Goal: Information Seeking & Learning: Learn about a topic

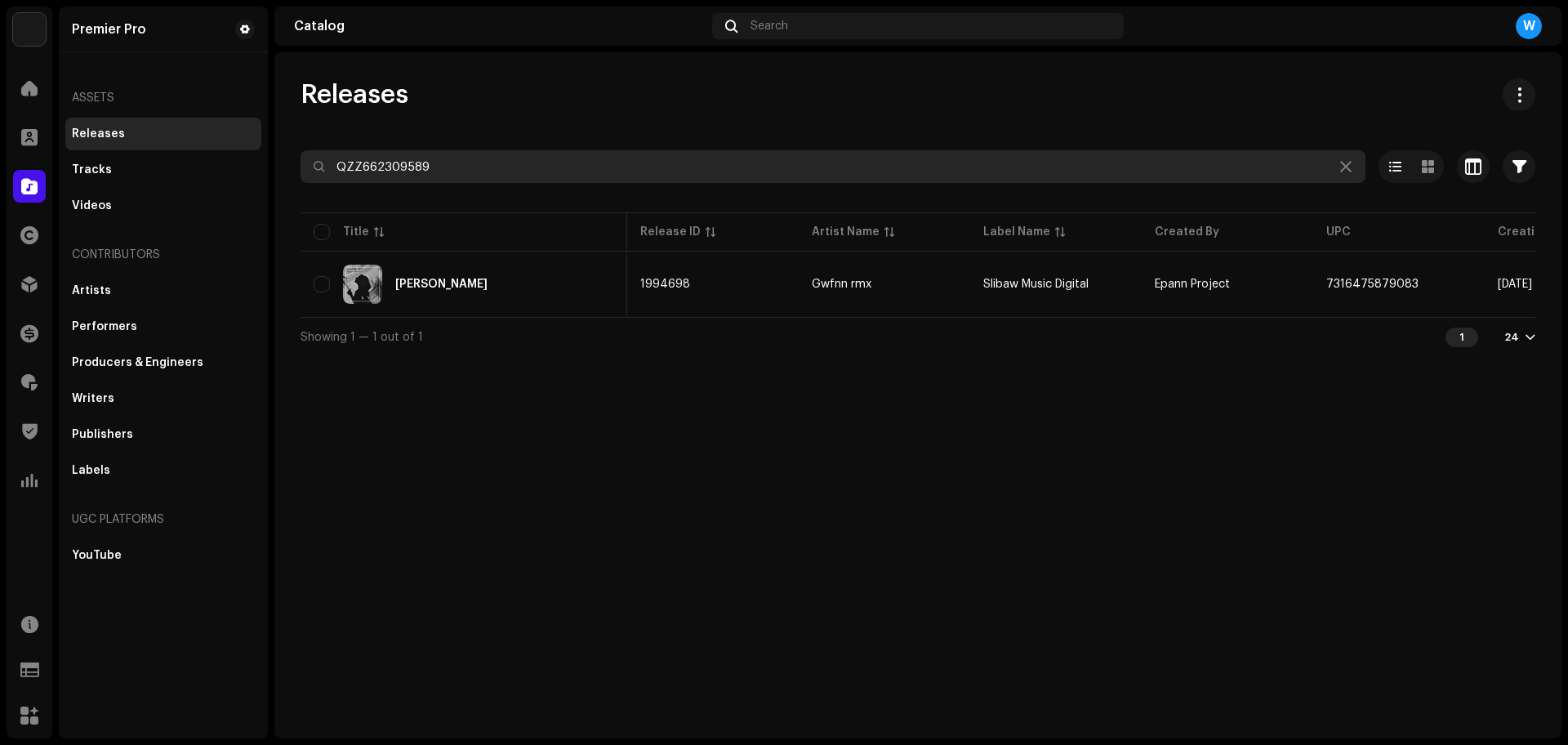
scroll to position [0, 408]
click at [401, 163] on input "QZZ662309758" at bounding box center [833, 166] width 1065 height 33
paste input "626"
paste input "721"
type input "QZZ662309721"
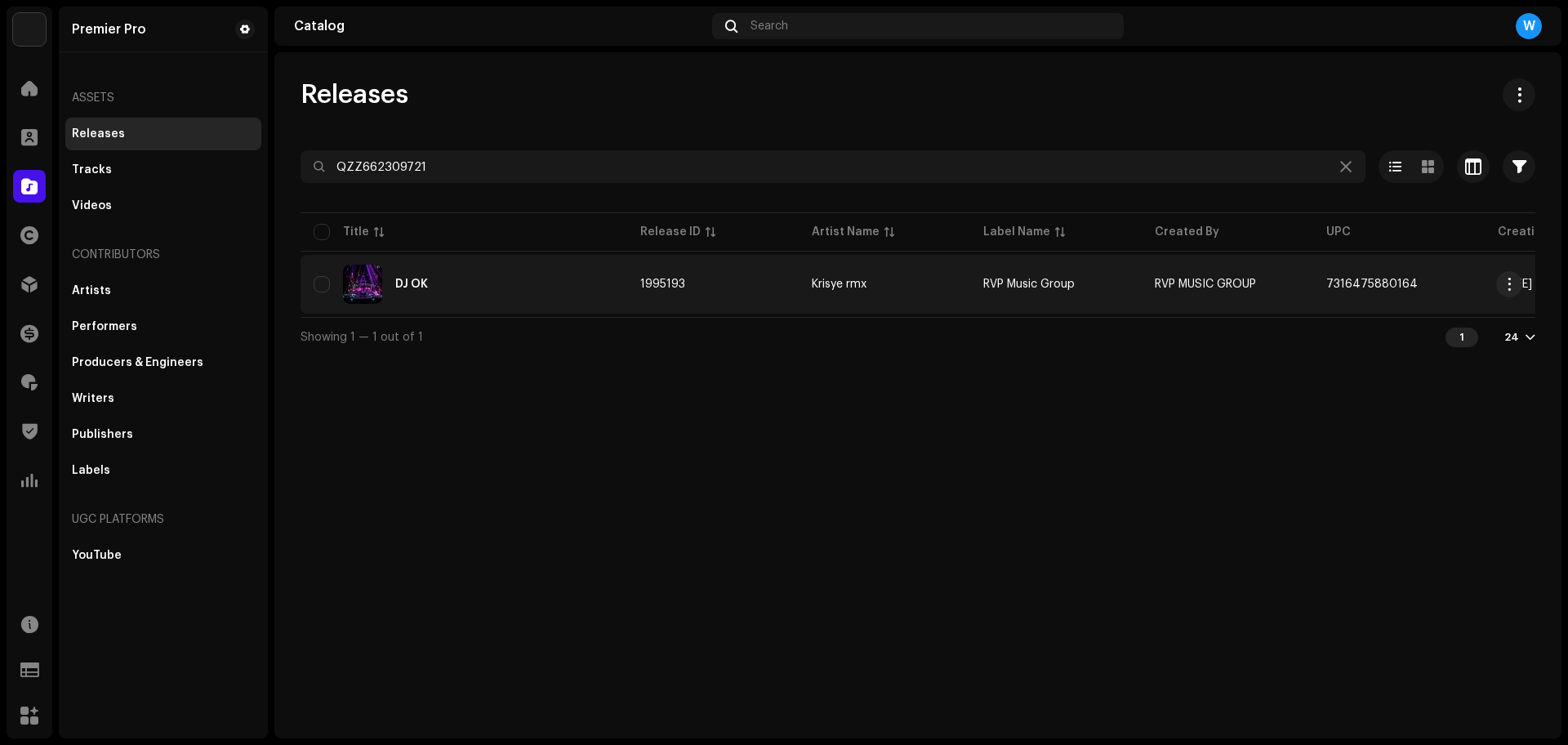
click at [543, 280] on div "DJ OK" at bounding box center [464, 284] width 301 height 39
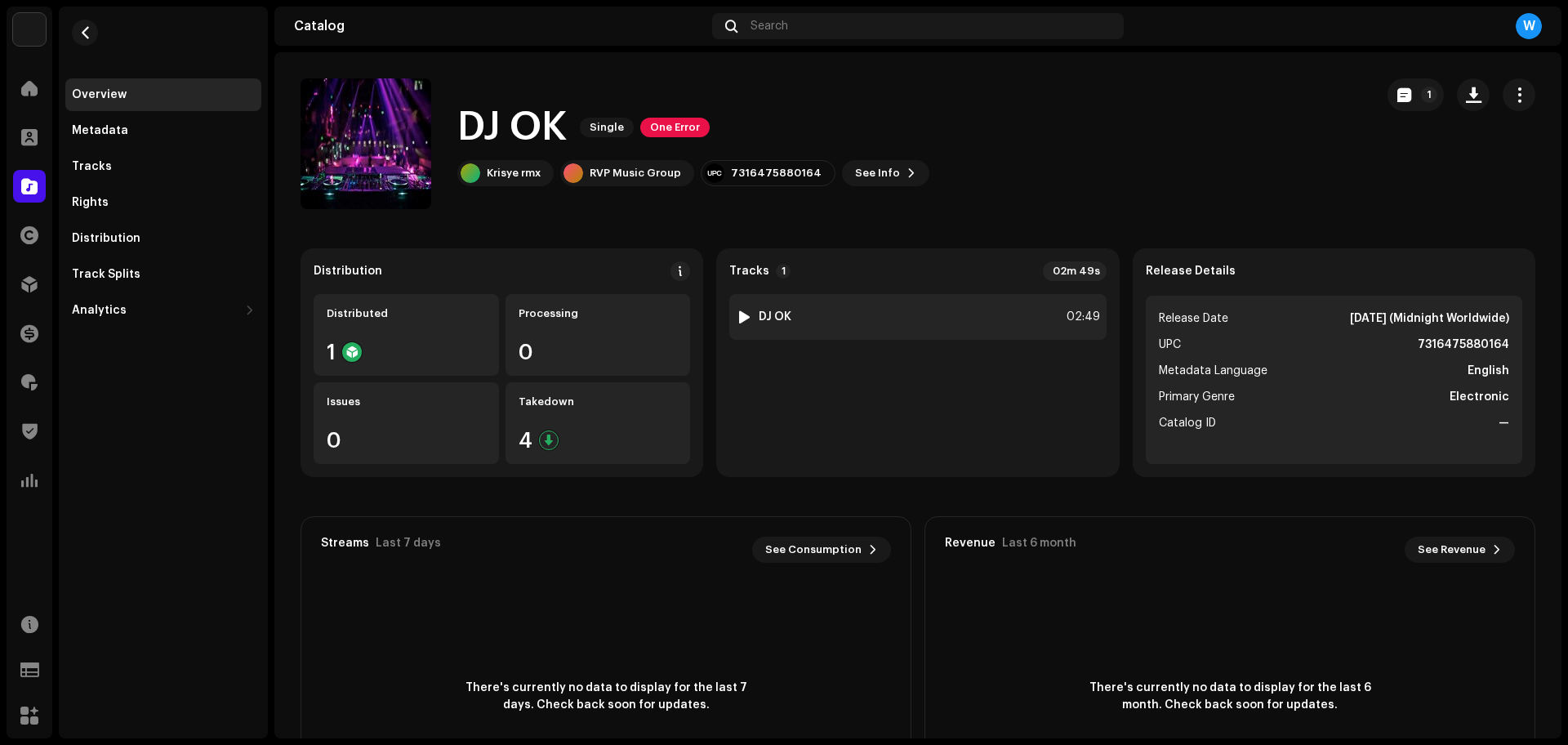
click at [742, 314] on div at bounding box center [744, 317] width 13 height 13
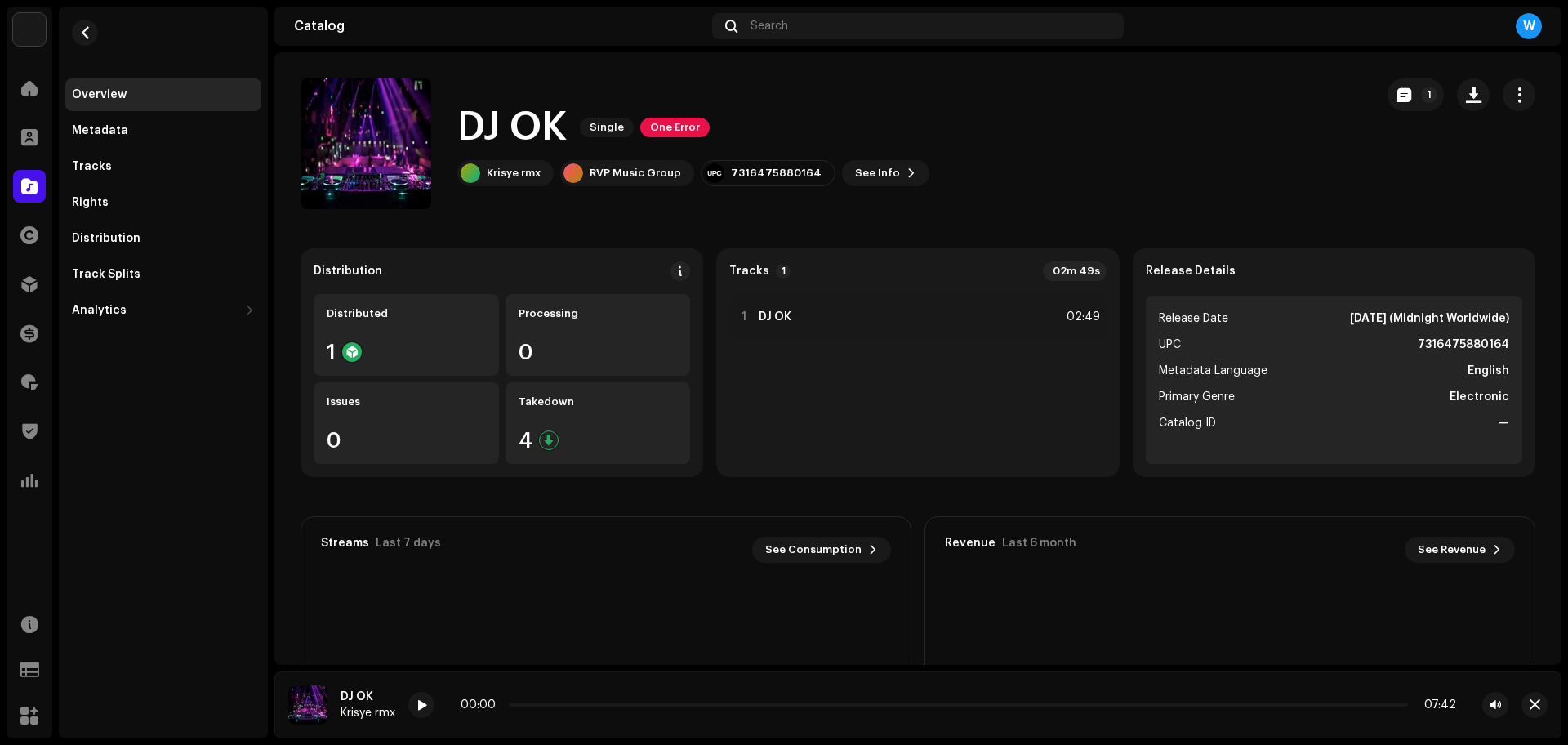
click at [677, 709] on div "00:00 07:42" at bounding box center [957, 705] width 995 height 13
click at [677, 707] on div "00:00 07:42" at bounding box center [957, 705] width 995 height 13
click at [677, 706] on div "00:00 07:42" at bounding box center [957, 705] width 995 height 13
click at [611, 700] on div "00:04 02:50" at bounding box center [957, 705] width 995 height 13
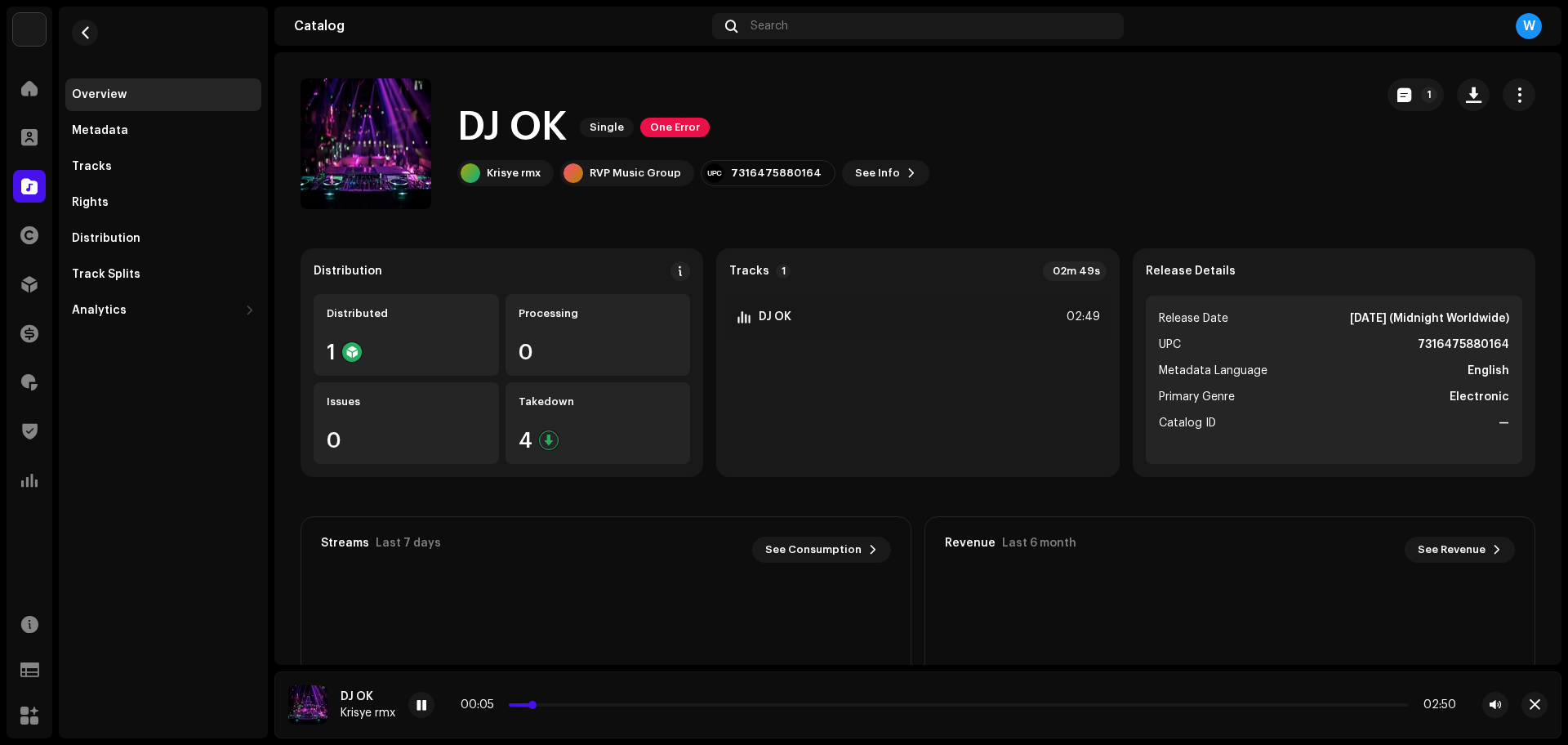
click at [611, 704] on p-slider at bounding box center [958, 705] width 899 height 3
click at [647, 703] on p-slider at bounding box center [958, 705] width 899 height 3
click at [678, 704] on p-slider at bounding box center [958, 705] width 899 height 3
click at [1536, 705] on span "button" at bounding box center [1534, 705] width 11 height 13
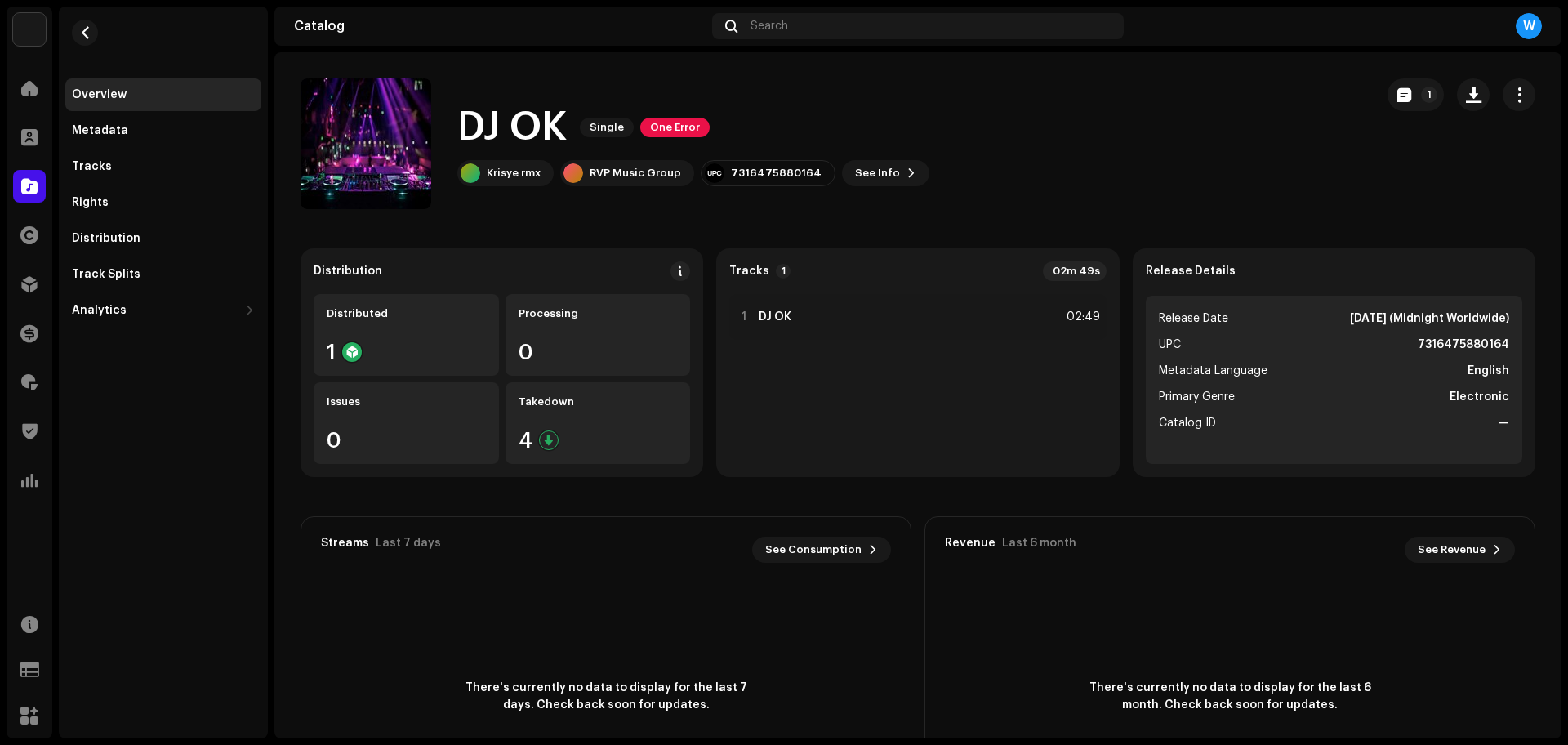
drag, startPoint x: 479, startPoint y: 166, endPoint x: 480, endPoint y: 155, distance: 11.0
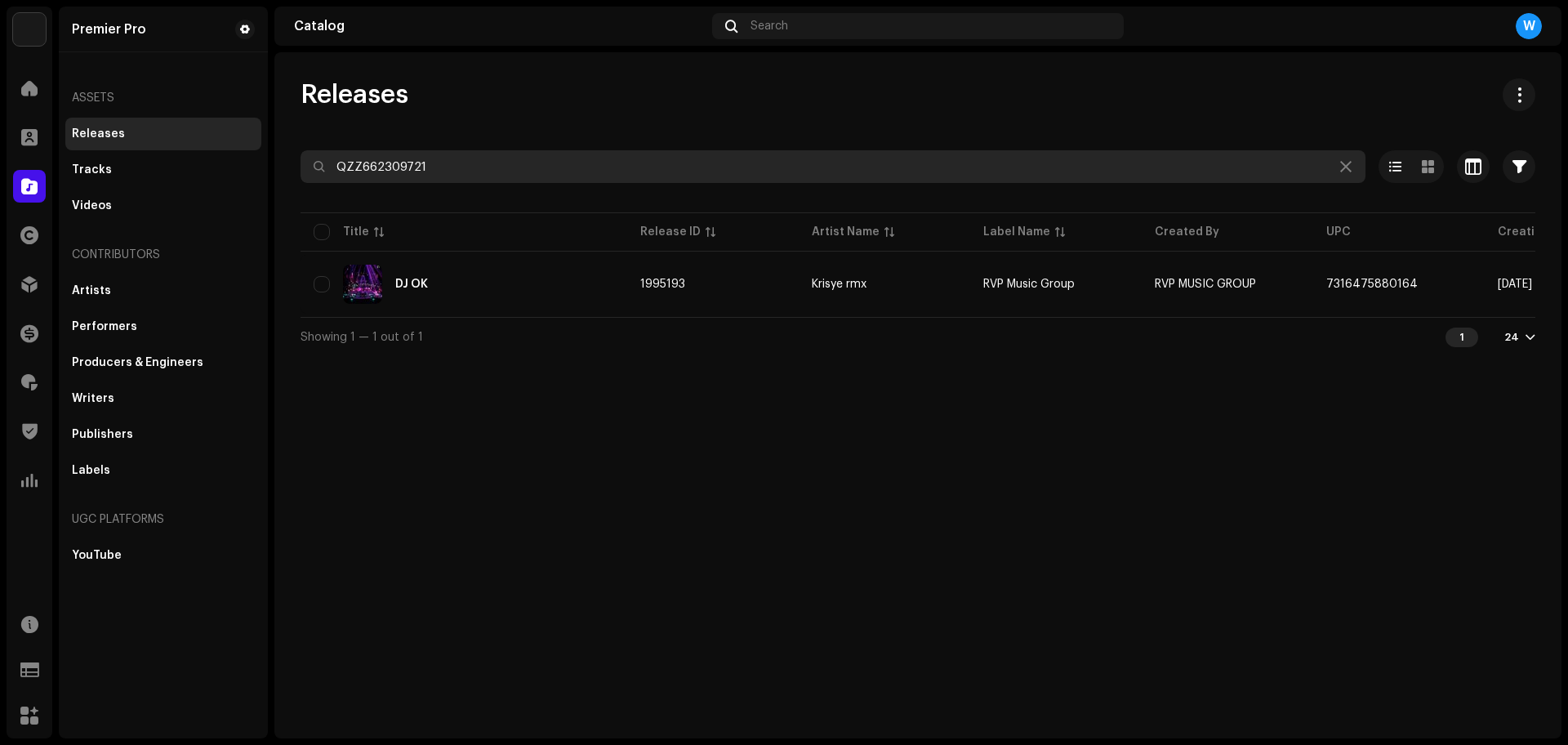
click at [448, 181] on input "QZZ662309721" at bounding box center [833, 166] width 1065 height 33
paste input "42"
paste input "8588"
paste input "9312"
type input "QZZ662309312"
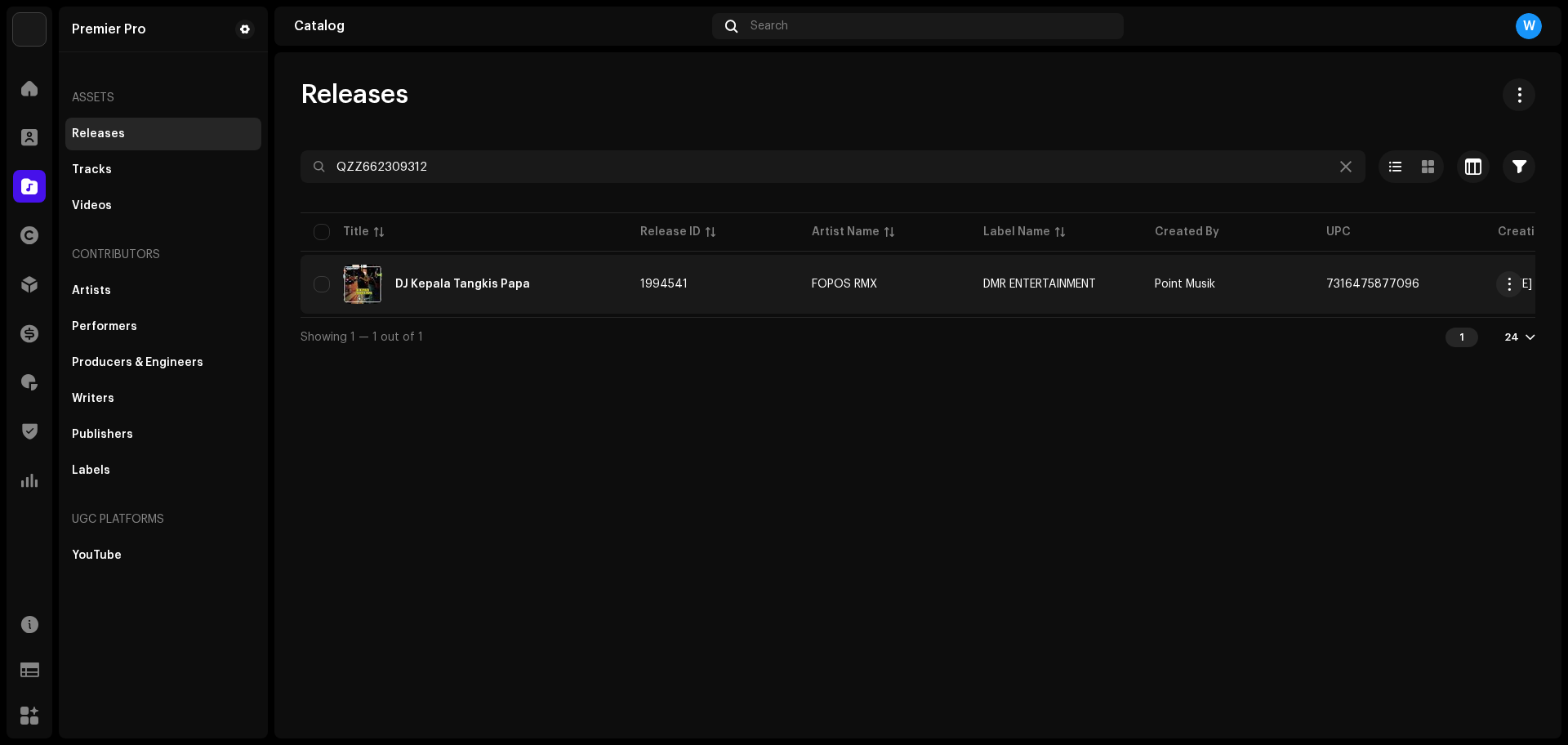
click at [420, 282] on div "DJ Kepala Tangkis Papa" at bounding box center [463, 285] width 134 height 12
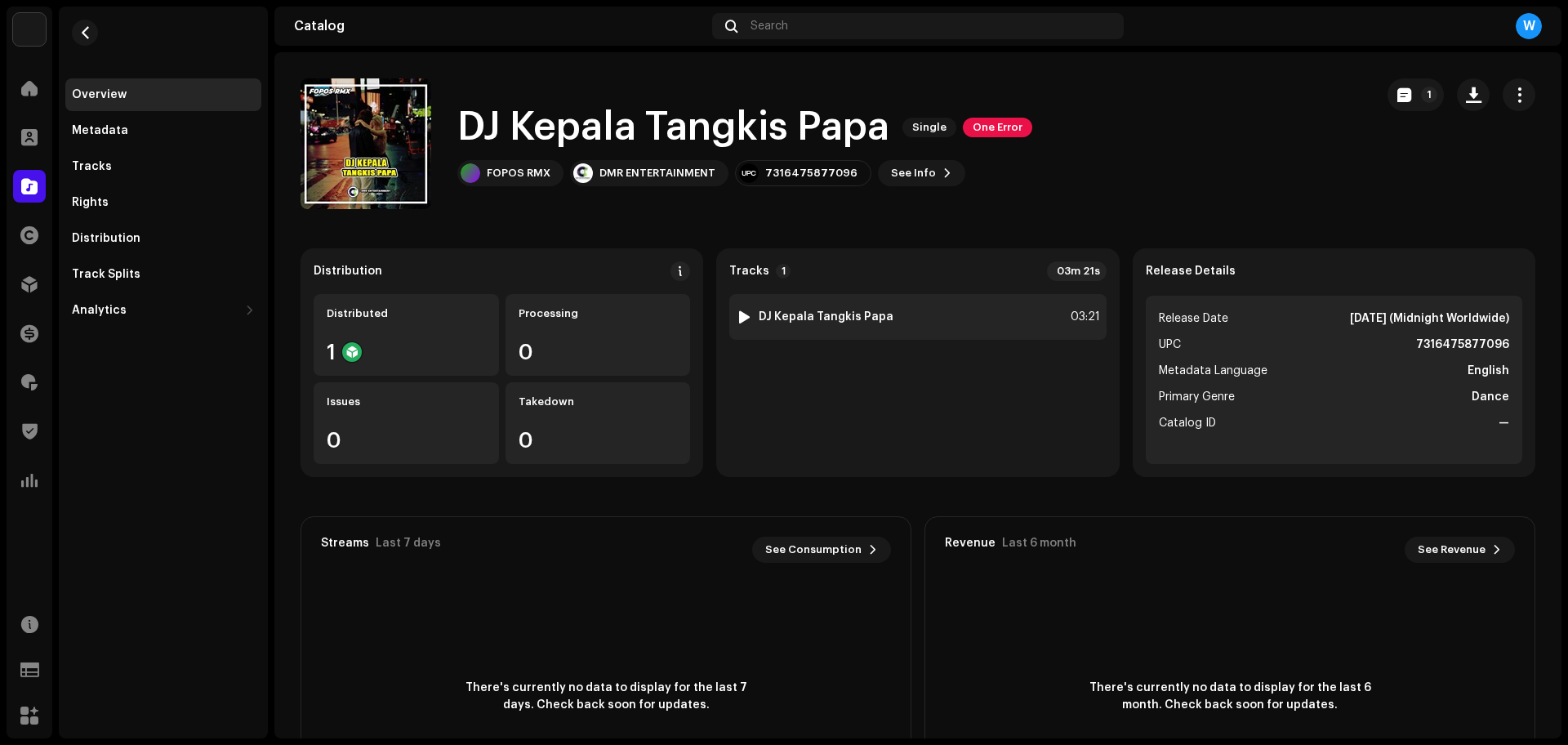
click at [742, 315] on div at bounding box center [744, 317] width 13 height 13
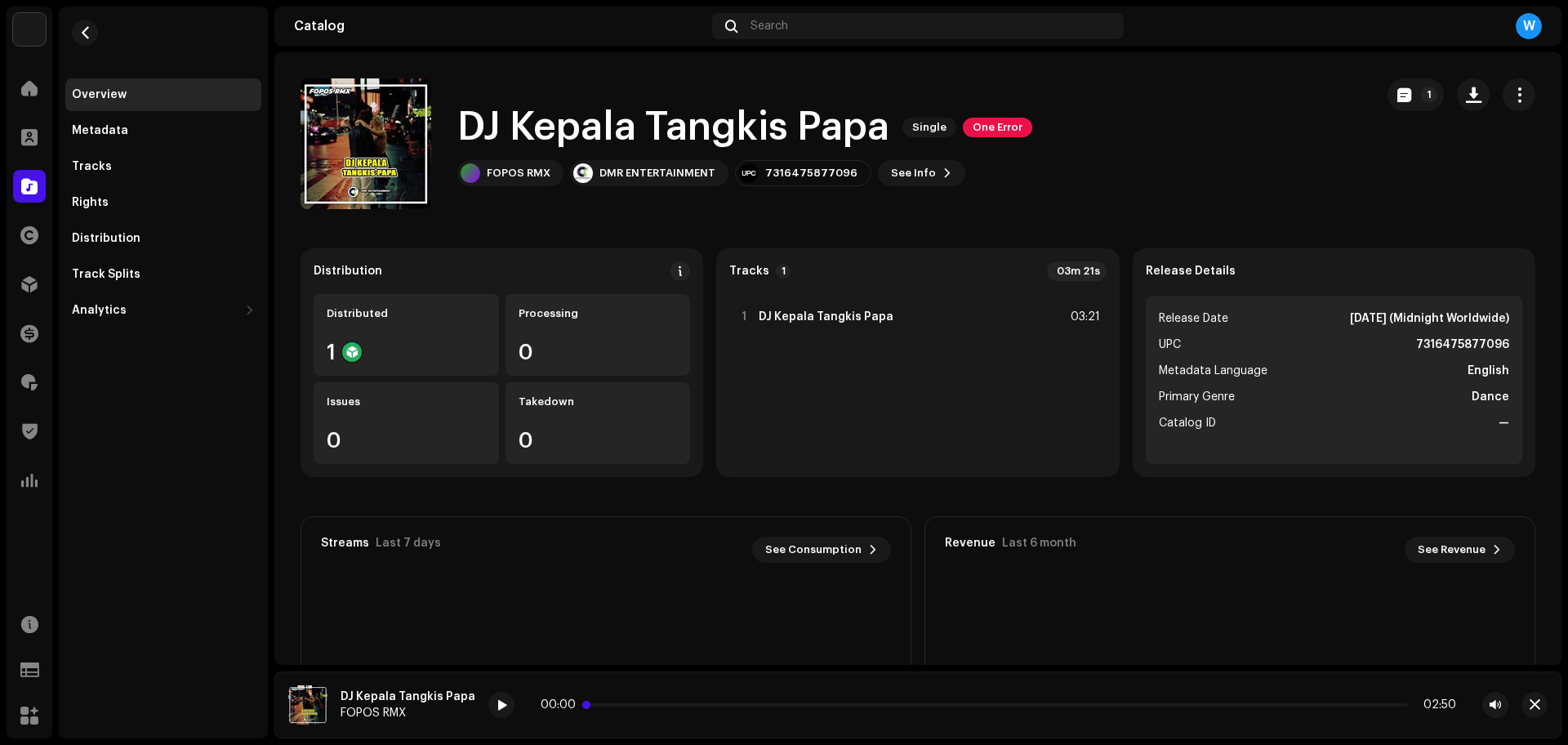
click at [617, 703] on p-slider at bounding box center [998, 705] width 819 height 3
click at [486, 712] on icon at bounding box center [499, 705] width 26 height 29
click at [487, 712] on icon at bounding box center [499, 704] width 24 height 27
click at [497, 703] on span at bounding box center [501, 706] width 10 height 13
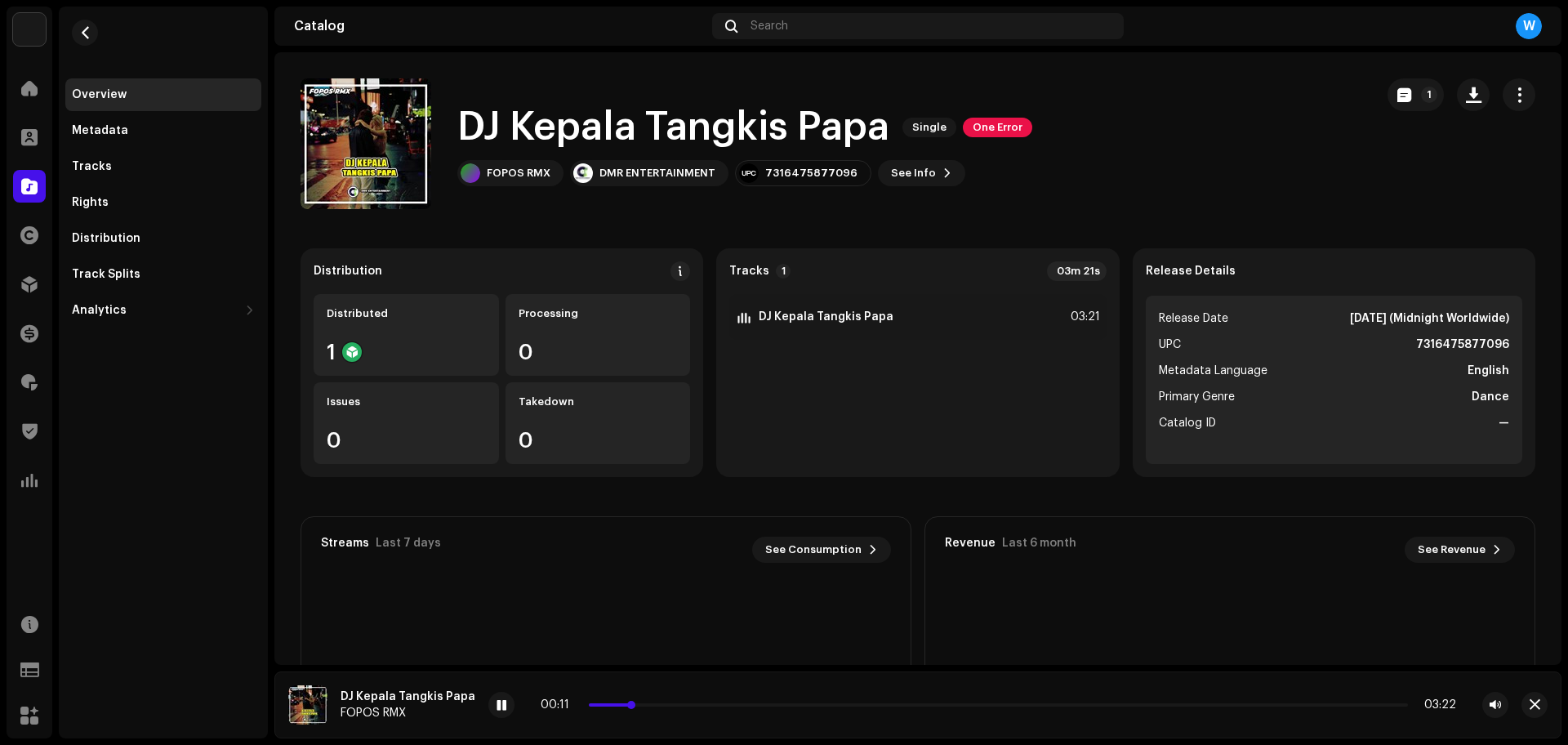
click at [653, 706] on p-slider at bounding box center [998, 705] width 819 height 3
click at [683, 706] on p-slider at bounding box center [998, 705] width 819 height 3
click at [712, 706] on p-slider at bounding box center [998, 705] width 819 height 3
click at [738, 705] on p-slider at bounding box center [998, 705] width 819 height 3
click at [772, 705] on p-slider at bounding box center [998, 705] width 819 height 3
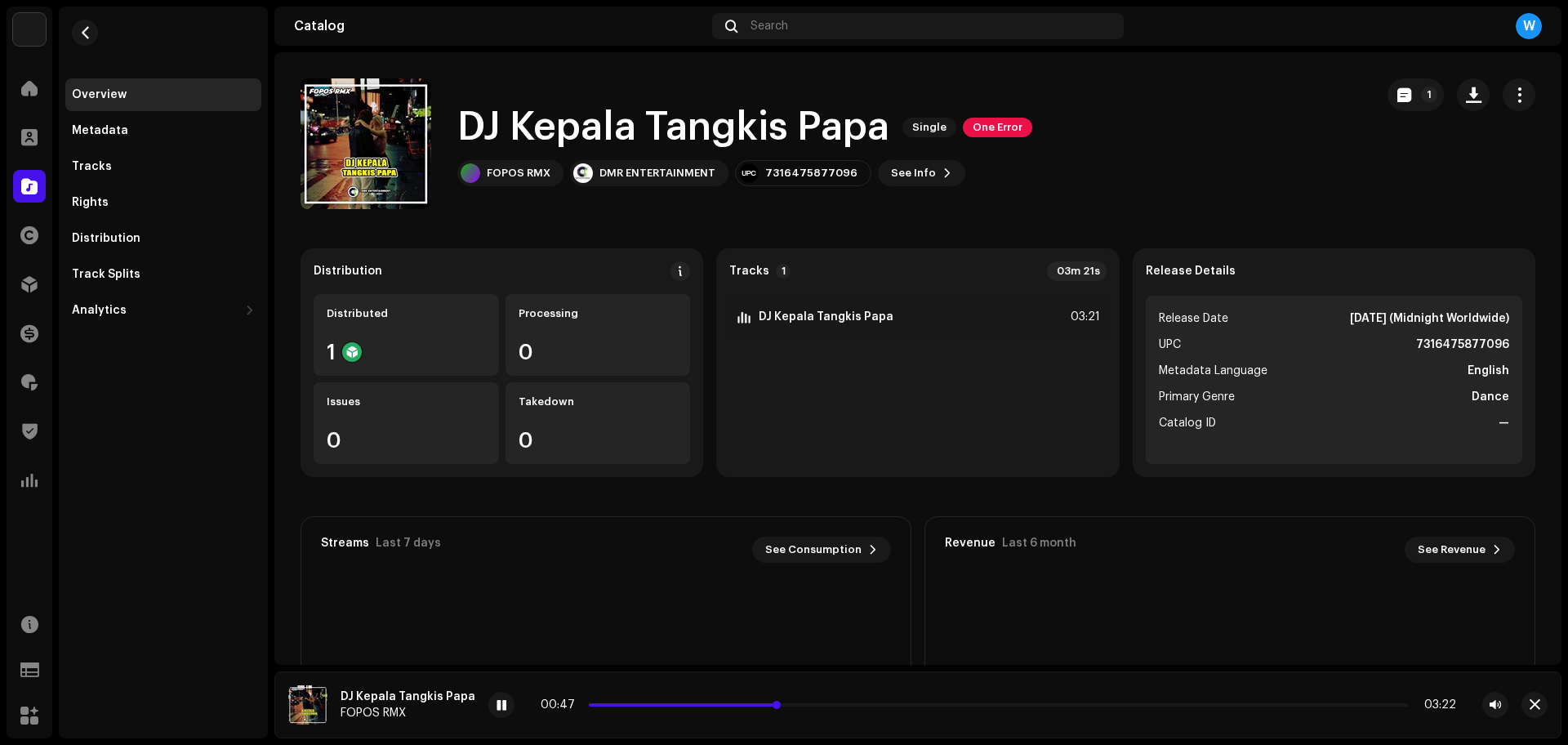
click at [800, 705] on p-slider at bounding box center [998, 705] width 819 height 3
click at [1532, 704] on span "button" at bounding box center [1534, 705] width 11 height 13
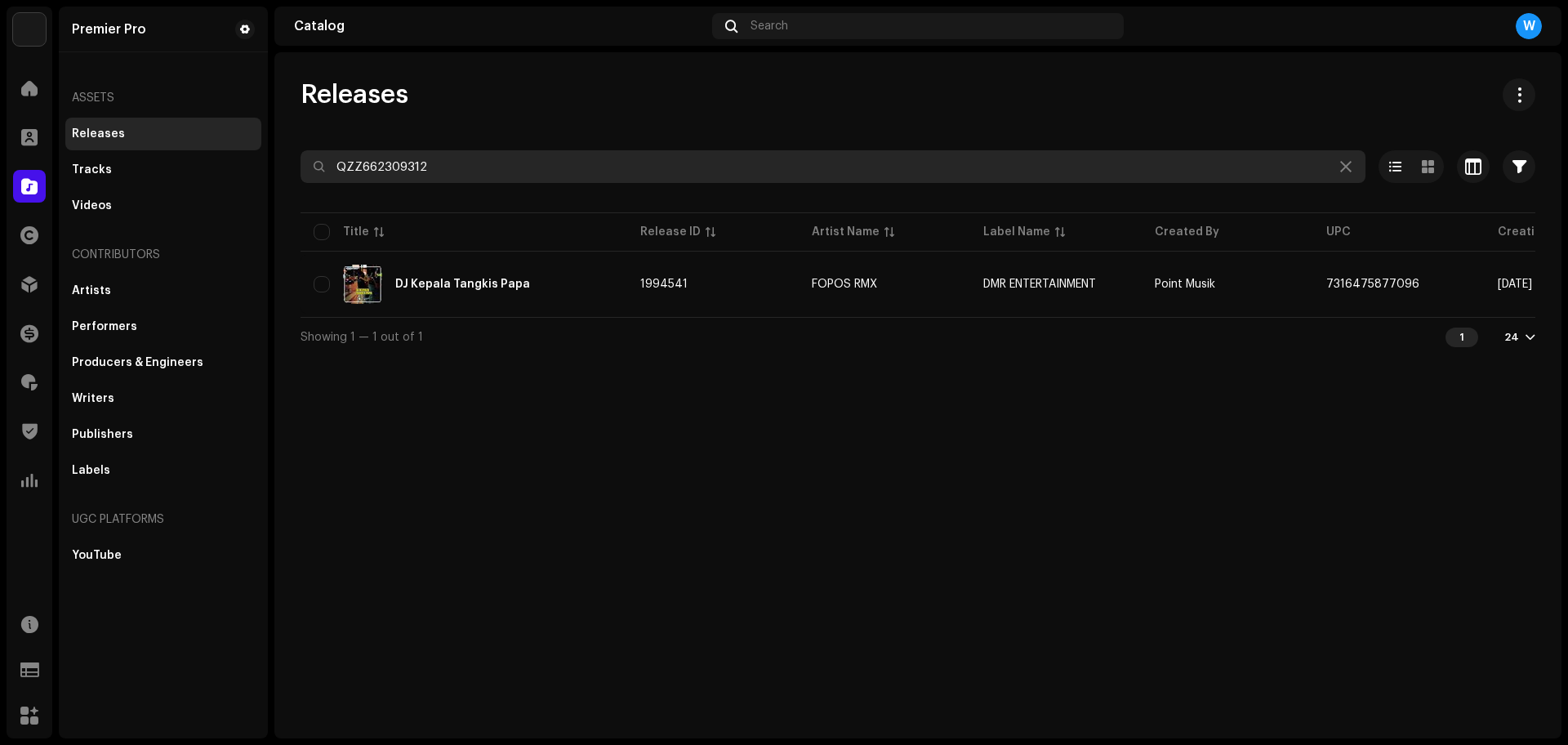
click at [464, 162] on input "QZZ662309312" at bounding box center [833, 166] width 1065 height 33
paste input "10307"
type input "QZZ662310307"
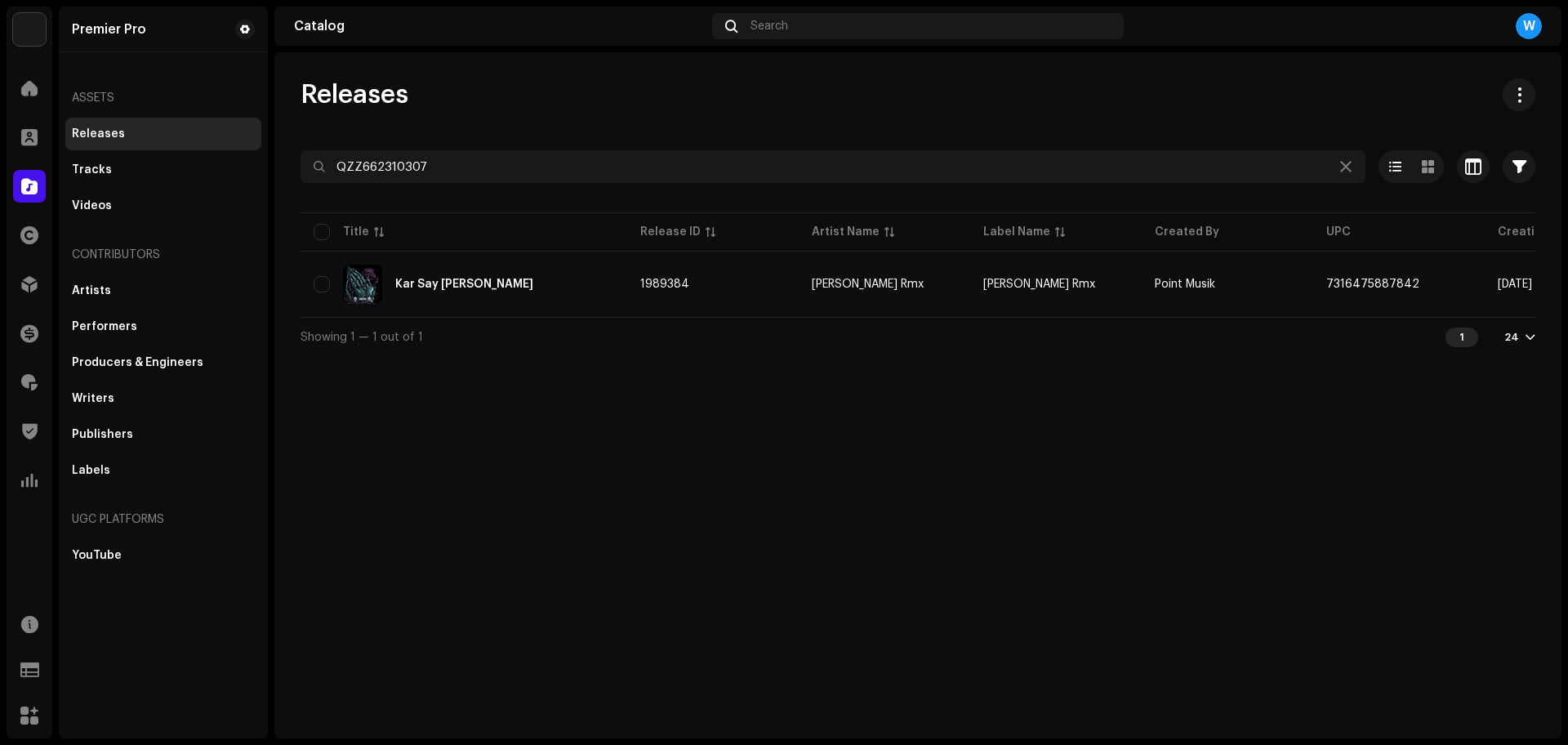
click at [534, 101] on div "Releases" at bounding box center [918, 94] width 1235 height 33
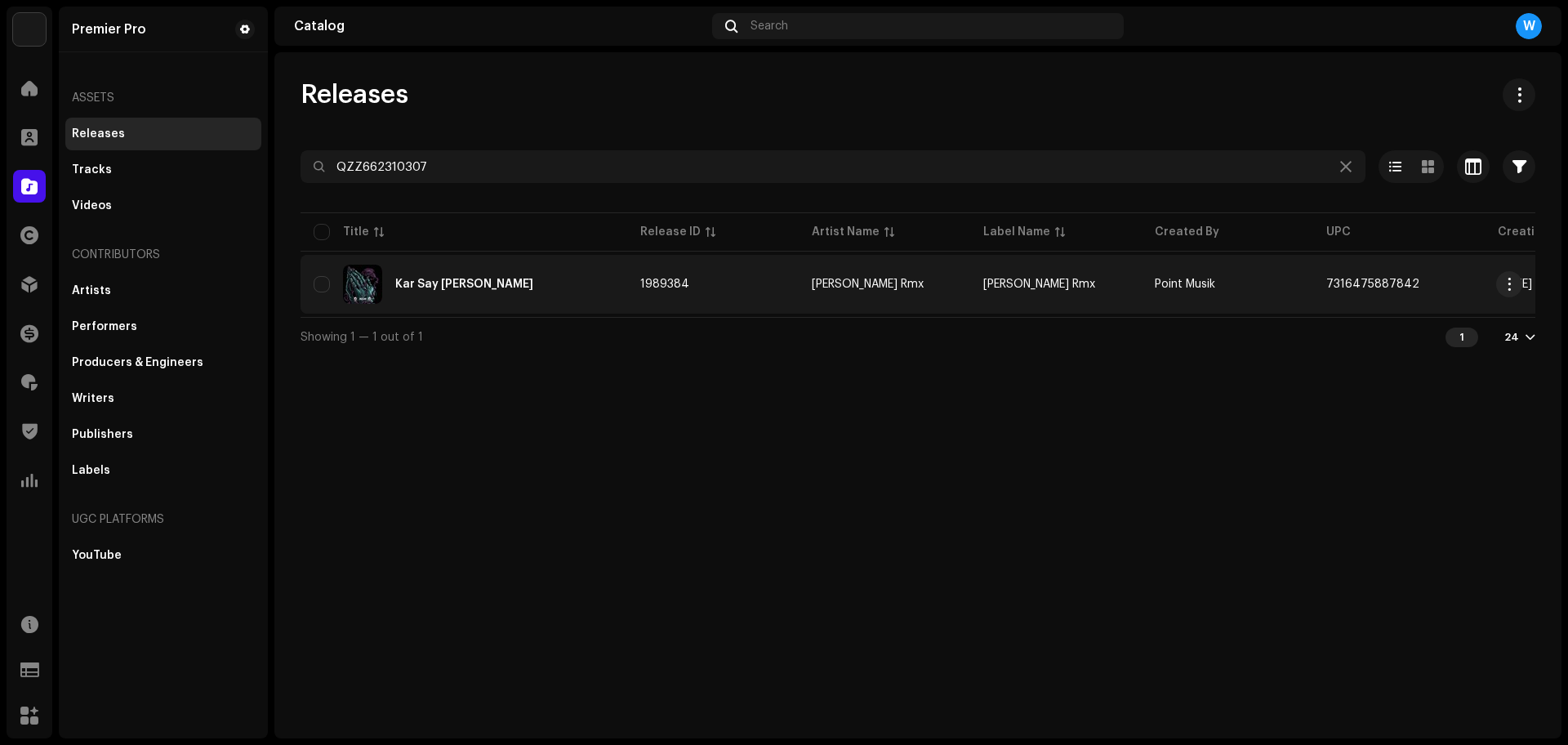
click at [477, 289] on div "Kar Say Mel" at bounding box center [464, 284] width 301 height 39
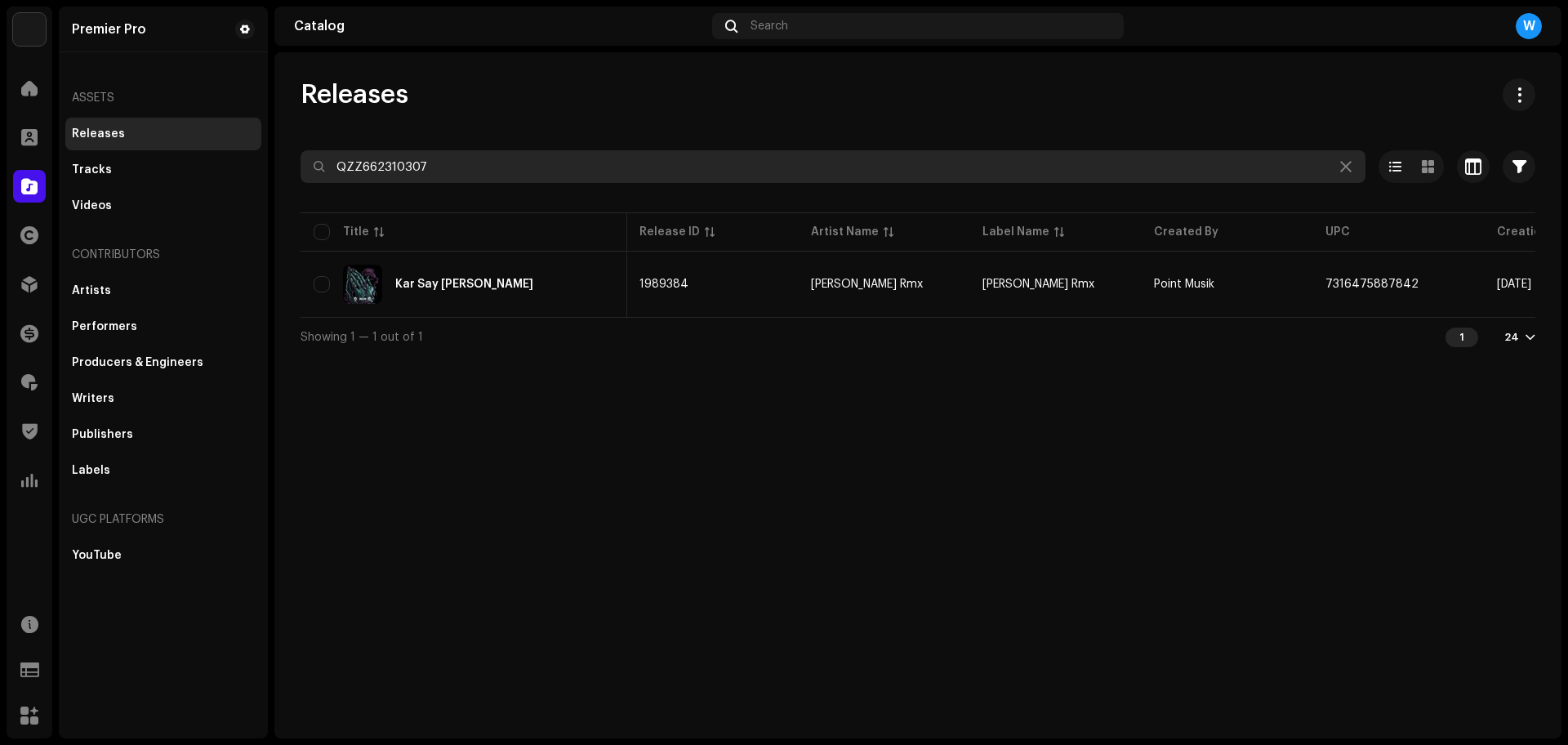
click at [580, 156] on input "QZZ662310307" at bounding box center [833, 166] width 1065 height 33
paste input "0336"
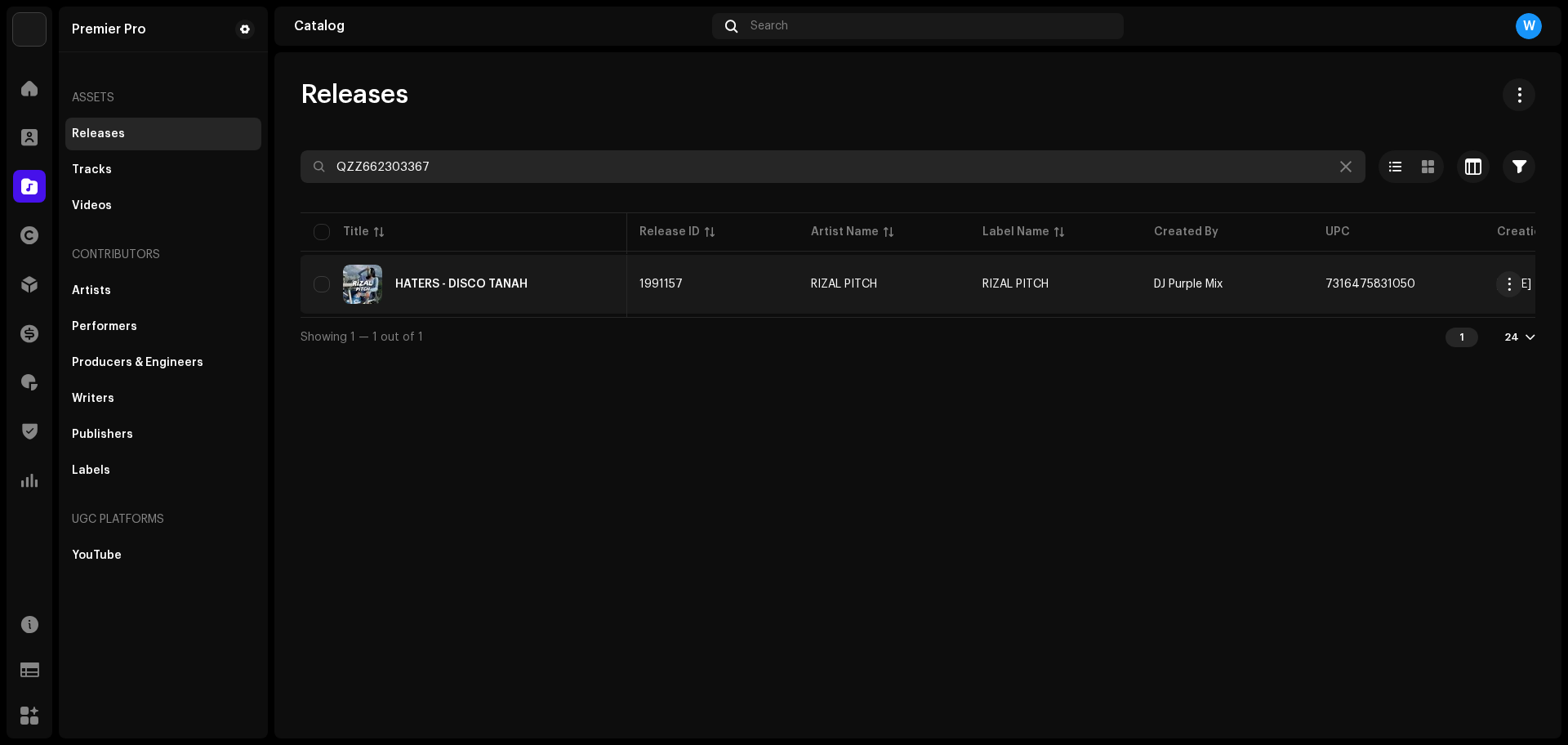
type input "QZZ662303367"
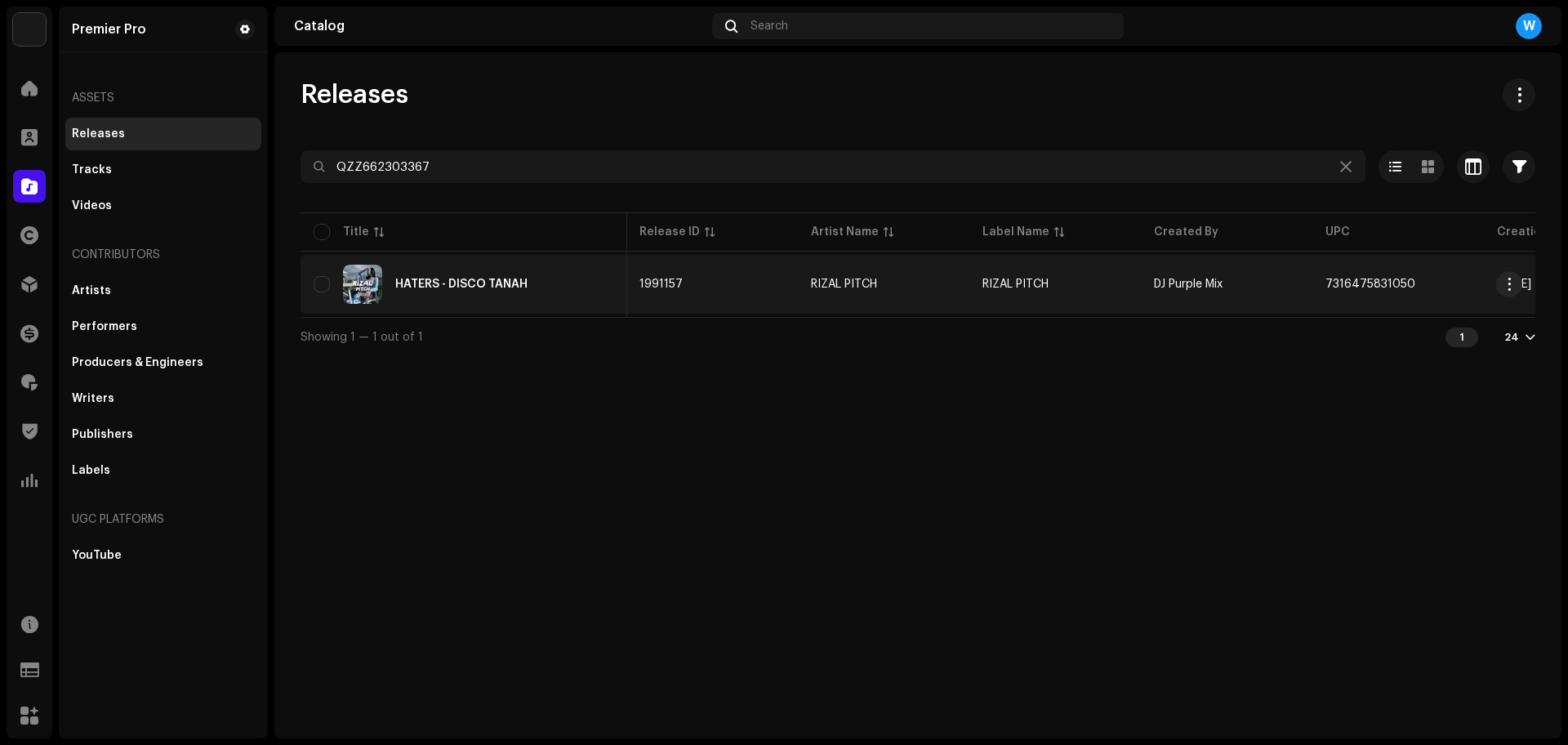
click at [531, 307] on td "HATERS - DISCO TANAH" at bounding box center [464, 284] width 327 height 59
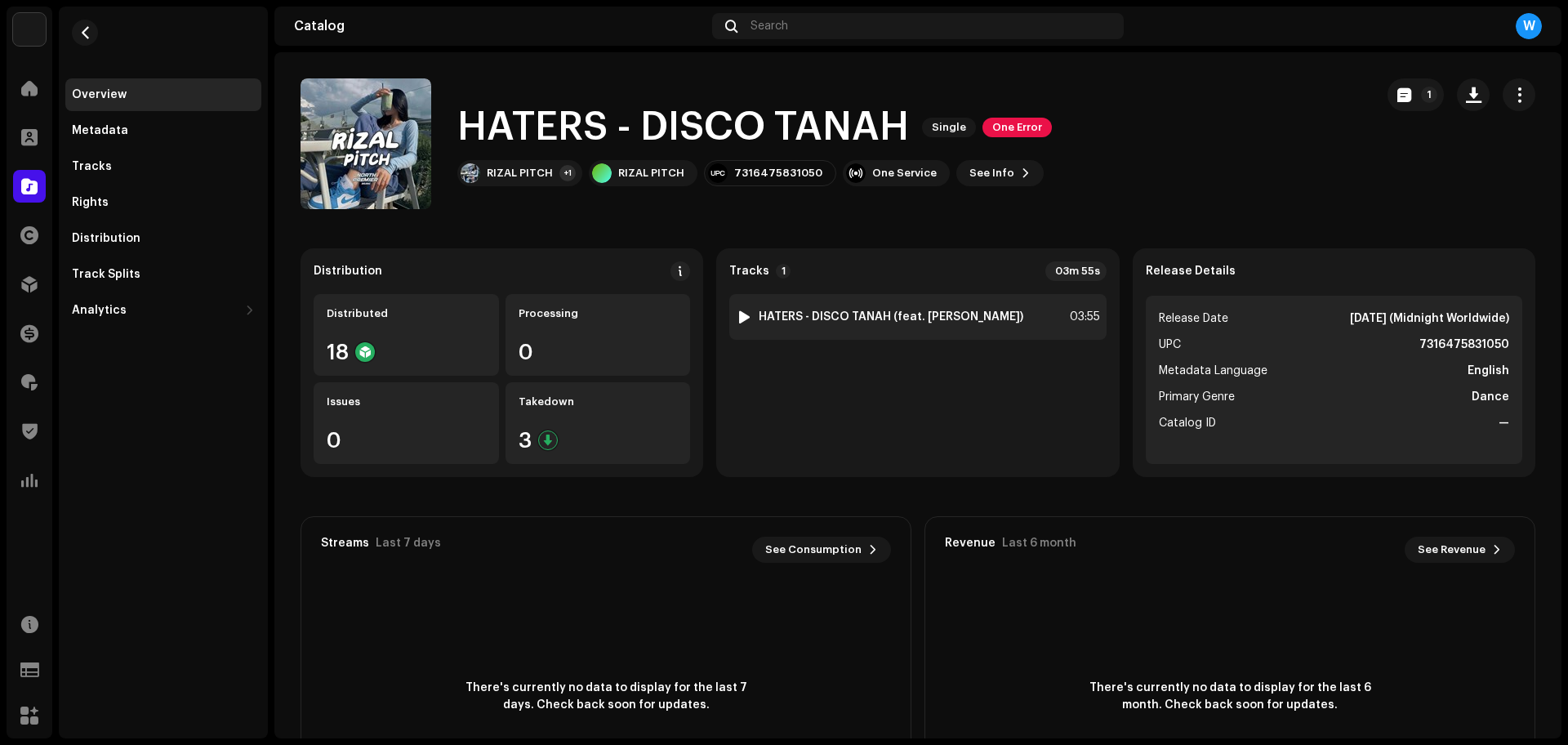
click at [742, 321] on div at bounding box center [744, 317] width 13 height 13
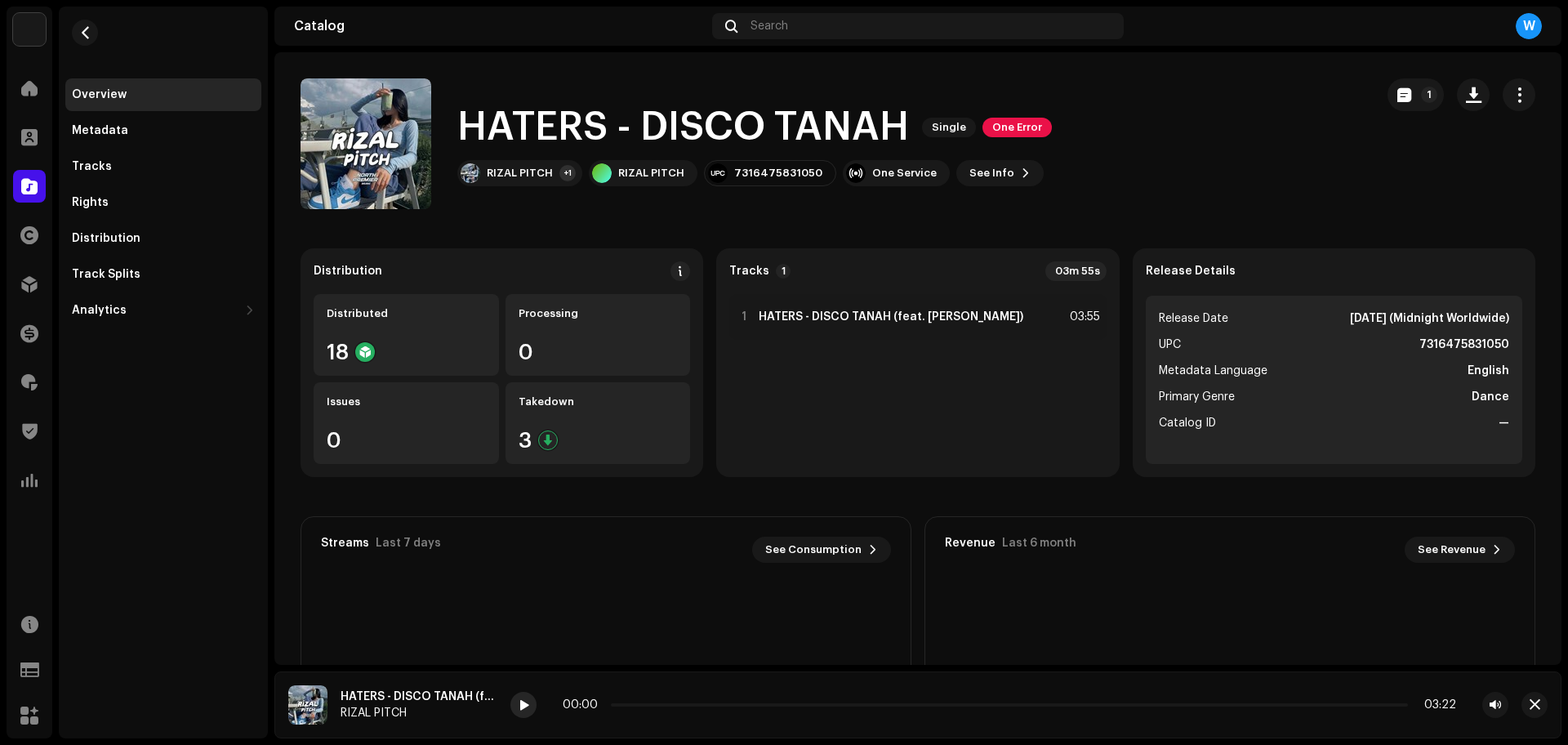
click at [530, 711] on div at bounding box center [523, 704] width 26 height 26
click at [661, 704] on p-slider at bounding box center [1009, 705] width 797 height 3
click at [716, 707] on div "00:16 03:56" at bounding box center [1009, 705] width 894 height 13
click at [716, 707] on div "00:17 03:56" at bounding box center [1009, 705] width 894 height 13
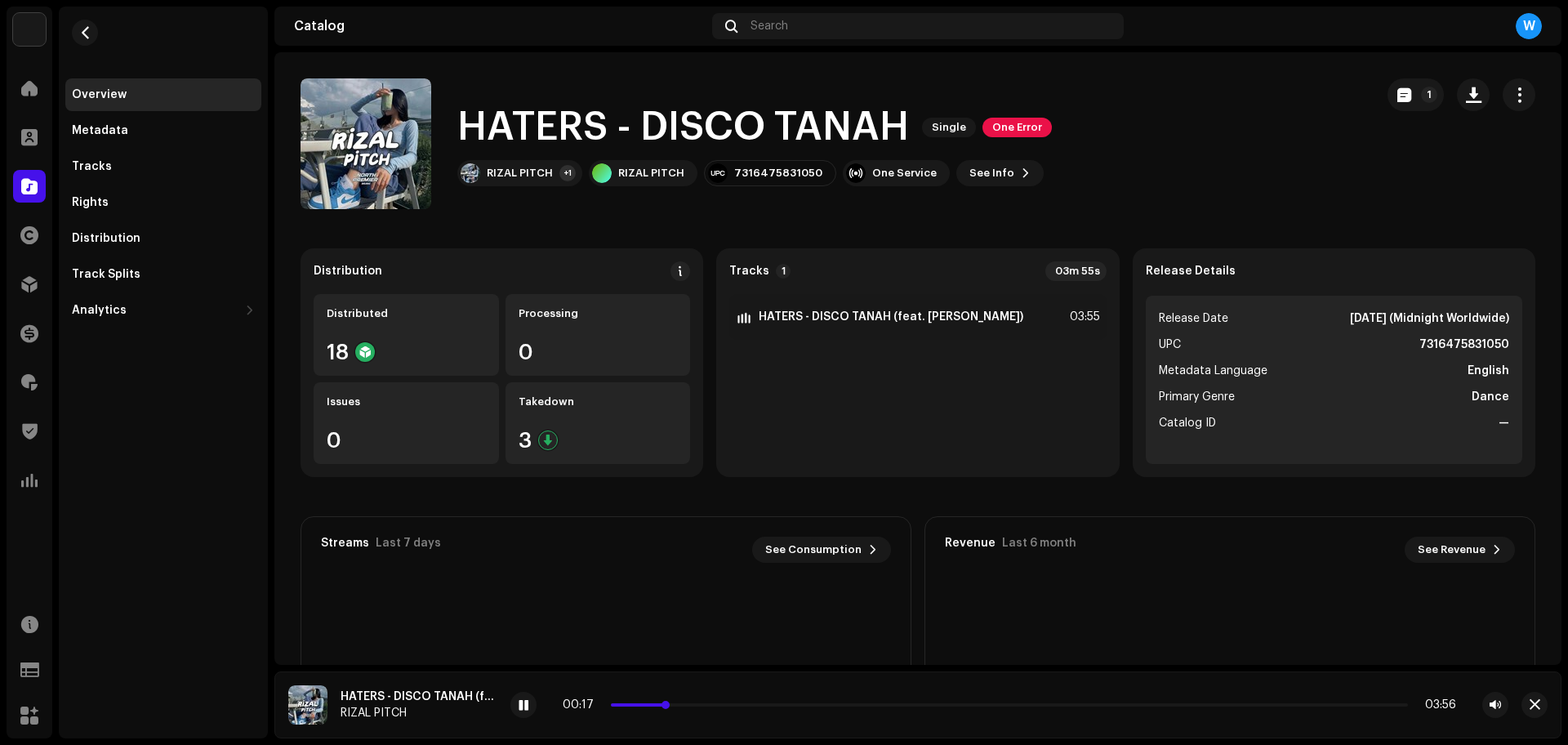
click at [695, 703] on p-slider at bounding box center [1009, 705] width 797 height 3
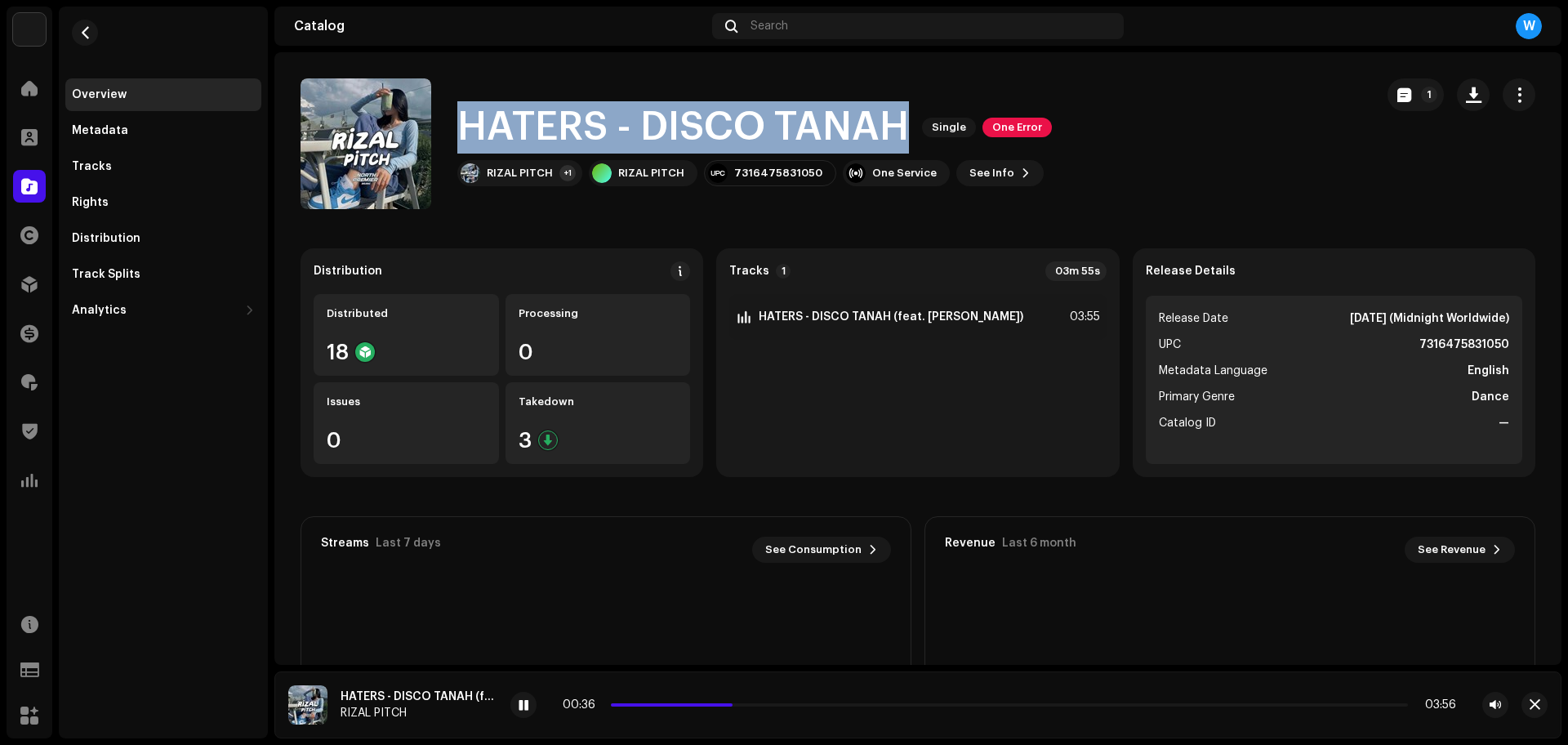
copy h1 "HATERS - DISCO TANAH"
drag, startPoint x: 461, startPoint y: 114, endPoint x: 907, endPoint y: 149, distance: 447.4
click at [907, 149] on h1 "HATERS - DISCO TANAH" at bounding box center [683, 128] width 452 height 52
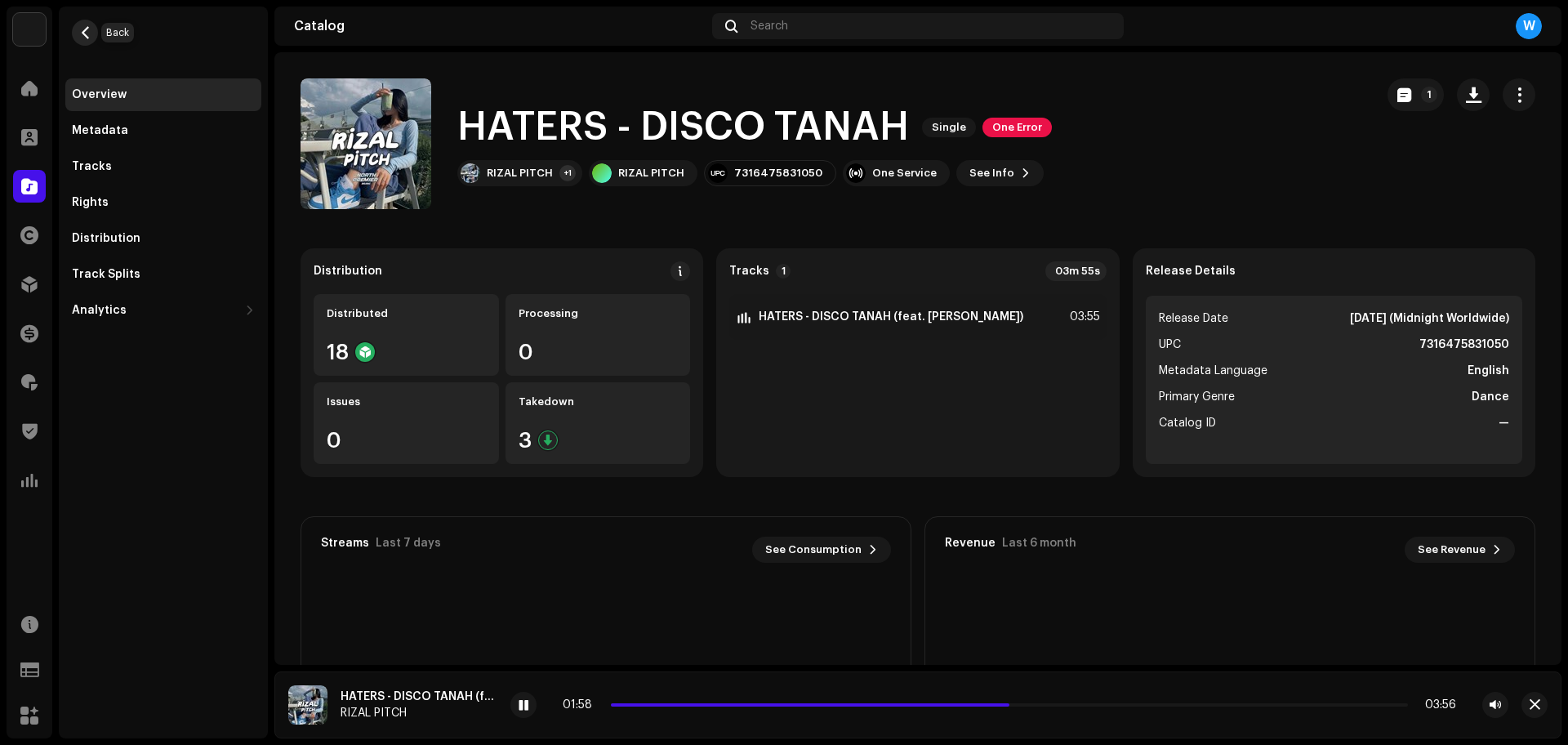
click at [82, 34] on span "button" at bounding box center [85, 33] width 13 height 13
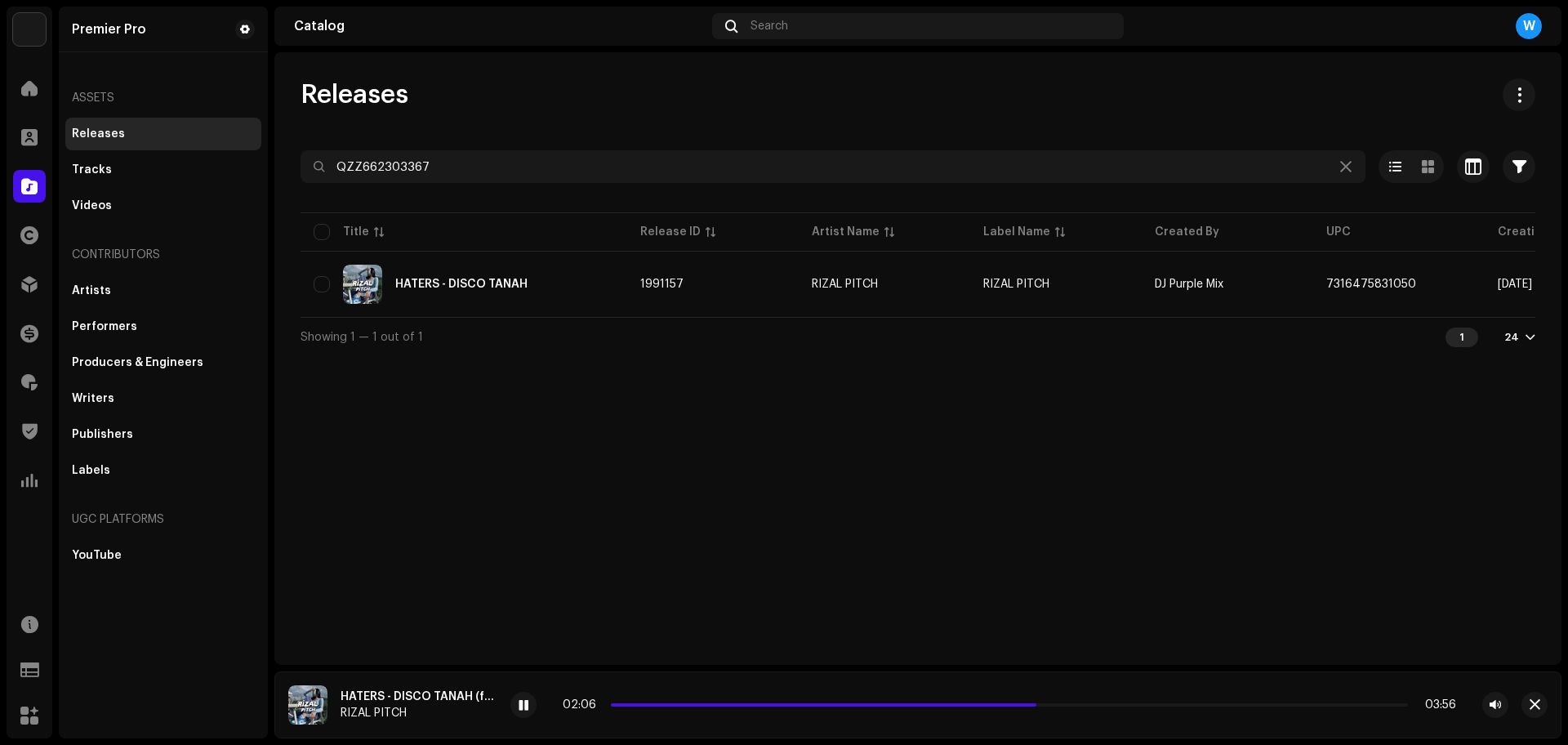
click at [1055, 706] on div "02:06 03:56" at bounding box center [1009, 705] width 894 height 13
click at [1057, 706] on p-slider at bounding box center [1009, 705] width 797 height 3
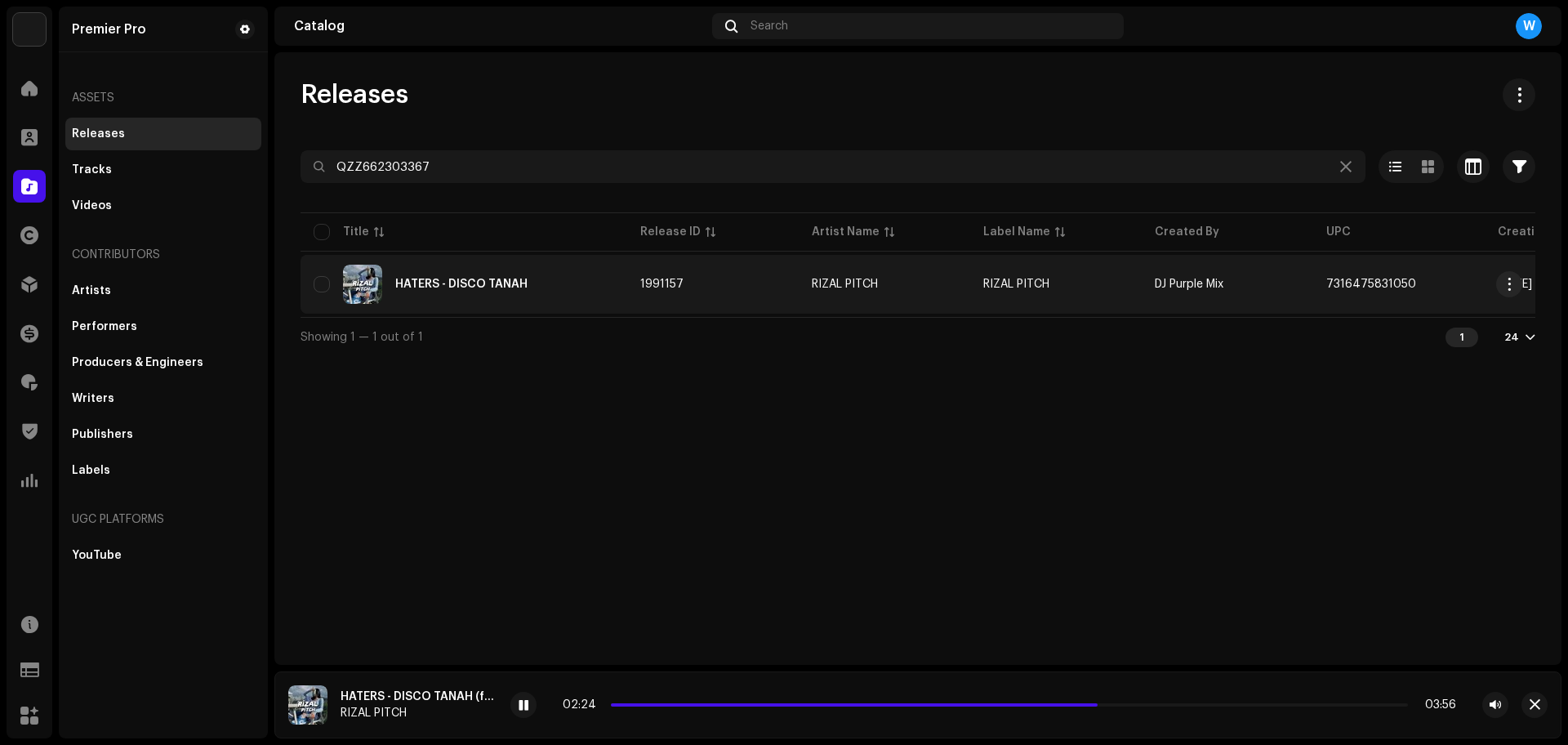
click at [498, 276] on div "HATERS - DISCO TANAH" at bounding box center [464, 284] width 301 height 39
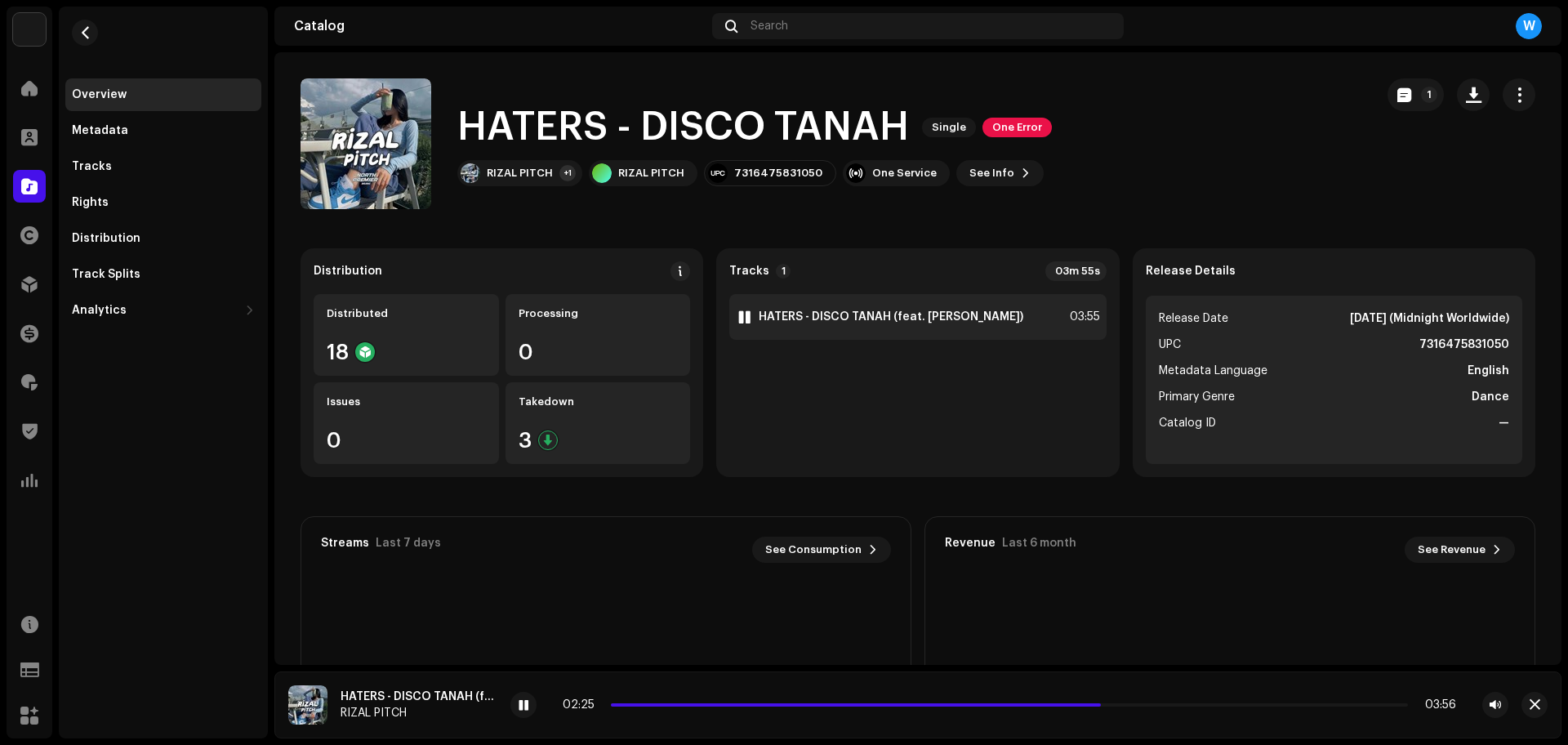
click at [796, 313] on strong "HATERS - DISCO TANAH (feat. ARYA PRASETYA)" at bounding box center [890, 317] width 265 height 13
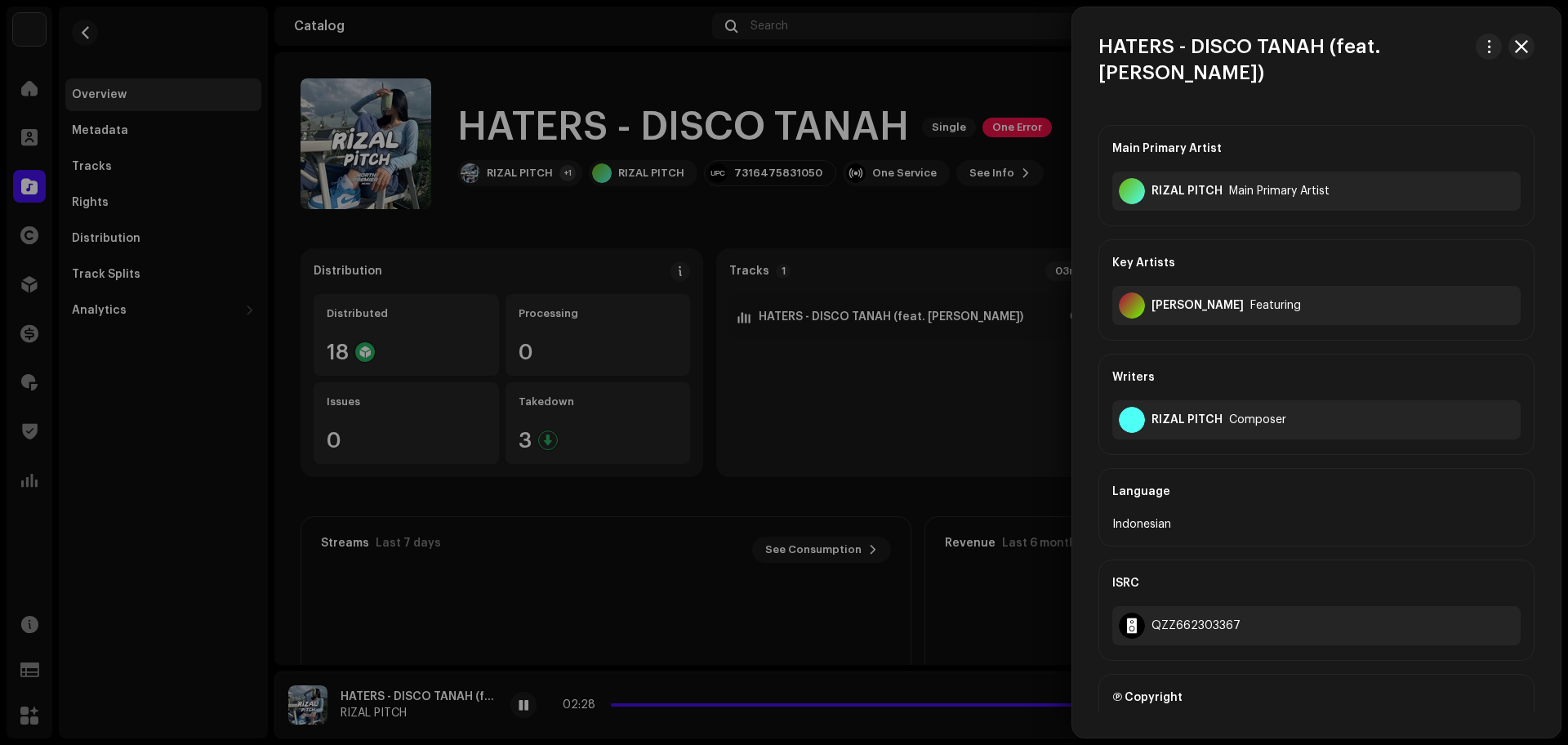
click at [192, 408] on div at bounding box center [784, 372] width 1568 height 745
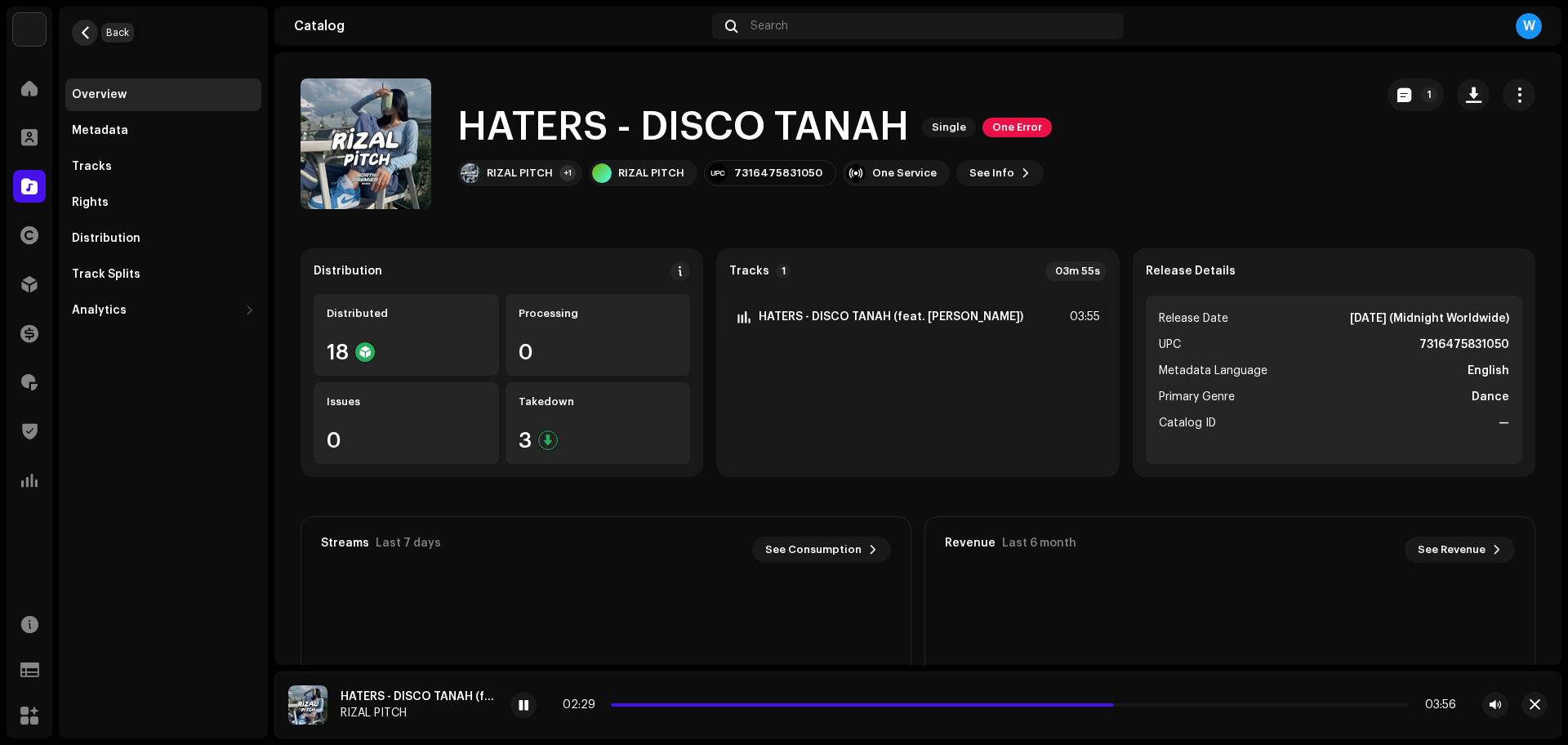
click at [95, 39] on button "button" at bounding box center [85, 32] width 26 height 26
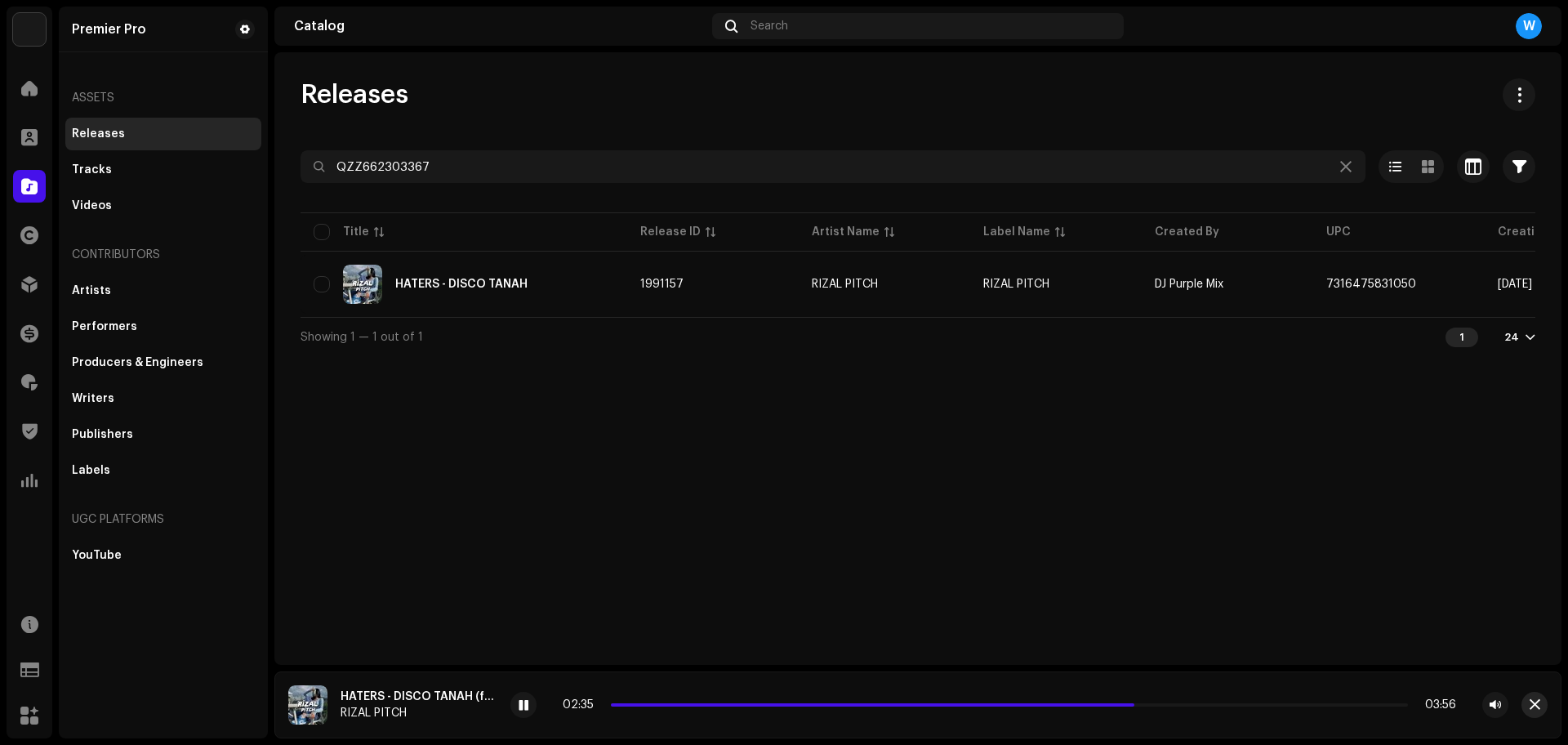
click at [1542, 706] on button "button" at bounding box center [1534, 704] width 26 height 26
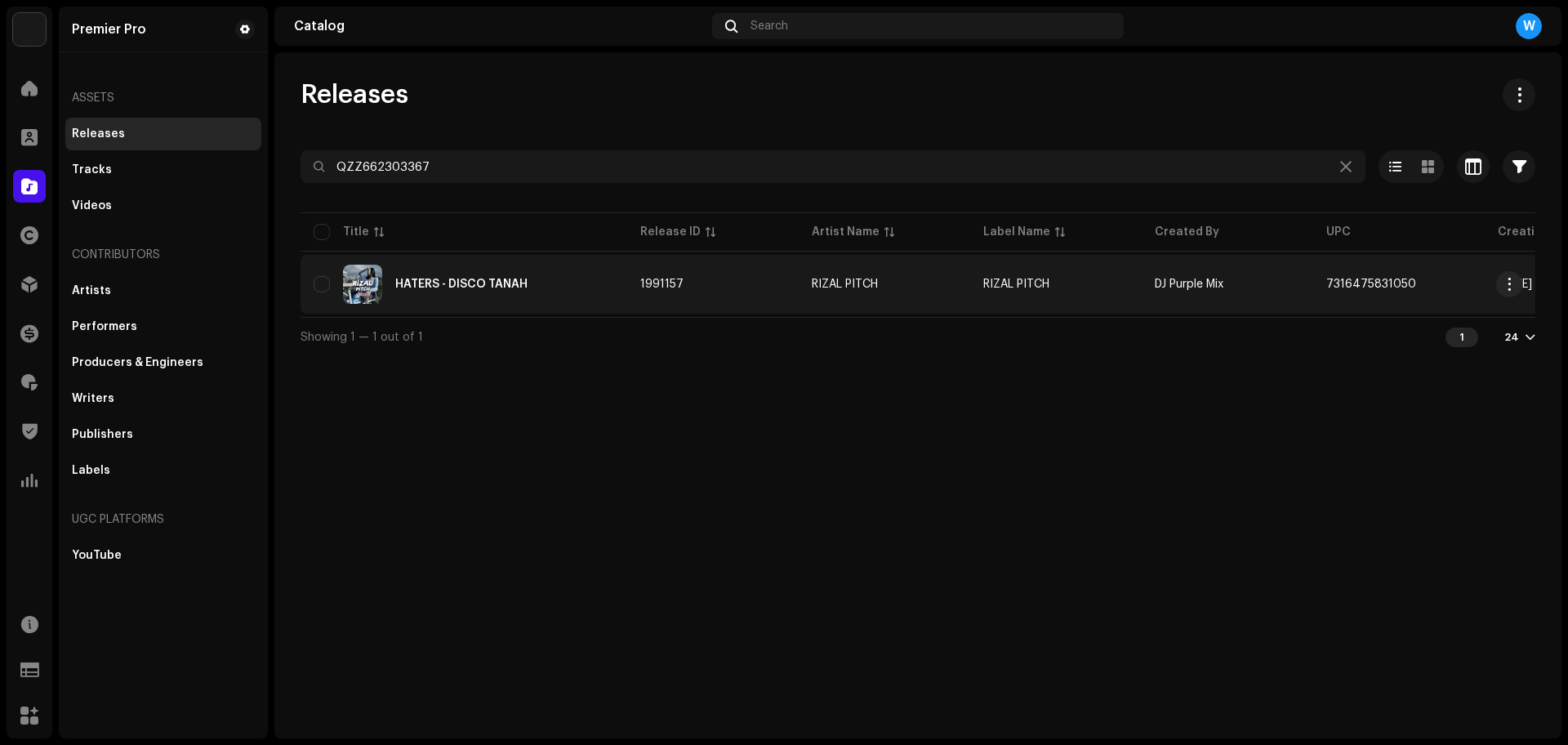
click at [500, 286] on div "HATERS - DISCO TANAH" at bounding box center [461, 285] width 132 height 12
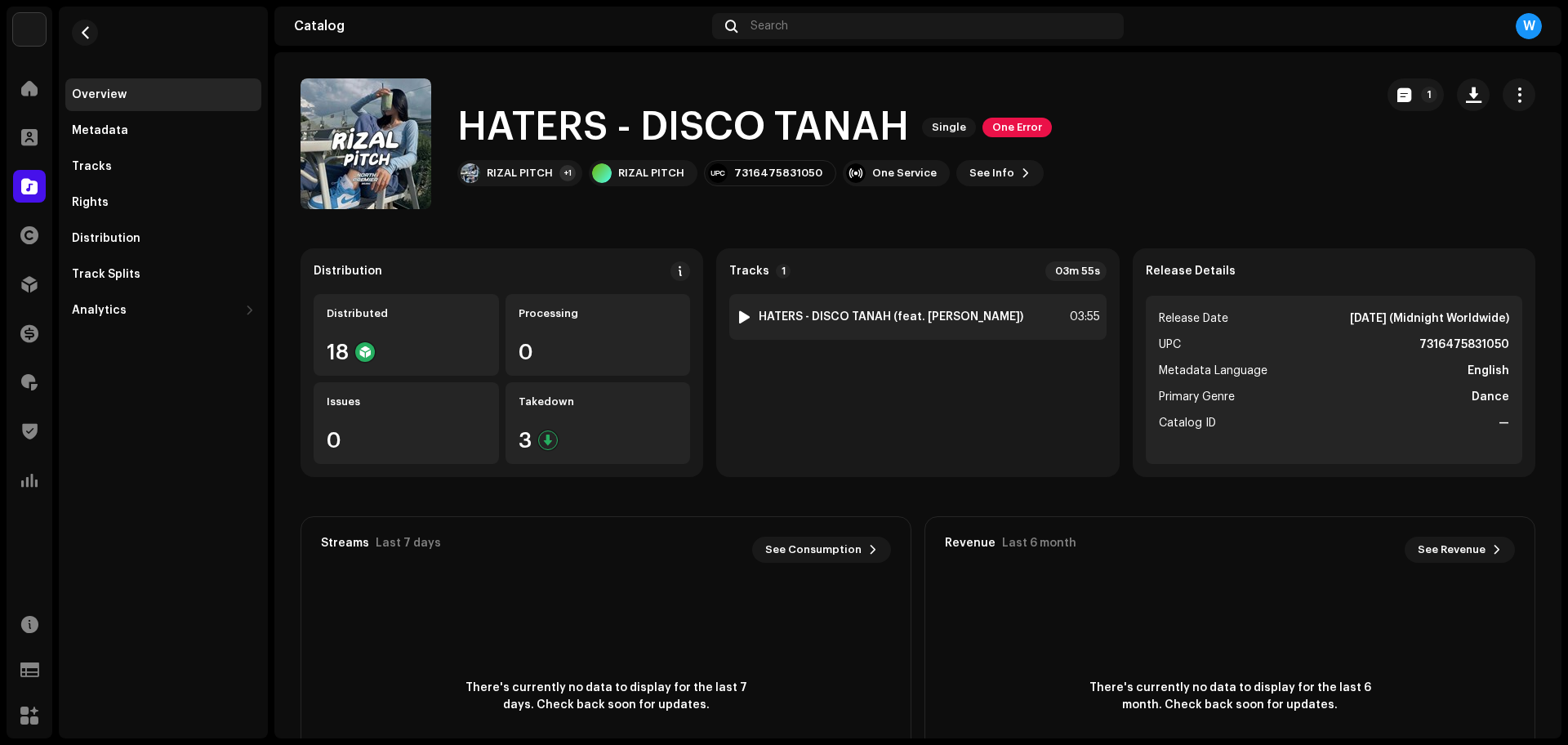
click at [738, 317] on div at bounding box center [744, 317] width 13 height 13
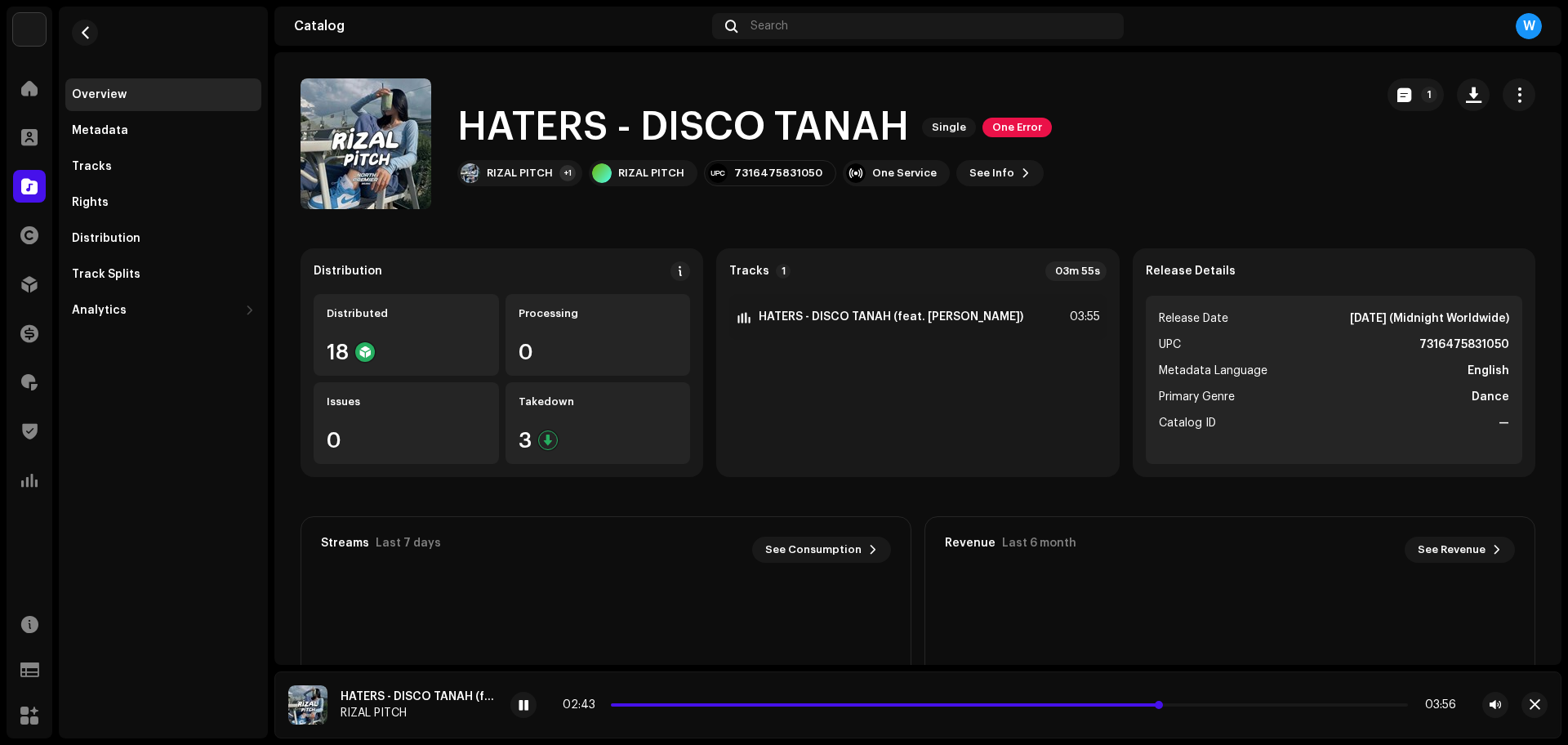
click at [805, 704] on span at bounding box center [885, 705] width 550 height 3
click at [720, 703] on span at bounding box center [710, 705] width 199 height 3
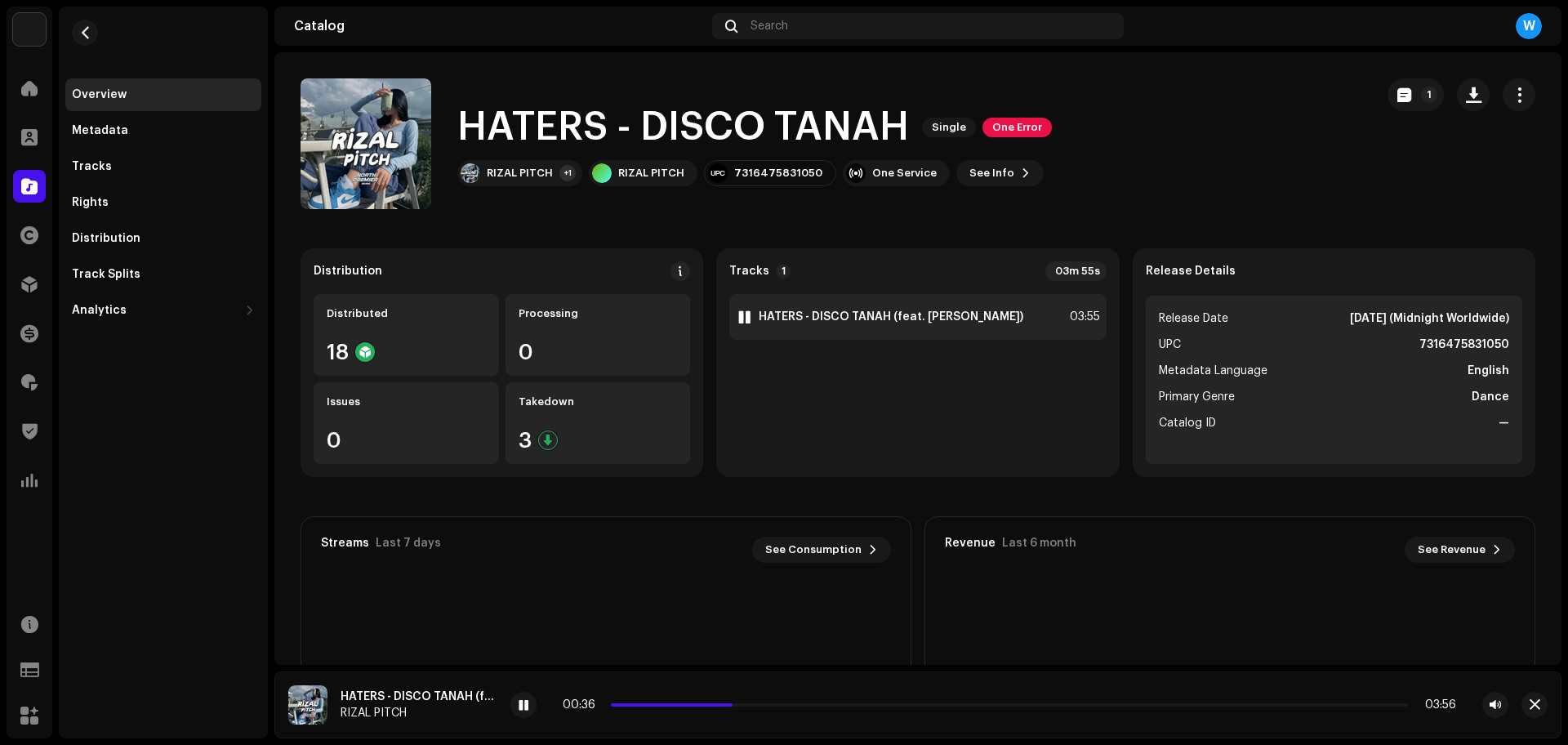
click at [917, 297] on div "1 HATERS - DISCO TANAH (feat. ARYA PRASETYA) 03:55" at bounding box center [917, 317] width 376 height 45
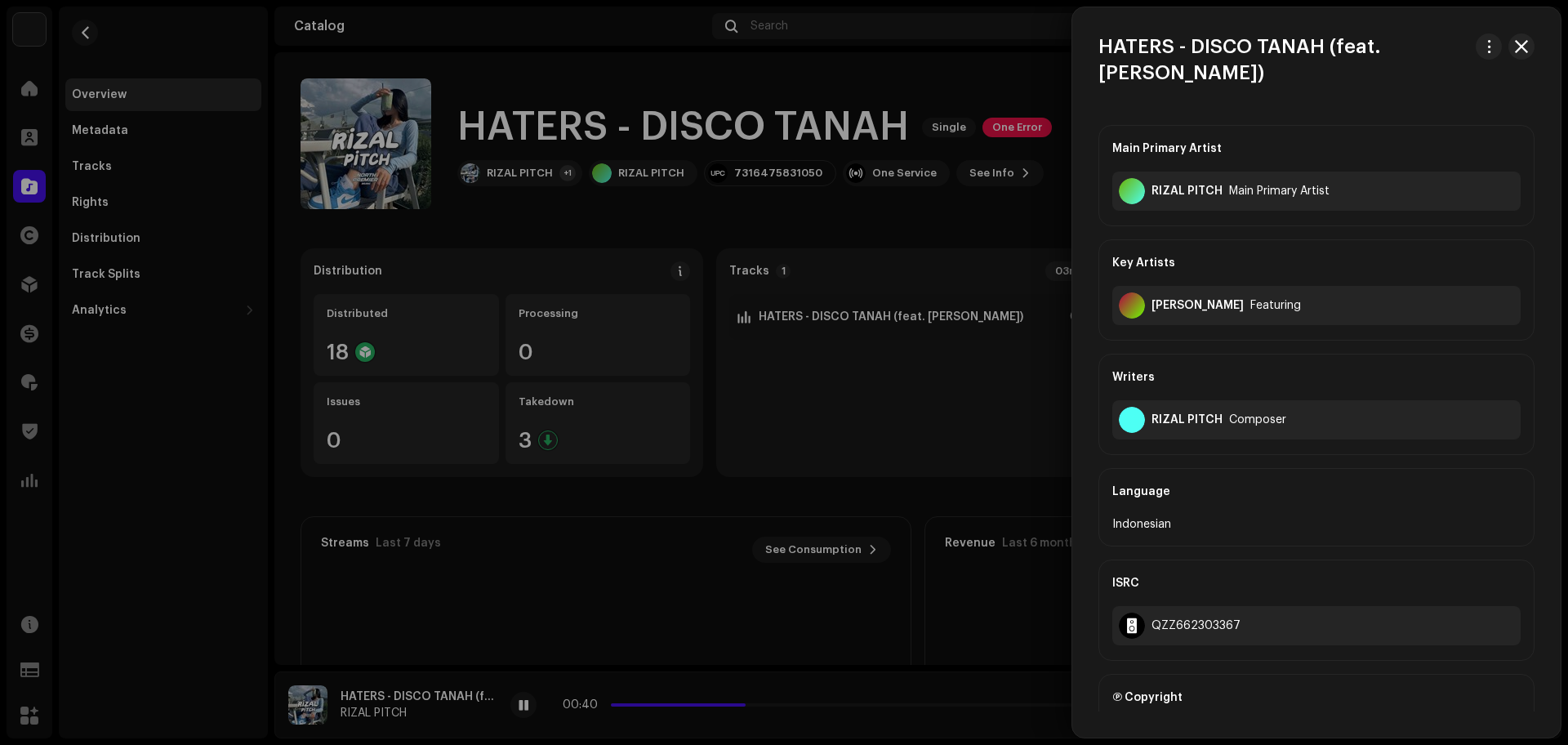
click at [143, 360] on div at bounding box center [784, 372] width 1568 height 745
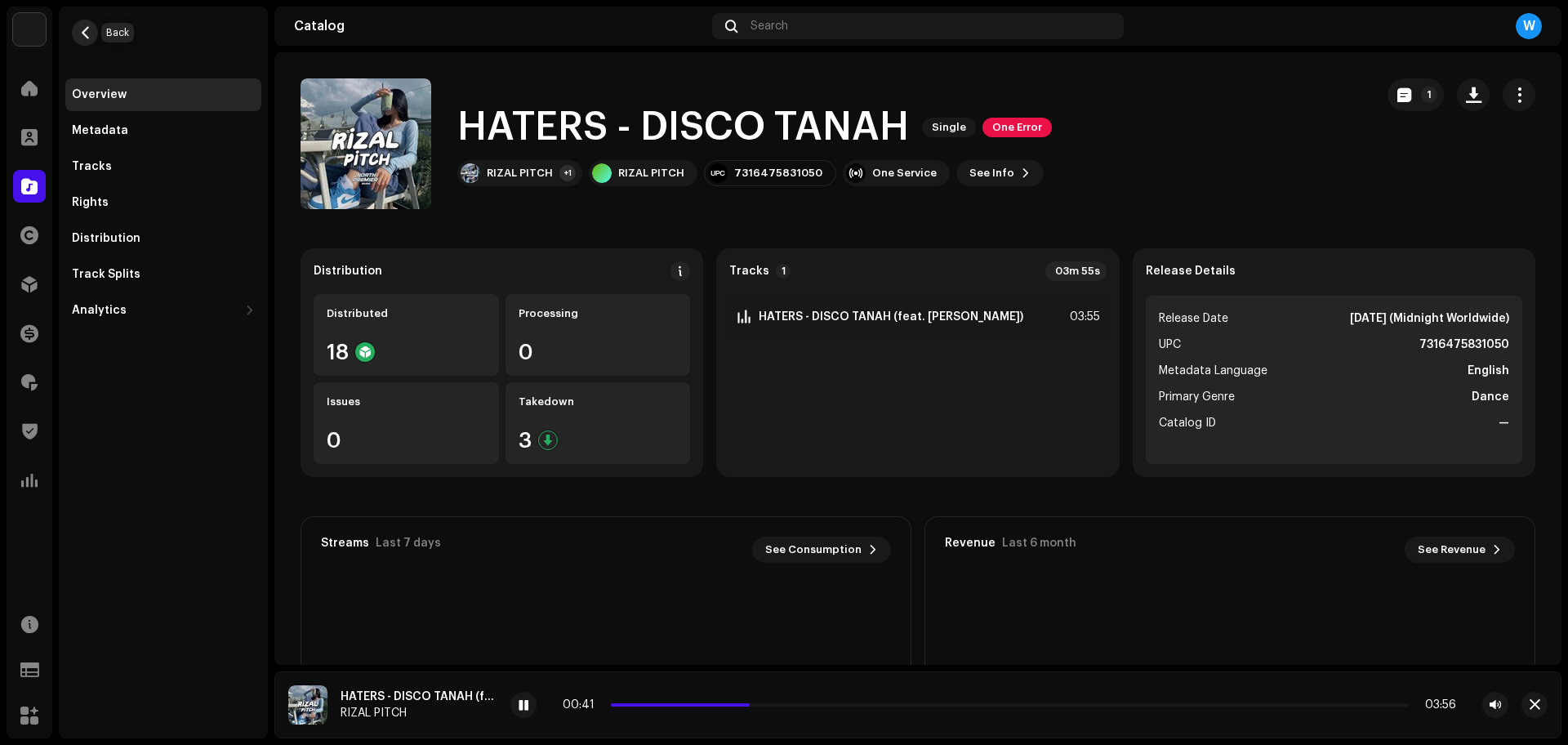
click at [85, 39] on button "button" at bounding box center [85, 32] width 26 height 26
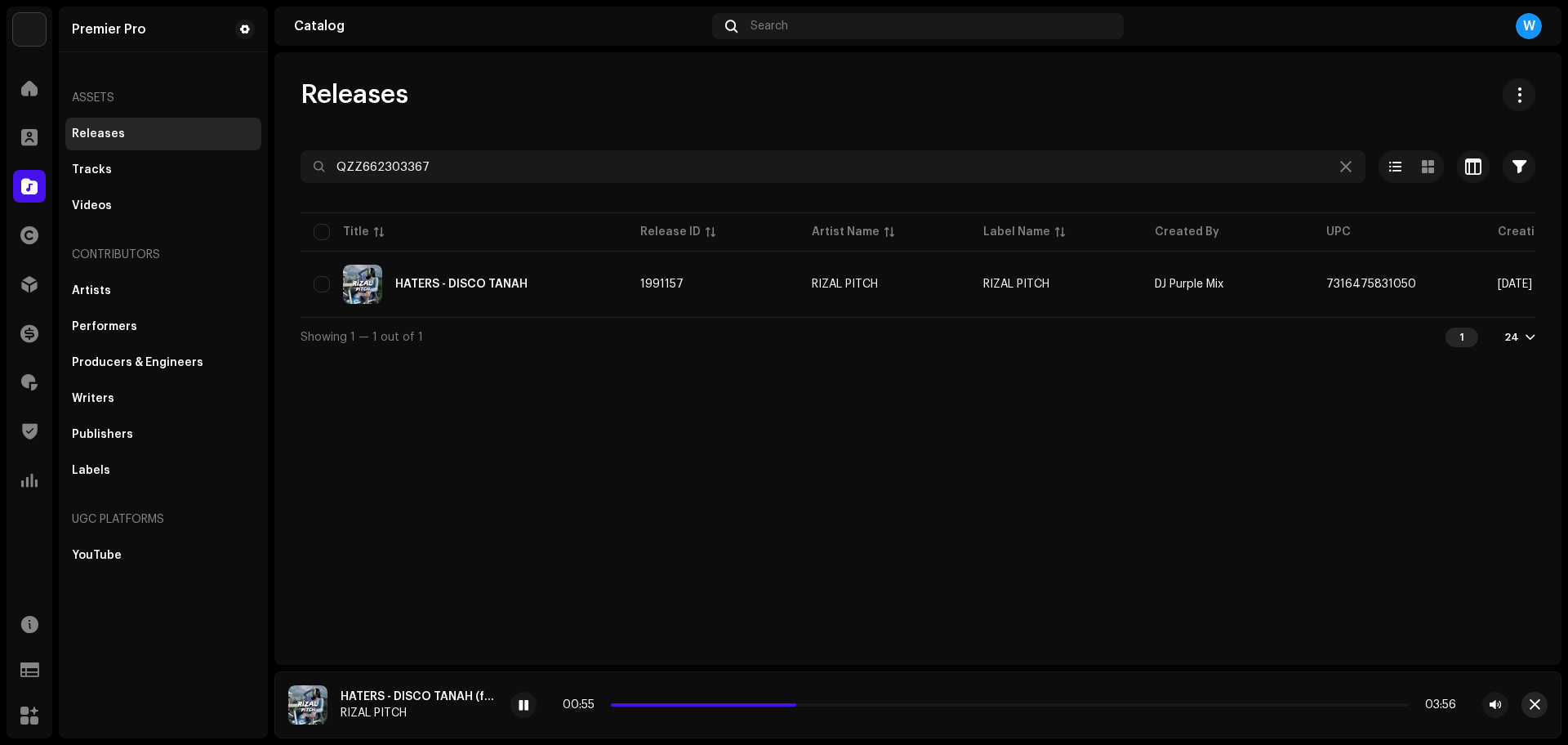
click at [1539, 711] on button "button" at bounding box center [1534, 704] width 26 height 26
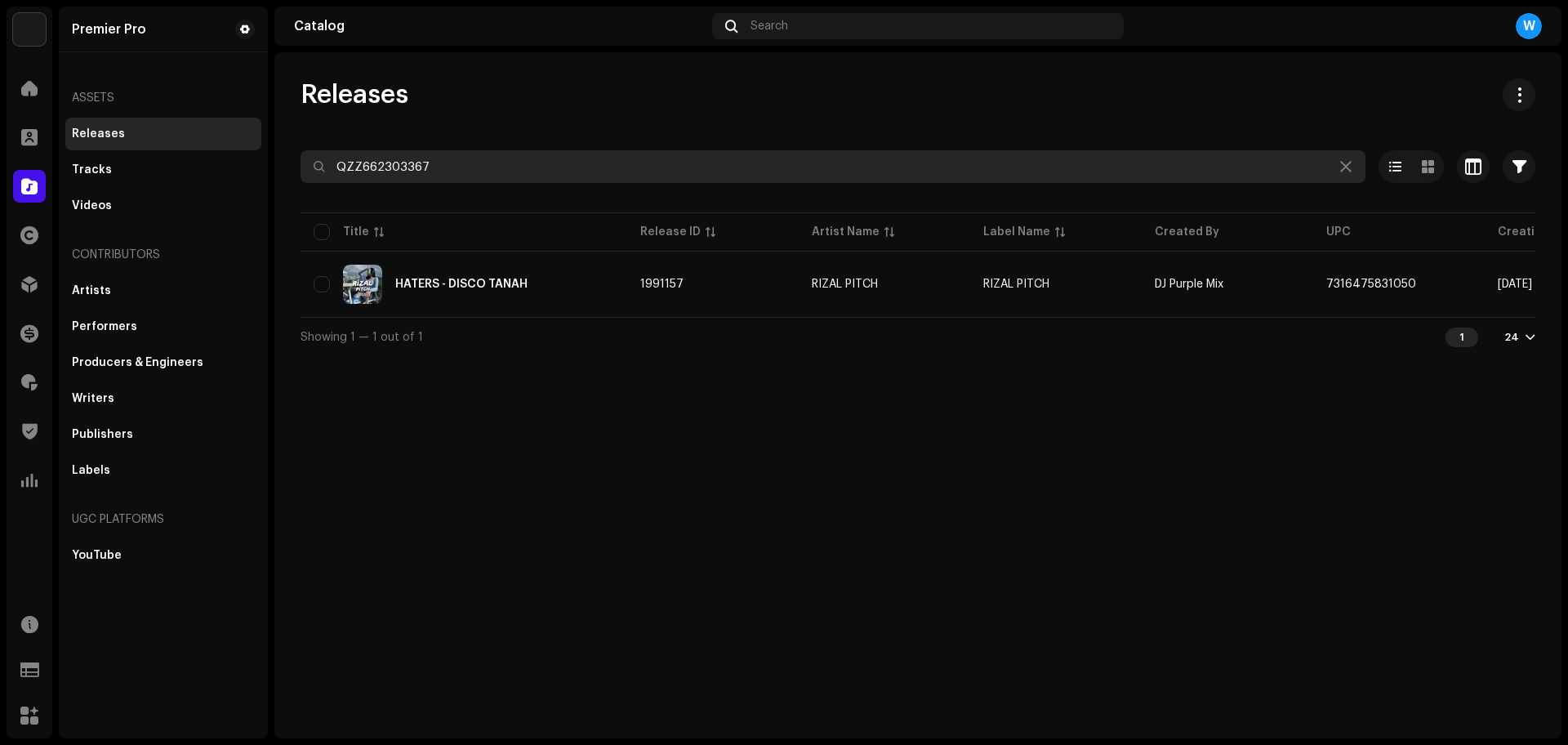
click at [400, 162] on input "QZZ662303367" at bounding box center [833, 166] width 1065 height 33
paste input "WDW2554758"
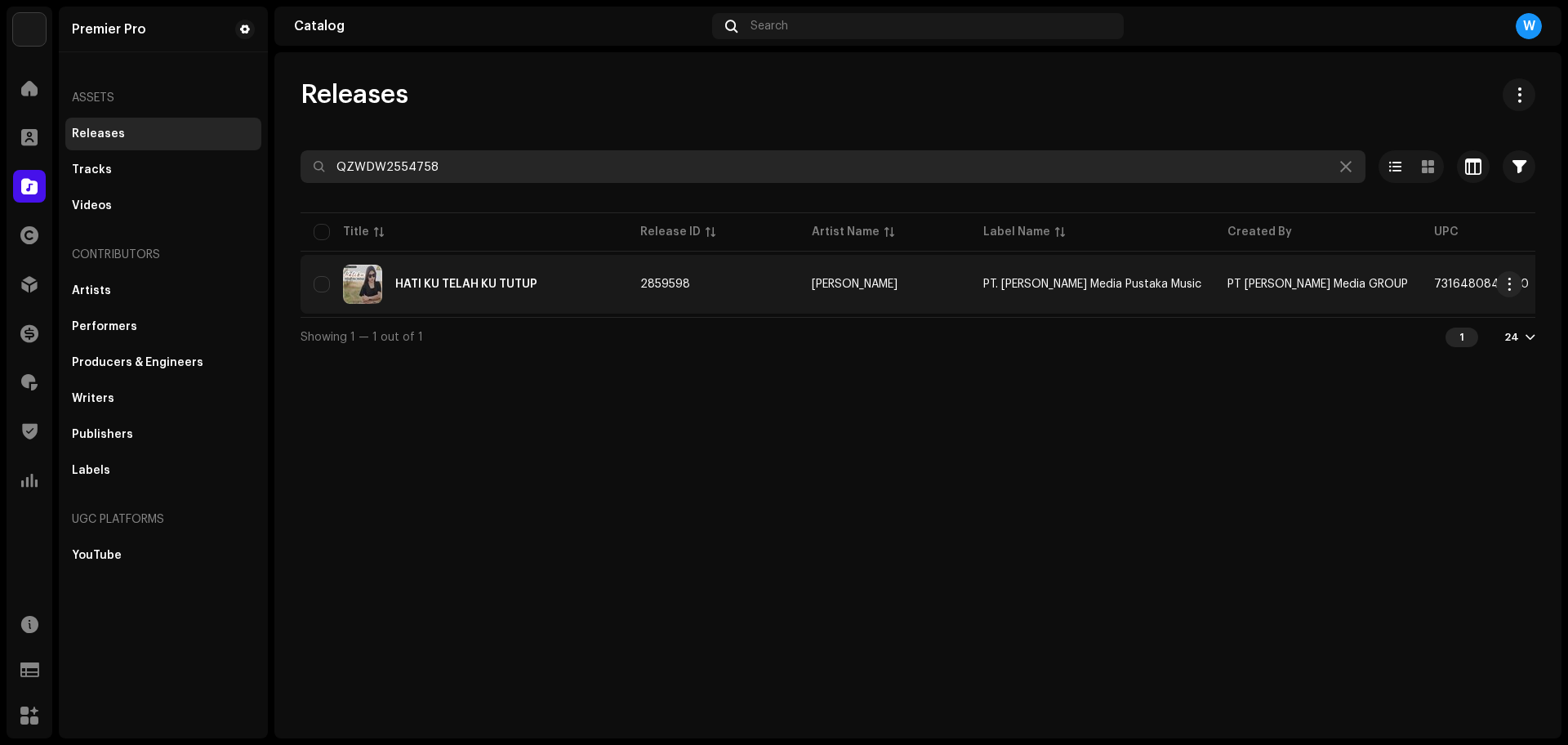
type input "QZWDW2554758"
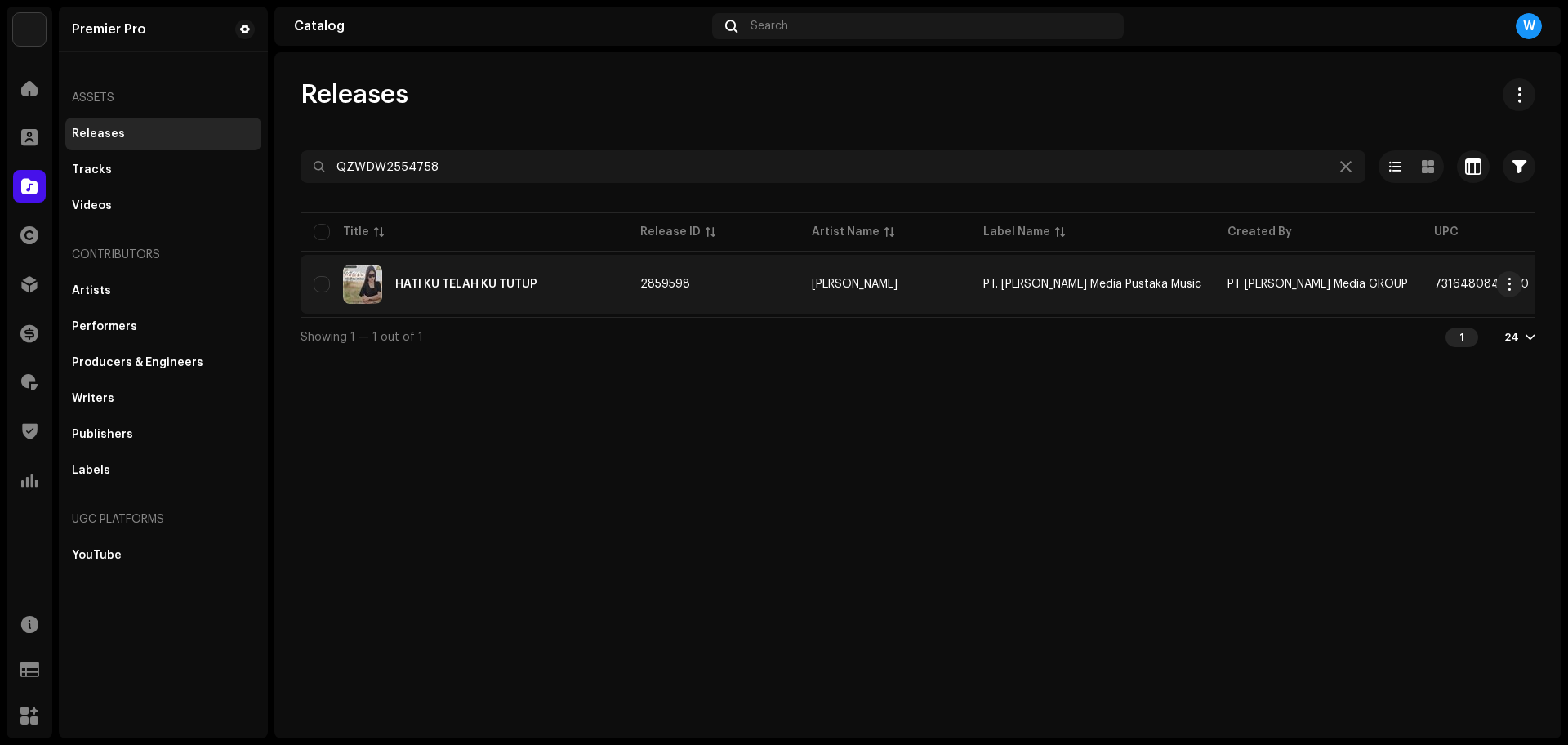
click at [456, 284] on div "HATI KU TELAH KU TUTUP" at bounding box center [466, 285] width 142 height 12
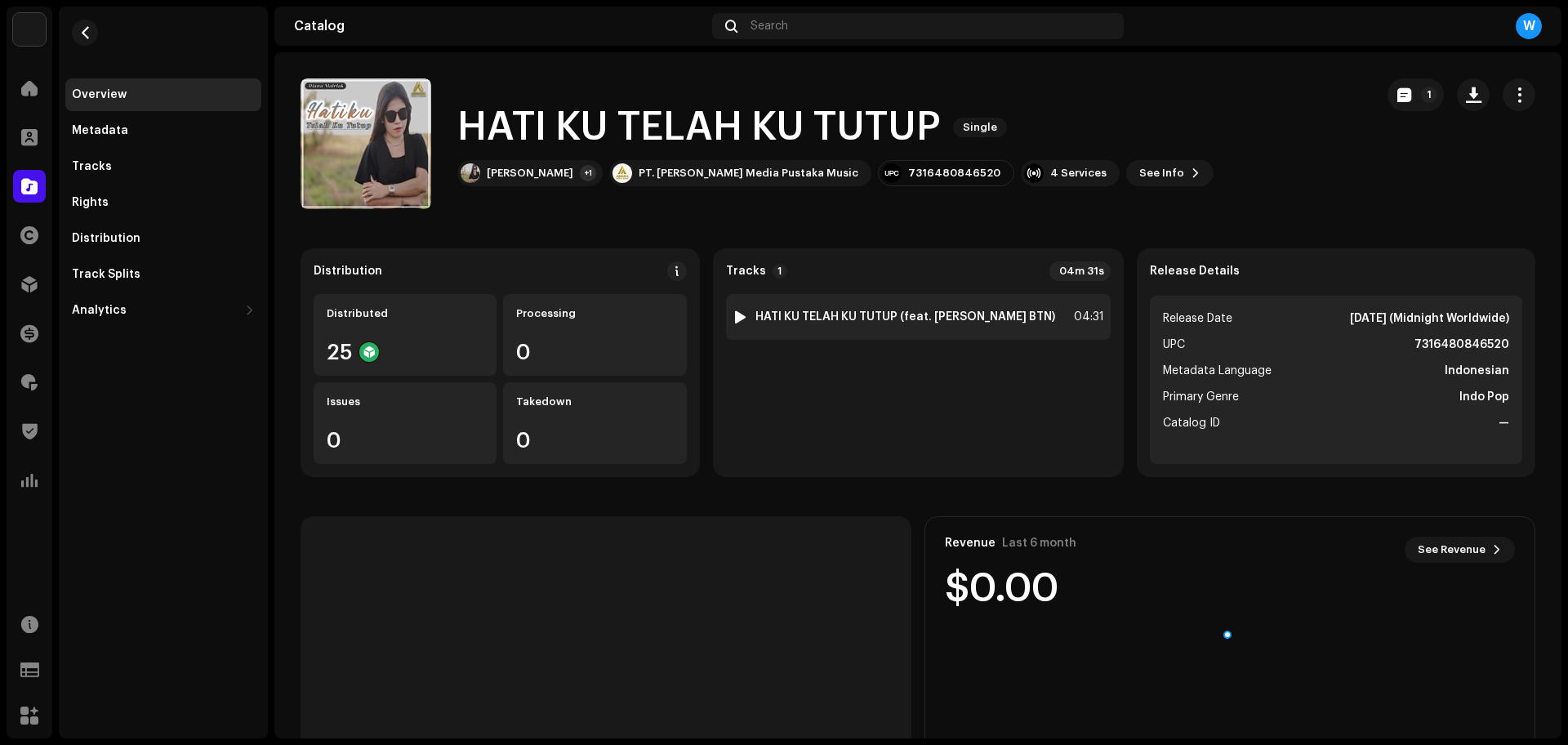
click at [743, 312] on div at bounding box center [740, 317] width 13 height 13
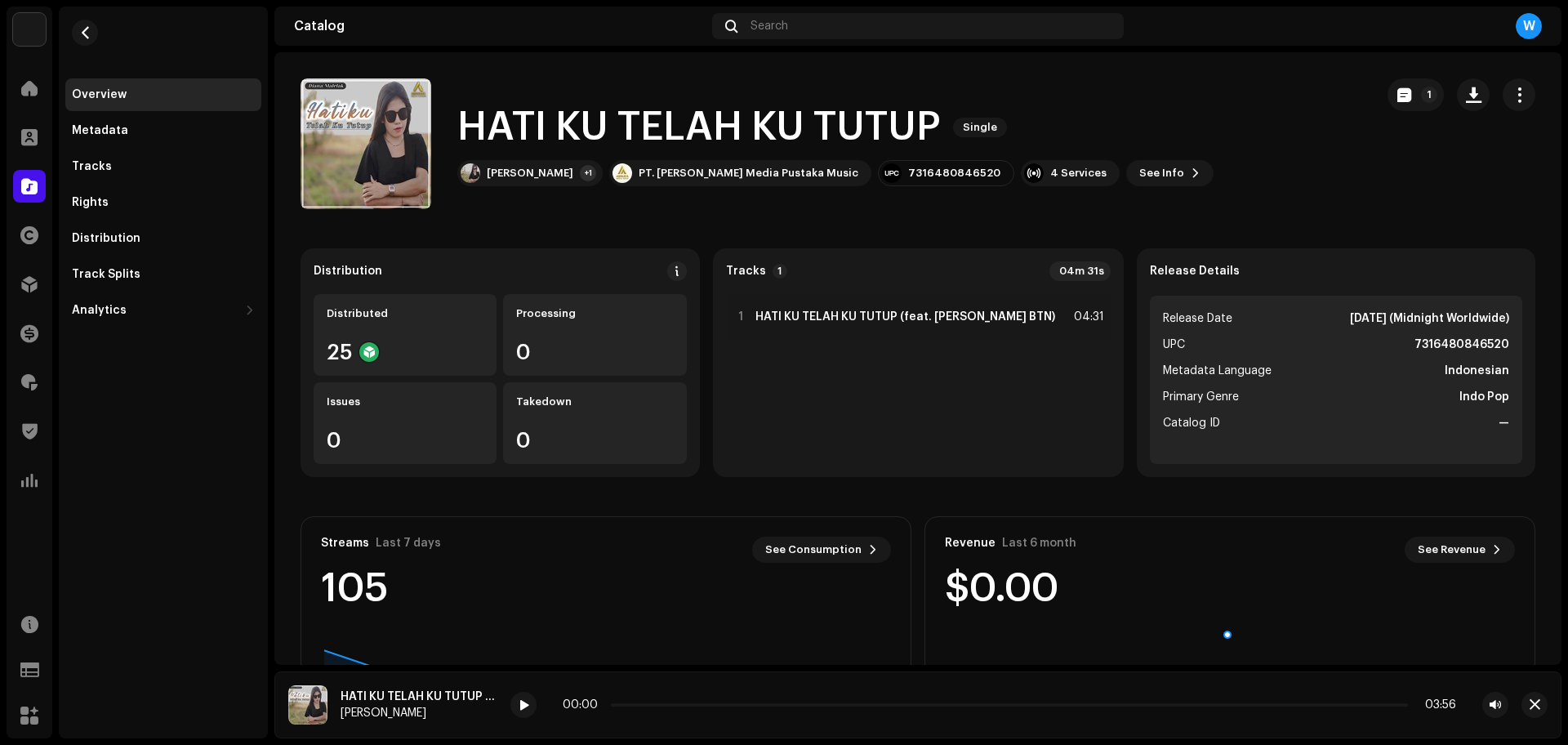
click at [676, 712] on div "00:00 03:56" at bounding box center [1009, 704] width 998 height 26
click at [678, 706] on div "00:01 04:31" at bounding box center [1009, 705] width 894 height 13
click at [713, 705] on p-slider at bounding box center [1009, 705] width 797 height 3
click at [1534, 700] on span "button" at bounding box center [1534, 705] width 11 height 13
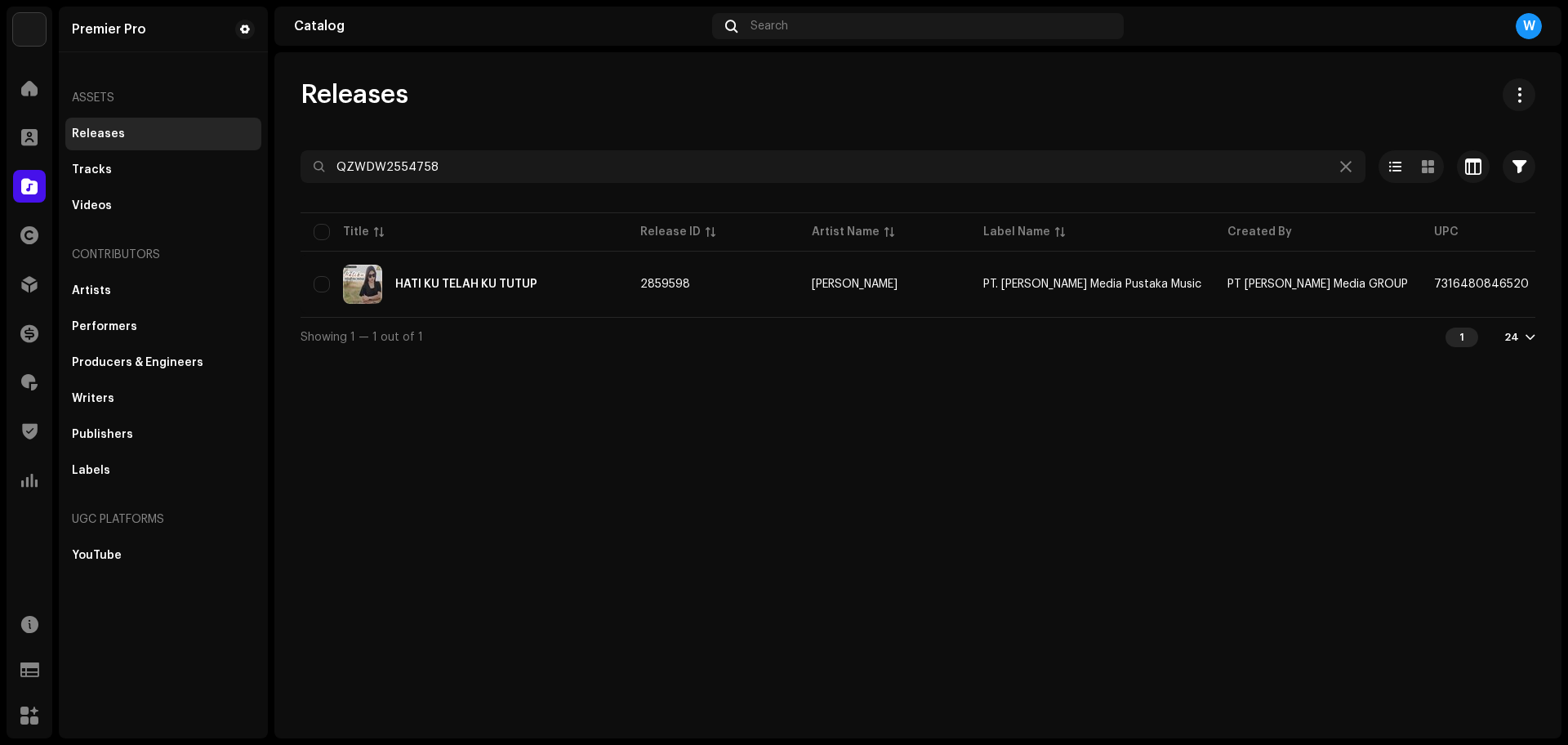
click at [457, 145] on div "Releases QZWDW2554758 Selected 0 Select all 1 Options Filters Distribution stat…" at bounding box center [918, 217] width 1287 height 278
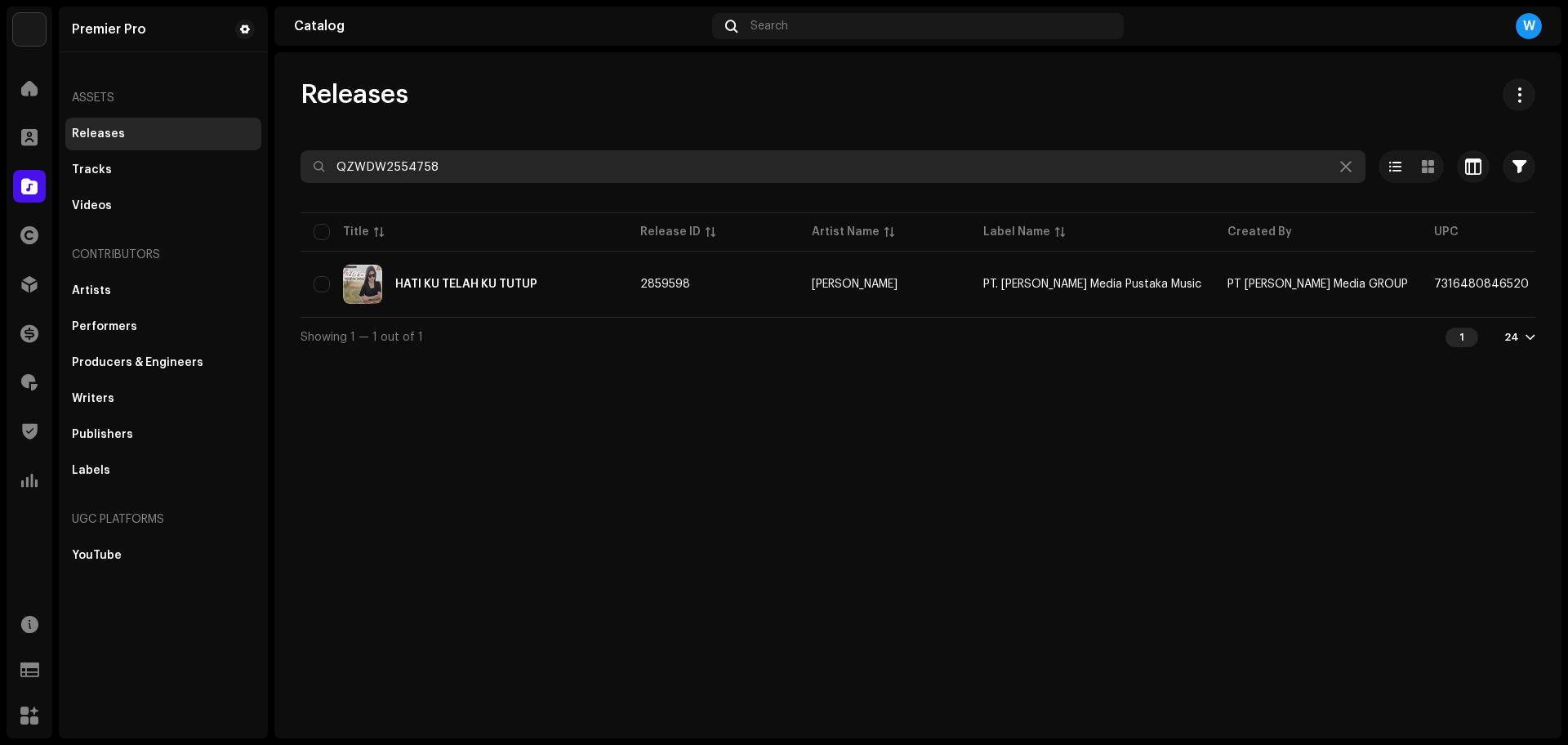
click at [457, 159] on input "QZWDW2554758" at bounding box center [833, 166] width 1065 height 33
paste input "Z662310393"
type input "QZZ662310393"
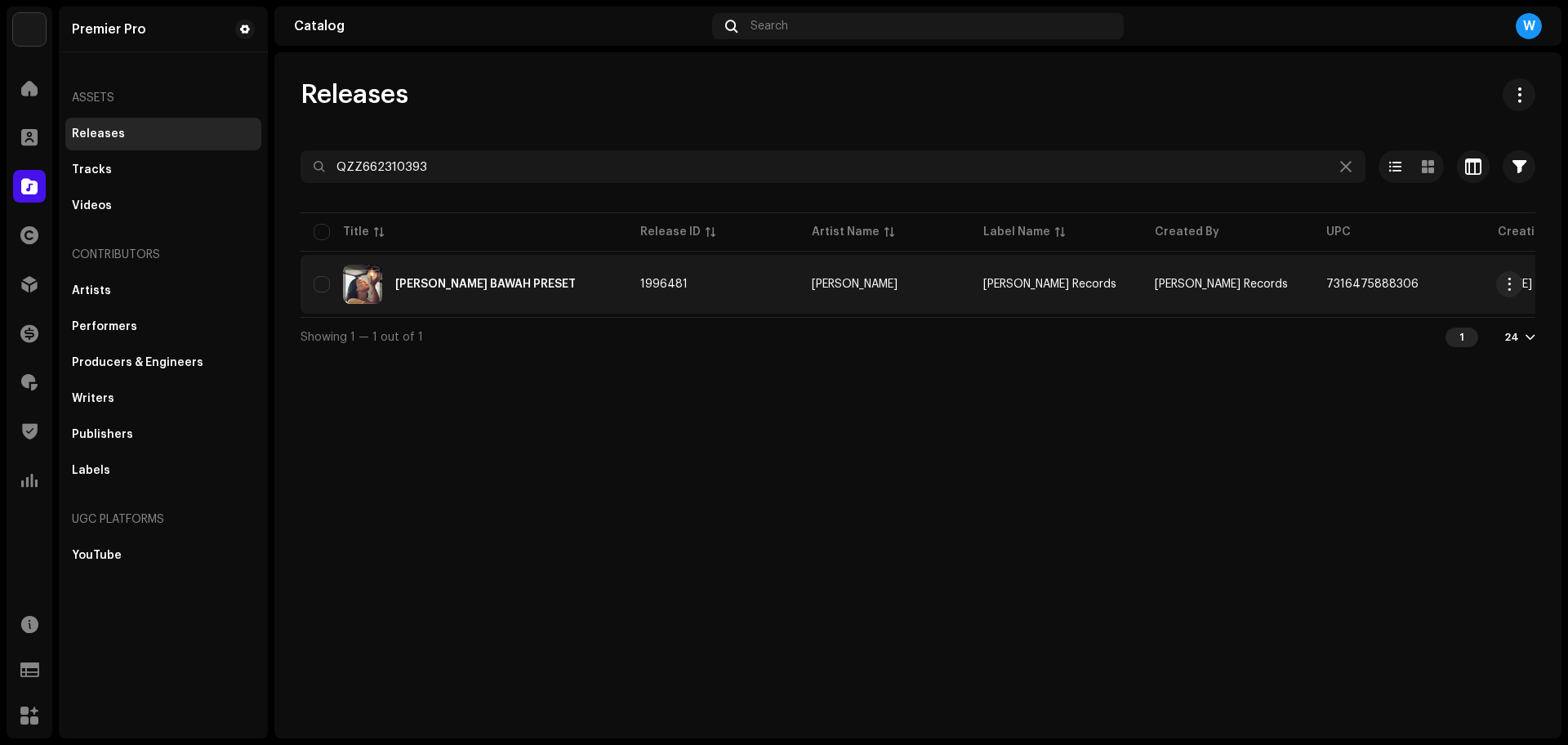
click at [397, 270] on div "DJ SAMPE BAWAH PRESET" at bounding box center [464, 284] width 301 height 39
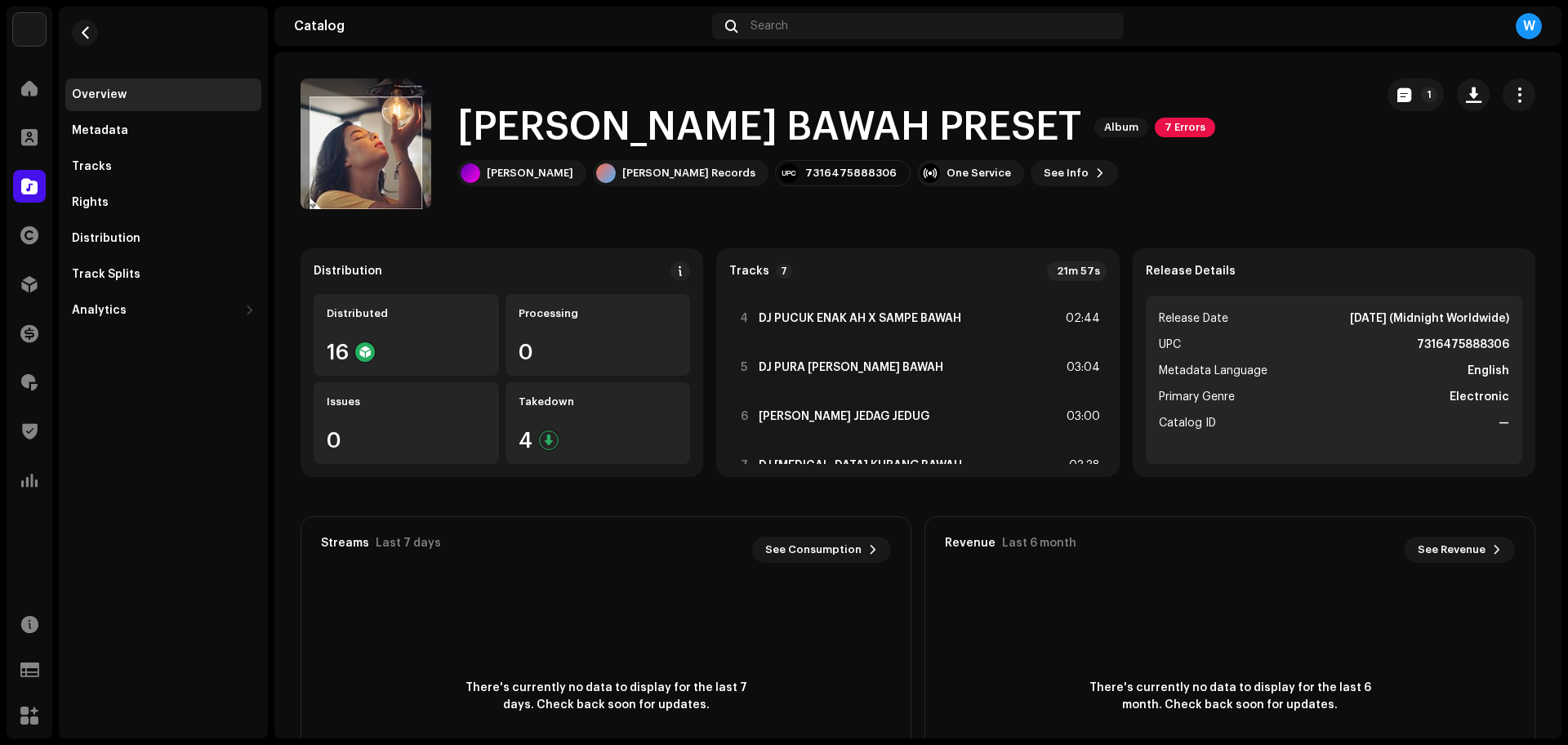
scroll to position [146, 0]
click at [740, 413] on div at bounding box center [744, 416] width 13 height 13
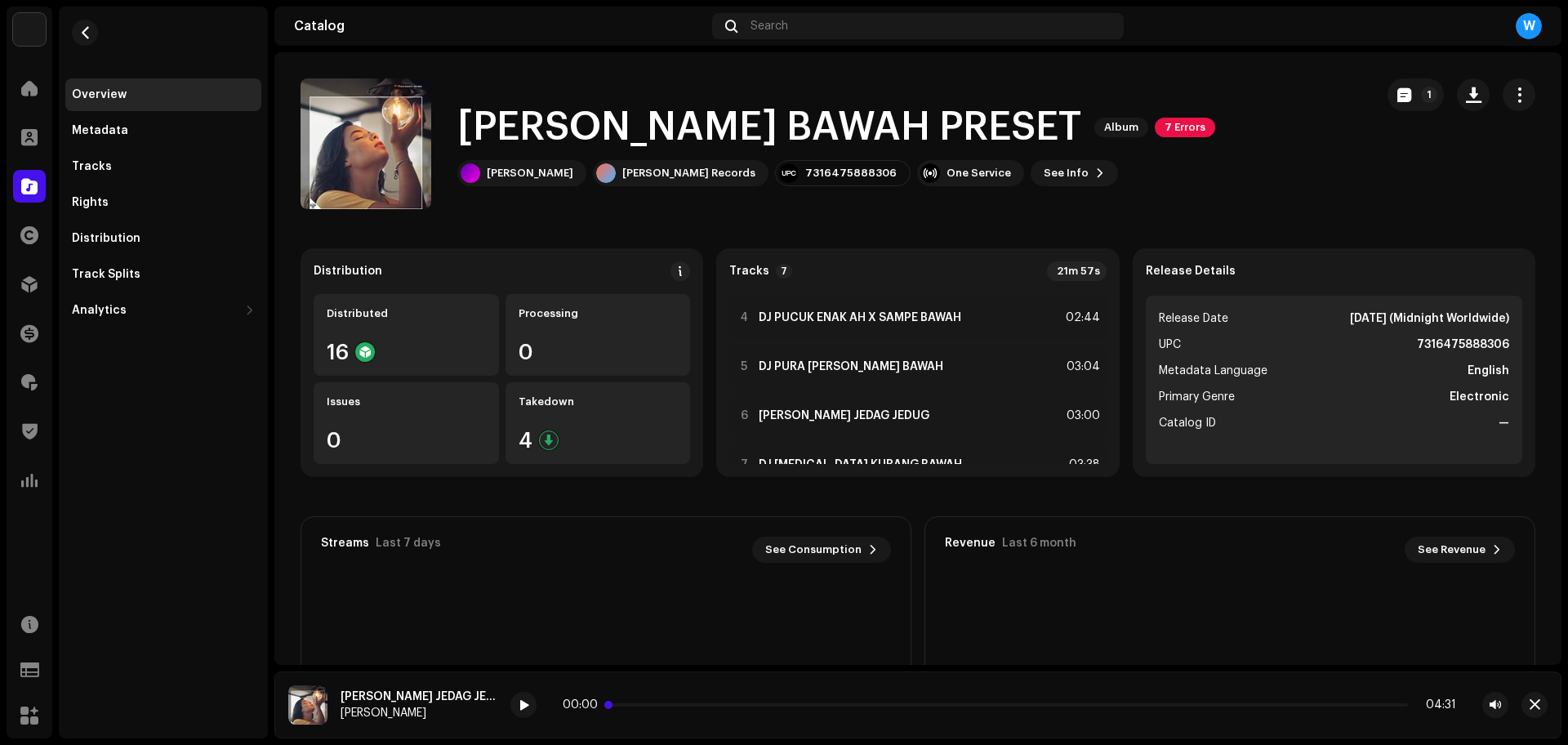
click at [637, 706] on p-slider at bounding box center [1009, 705] width 797 height 3
click at [509, 707] on icon at bounding box center [522, 705] width 26 height 29
click at [518, 707] on span at bounding box center [523, 706] width 10 height 13
click at [611, 706] on span at bounding box center [665, 705] width 110 height 3
click at [807, 703] on div "00:09 03:01" at bounding box center [1009, 705] width 894 height 13
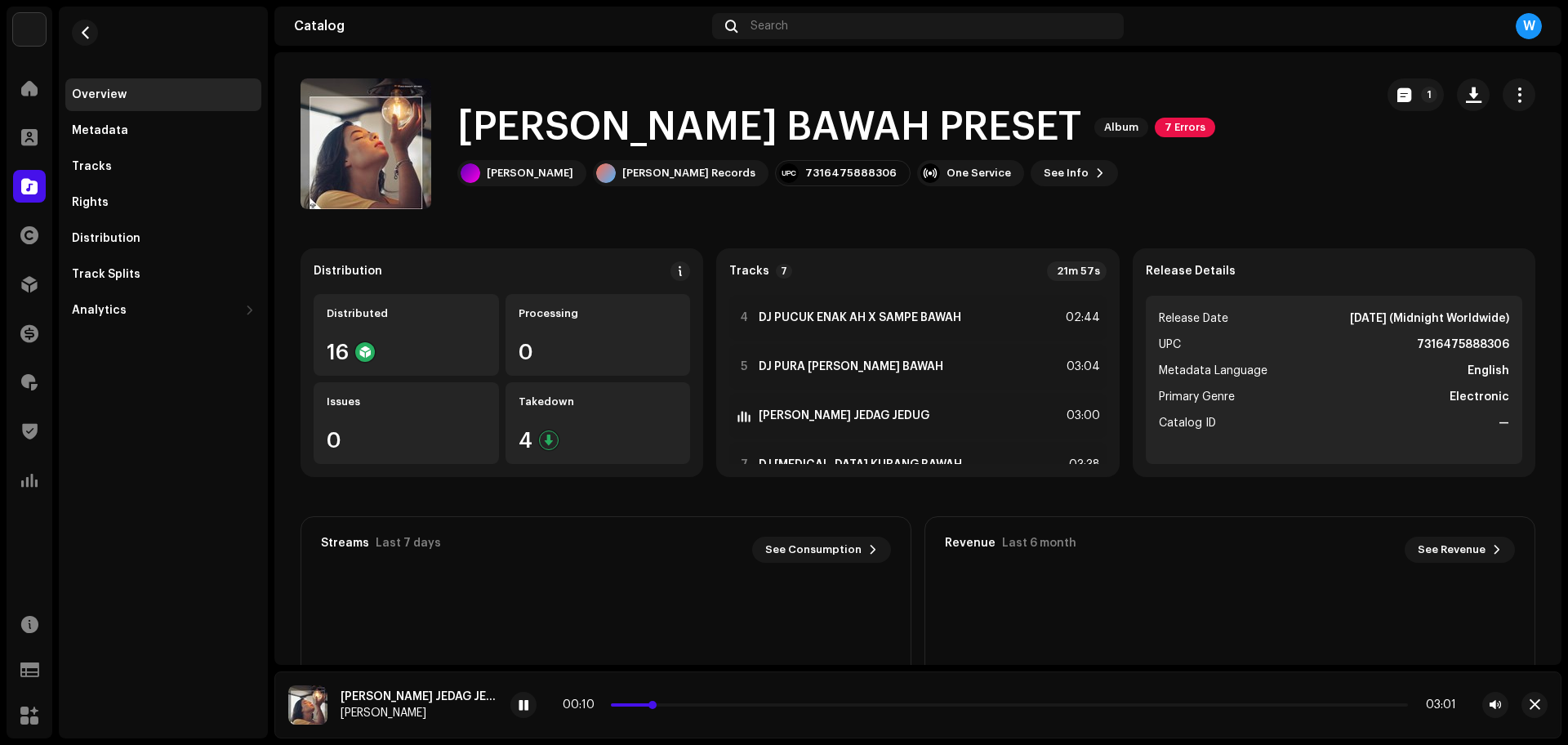
click at [807, 703] on p-slider at bounding box center [1009, 705] width 797 height 3
click at [887, 706] on p-slider at bounding box center [1009, 705] width 797 height 3
click at [1537, 704] on span "button" at bounding box center [1534, 705] width 11 height 13
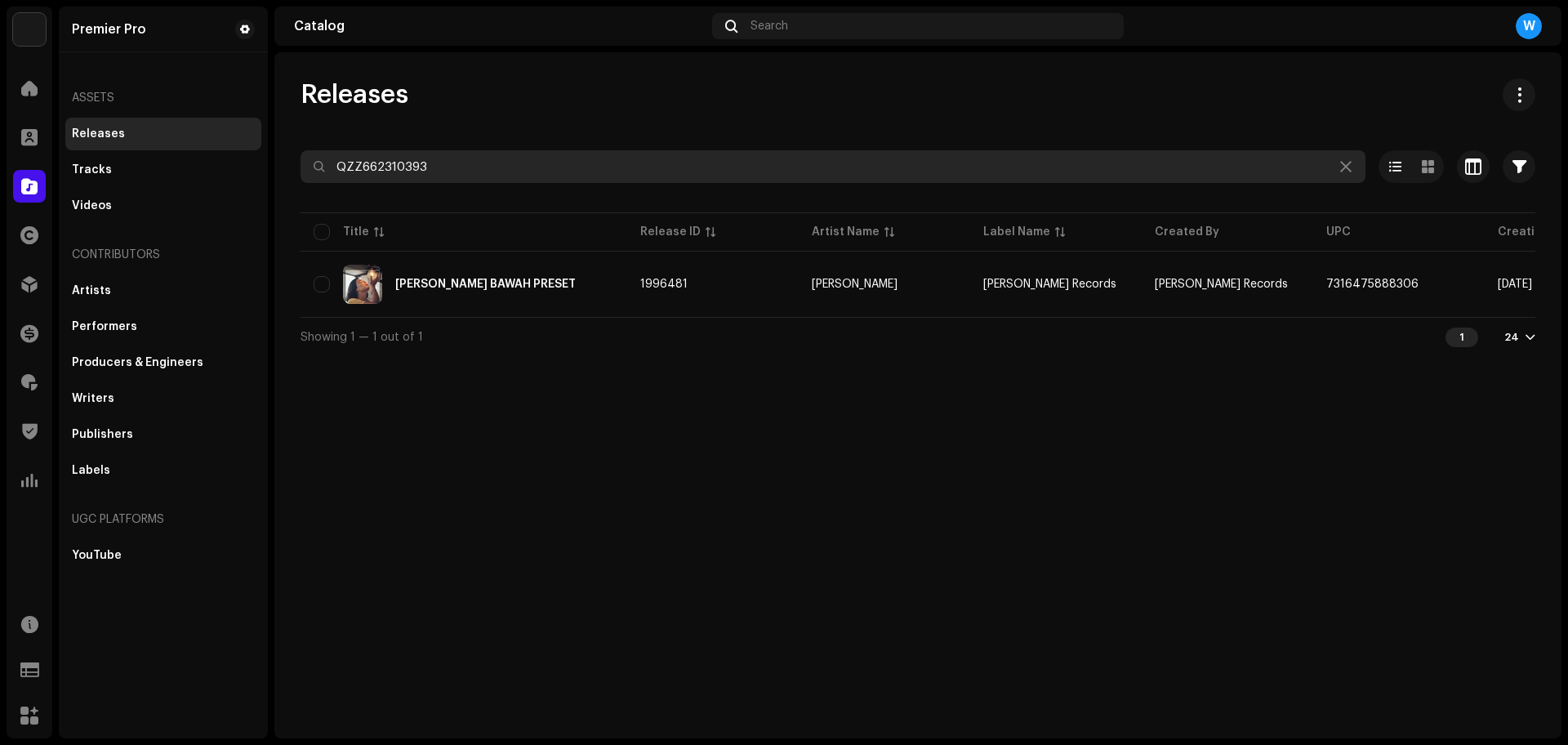
click at [627, 171] on input "QZZ662310393" at bounding box center [833, 166] width 1065 height 33
paste input "25"
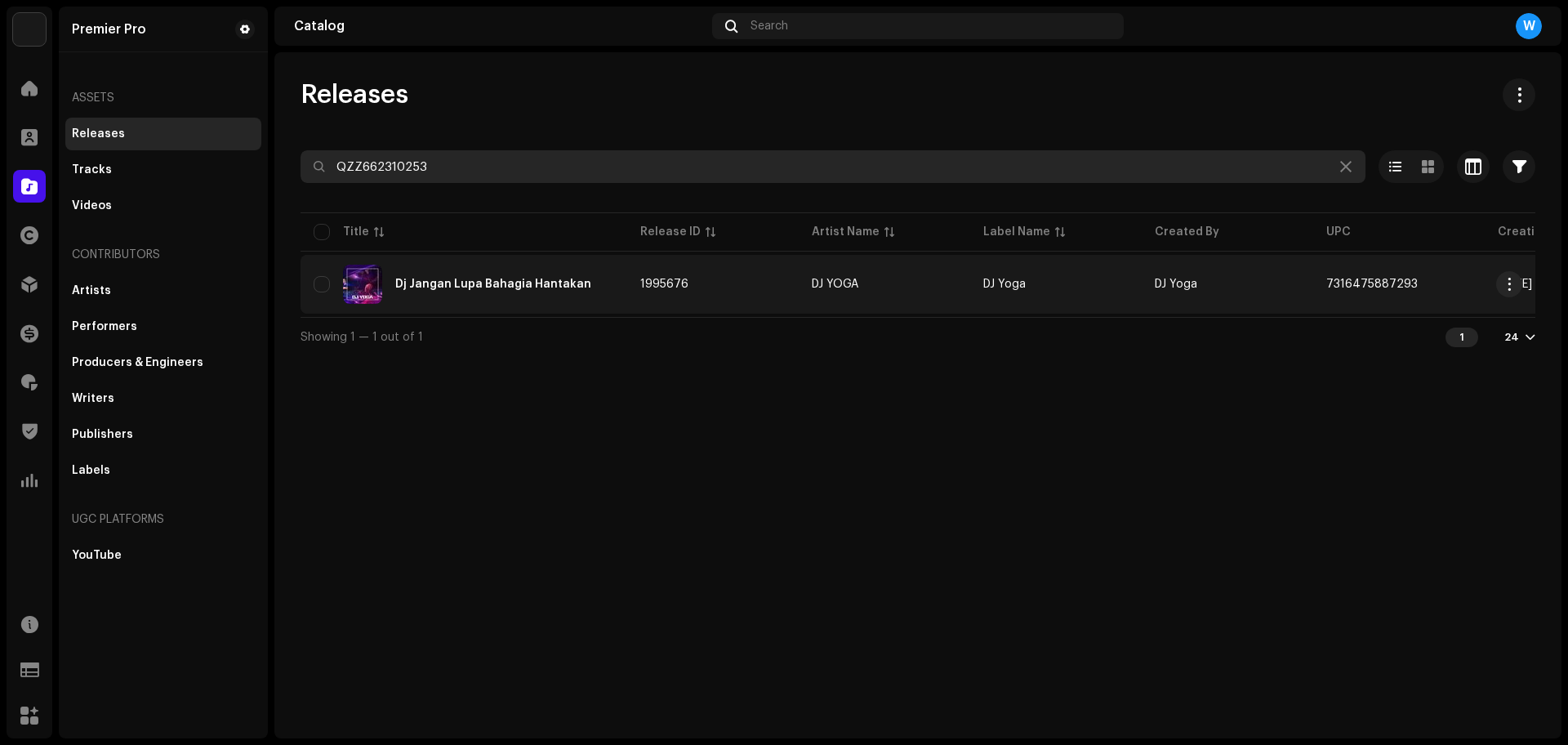
type input "QZZ662310253"
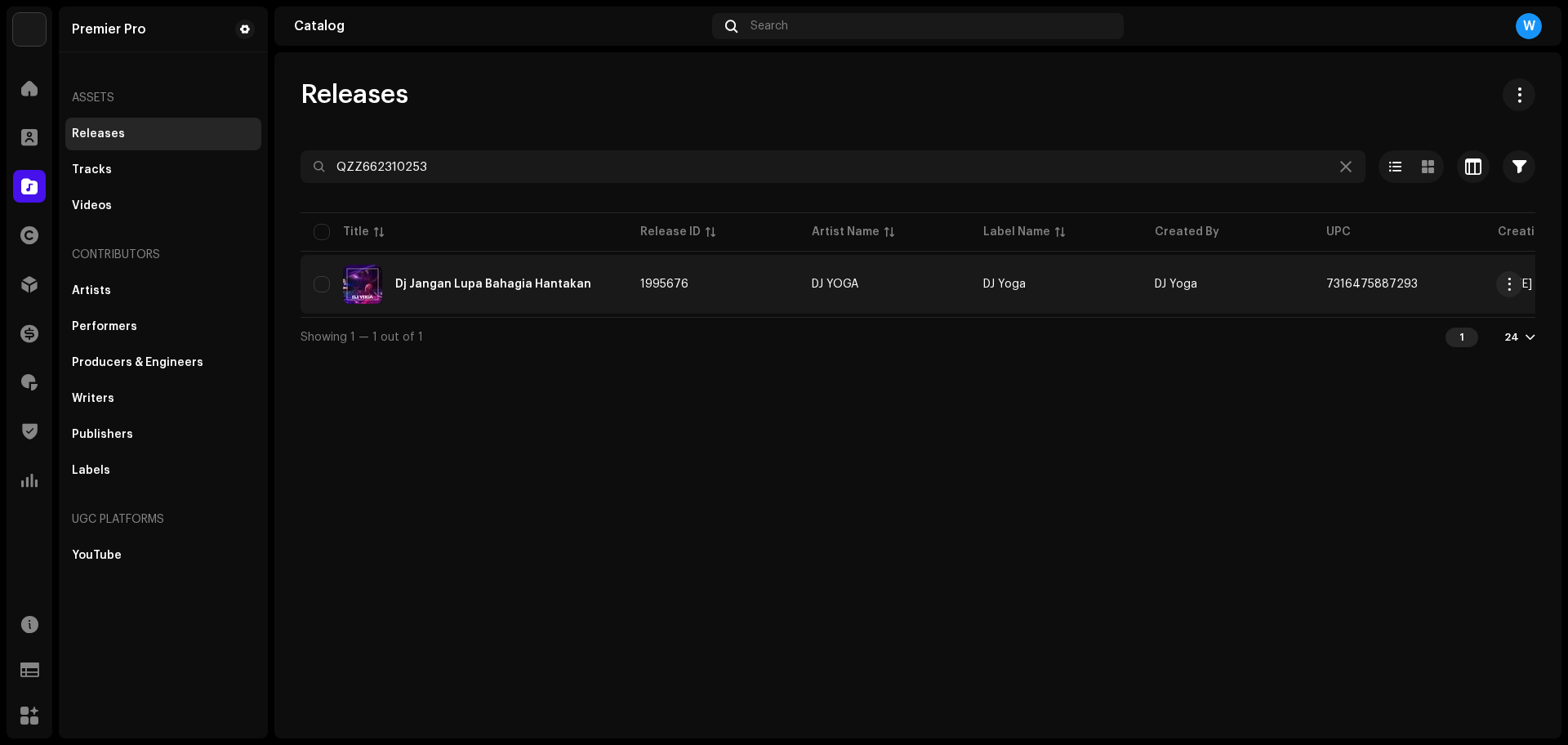
click at [563, 286] on div "Dj Jangan Lupa Bahagia Hantakan" at bounding box center [493, 285] width 196 height 12
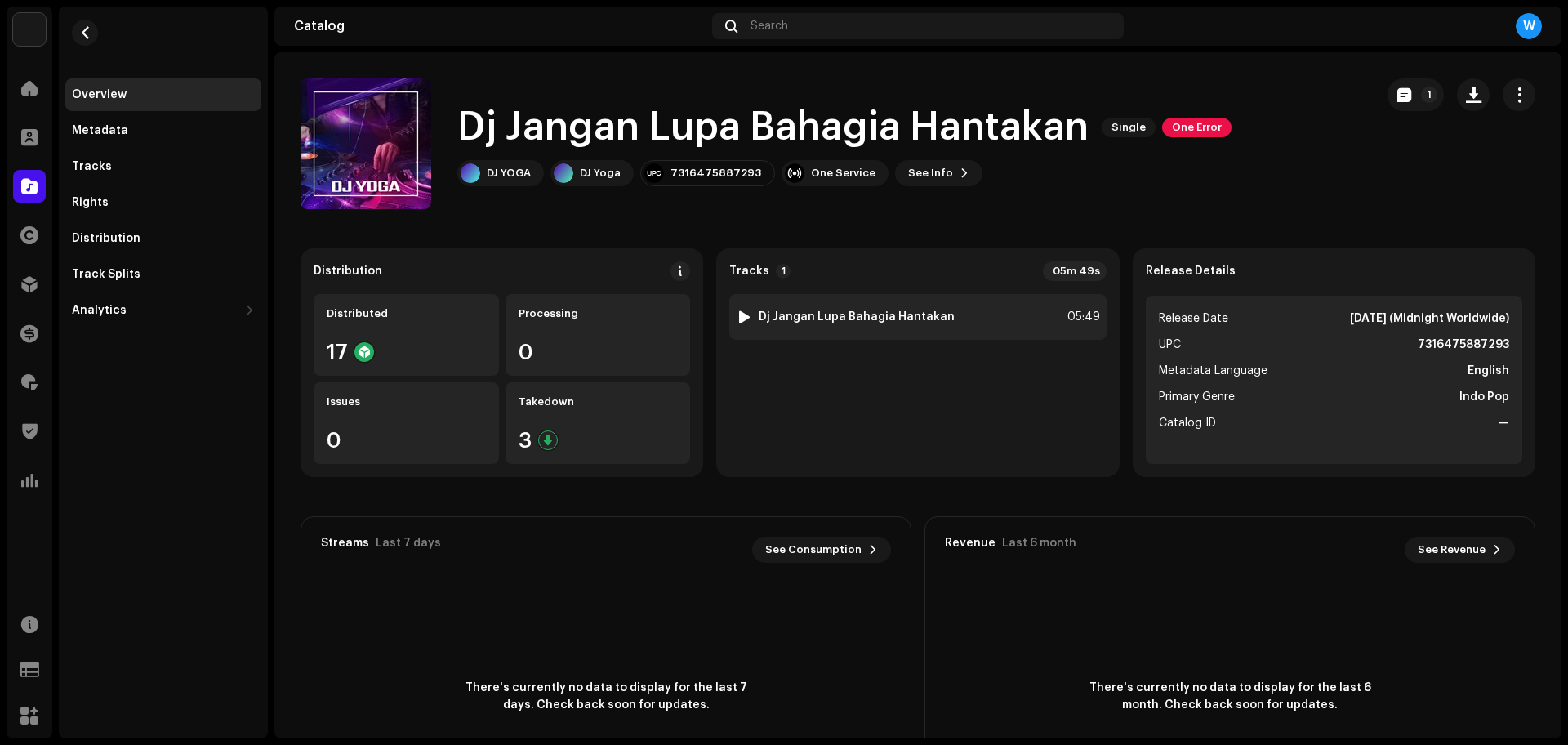
click at [738, 315] on div at bounding box center [744, 317] width 13 height 13
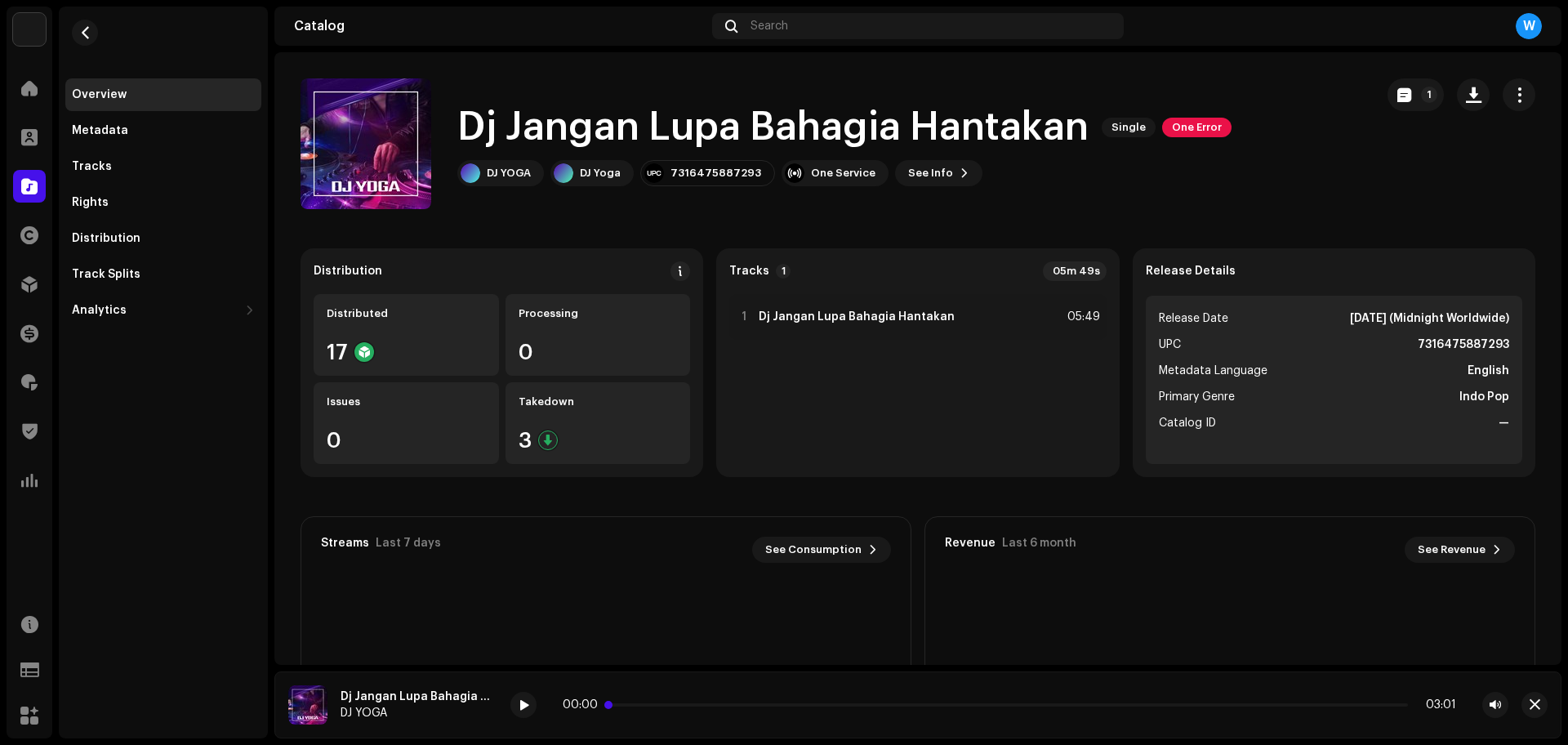
click at [690, 703] on p-slider at bounding box center [1009, 705] width 797 height 3
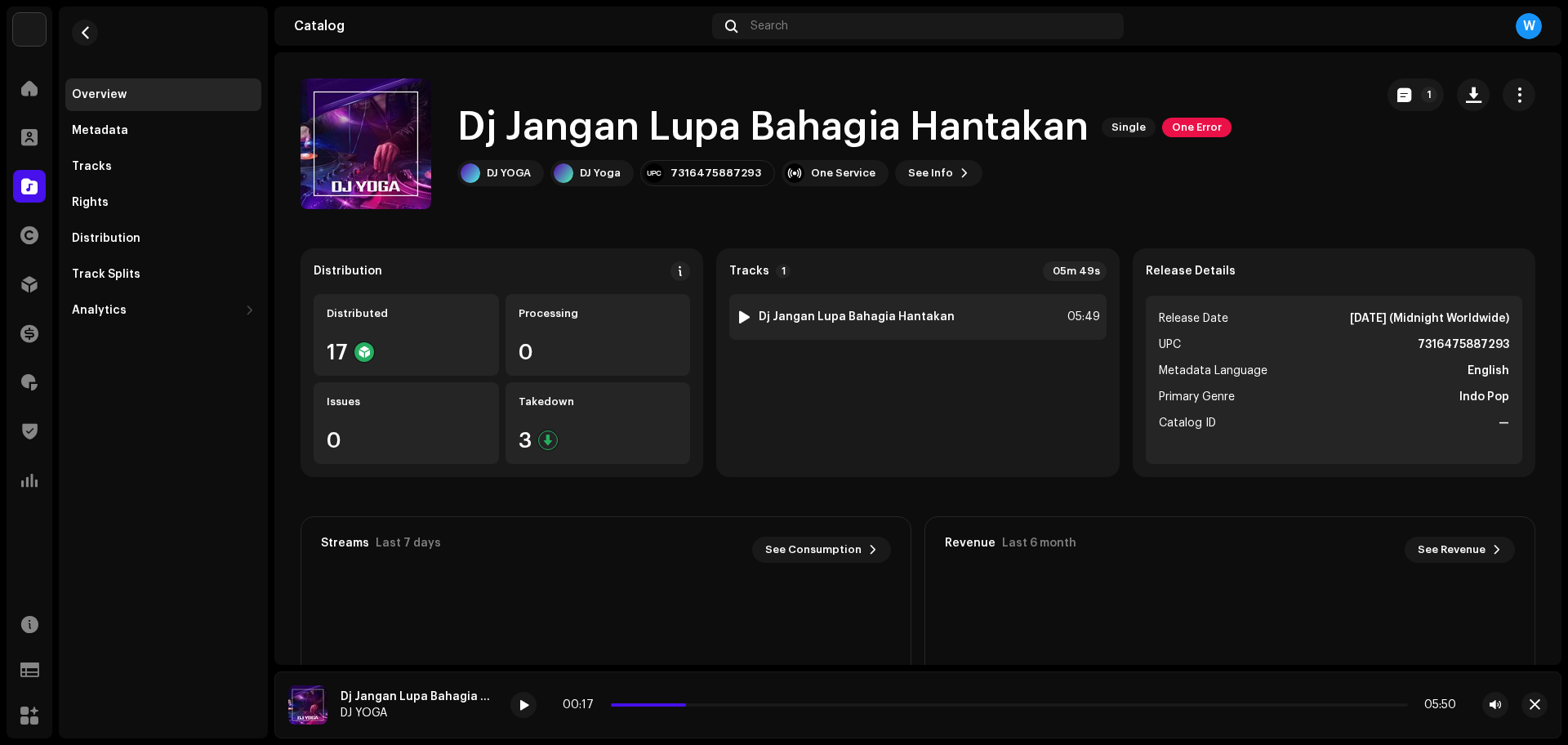
click at [738, 317] on div at bounding box center [744, 317] width 13 height 13
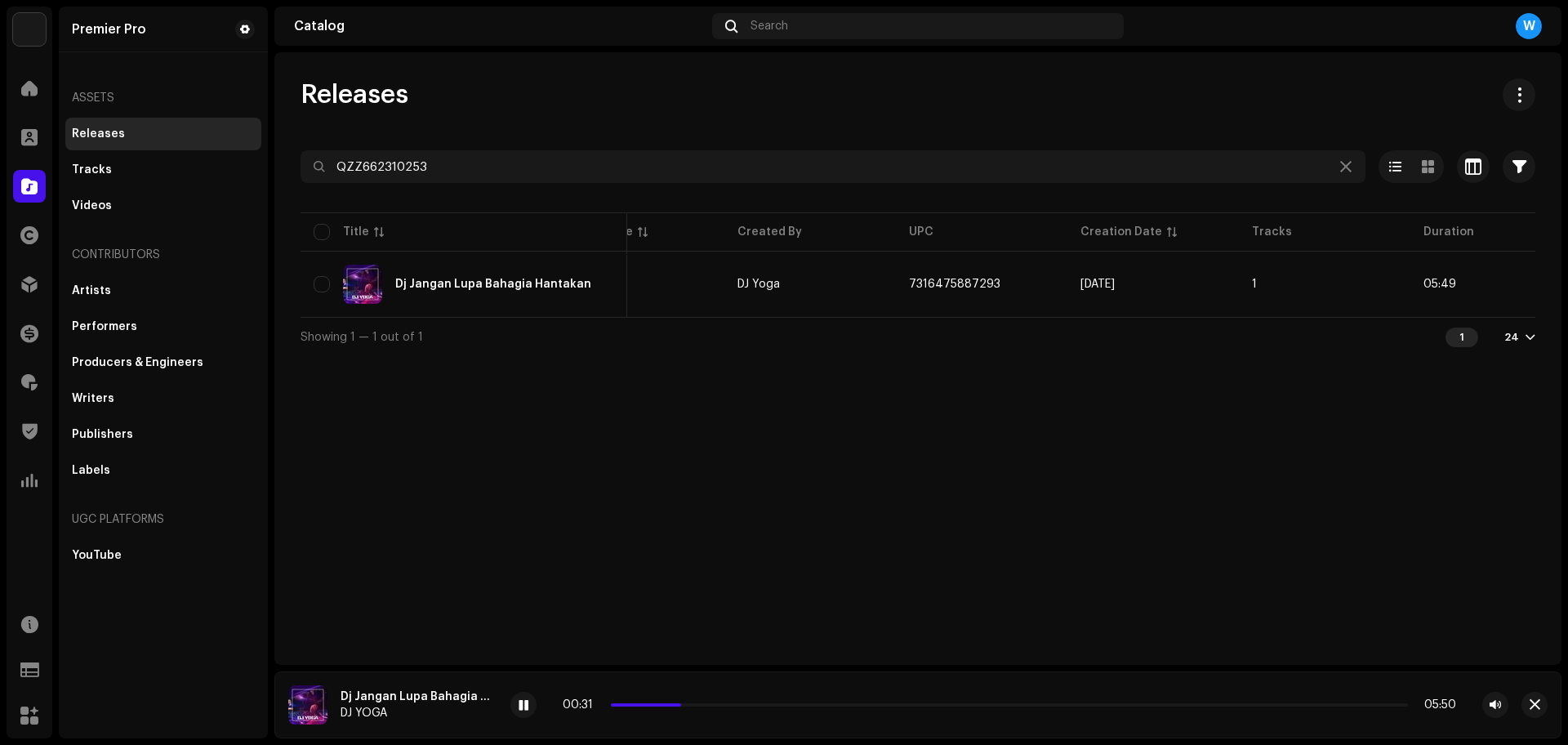
scroll to position [0, 420]
click at [1532, 709] on span "button" at bounding box center [1534, 705] width 11 height 13
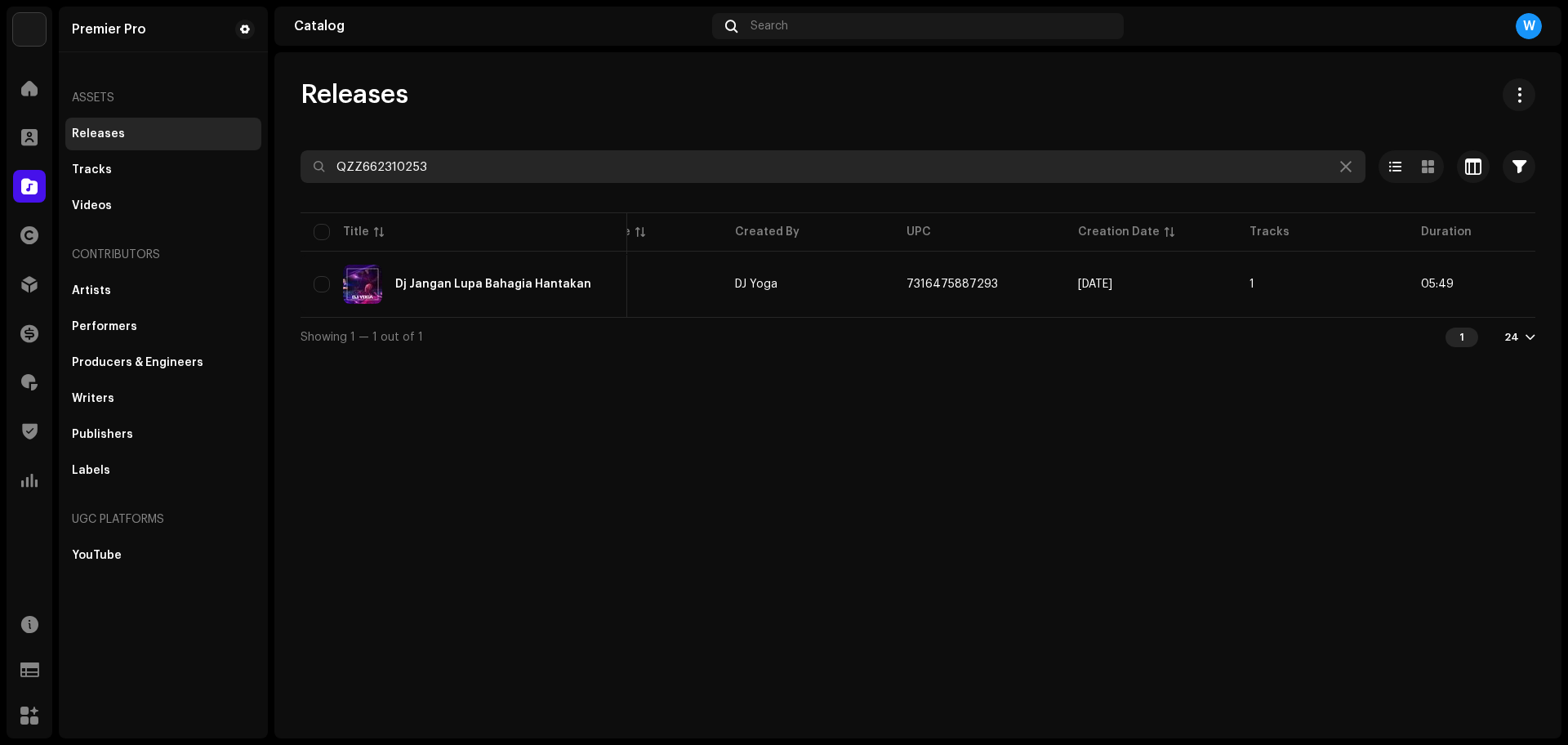
click at [455, 160] on input "QZZ662310253" at bounding box center [833, 166] width 1065 height 33
paste input "YFZ2384722"
type input "QZYFZ2384722"
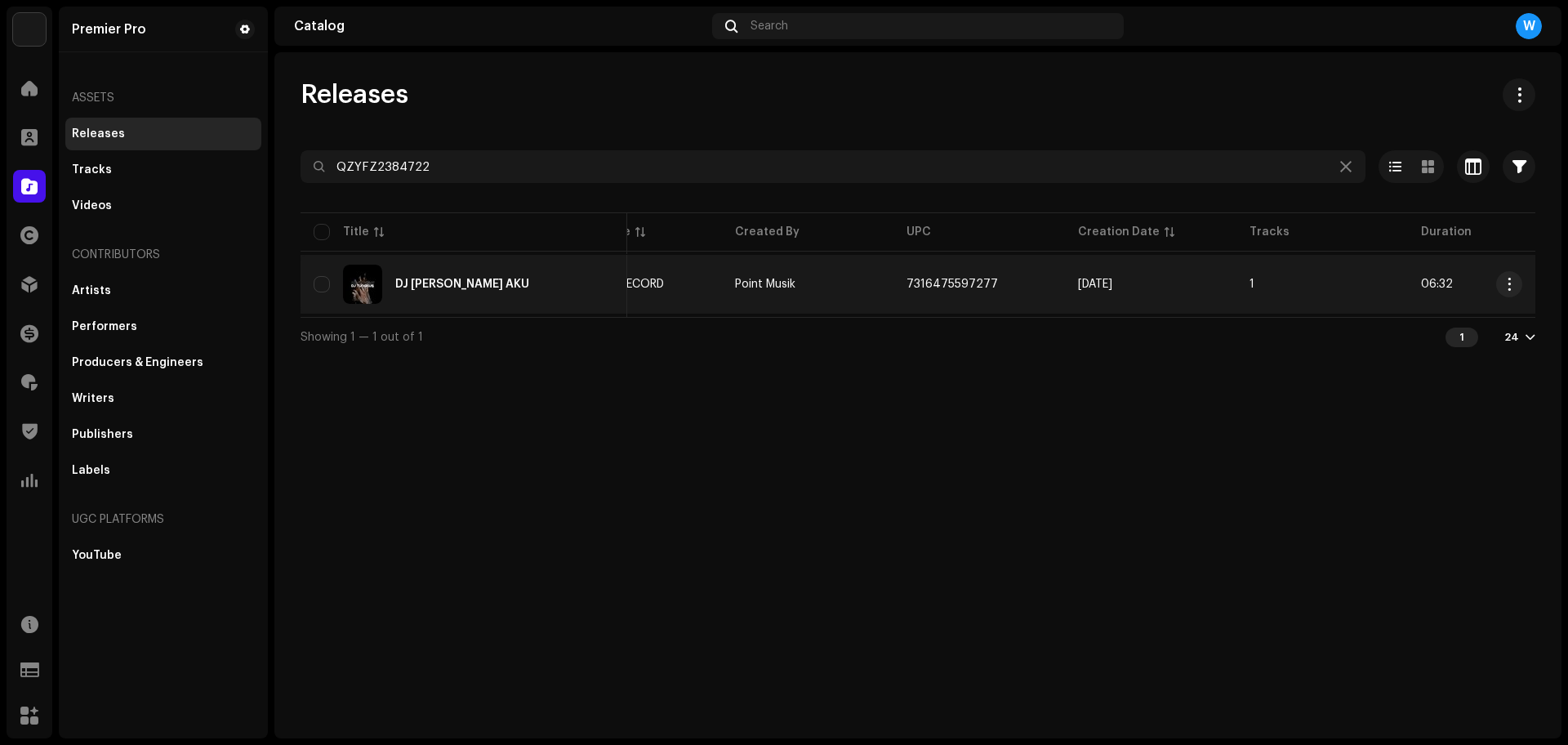
click at [426, 289] on div "DJ MAAFKAN AKU" at bounding box center [462, 285] width 134 height 12
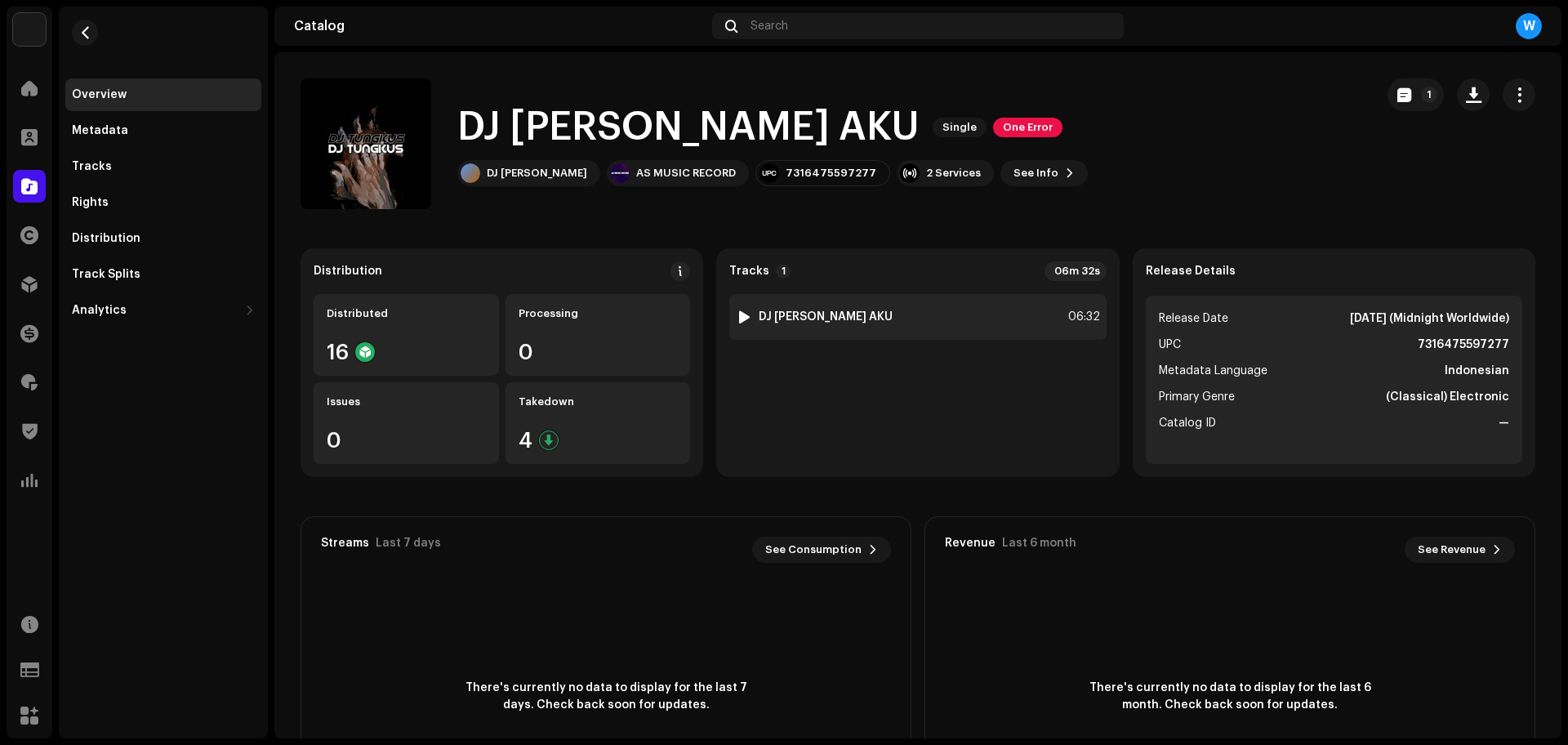
click at [738, 314] on div at bounding box center [744, 317] width 13 height 13
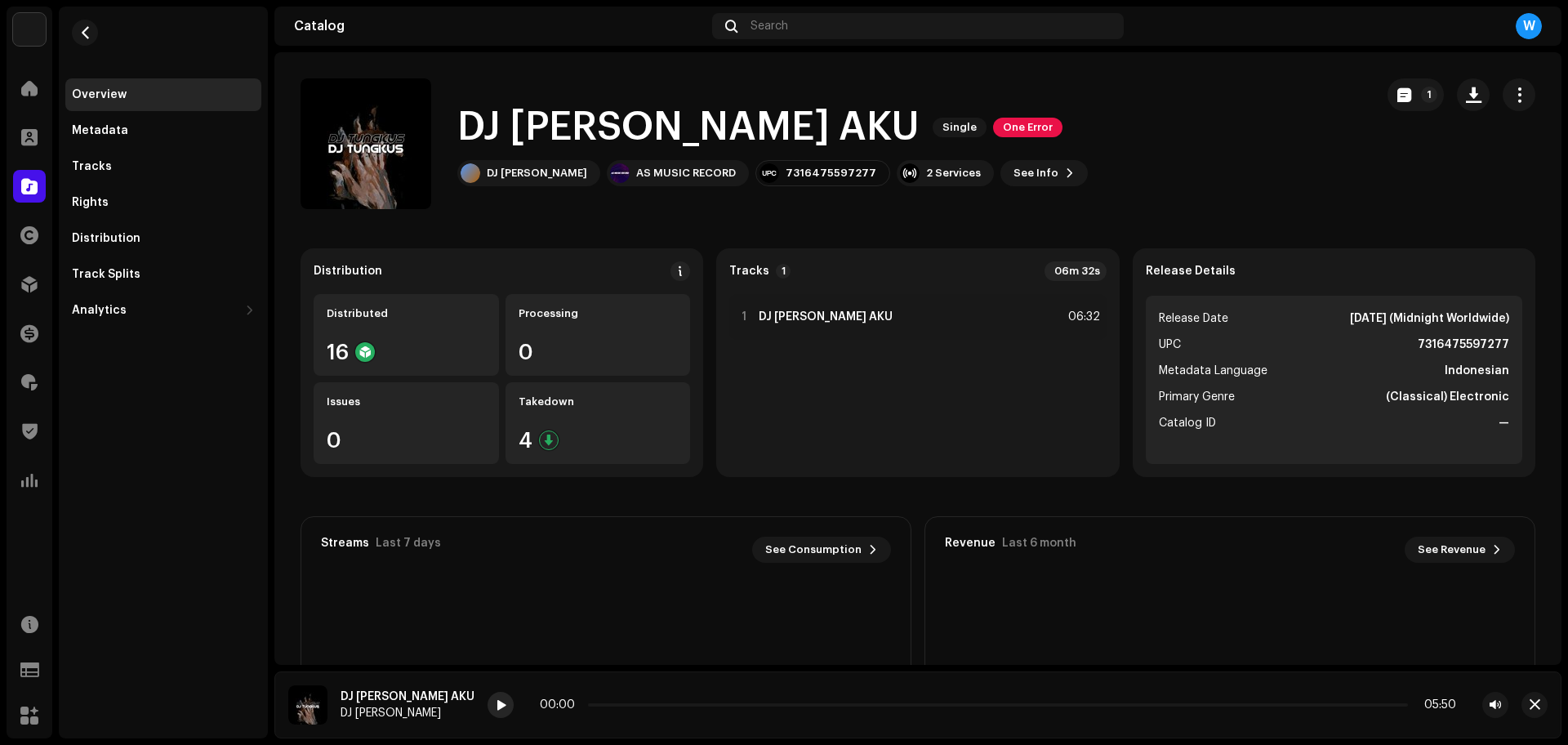
click at [496, 701] on span at bounding box center [501, 706] width 10 height 13
click at [568, 706] on div "00:00 05:50" at bounding box center [997, 705] width 919 height 13
click at [588, 706] on p-slider at bounding box center [998, 705] width 820 height 3
click at [496, 704] on span at bounding box center [501, 706] width 10 height 13
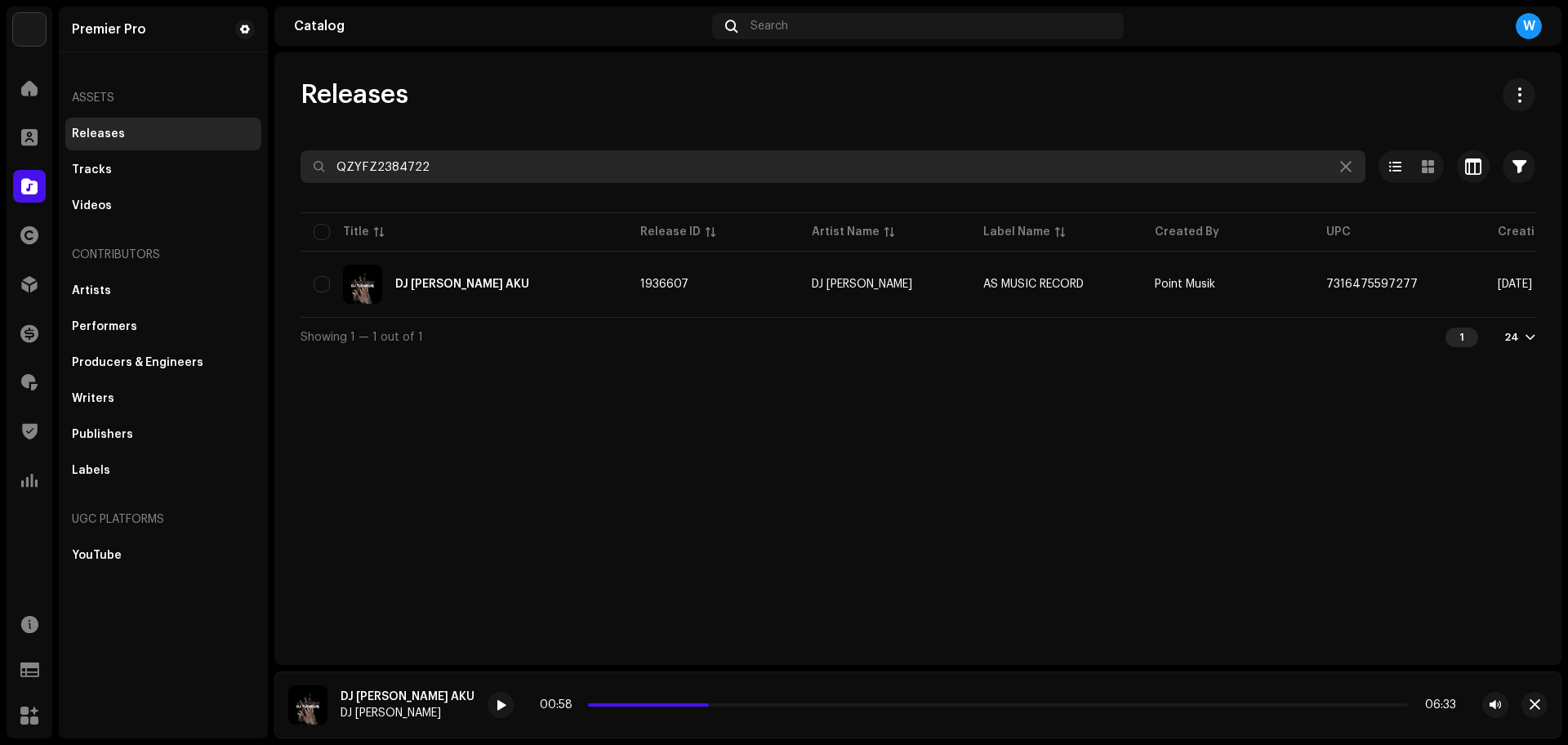
click at [532, 153] on input "QZYFZ2384722" at bounding box center [833, 166] width 1065 height 33
paste input "53"
type input "QZYFZ2384532"
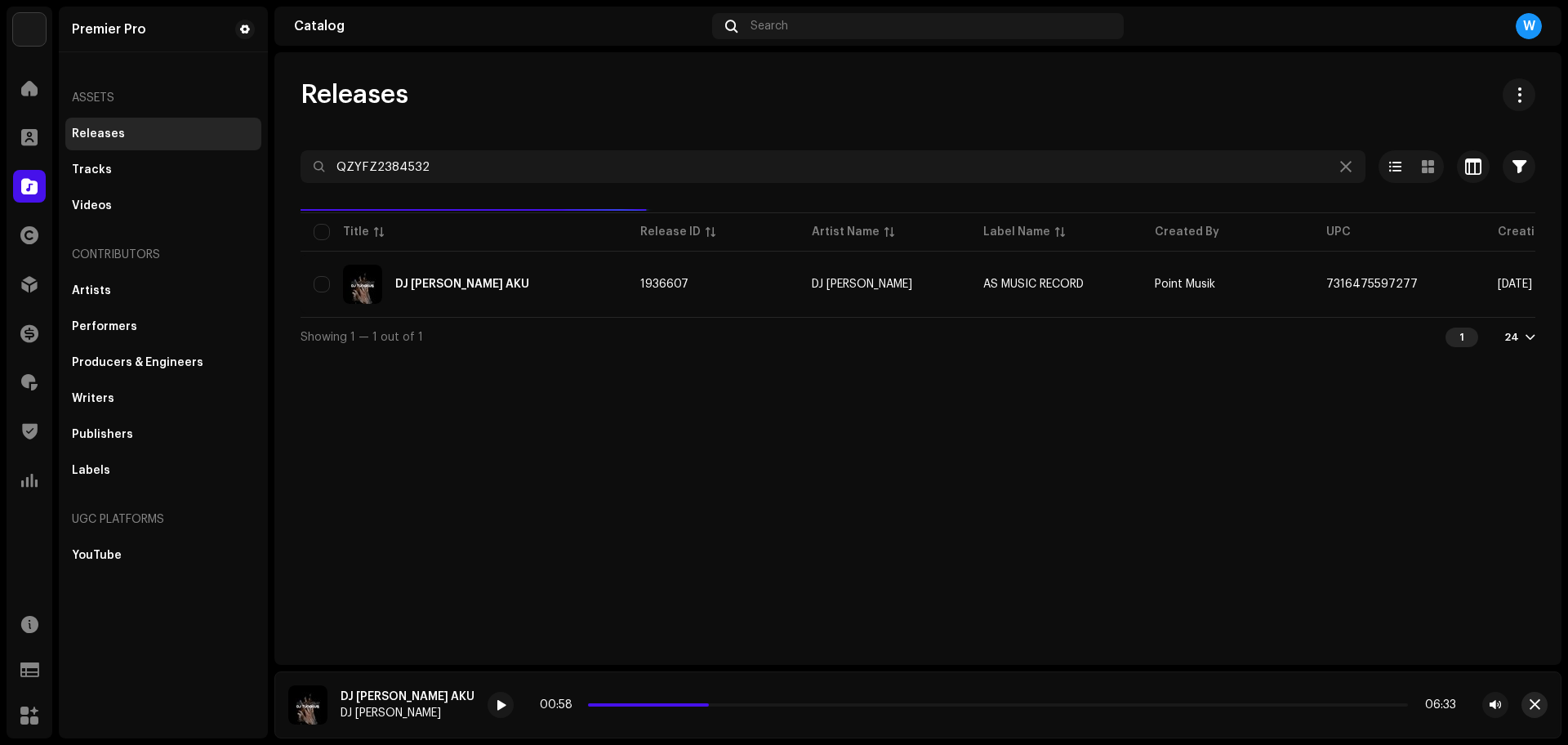
click at [1539, 706] on span "button" at bounding box center [1534, 705] width 11 height 13
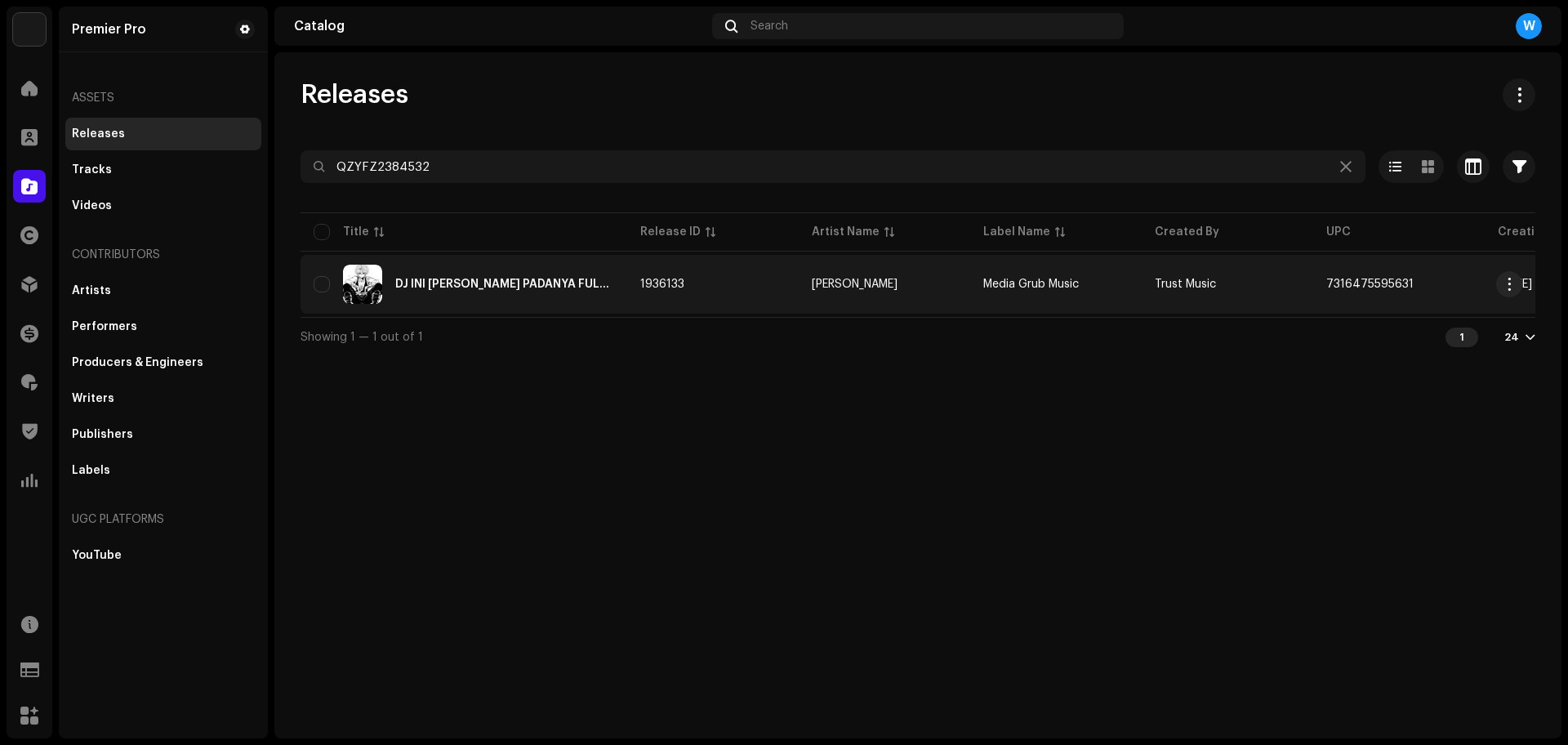
click at [522, 280] on div "DJ INI RINDU KATAKAN PADANYA FULL BASS" at bounding box center [505, 285] width 219 height 12
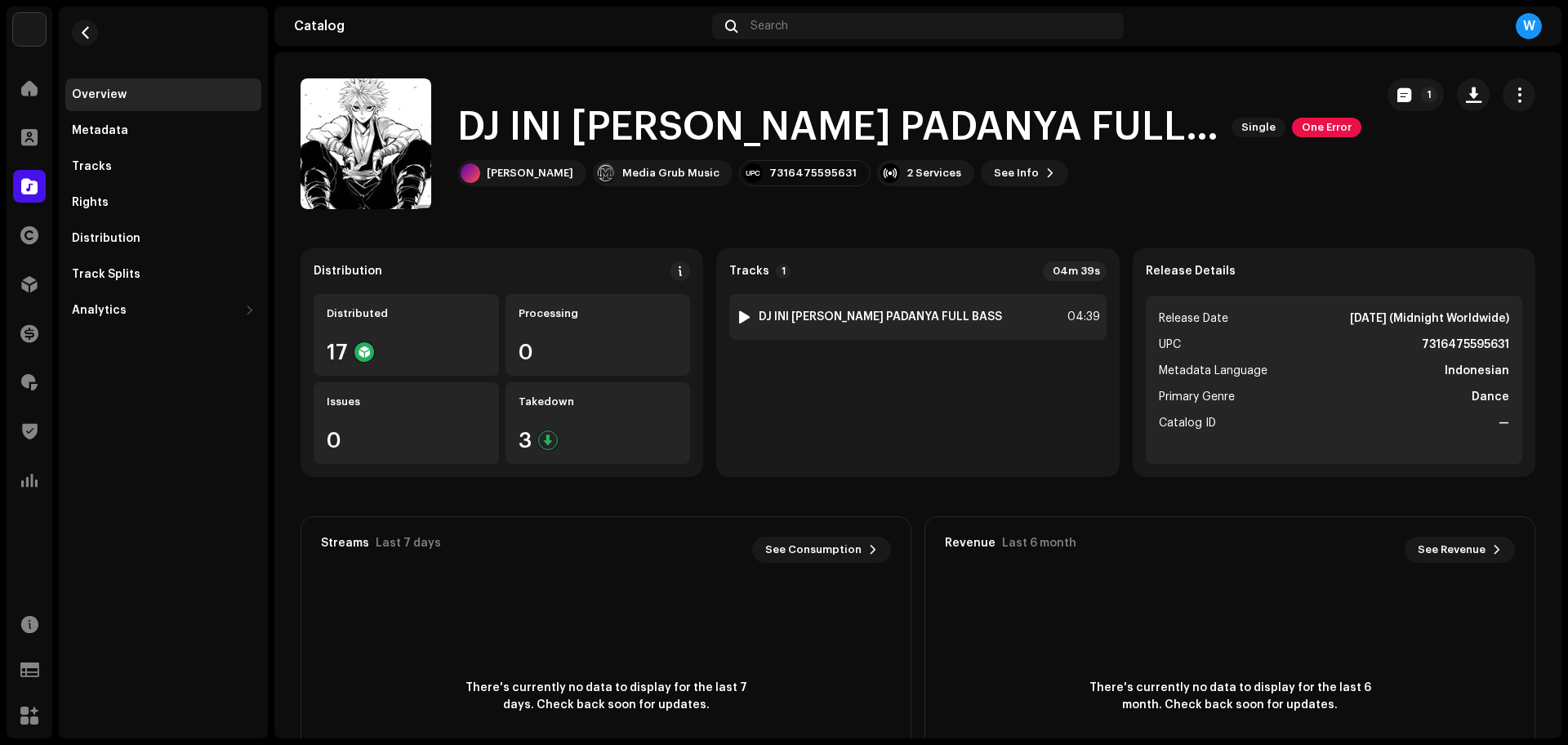
click at [742, 315] on div at bounding box center [744, 317] width 13 height 13
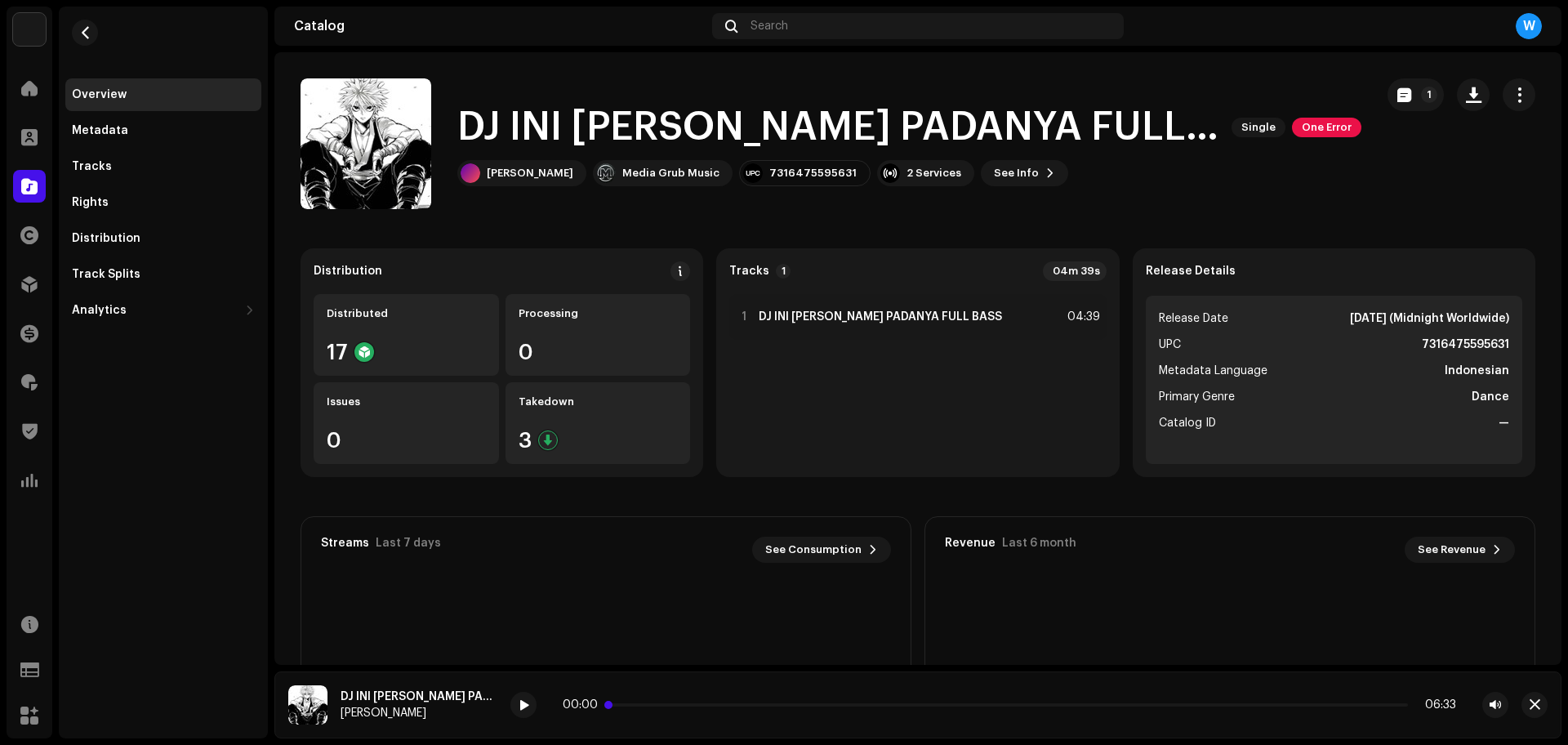
click at [652, 703] on p-slider at bounding box center [1009, 705] width 797 height 3
click at [524, 709] on span at bounding box center [523, 706] width 10 height 13
click at [1533, 698] on span "button" at bounding box center [1534, 705] width 11 height 13
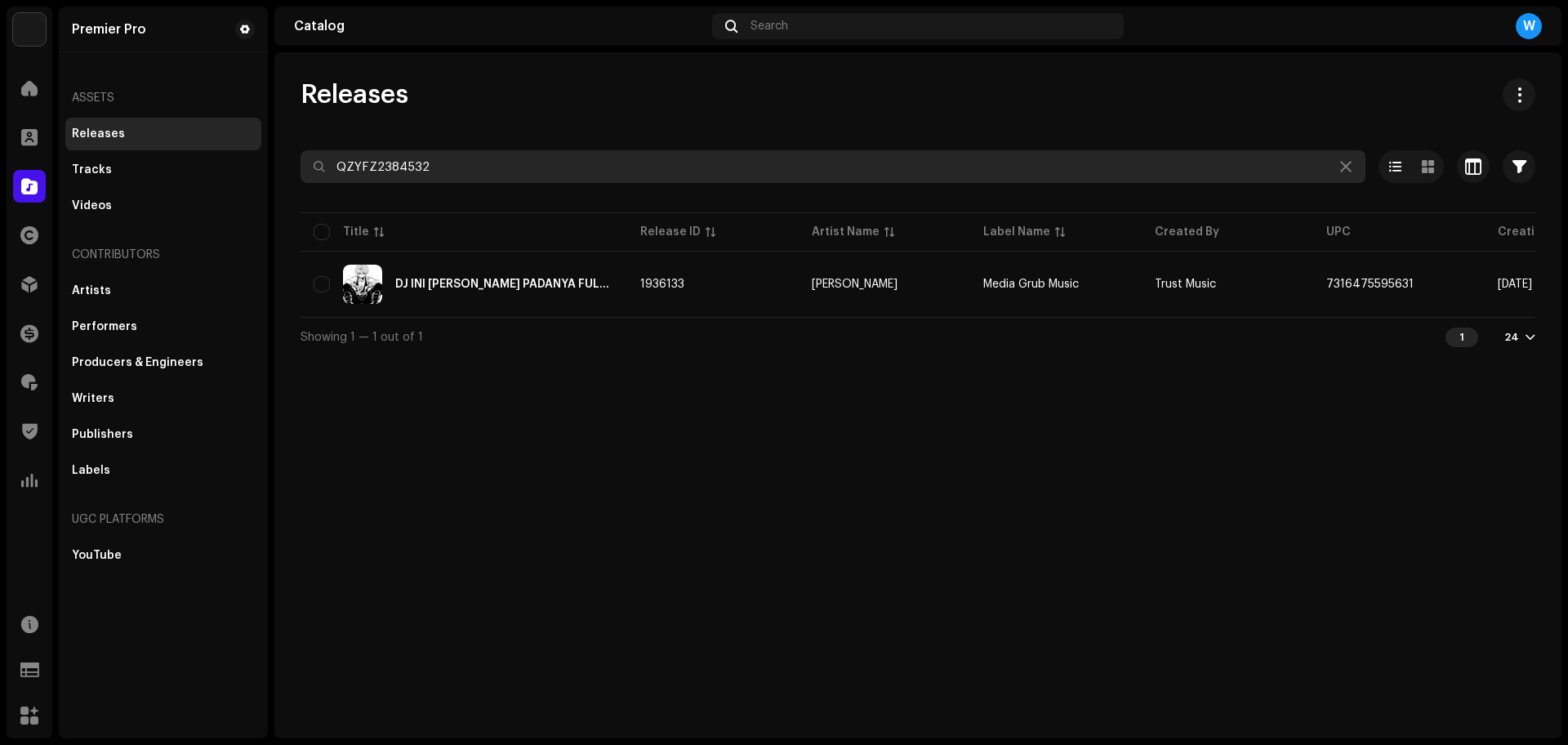
click at [654, 181] on input "QZYFZ2384532" at bounding box center [833, 166] width 1065 height 33
paste input "68"
paste input "05"
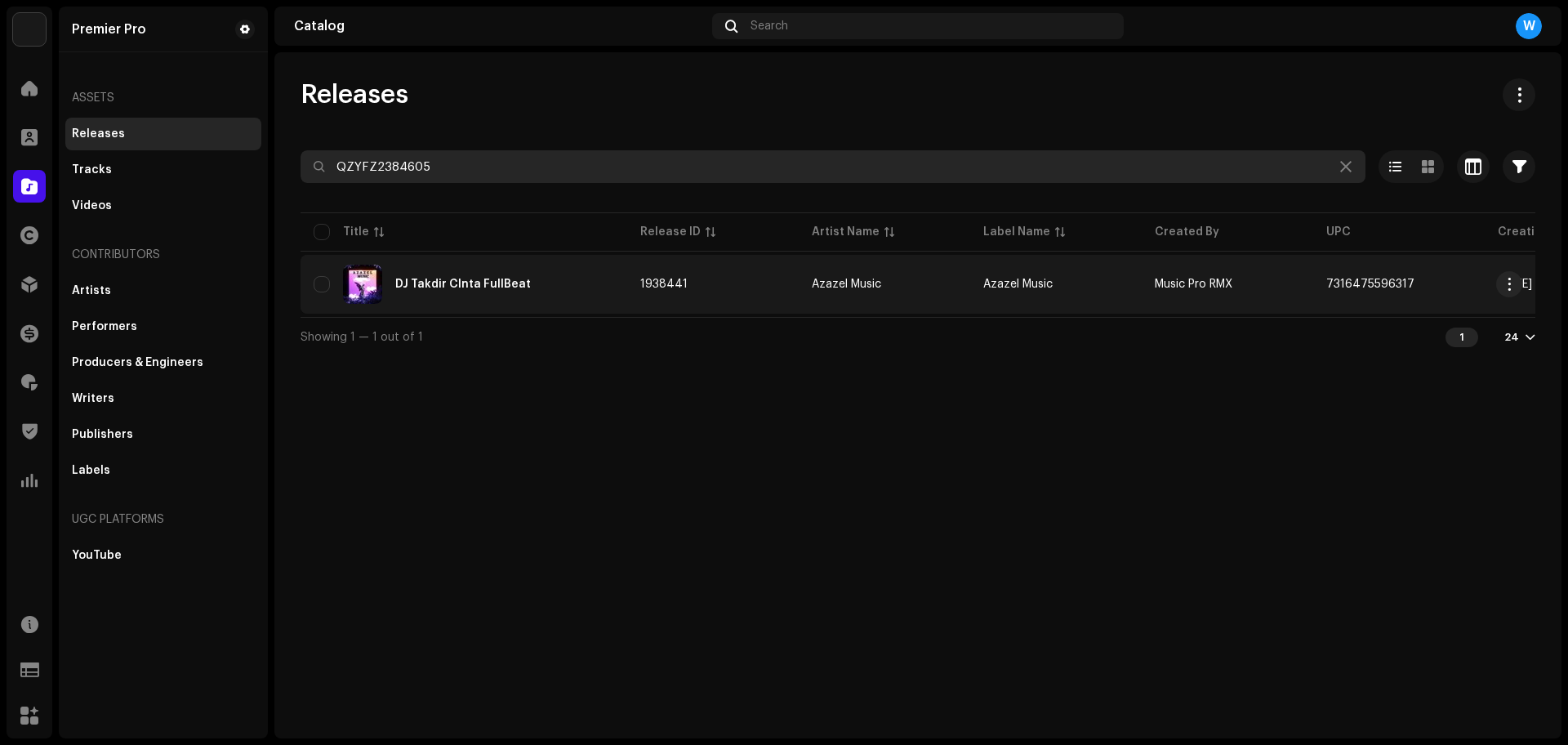
type input "QZYFZ2384605"
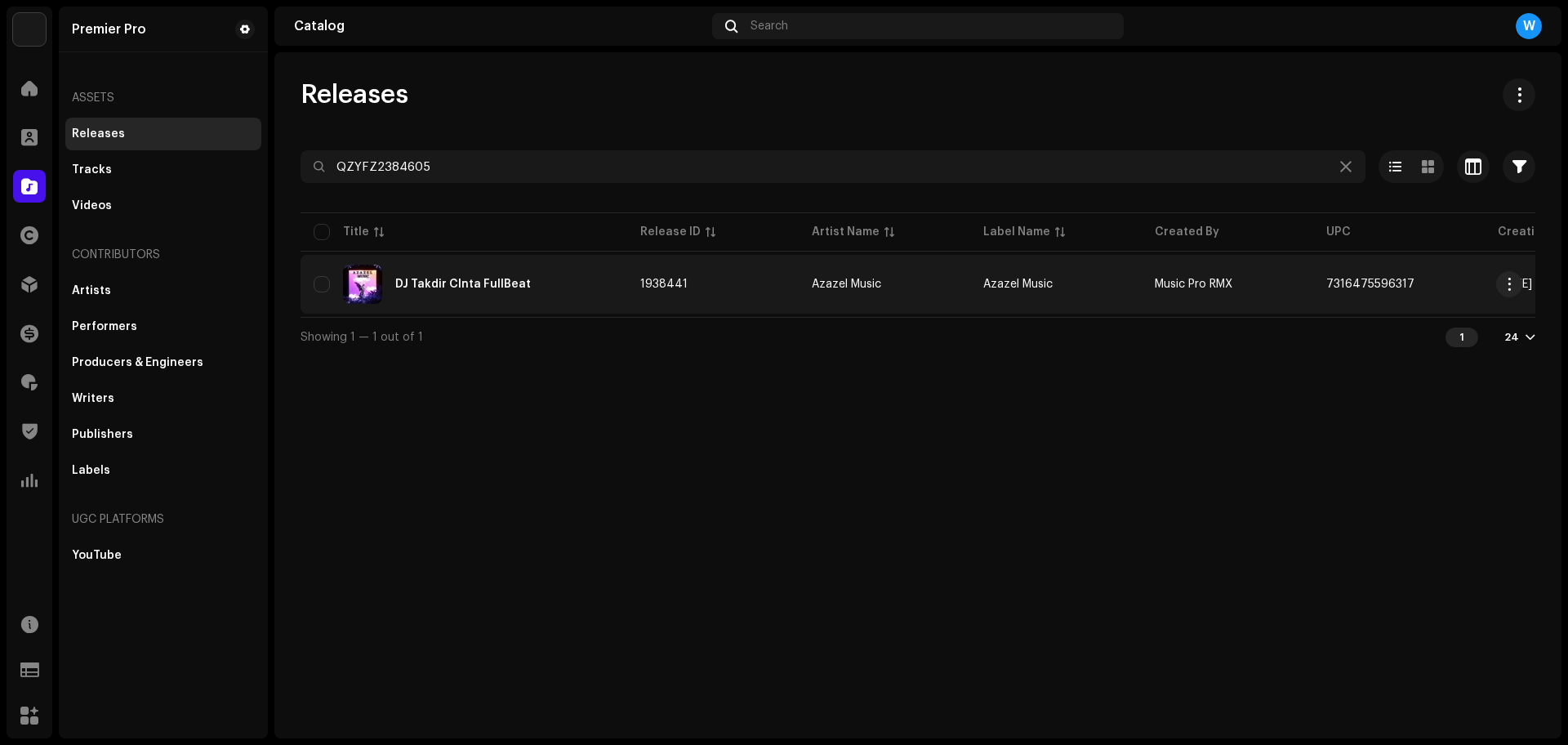
click at [510, 284] on div "DJ Takdir CInta FullBeat" at bounding box center [463, 285] width 135 height 12
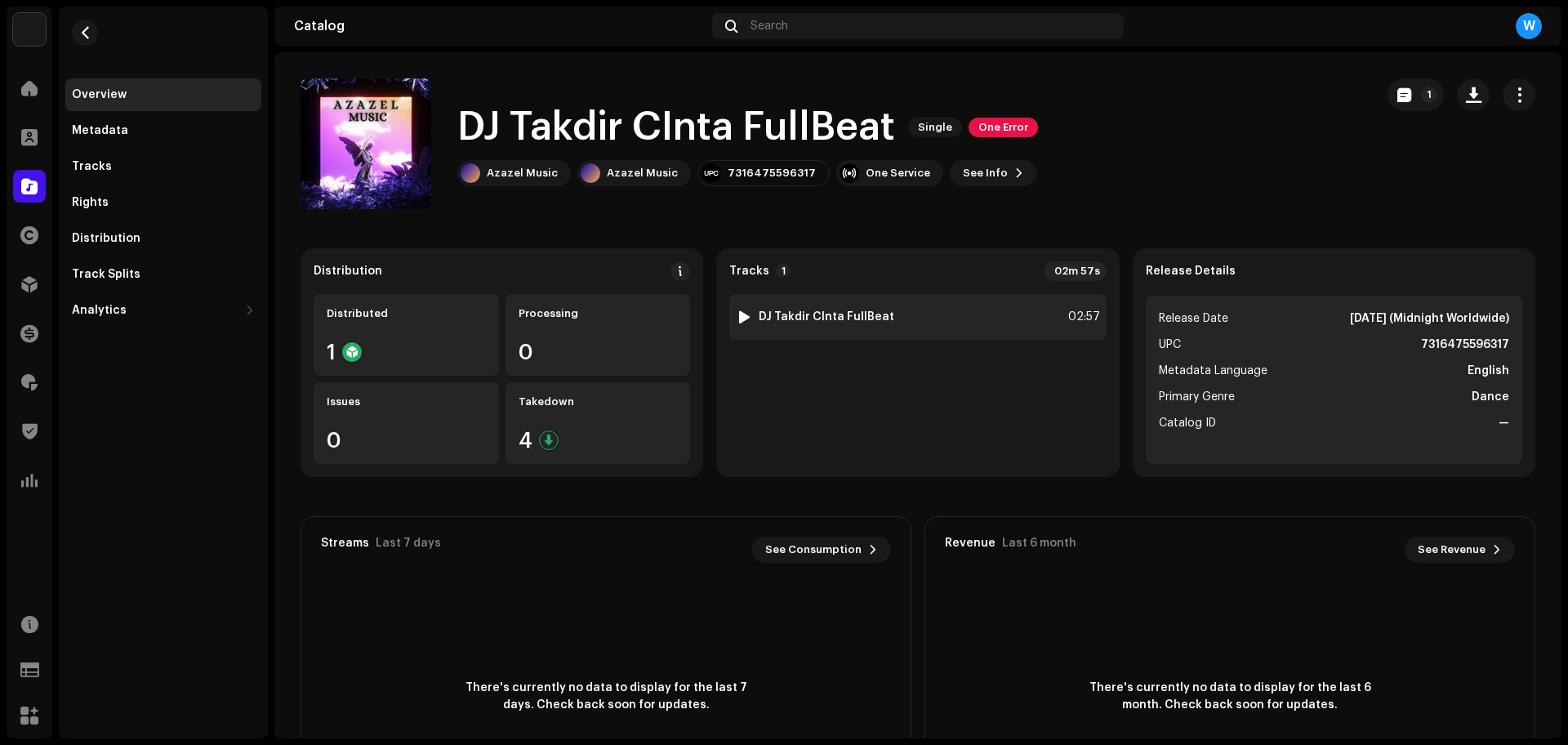
click at [746, 316] on div at bounding box center [744, 317] width 13 height 13
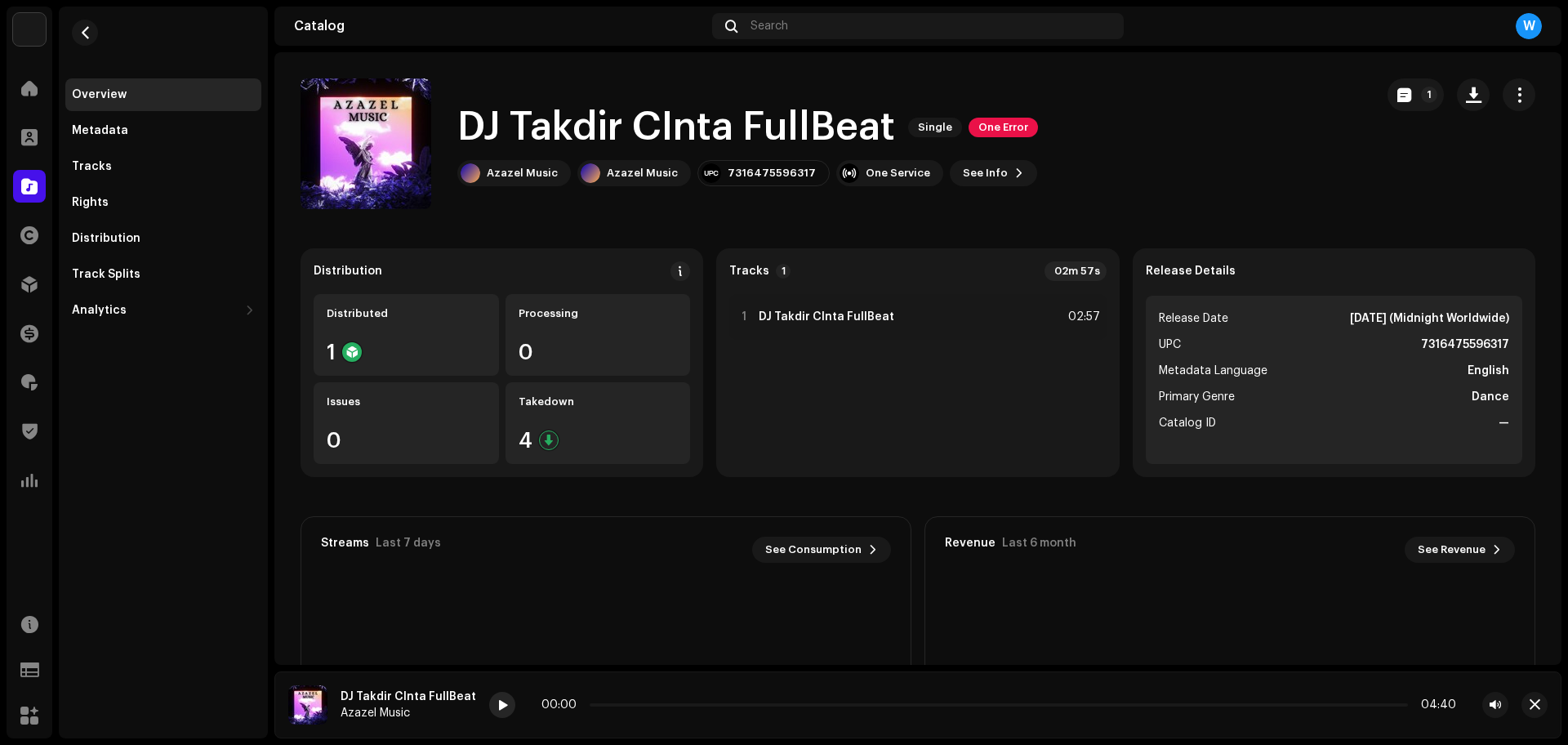
click at [489, 708] on div at bounding box center [501, 704] width 26 height 26
click at [641, 701] on div "00:00 02:58" at bounding box center [999, 705] width 915 height 13
click at [638, 706] on p-slider at bounding box center [999, 705] width 818 height 3
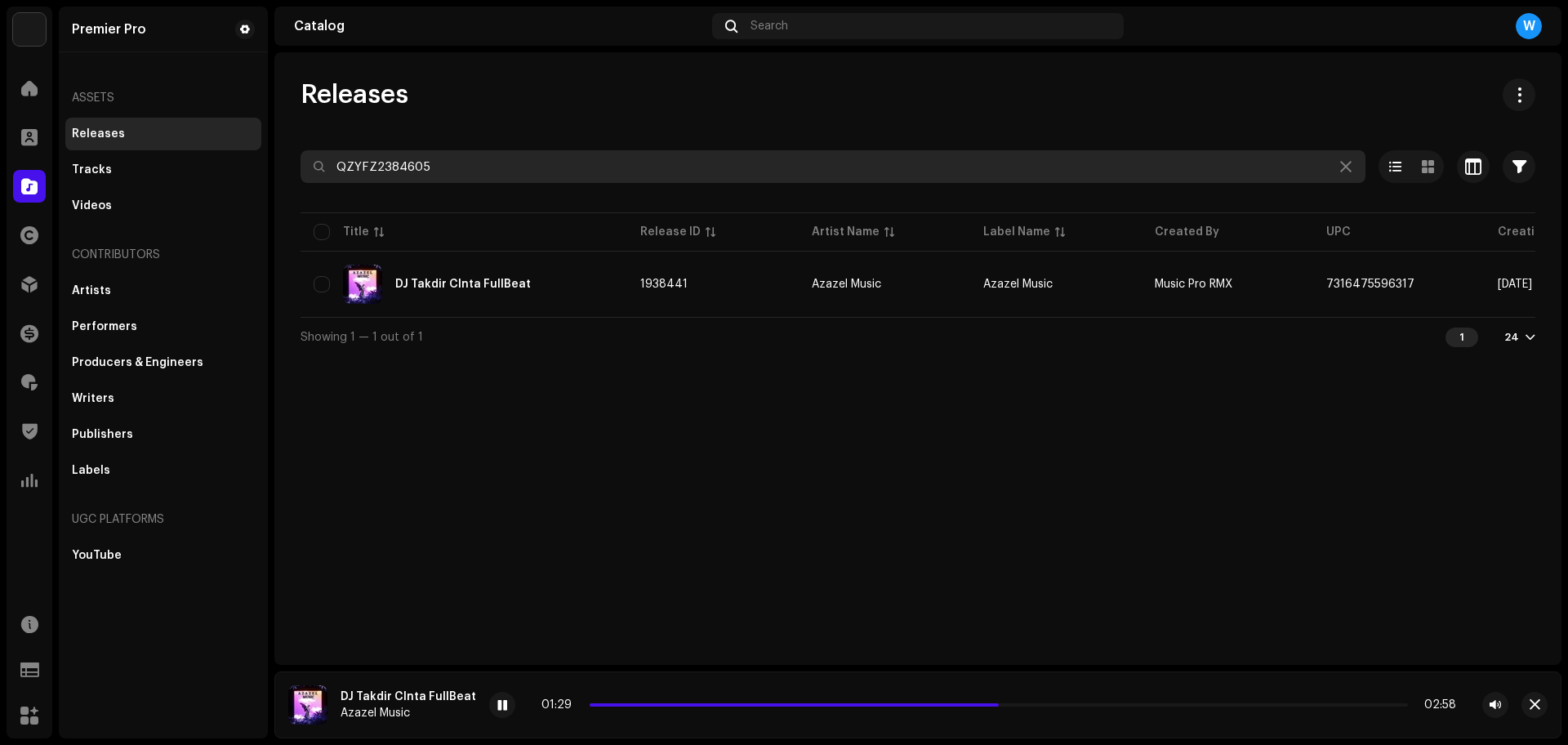
click at [415, 159] on input "QZYFZ2384605" at bounding box center [833, 166] width 1065 height 33
paste input "731"
type input "QZYFZ2384731"
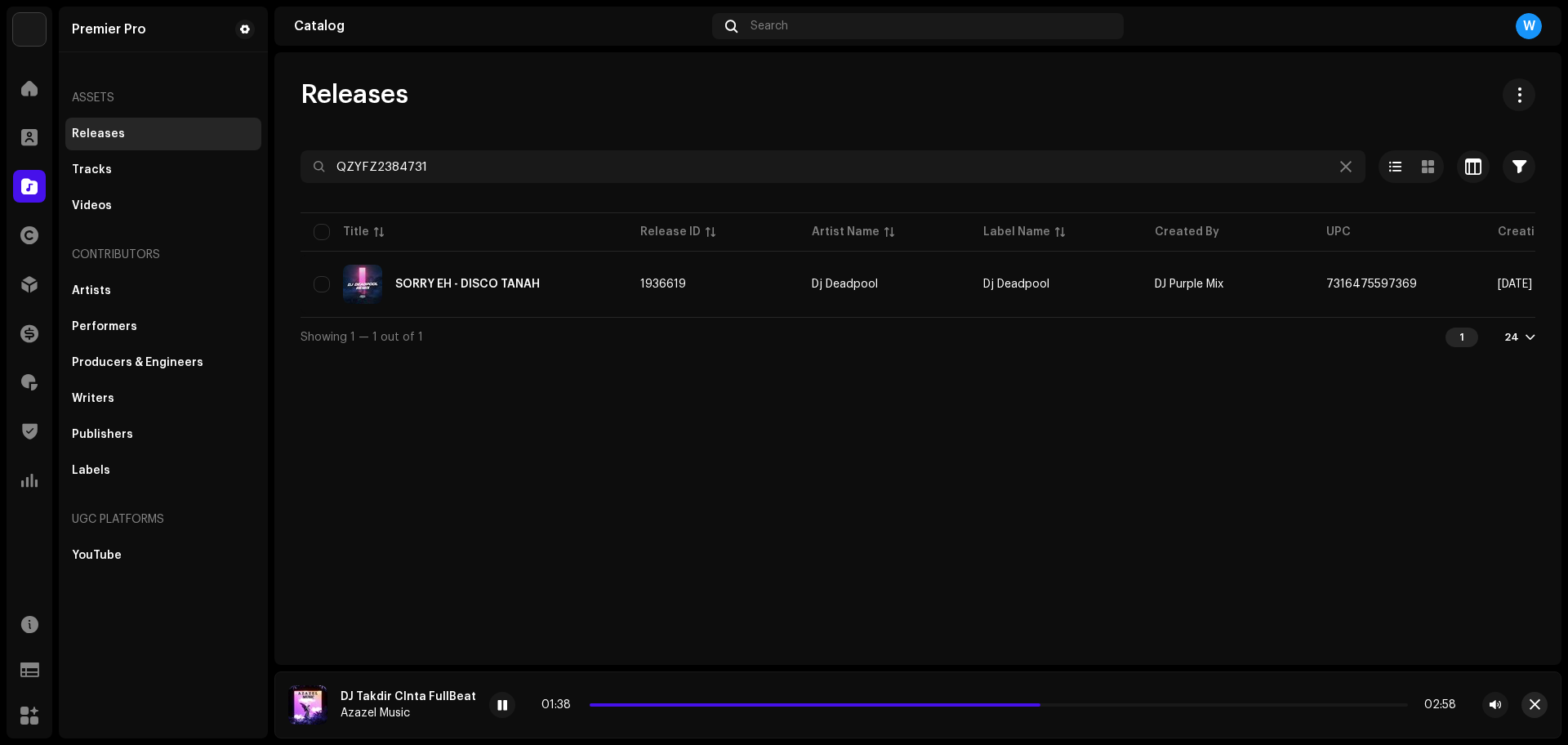
click at [1536, 707] on span "button" at bounding box center [1534, 705] width 11 height 13
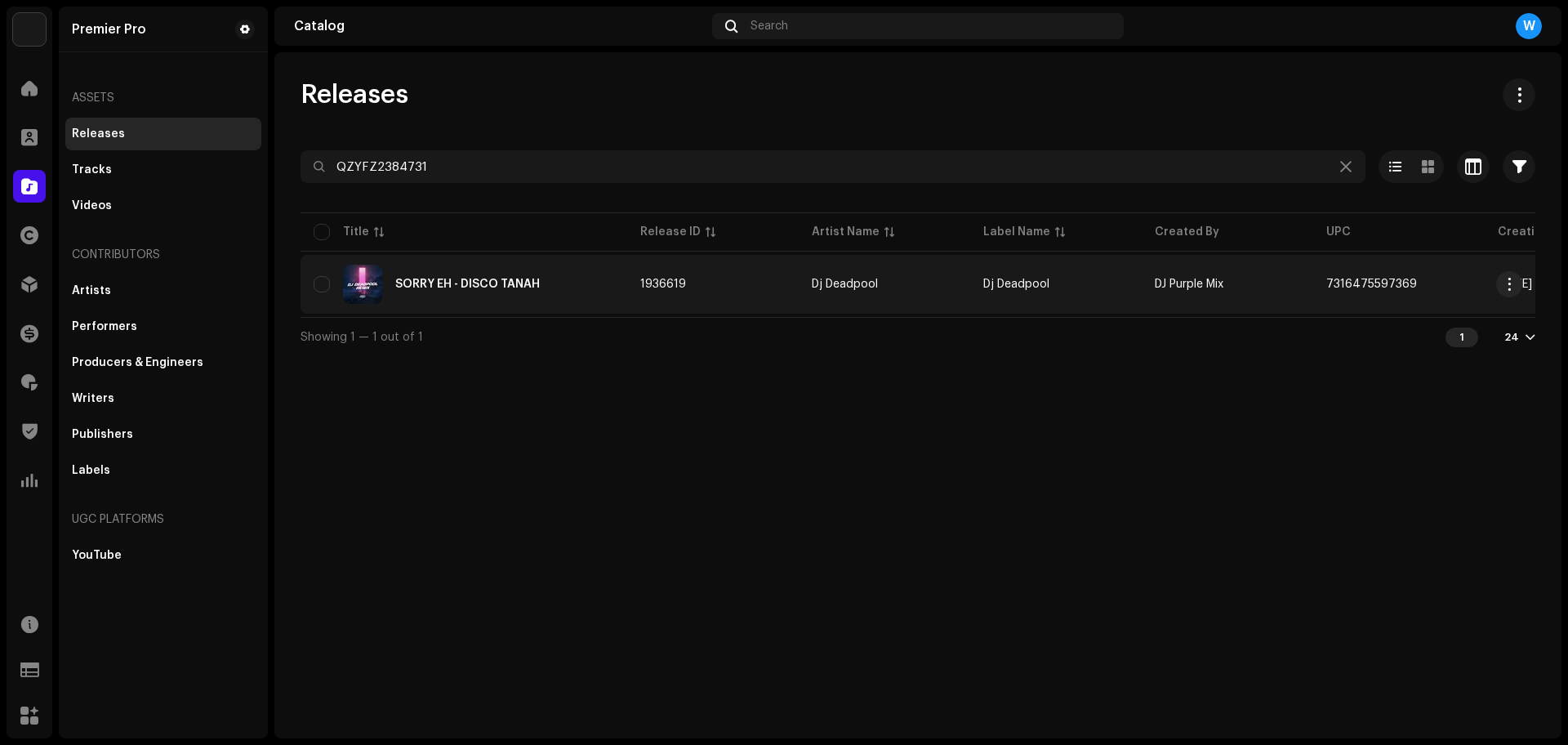
click at [417, 268] on div "SORRY EH - DISCO TANAH" at bounding box center [464, 284] width 301 height 39
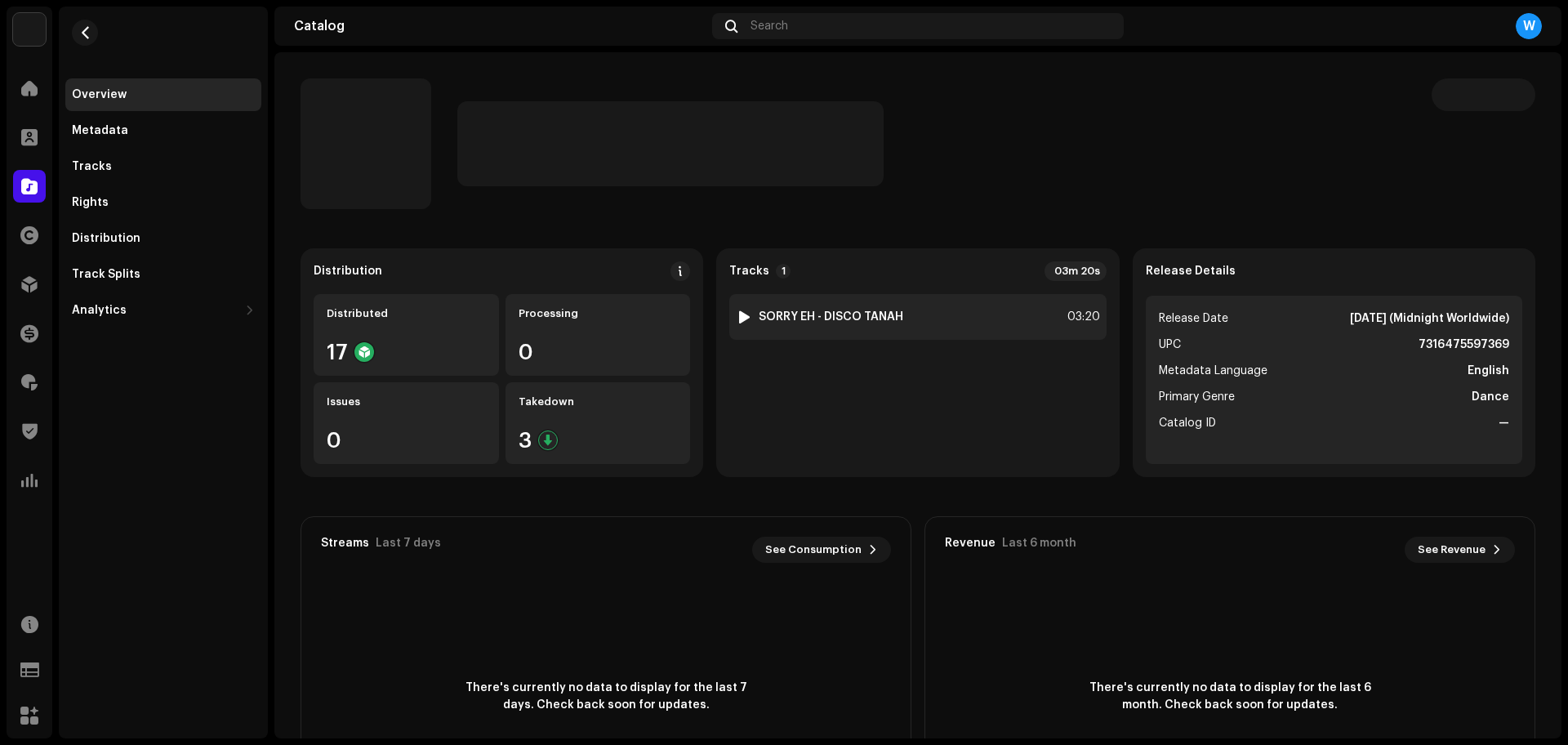
click at [742, 316] on div at bounding box center [744, 317] width 13 height 13
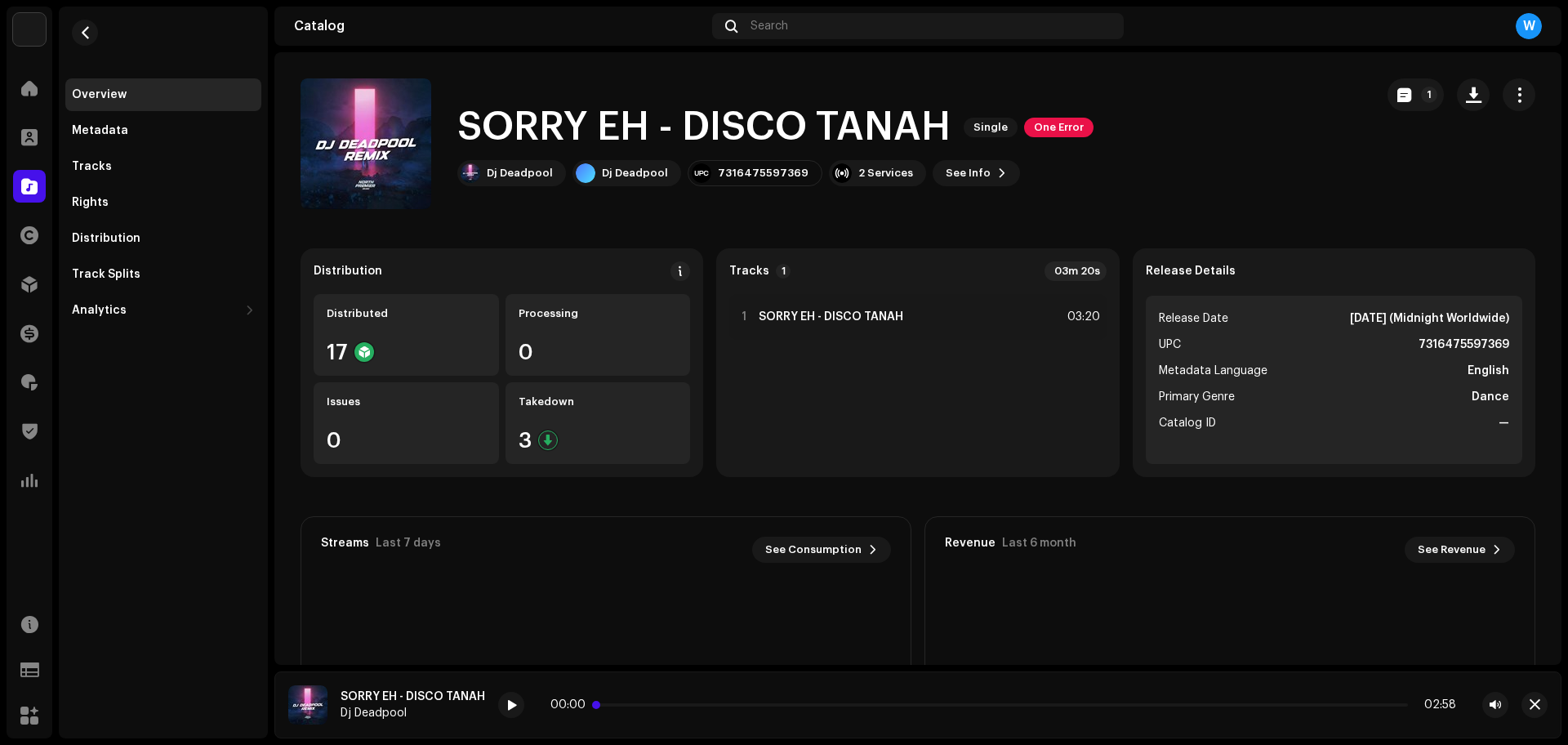
click at [700, 703] on p-slider at bounding box center [1003, 705] width 809 height 3
click at [508, 706] on icon at bounding box center [510, 705] width 27 height 29
click at [508, 706] on icon at bounding box center [510, 705] width 35 height 35
click at [508, 706] on icon at bounding box center [510, 705] width 29 height 30
click at [508, 706] on span at bounding box center [511, 706] width 10 height 13
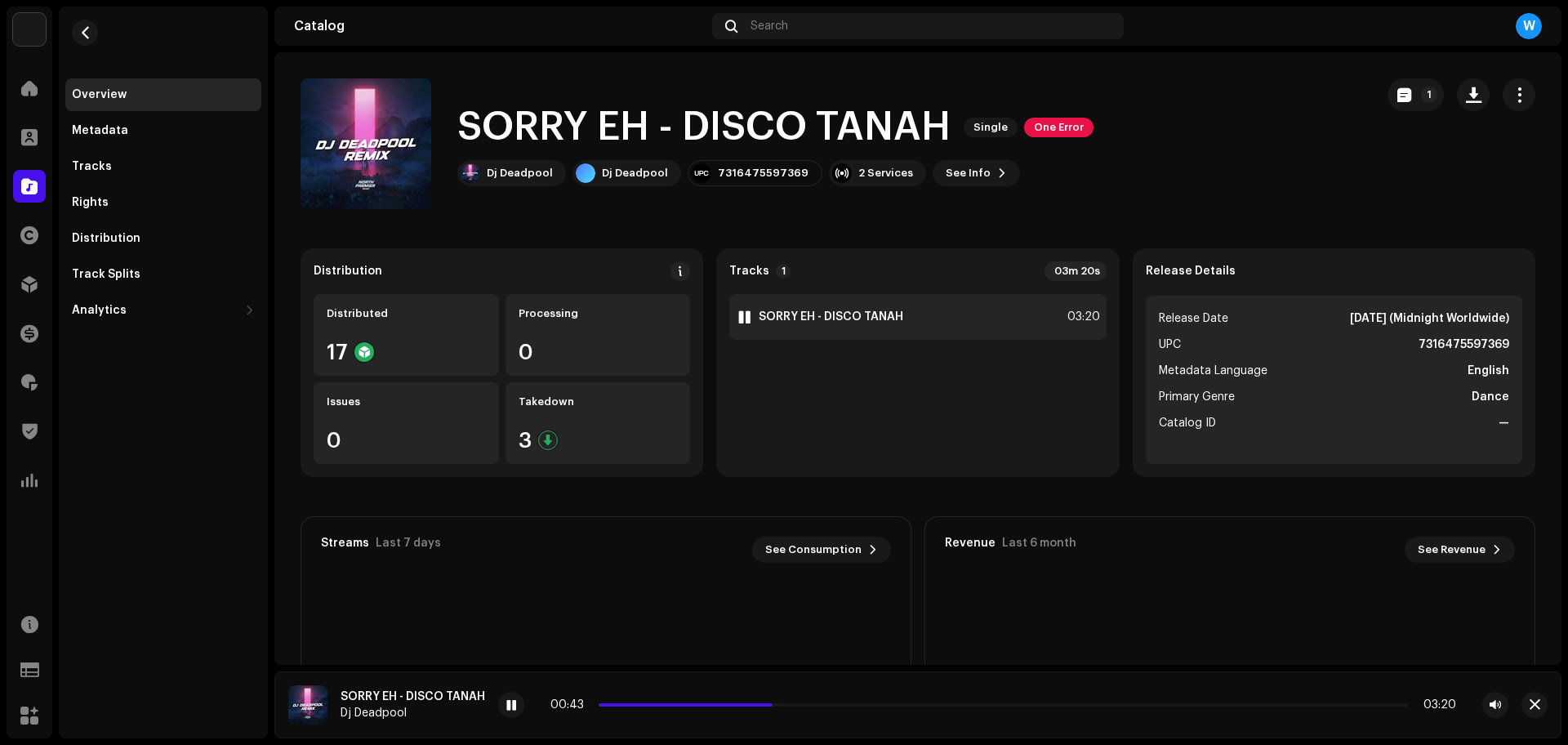
click at [811, 324] on div "1 SORRY EH - DISCO TANAH" at bounding box center [819, 316] width 167 height 16
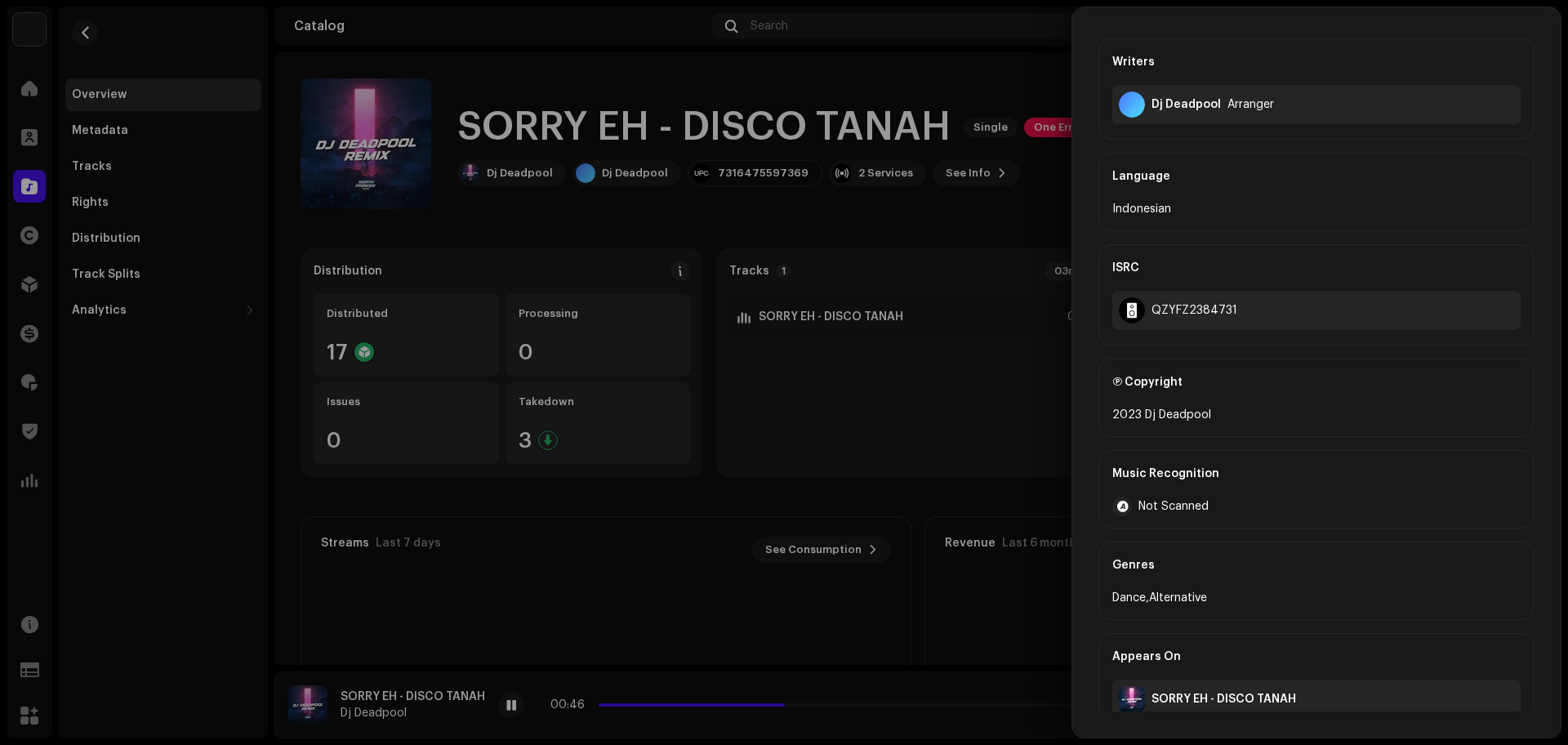
scroll to position [197, 0]
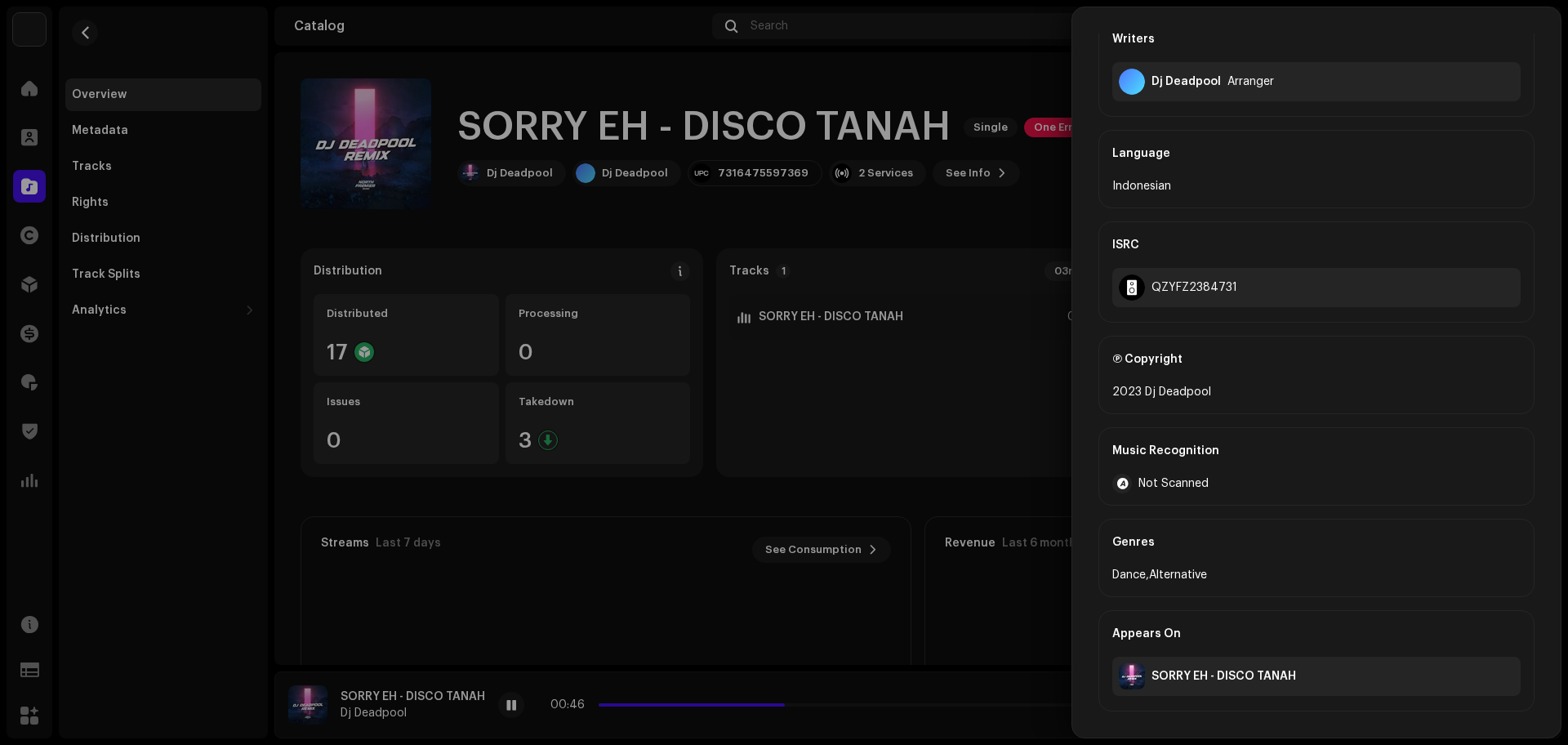
click at [869, 396] on div at bounding box center [784, 372] width 1568 height 745
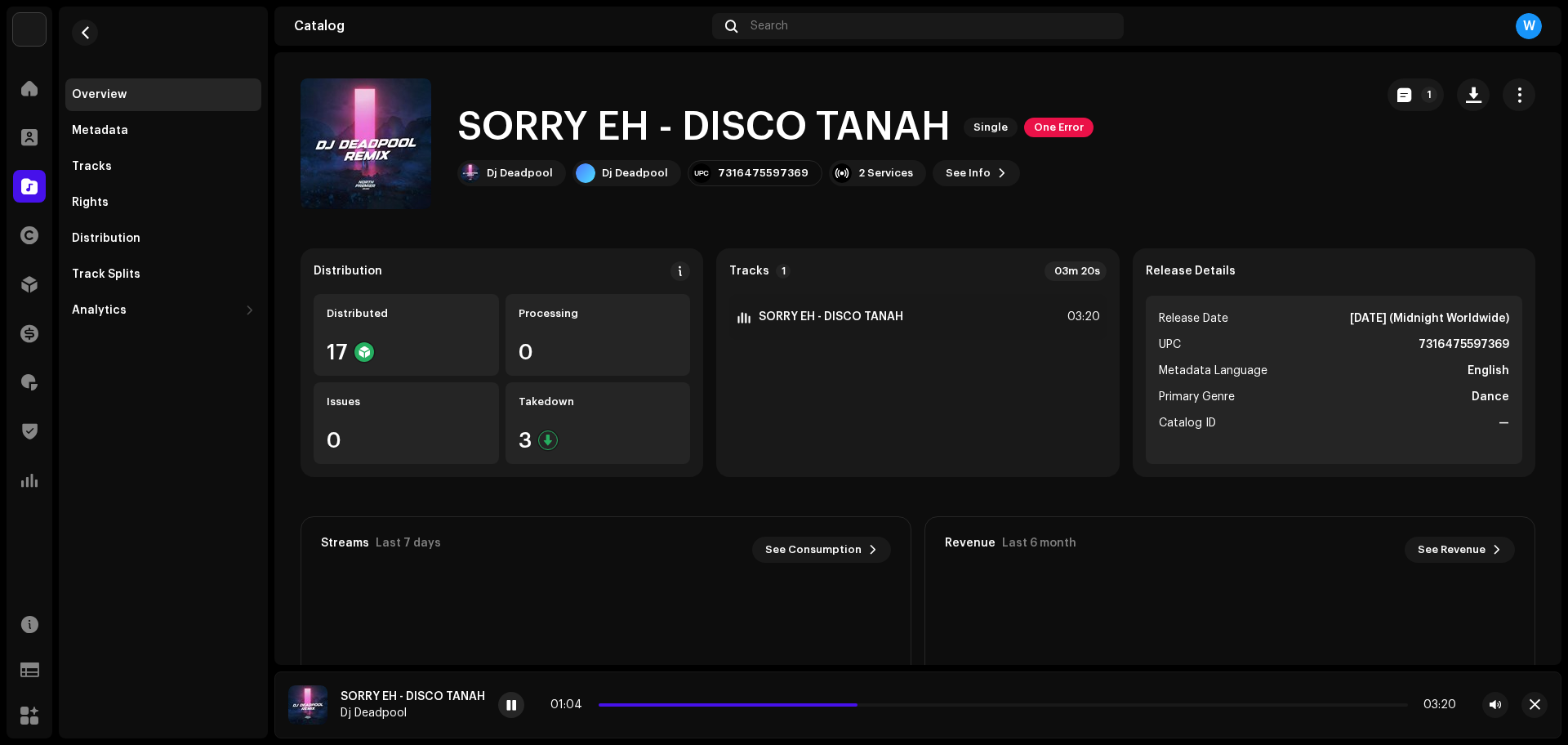
click at [506, 705] on span at bounding box center [511, 706] width 10 height 13
click at [606, 703] on span at bounding box center [728, 705] width 259 height 3
click at [511, 706] on span at bounding box center [511, 706] width 10 height 13
click at [519, 700] on div at bounding box center [511, 704] width 26 height 26
click at [653, 704] on p-slider at bounding box center [1003, 705] width 809 height 3
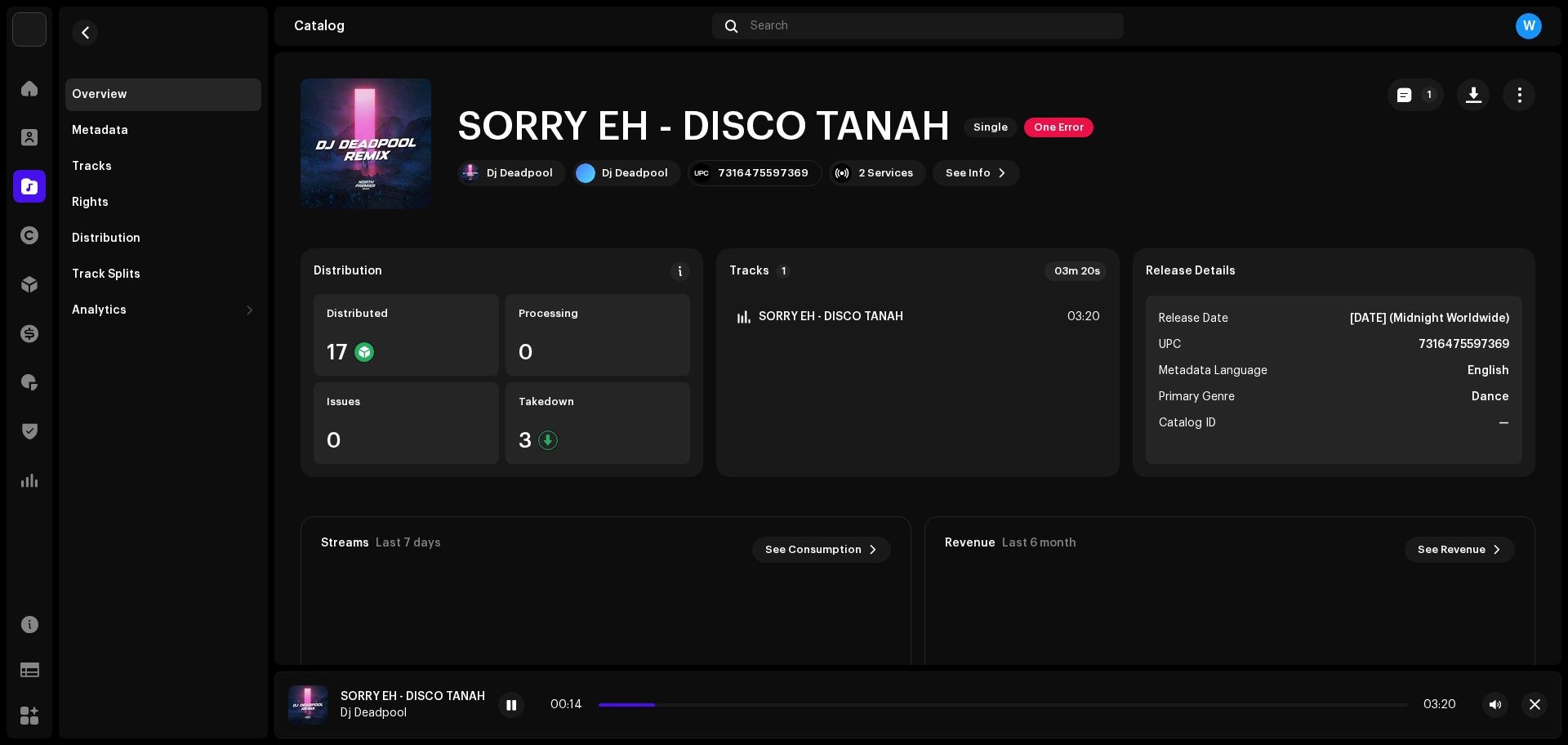
click at [663, 701] on div "00:14 03:20" at bounding box center [1003, 705] width 905 height 13
click at [664, 704] on p-slider at bounding box center [1003, 705] width 809 height 3
click at [648, 706] on span at bounding box center [633, 705] width 69 height 3
drag, startPoint x: 598, startPoint y: 321, endPoint x: 618, endPoint y: 307, distance: 24.4
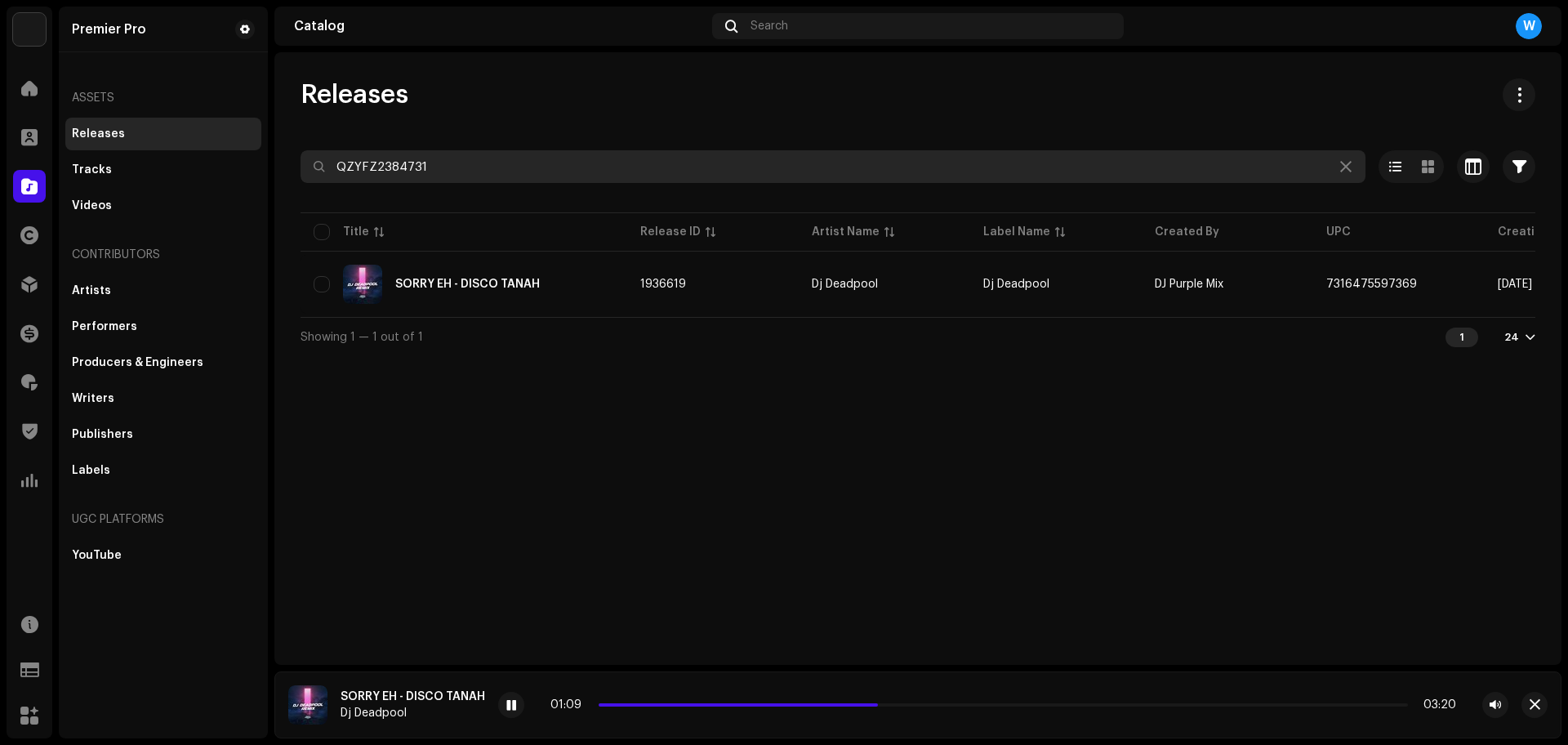
click at [693, 153] on input "QZYFZ2384731" at bounding box center [833, 166] width 1065 height 33
paste input "6"
type input "QZYFZ2384736"
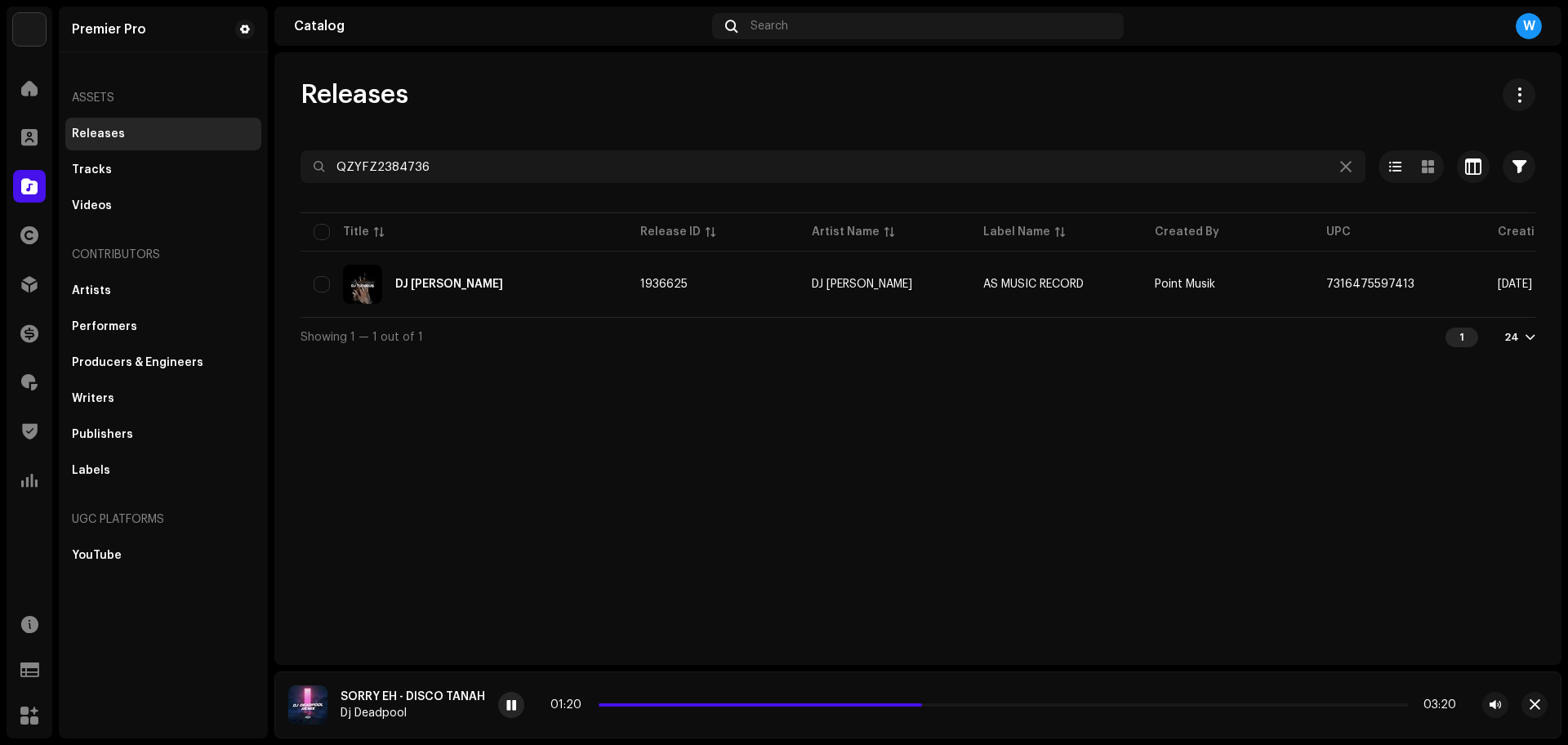
click at [513, 707] on span at bounding box center [511, 706] width 10 height 13
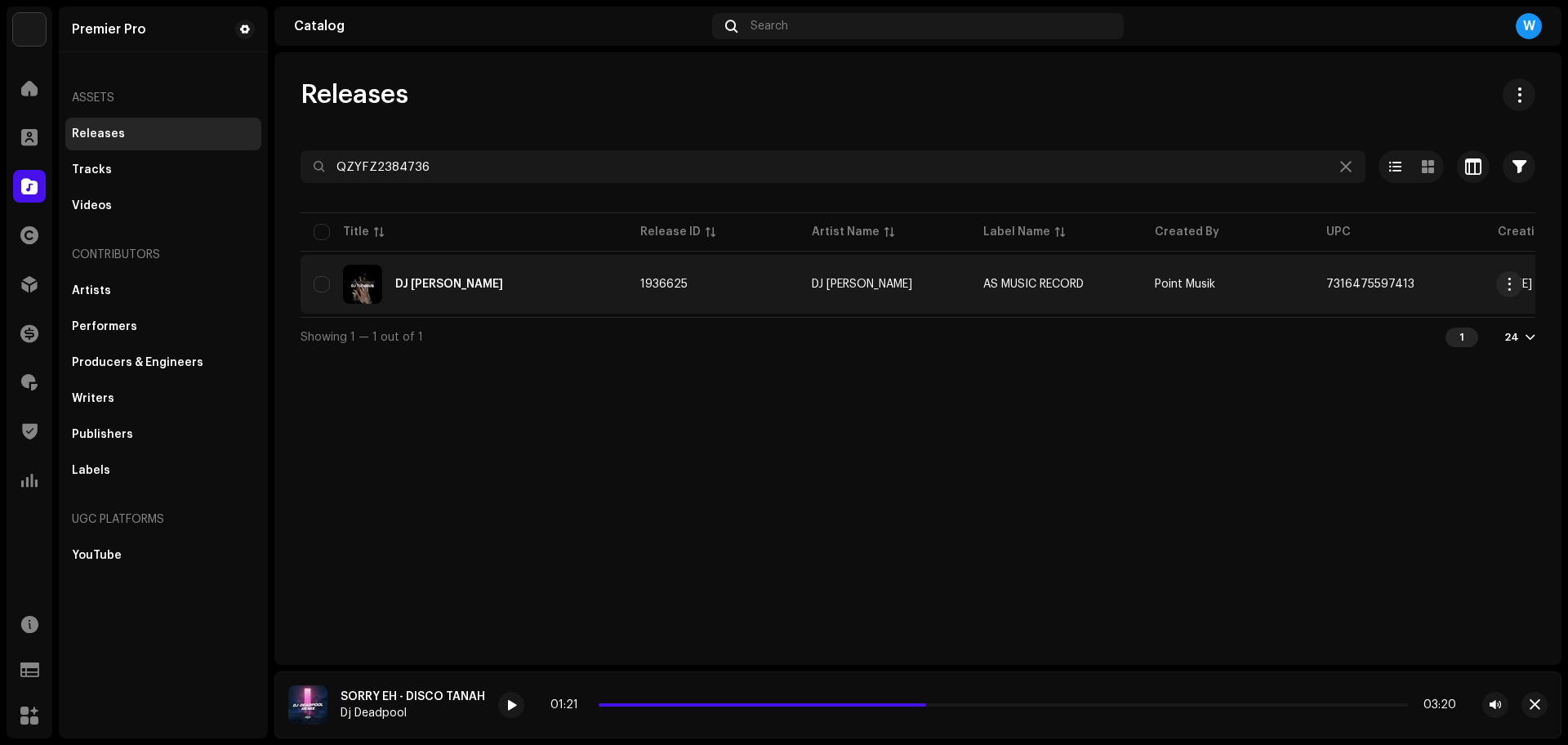
click at [419, 281] on div "DJ TIARA" at bounding box center [449, 285] width 108 height 12
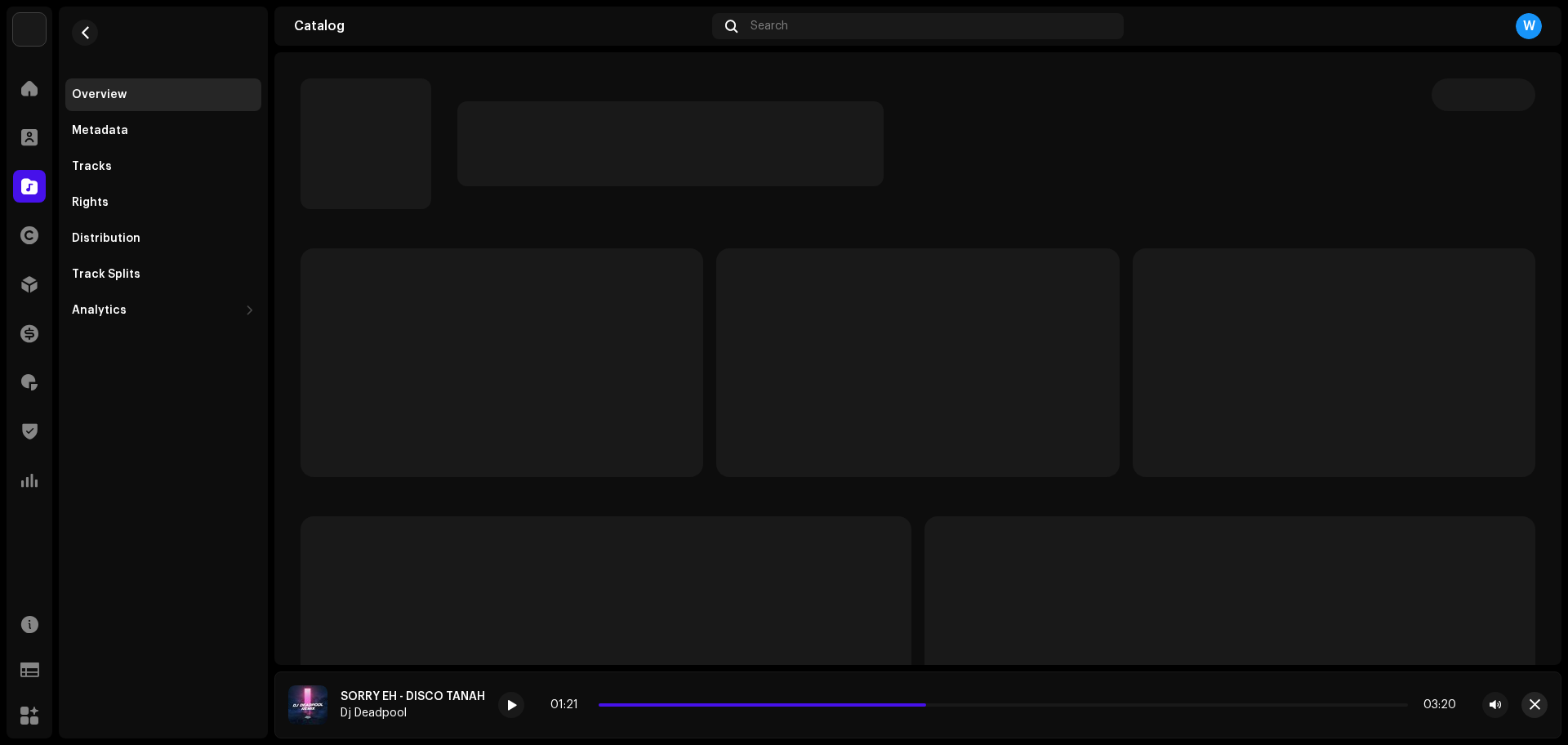
click at [1539, 705] on span "button" at bounding box center [1534, 705] width 11 height 13
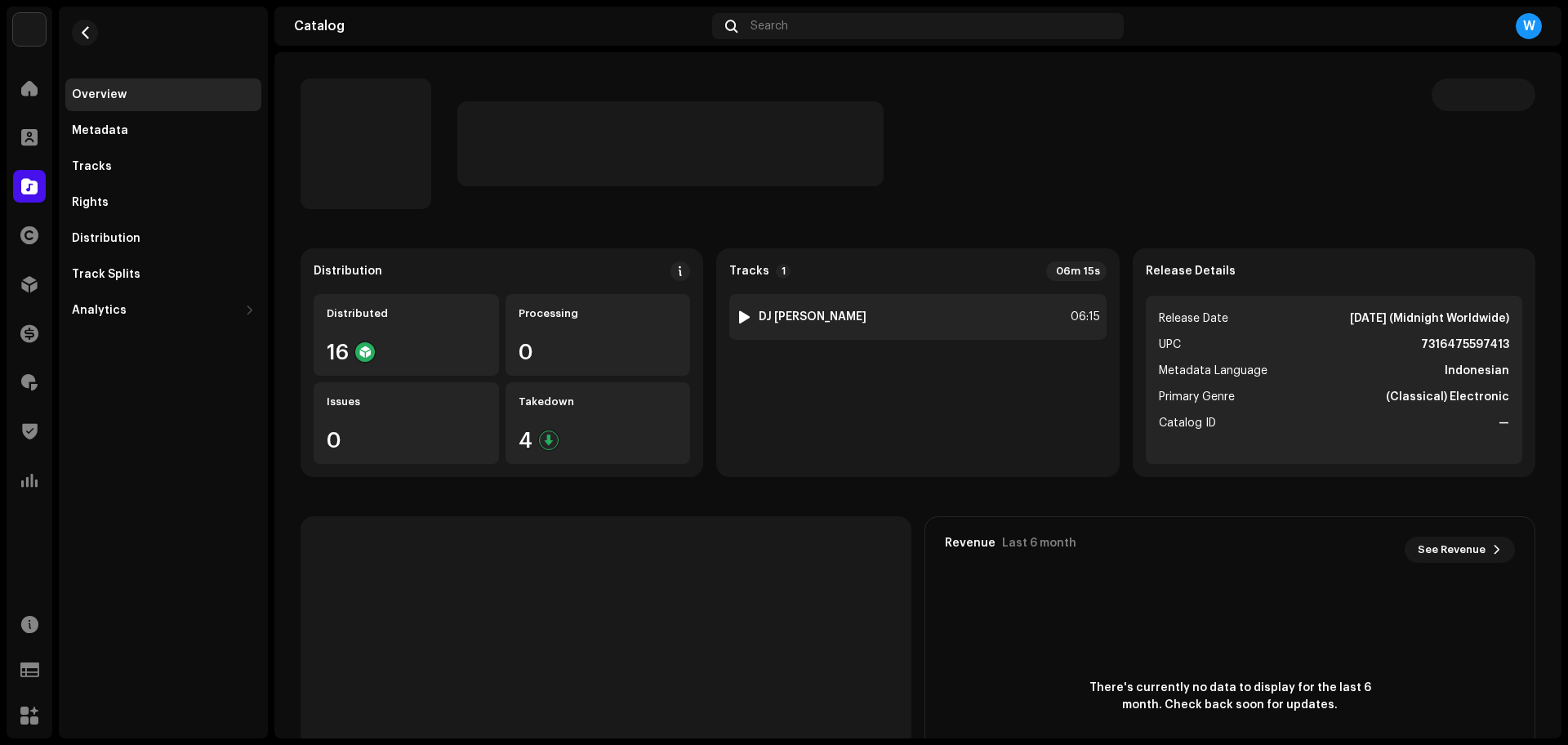
click at [742, 318] on div at bounding box center [744, 317] width 13 height 13
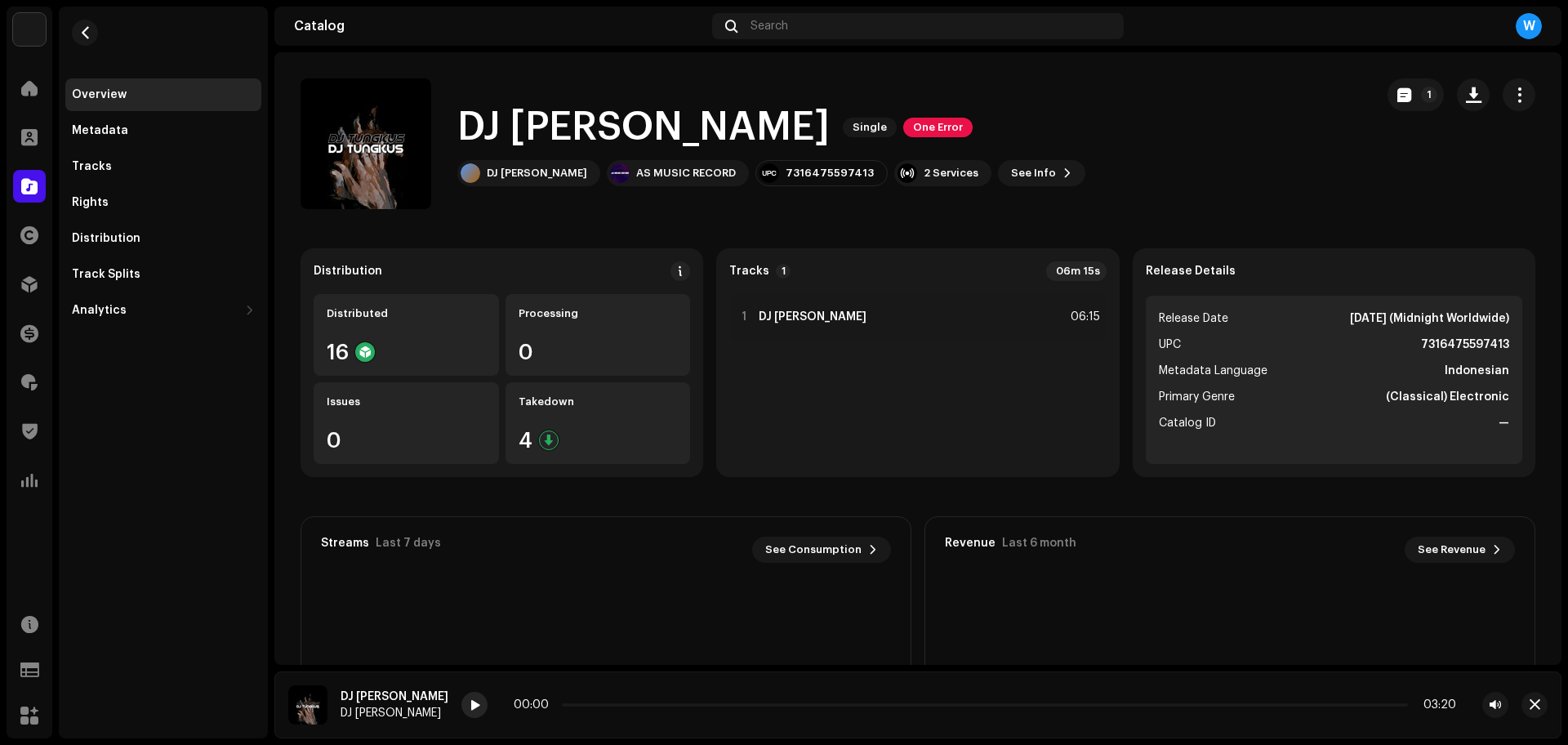
click at [470, 706] on span at bounding box center [475, 706] width 10 height 13
click at [461, 705] on div at bounding box center [474, 704] width 26 height 26
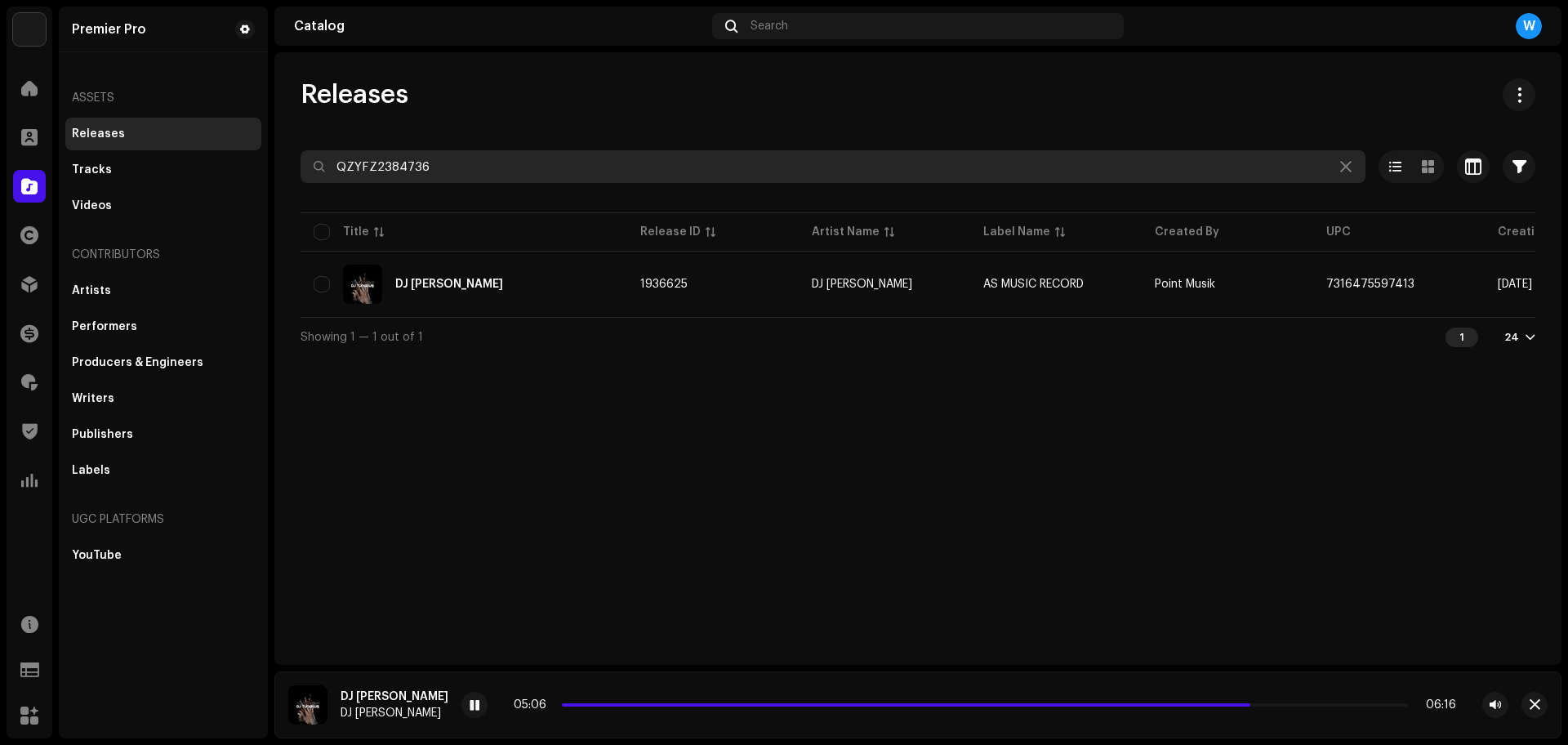
click at [790, 169] on input "QZYFZ2384736" at bounding box center [833, 166] width 1065 height 33
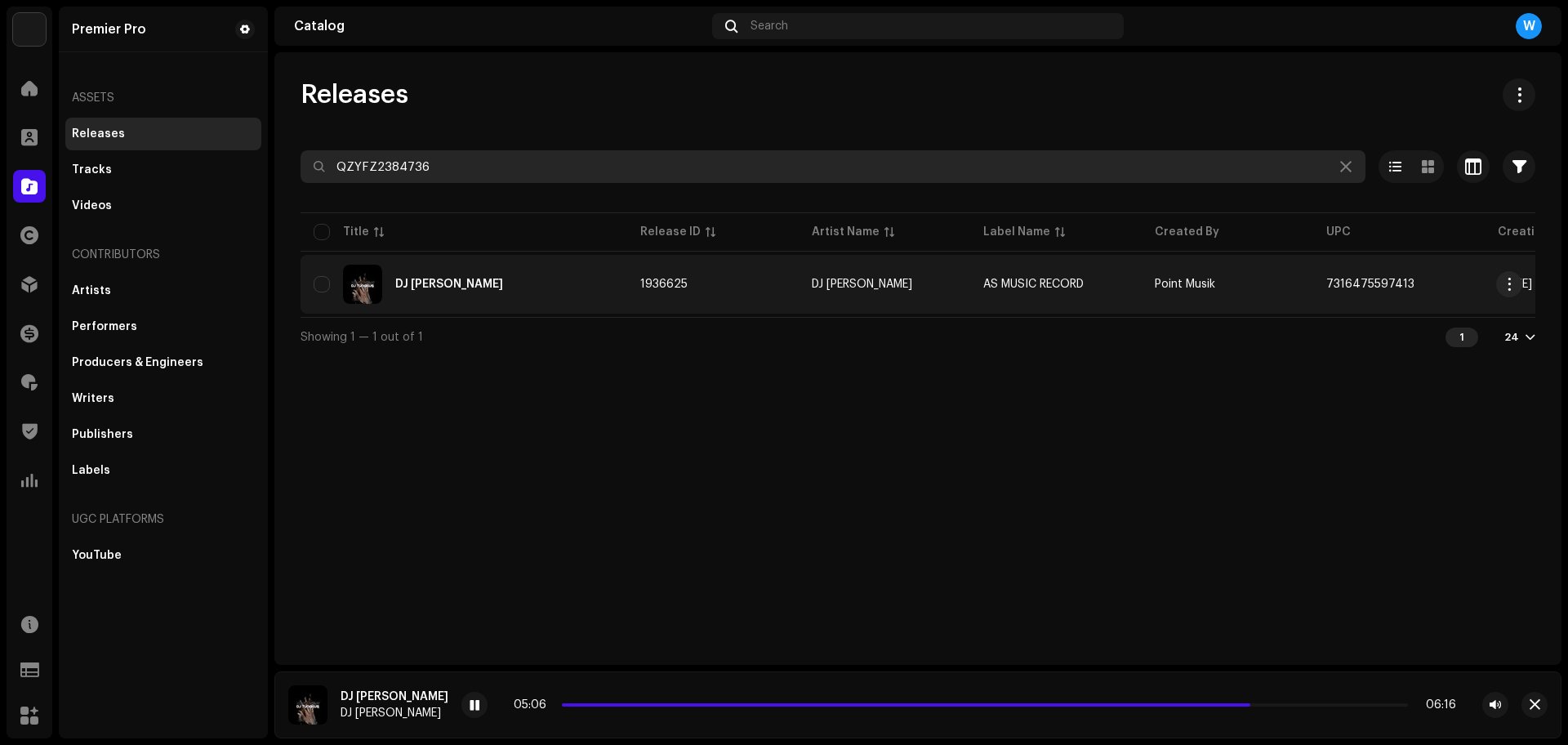
paste input "5439"
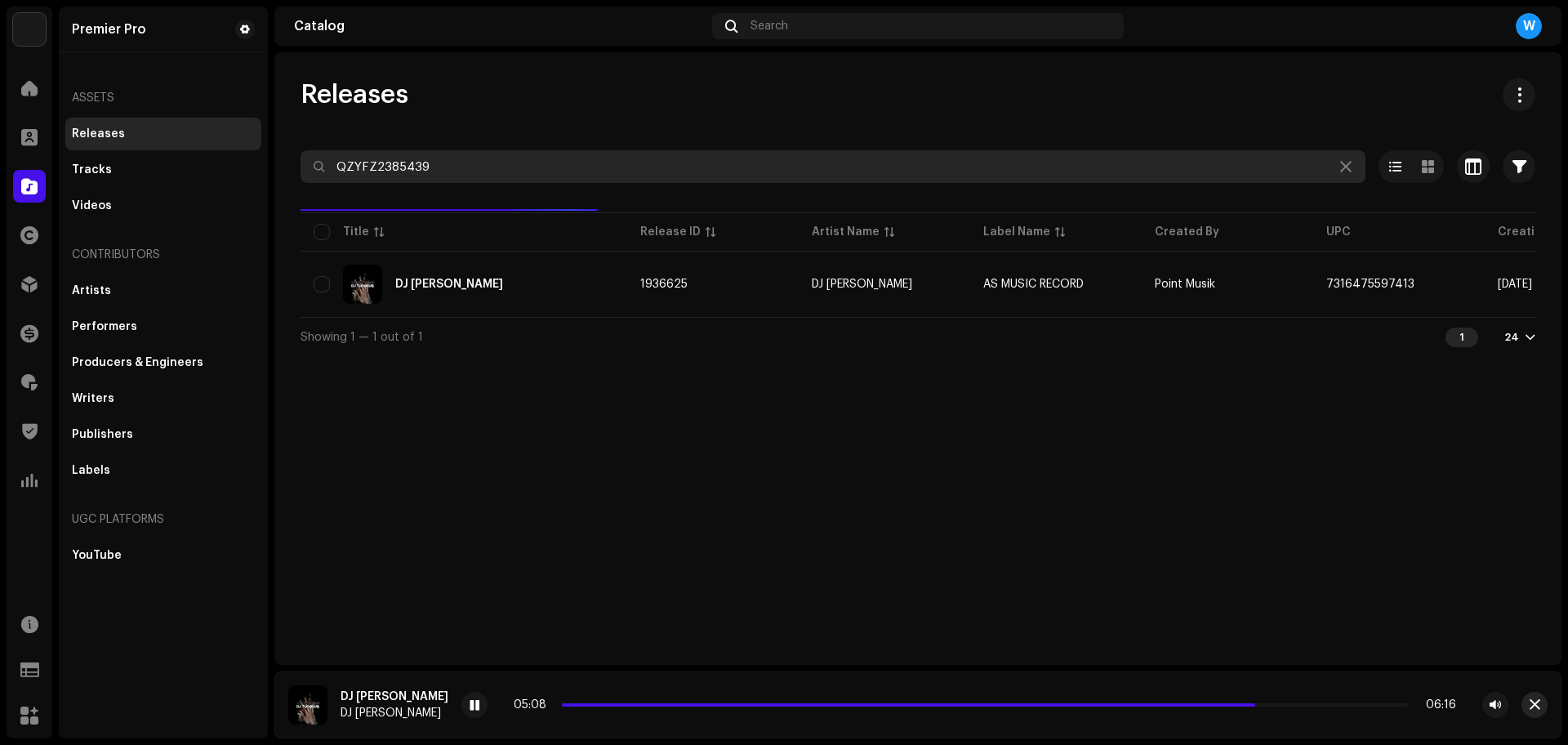
type input "QZYFZ2385439"
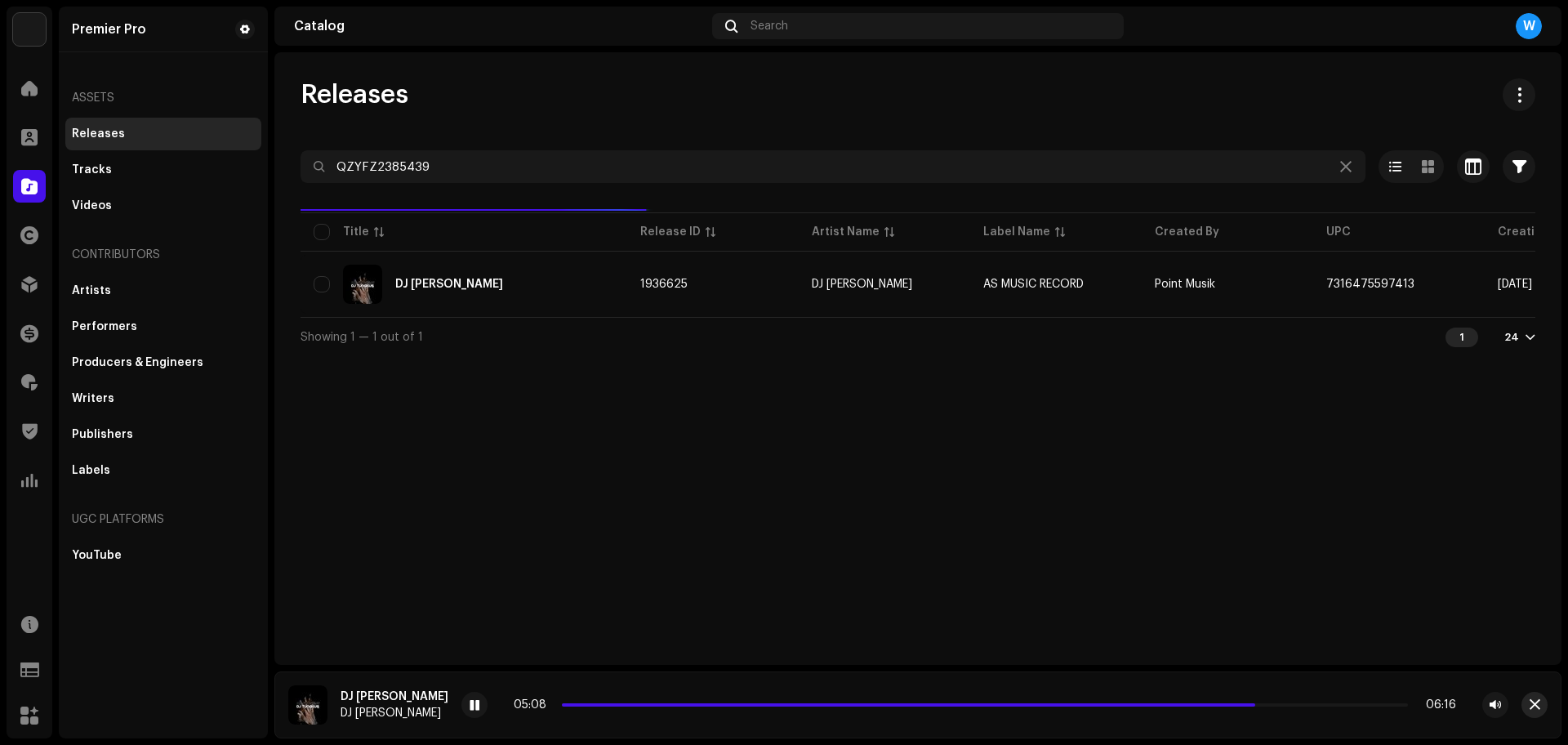
click at [1534, 705] on span "button" at bounding box center [1534, 705] width 11 height 13
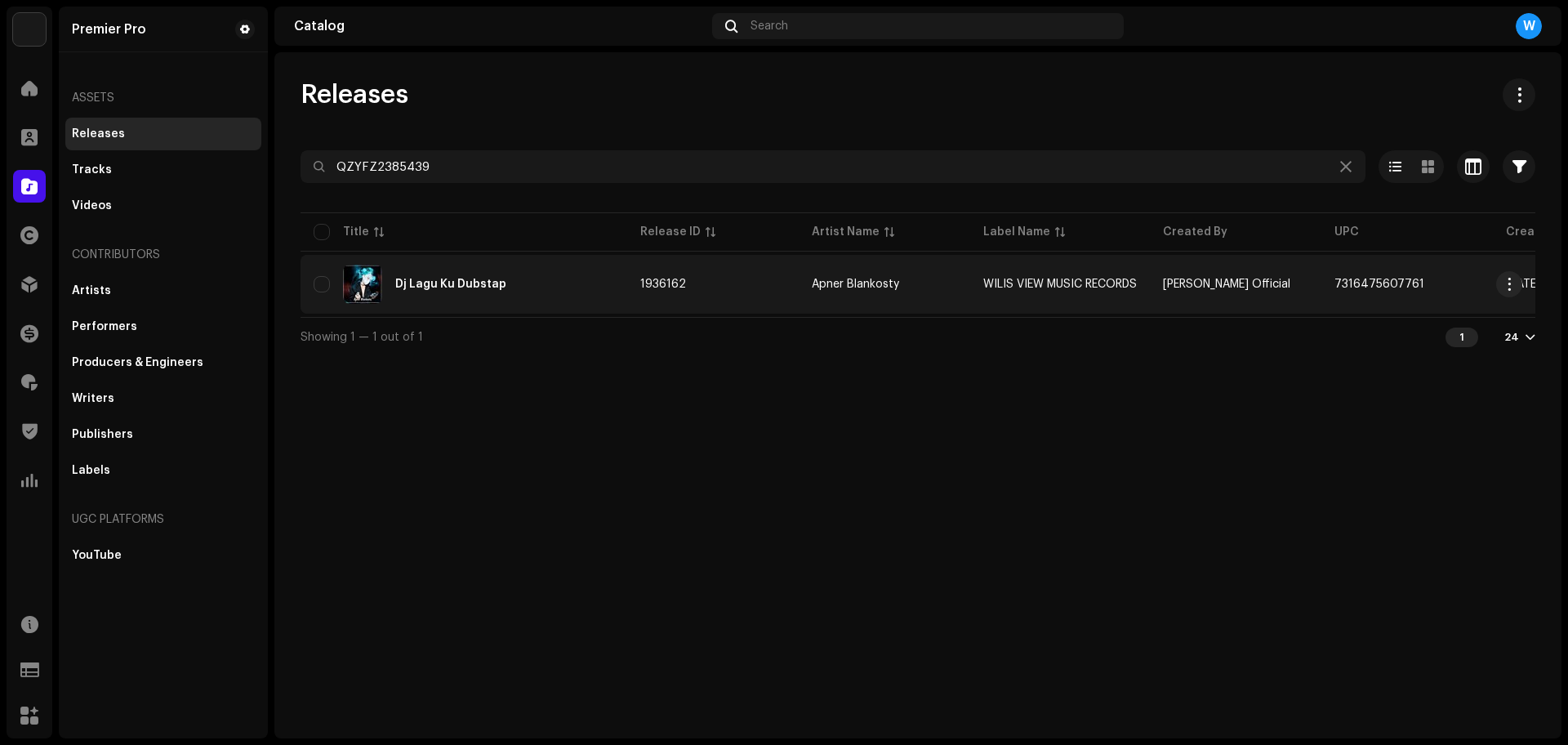
click at [552, 284] on div "Dj Lagu Ku Dubstap" at bounding box center [464, 284] width 301 height 39
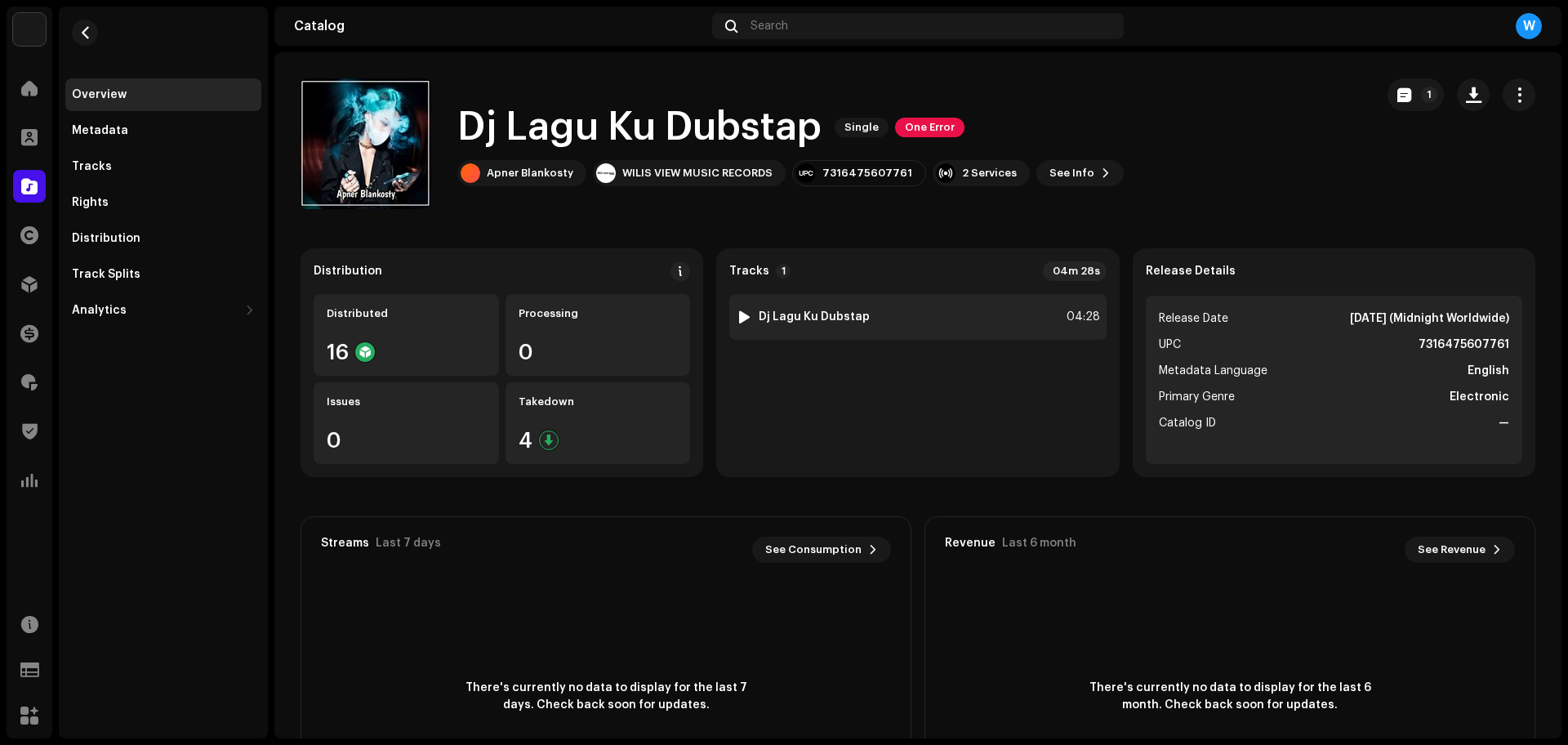
click at [740, 316] on div at bounding box center [744, 317] width 13 height 13
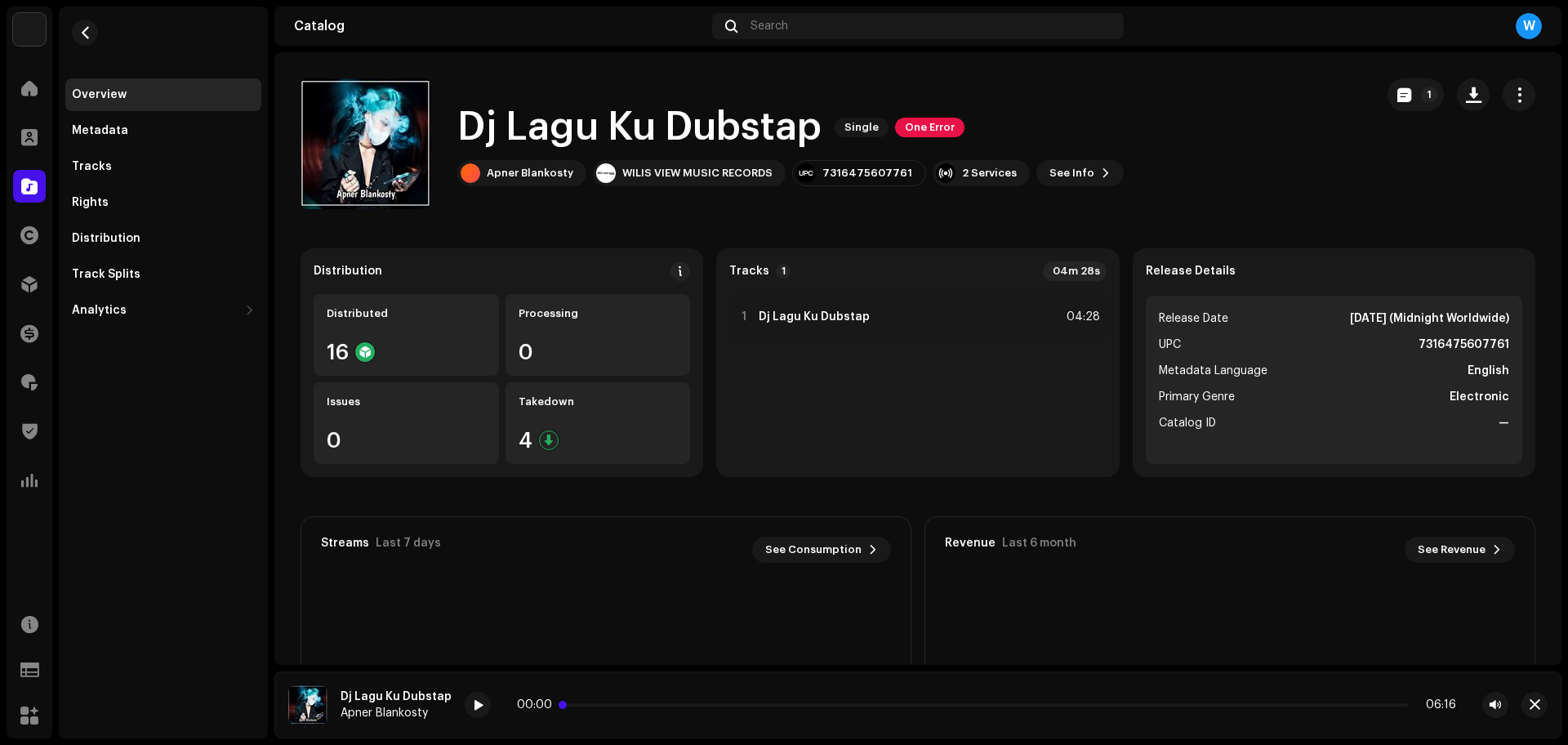
click at [627, 706] on p-slider at bounding box center [986, 705] width 842 height 3
click at [473, 703] on span at bounding box center [478, 706] width 10 height 13
click at [1529, 702] on span "button" at bounding box center [1534, 705] width 11 height 13
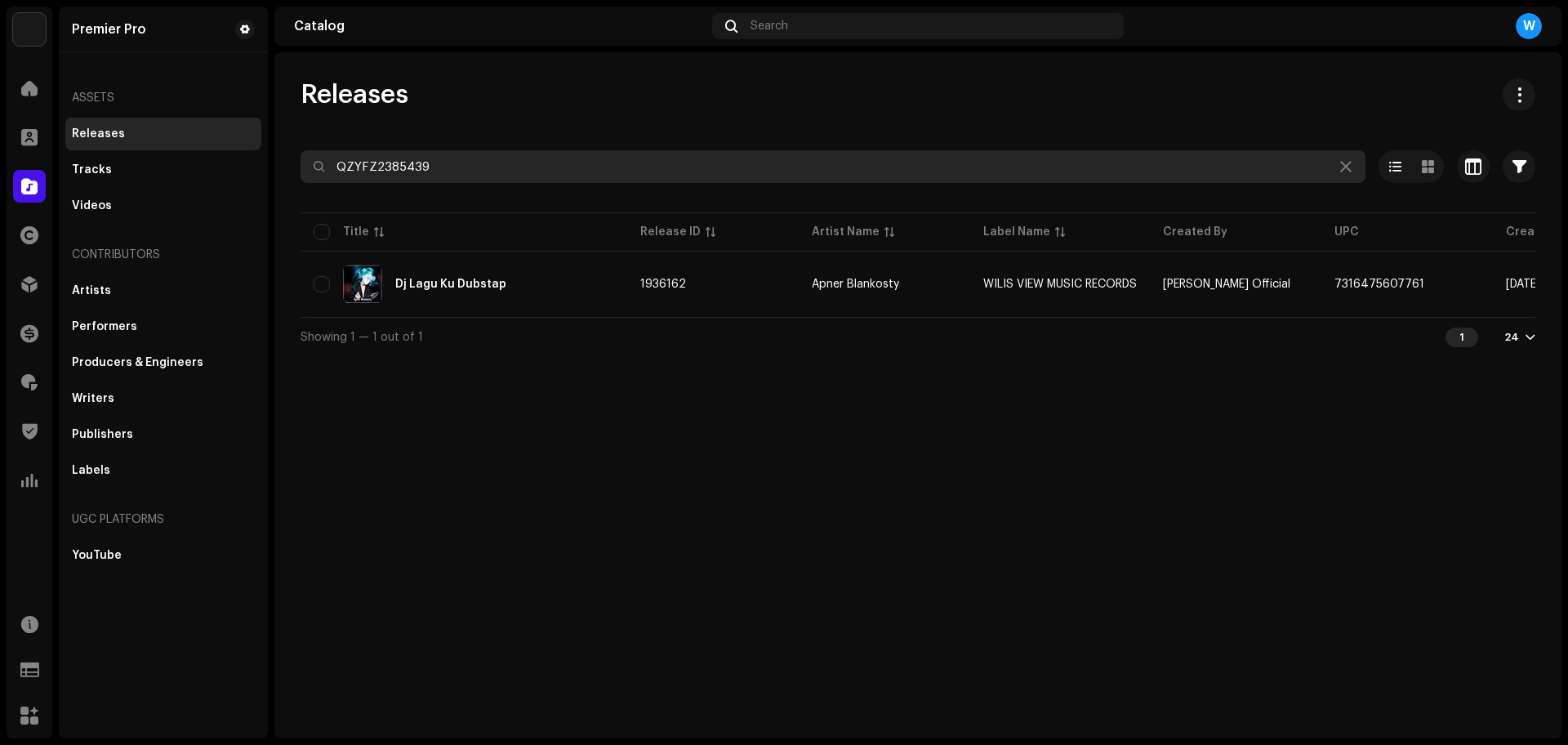
click at [471, 157] on input "QZYFZ2385439" at bounding box center [833, 166] width 1065 height 33
paste input "Z662374657"
type input "QZZ662374657"
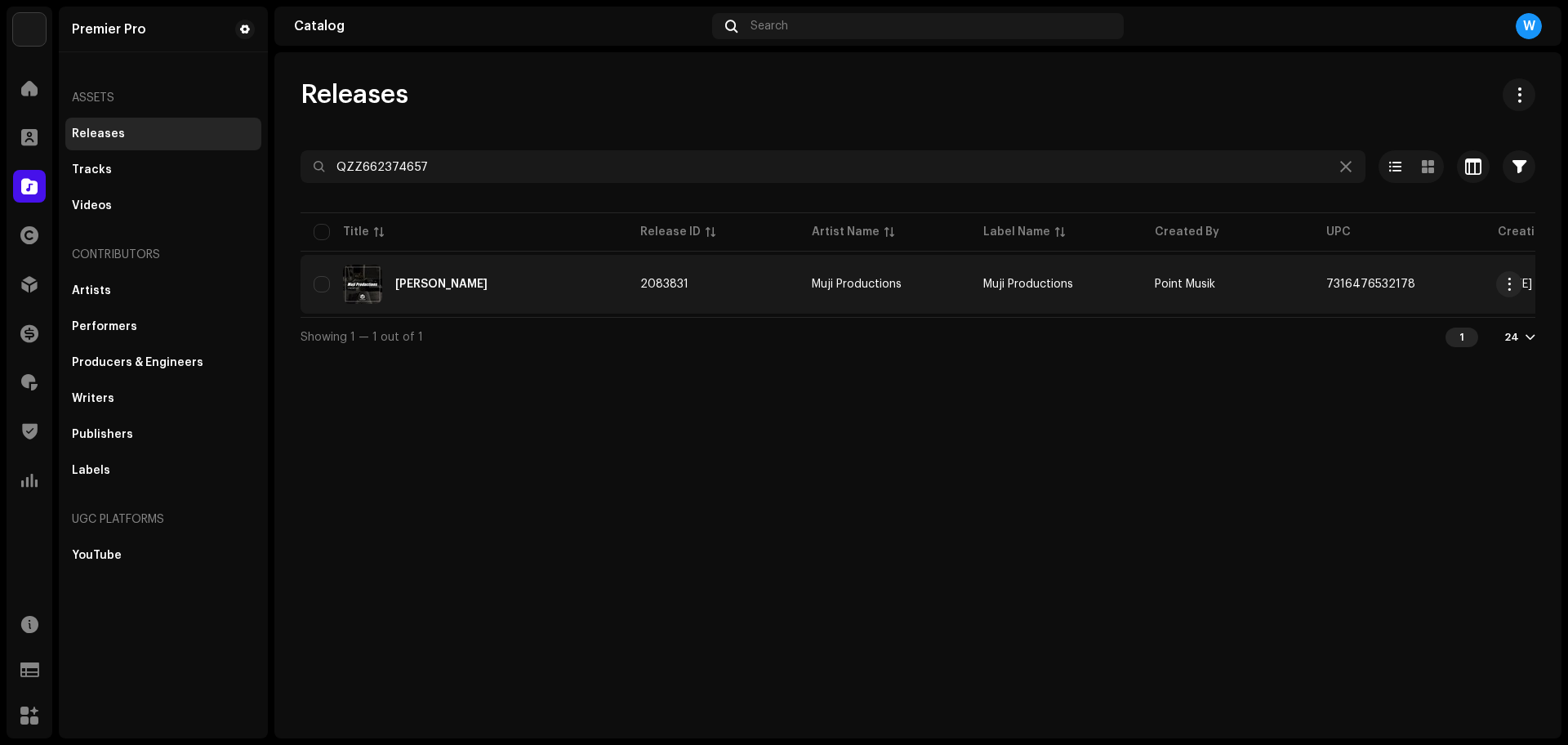
click at [455, 279] on div "Dimana Perasaanmu" at bounding box center [442, 285] width 92 height 12
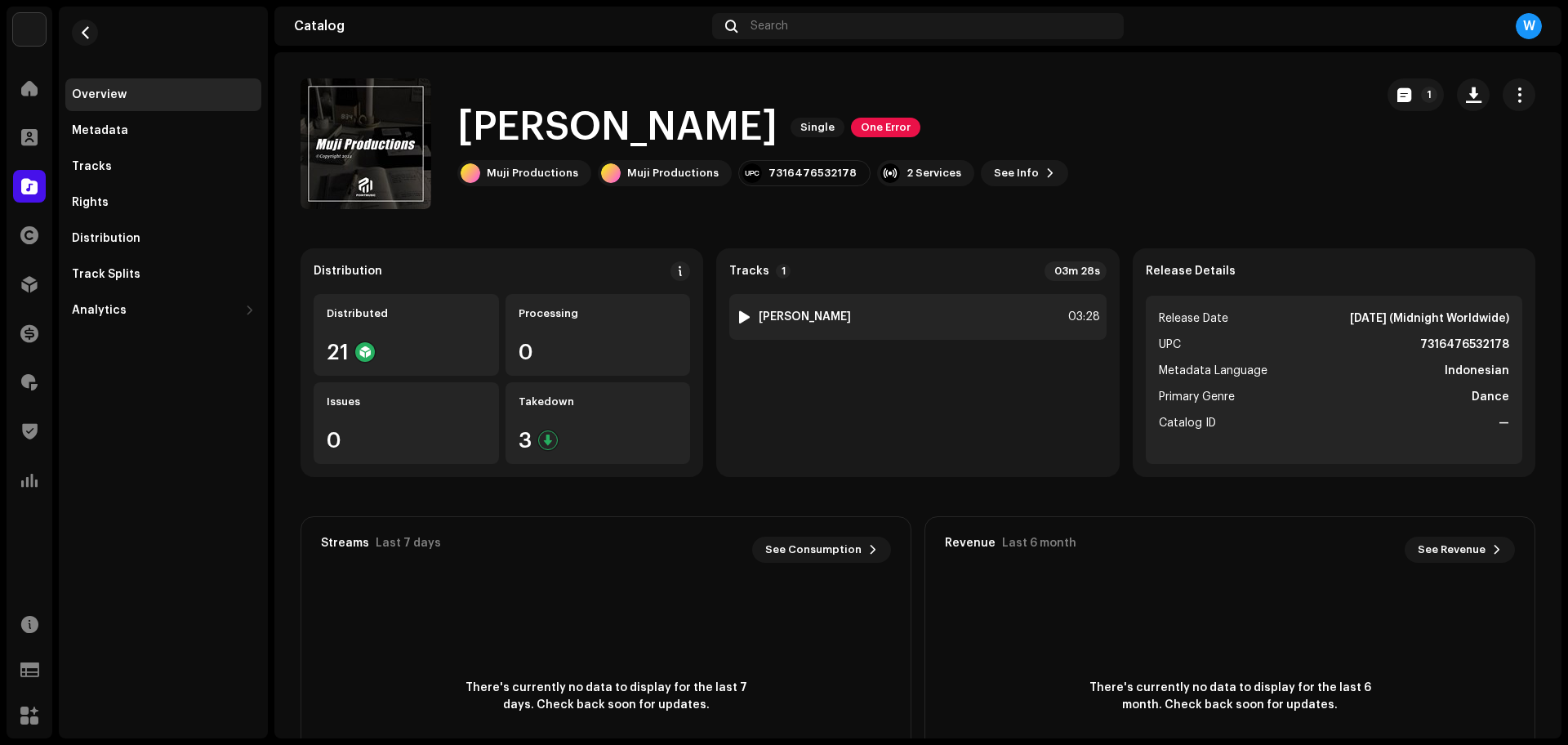
click at [732, 317] on div "1 Dimana Perasaanmu 03:28" at bounding box center [917, 317] width 376 height 45
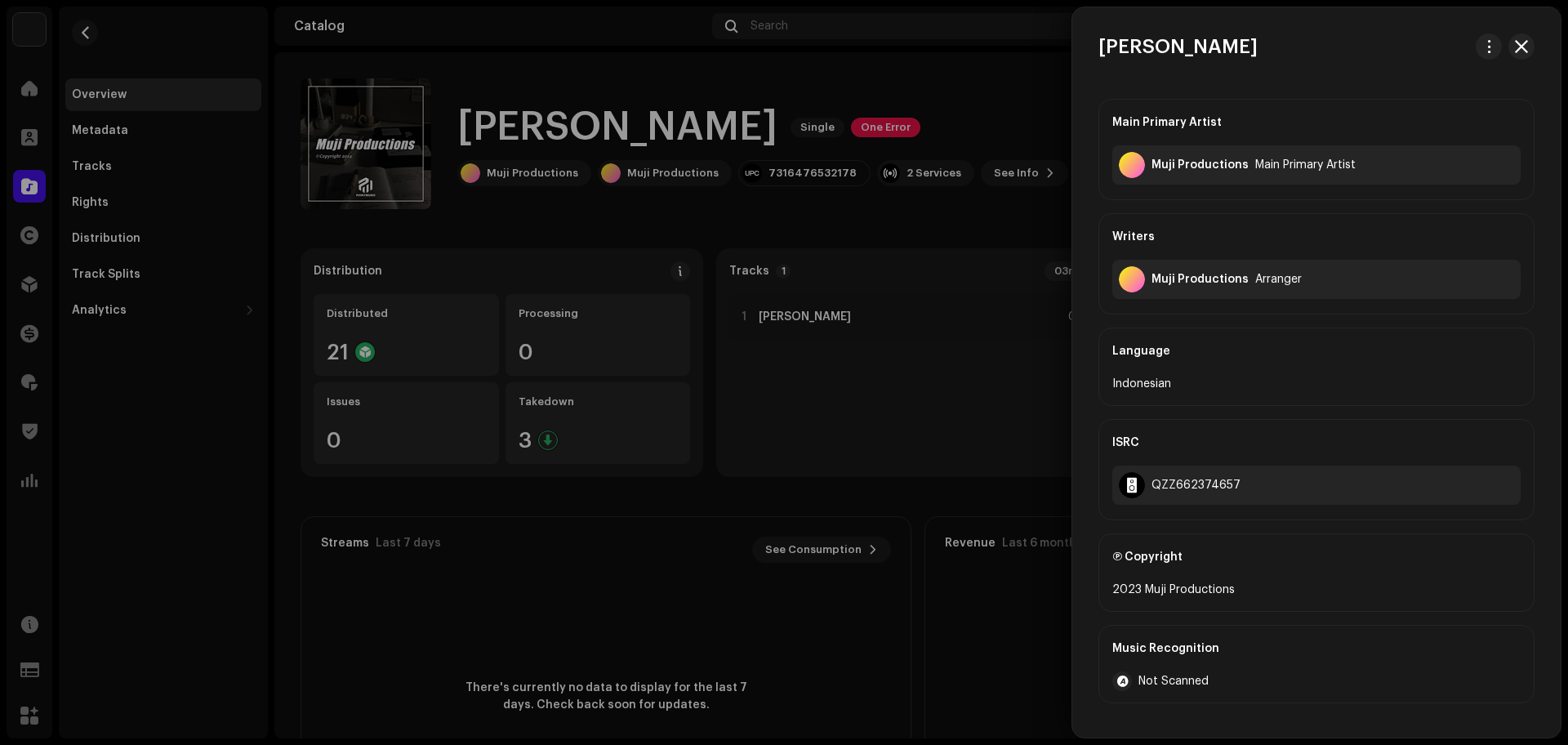
click at [847, 427] on div at bounding box center [784, 372] width 1568 height 745
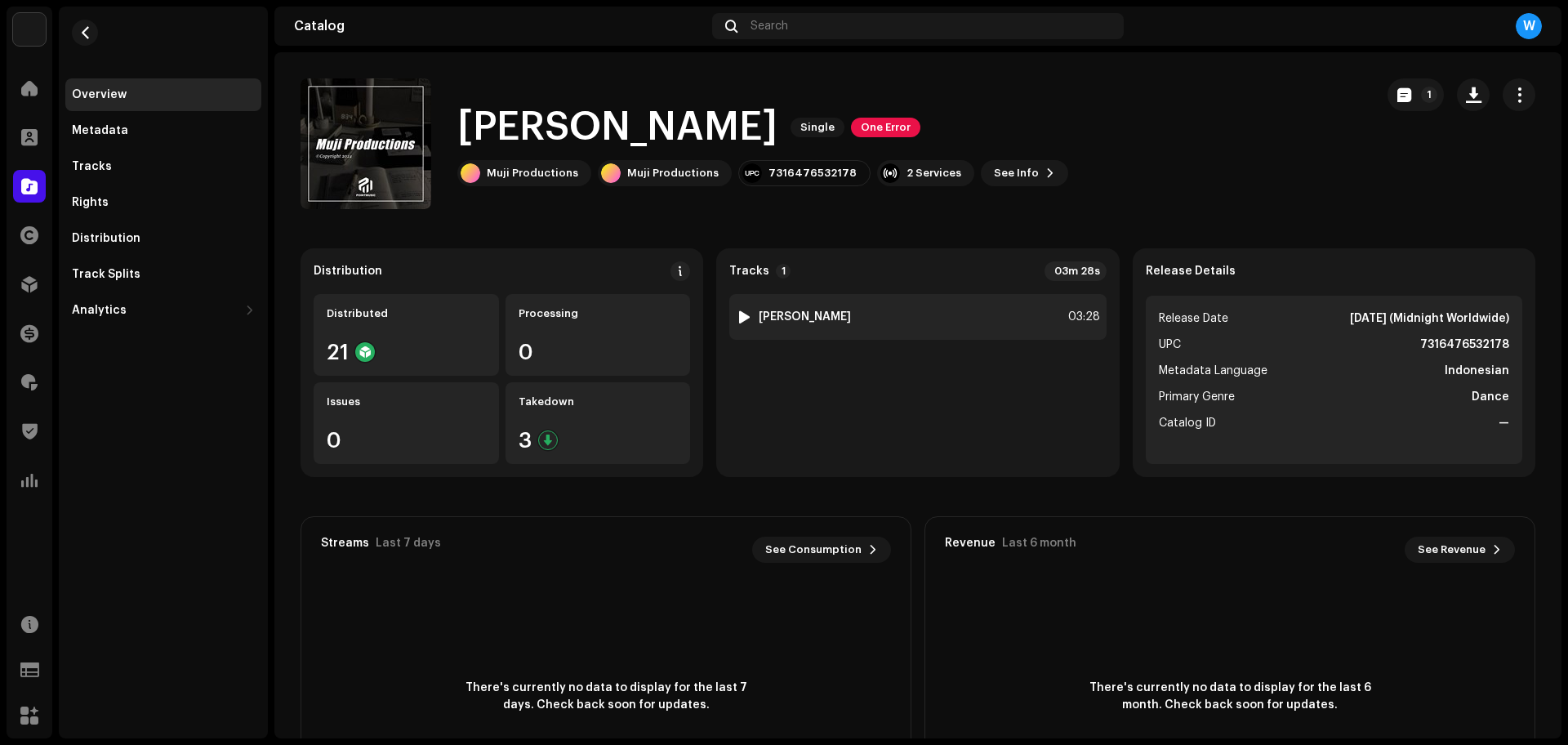
click at [744, 315] on div at bounding box center [744, 317] width 13 height 13
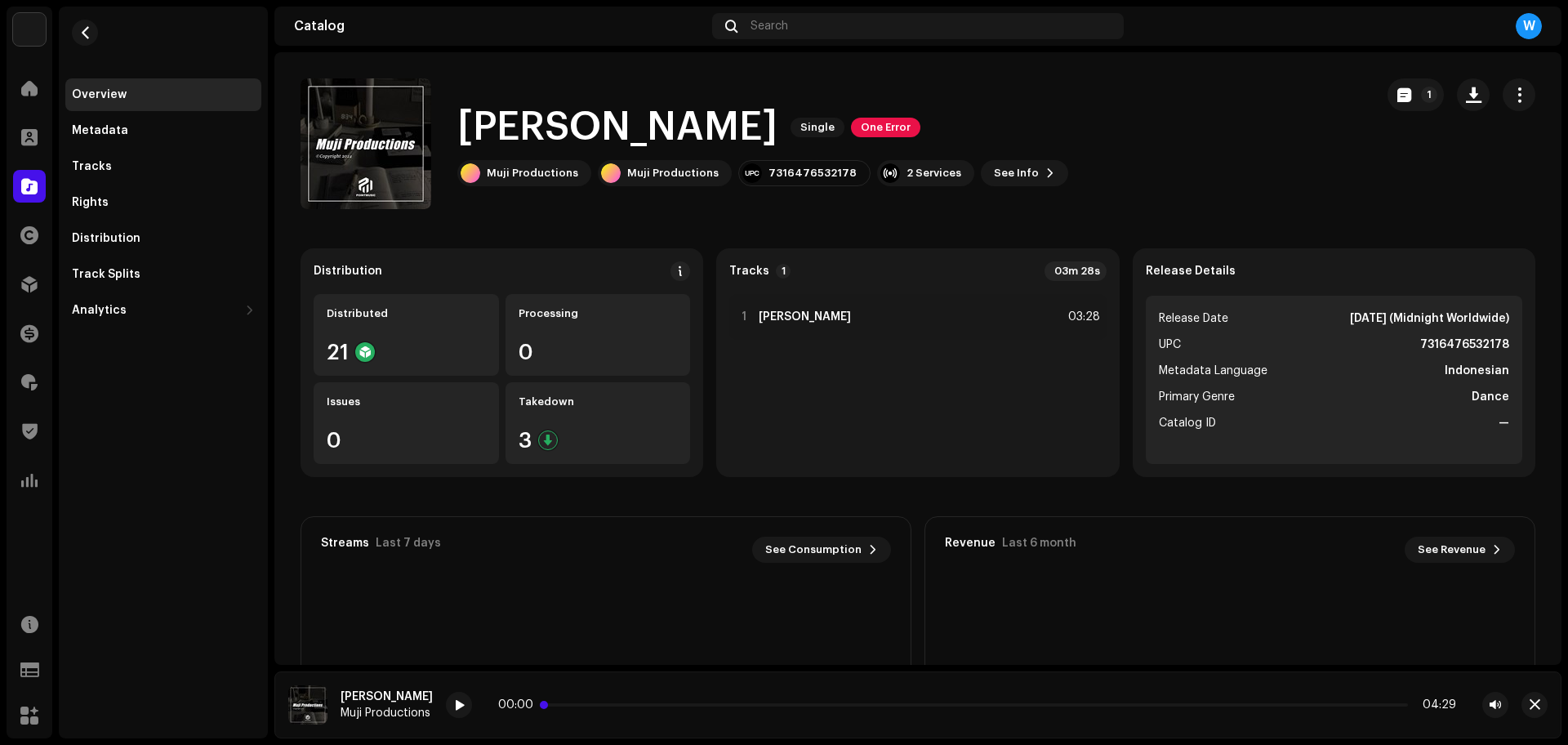
click at [657, 705] on p-slider at bounding box center [977, 705] width 862 height 3
click at [464, 707] on span at bounding box center [460, 706] width 10 height 13
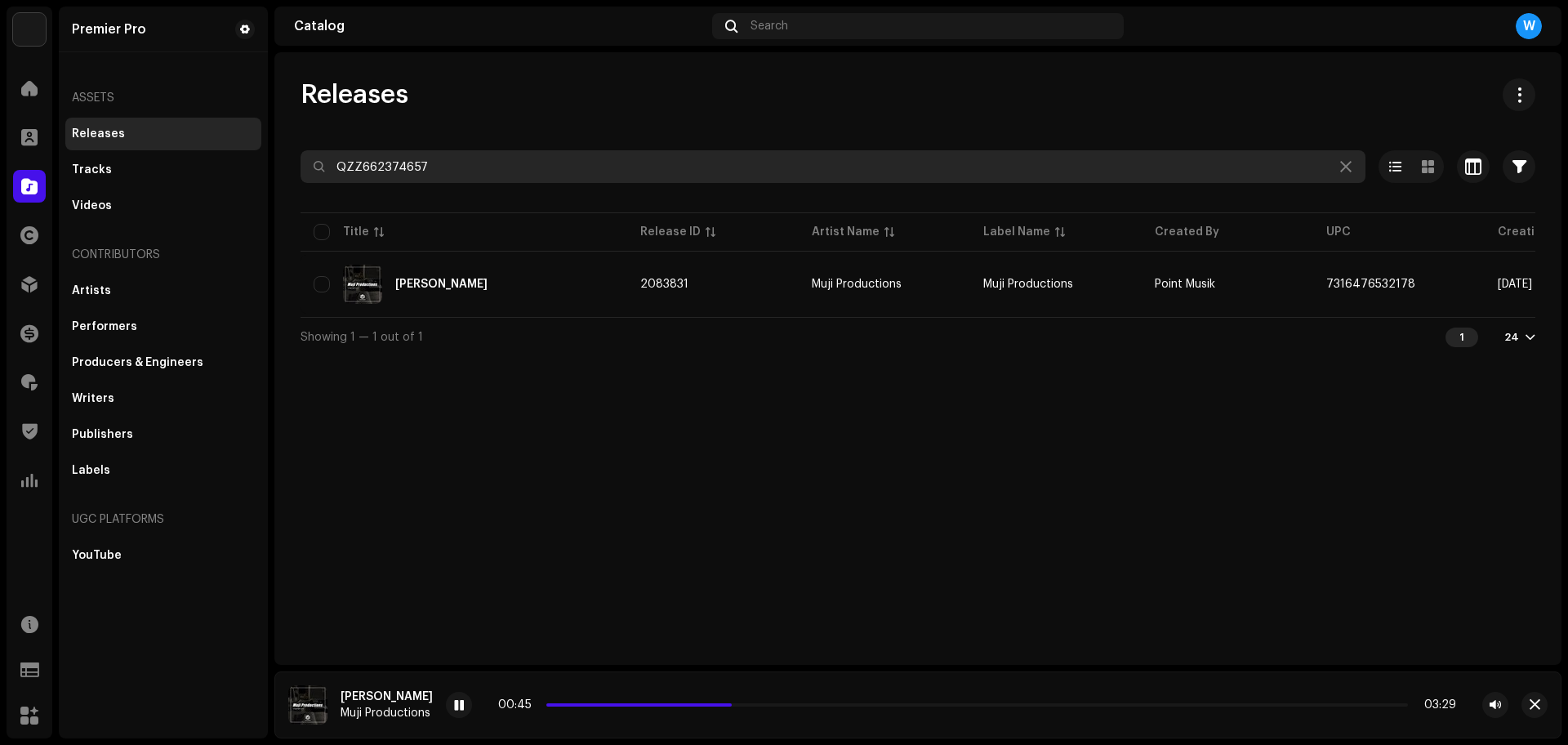
click at [501, 167] on input "QZZ662374657" at bounding box center [833, 166] width 1065 height 33
paste input "YFZ241482"
type input "QZYFZ2414827"
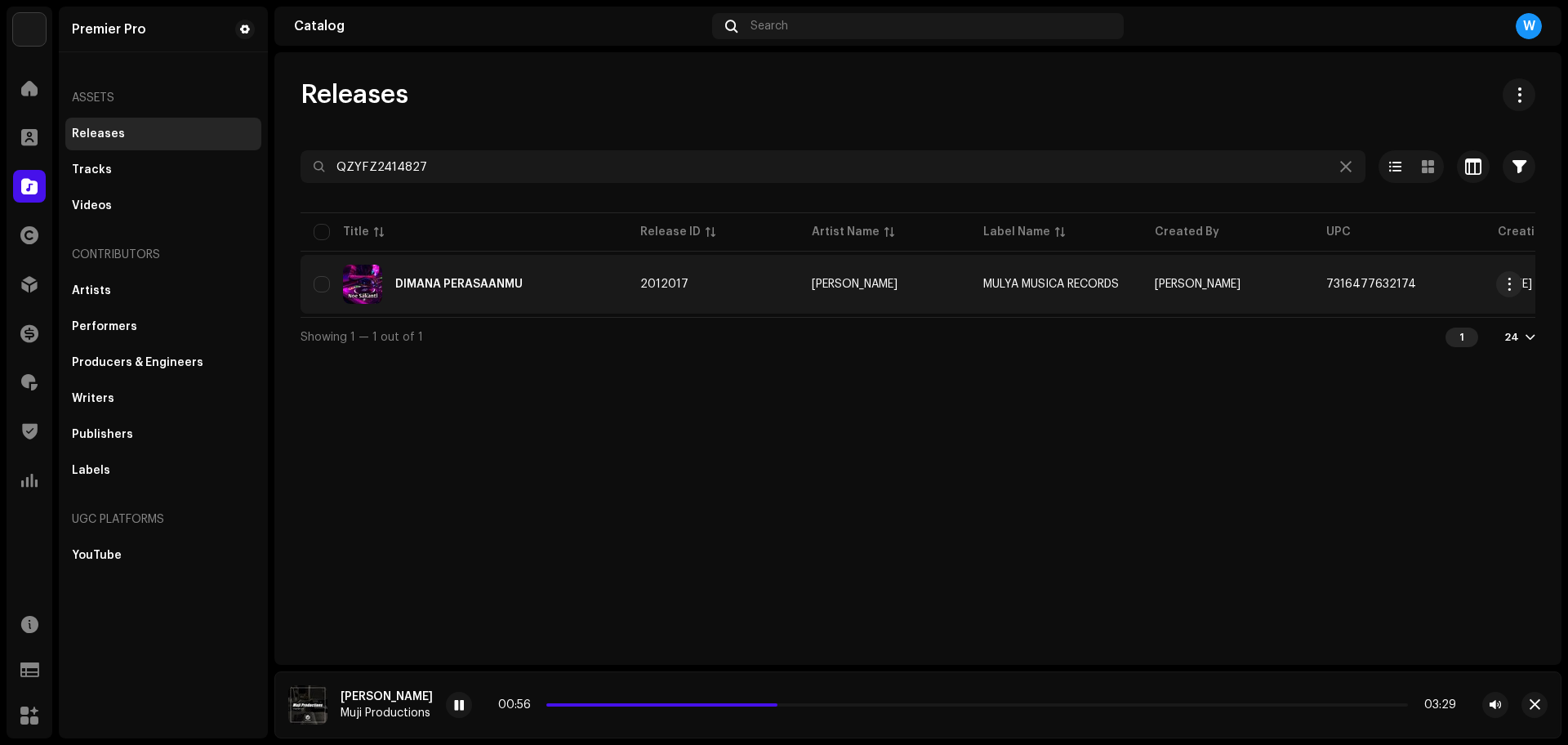
click at [459, 289] on div "DIMANA PERASAANMU" at bounding box center [459, 285] width 128 height 12
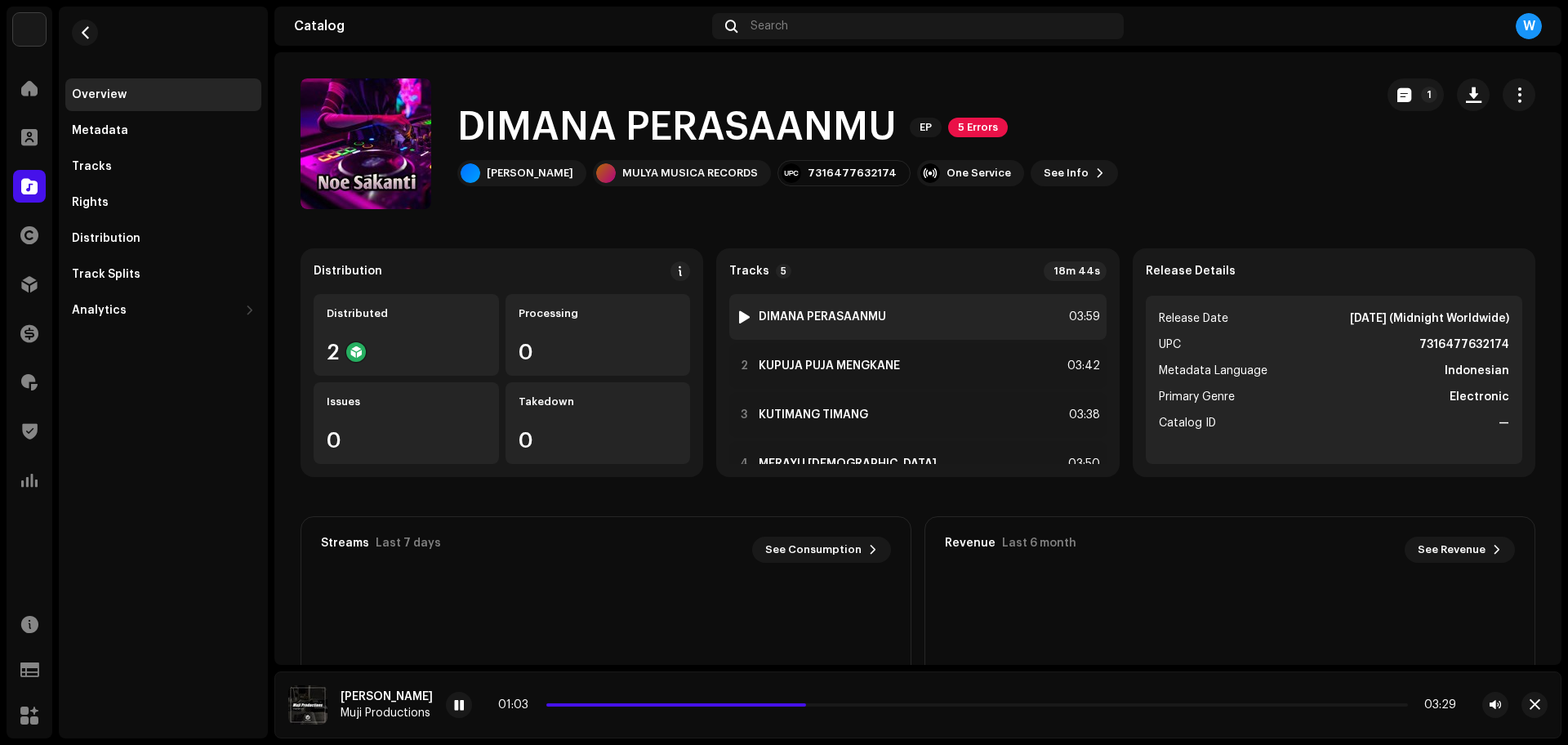
click at [739, 320] on div at bounding box center [744, 317] width 13 height 13
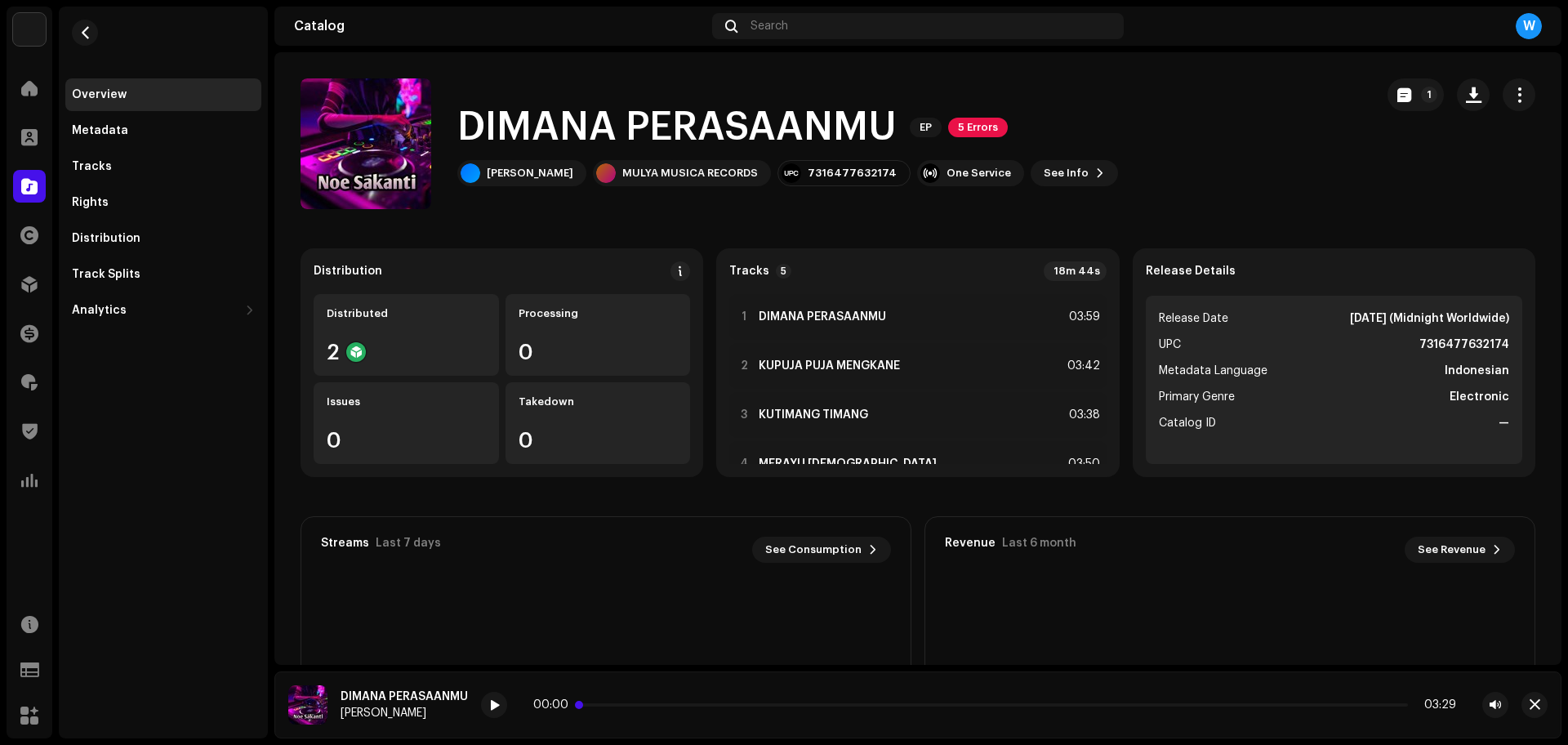
click at [667, 703] on p-slider at bounding box center [994, 705] width 826 height 3
click at [501, 701] on div at bounding box center [494, 704] width 26 height 26
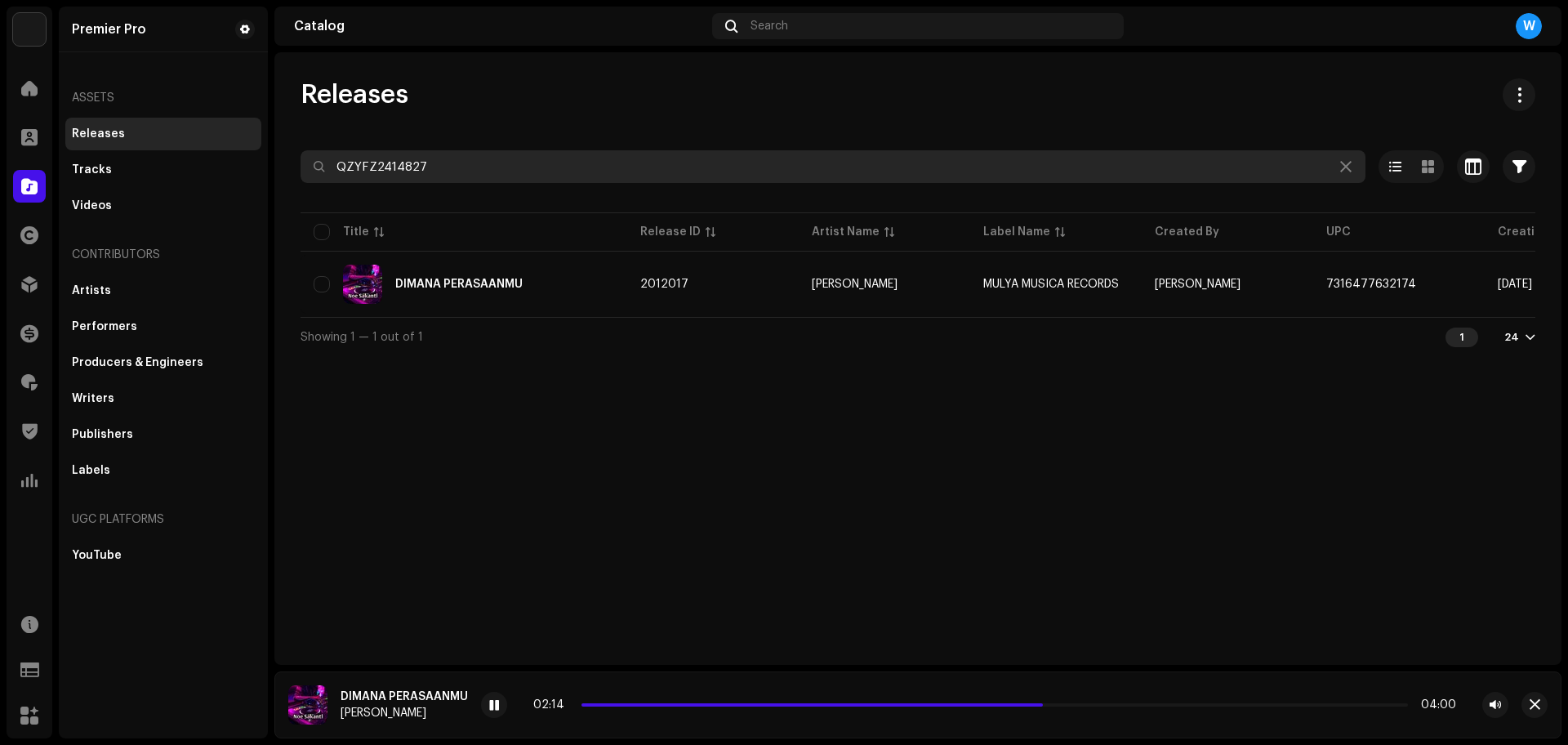
click at [469, 176] on input "QZYFZ2414827" at bounding box center [833, 166] width 1065 height 33
paste input "385410"
type input "QZYFZ2385410"
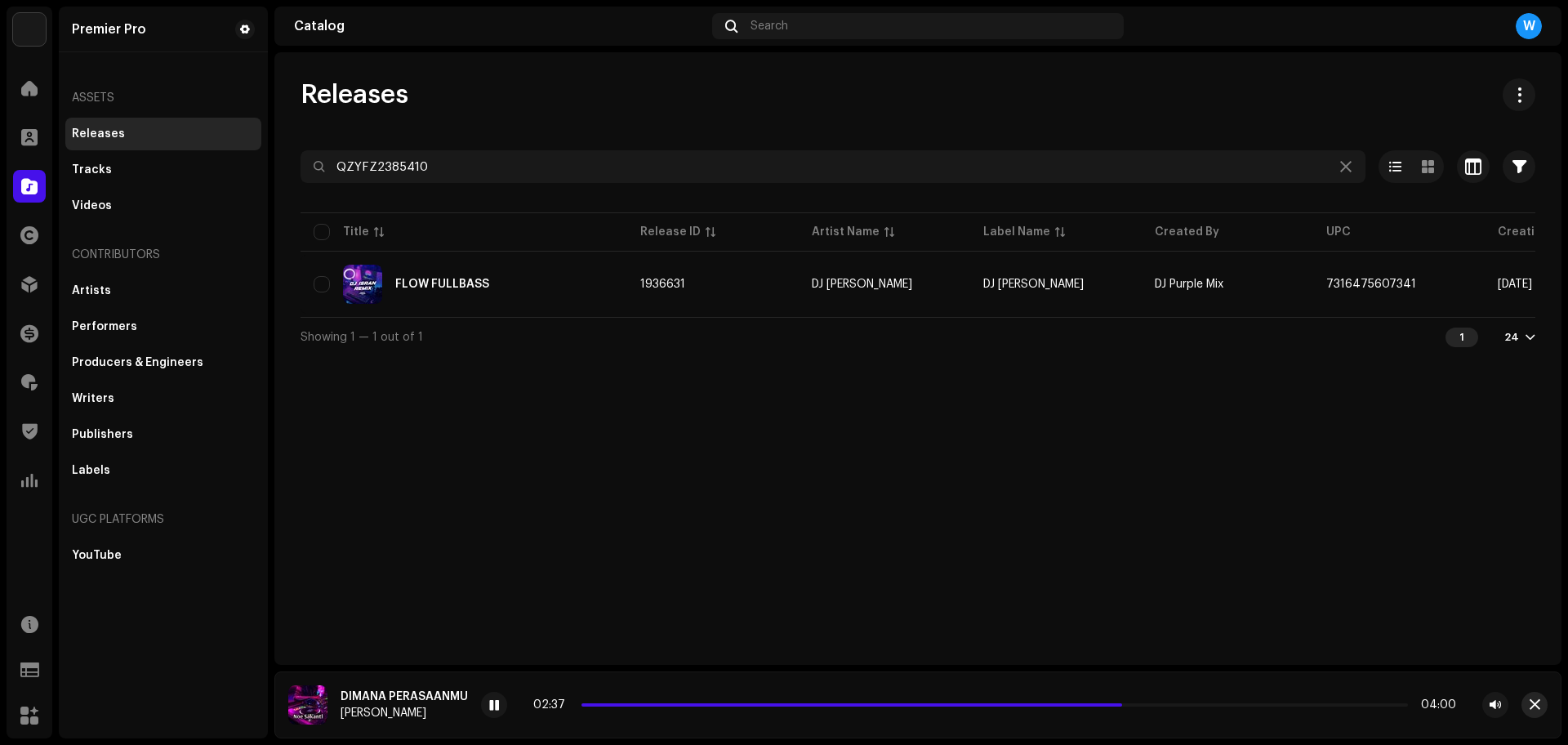
click at [1538, 713] on button "button" at bounding box center [1534, 704] width 26 height 26
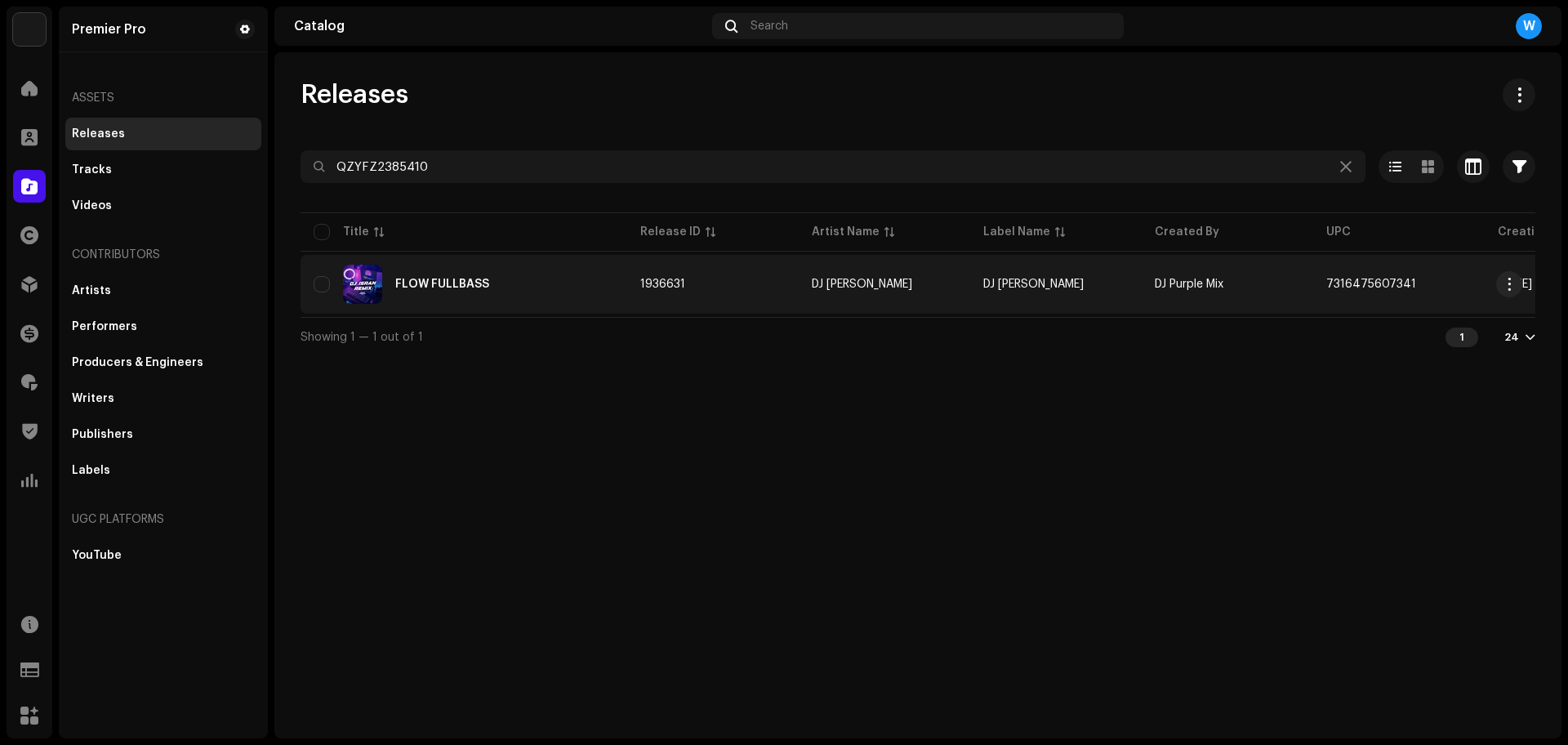
click at [372, 270] on img at bounding box center [362, 284] width 39 height 39
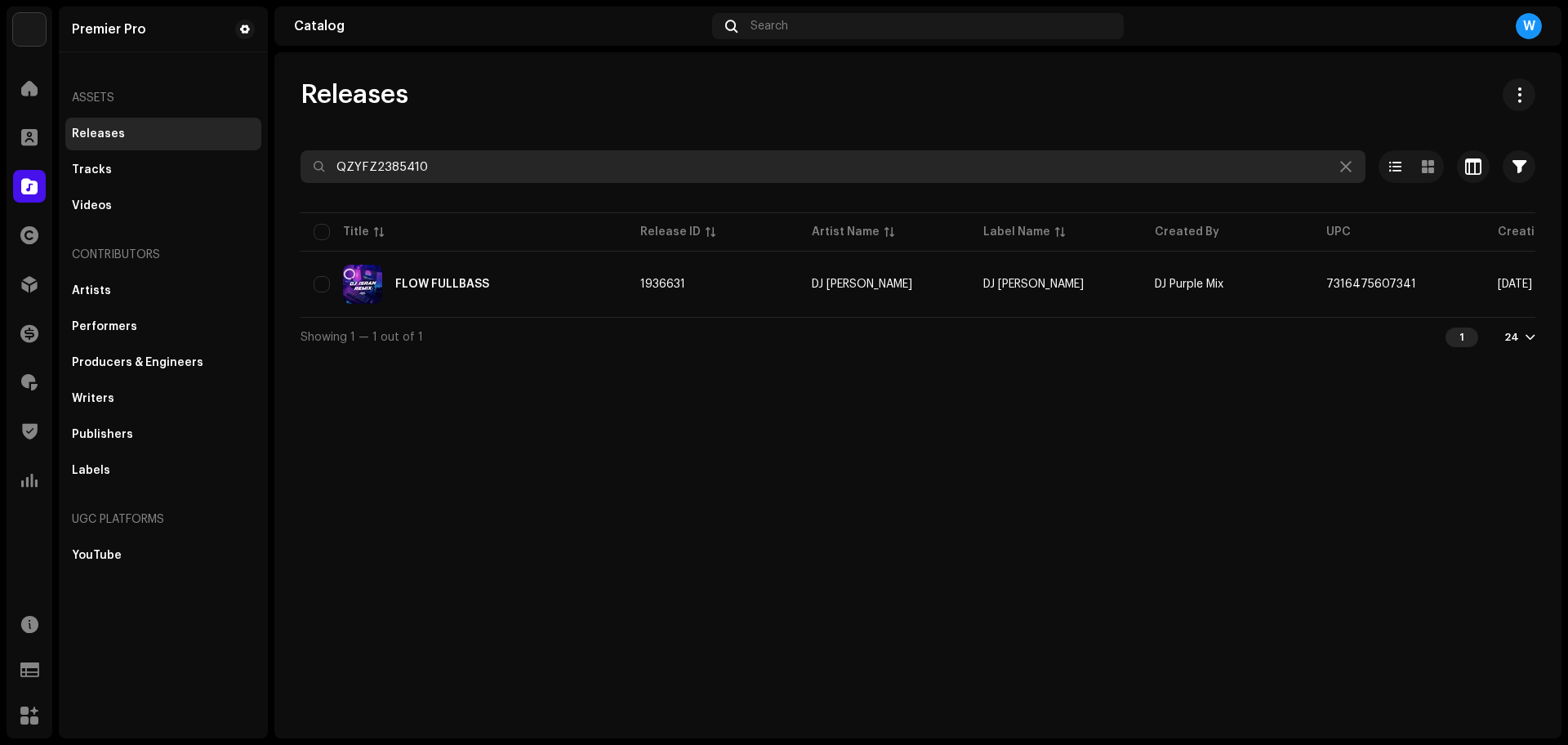
click at [492, 176] on input "QZYFZ2385410" at bounding box center [833, 166] width 1065 height 33
paste input "617"
type input "QZYFZ2385617"
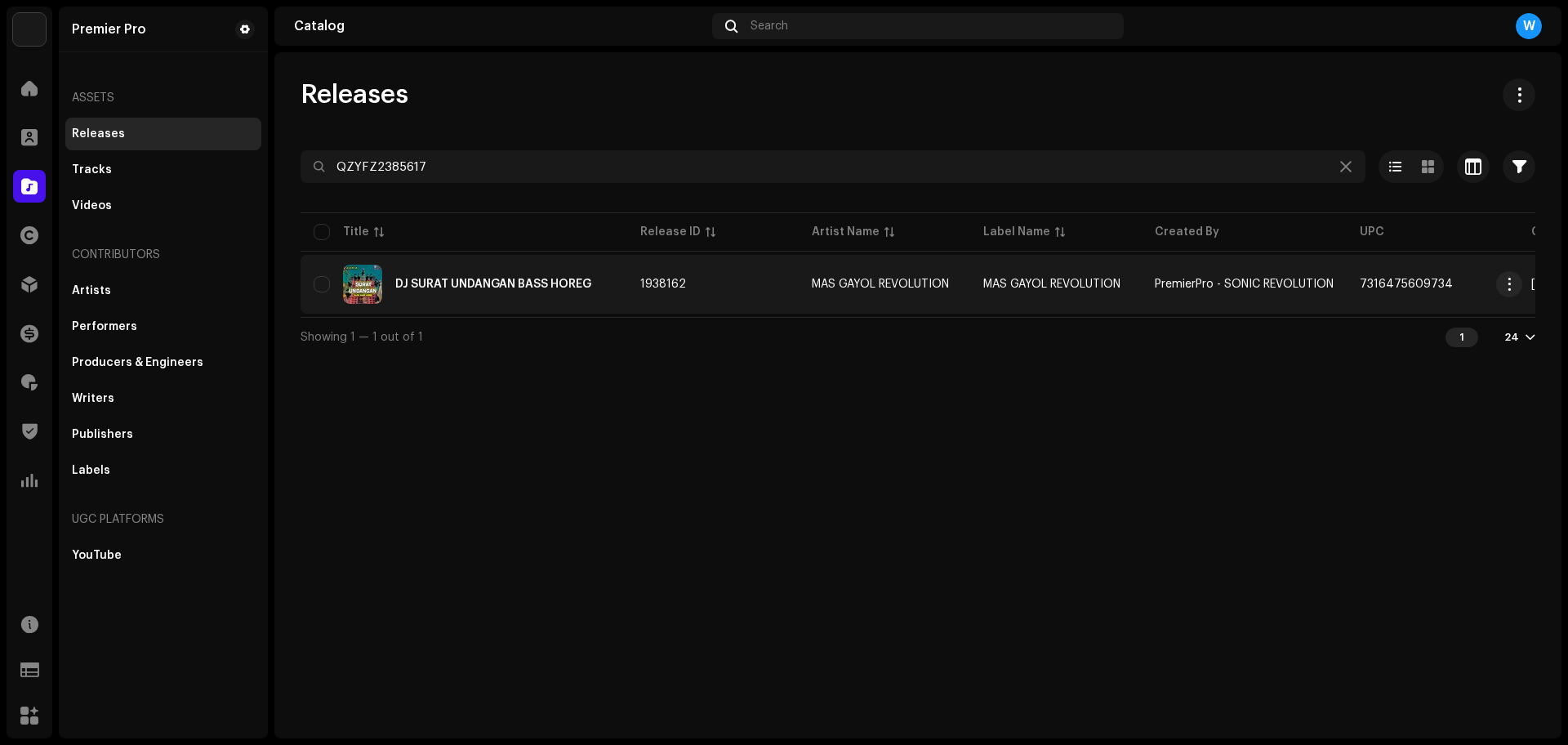
click at [490, 291] on div "DJ SURAT UNDANGAN BASS HOREG" at bounding box center [464, 284] width 301 height 39
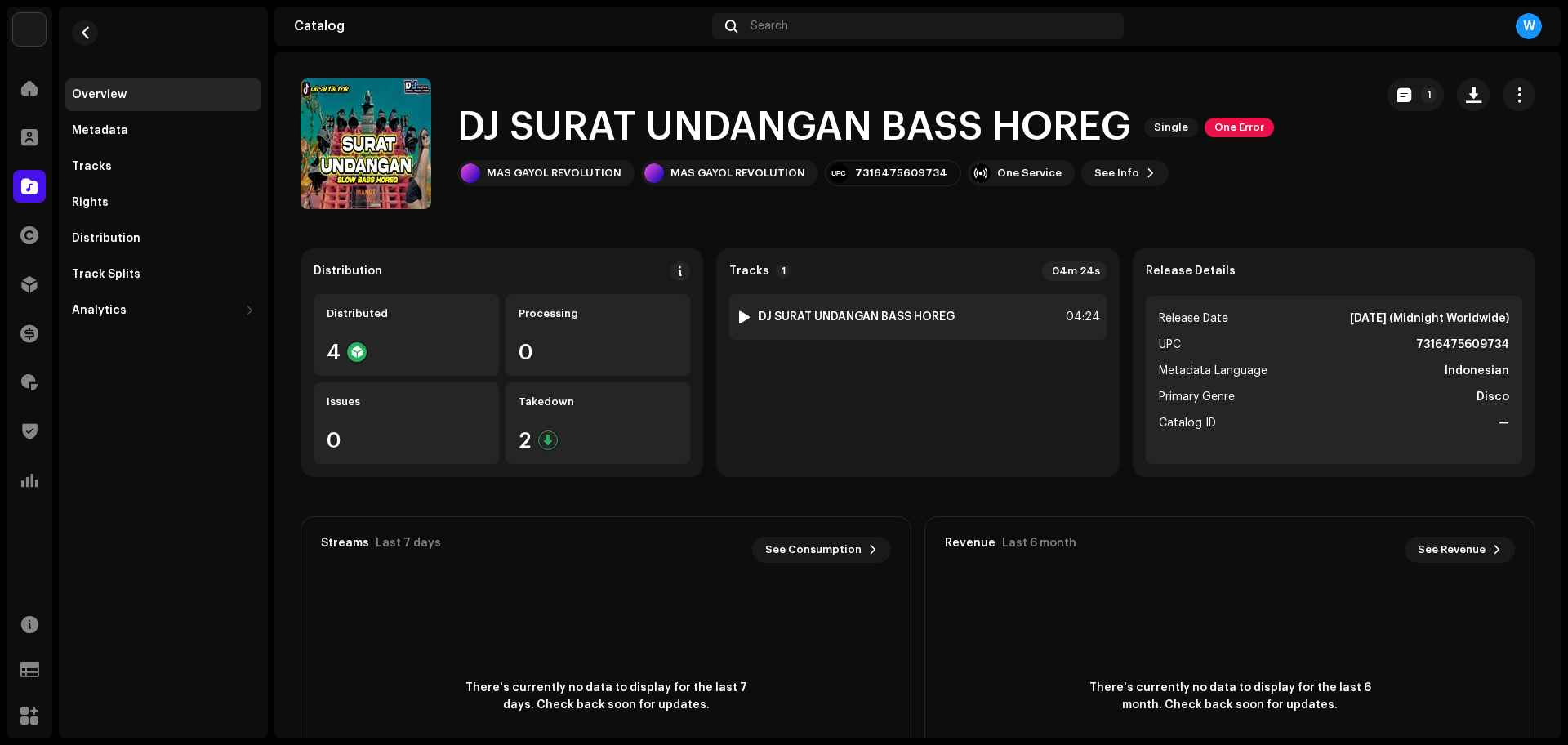
click at [743, 312] on div at bounding box center [744, 317] width 13 height 13
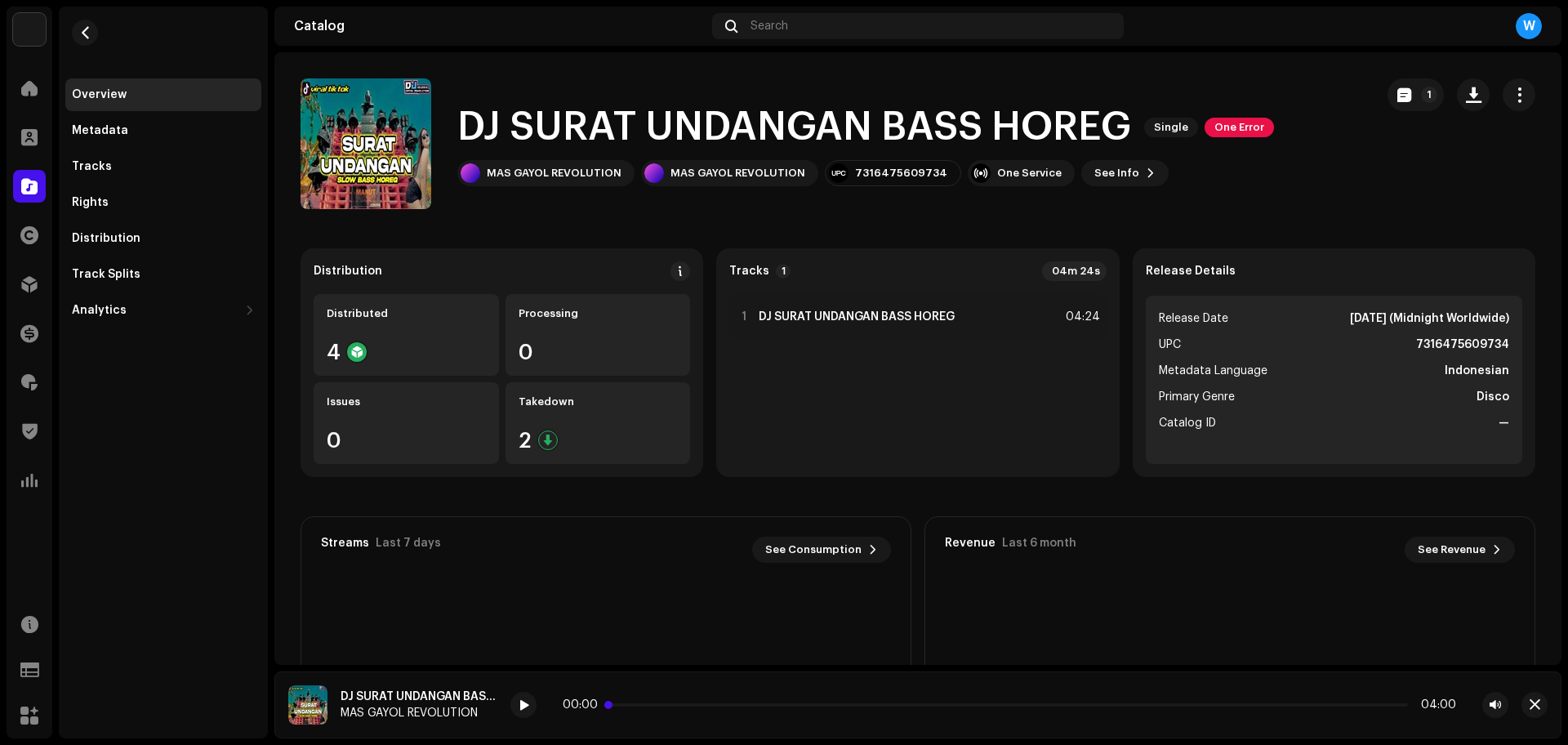
click at [634, 704] on p-slider at bounding box center [1009, 705] width 797 height 3
click at [521, 709] on icon at bounding box center [522, 704] width 24 height 26
click at [521, 709] on span at bounding box center [523, 706] width 10 height 13
click at [1529, 701] on span "button" at bounding box center [1534, 705] width 11 height 13
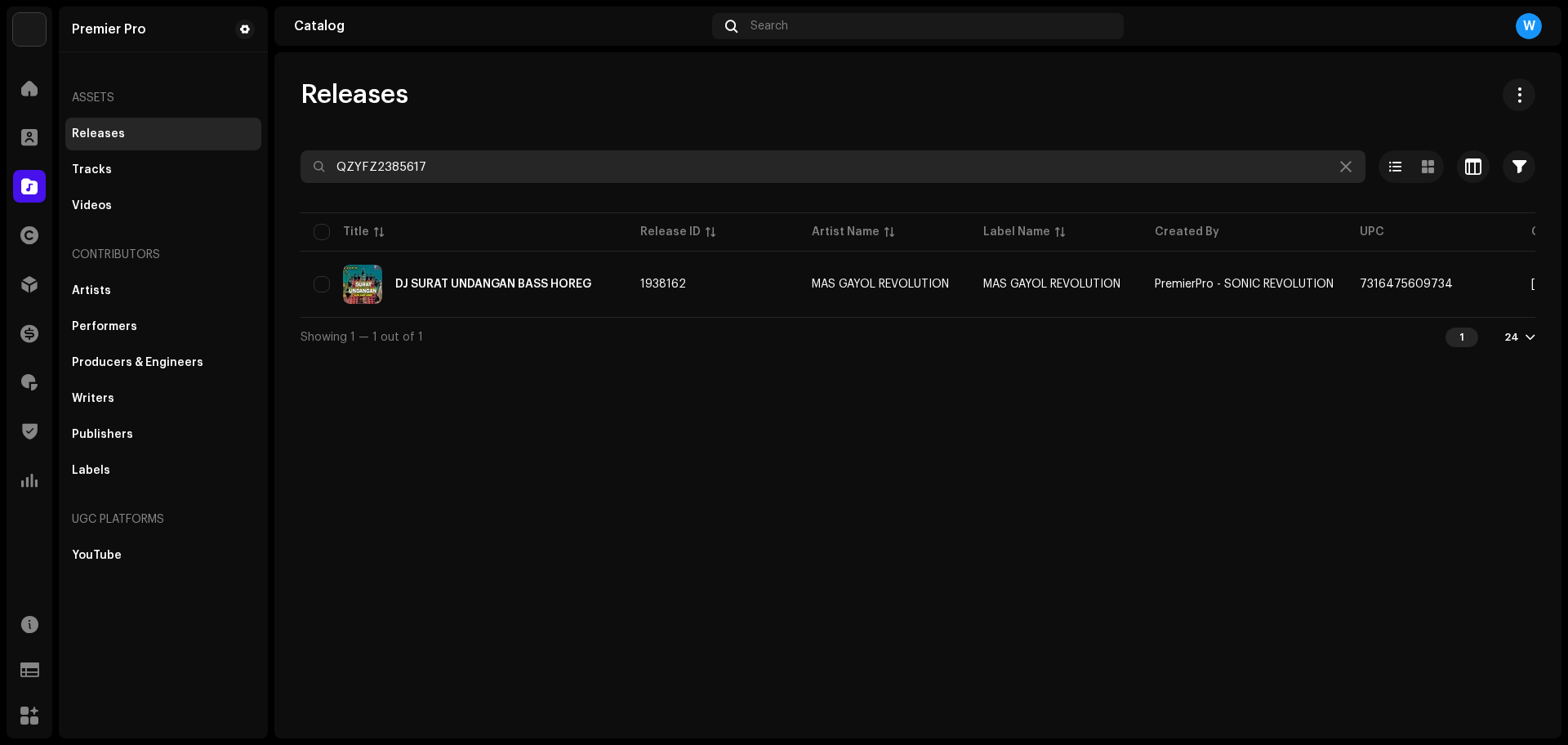
click at [518, 168] on input "QZYFZ2385617" at bounding box center [833, 166] width 1065 height 33
paste input "412"
type input "QZYFZ2385412"
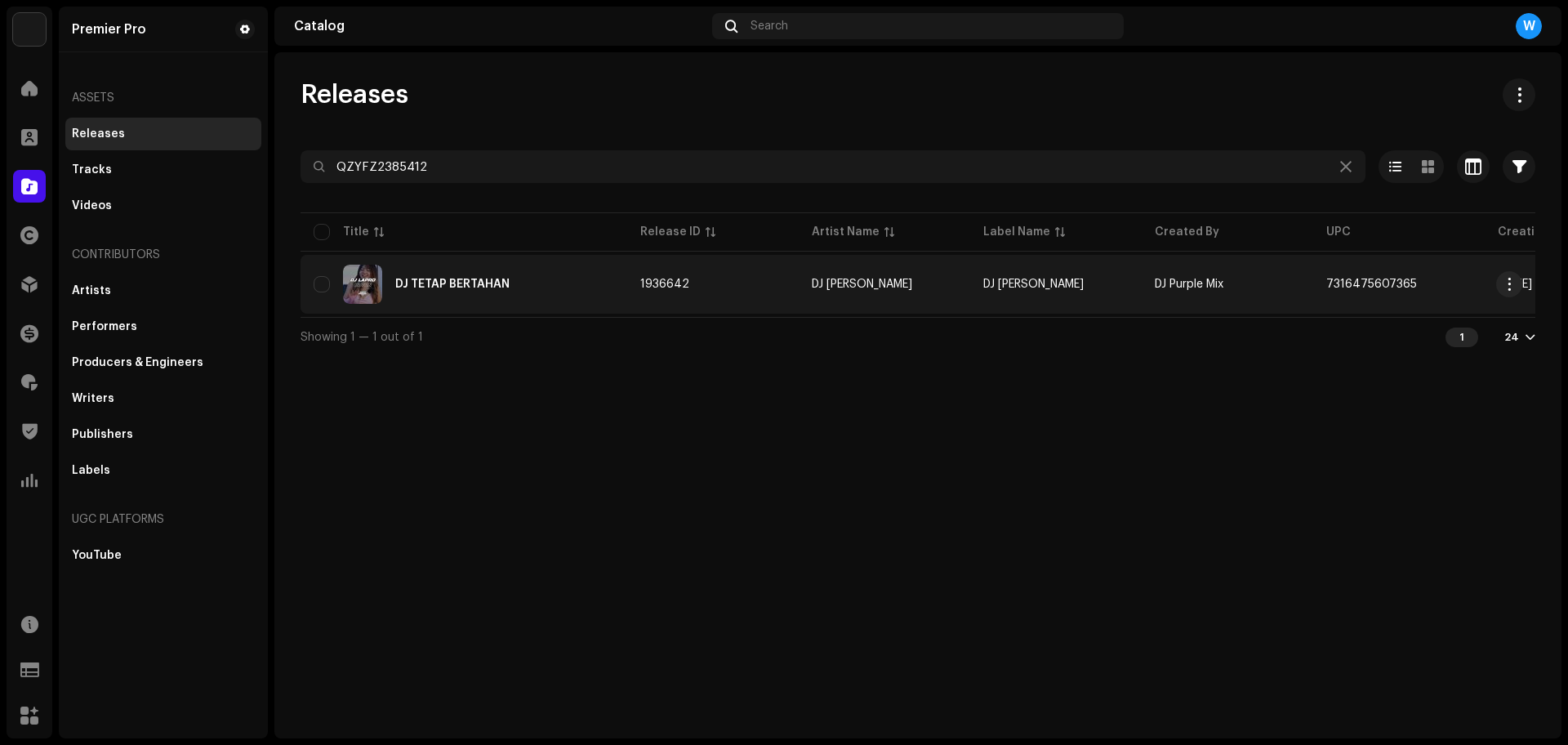
click at [426, 288] on div "DJ TETAP BERTAHAN" at bounding box center [453, 285] width 114 height 12
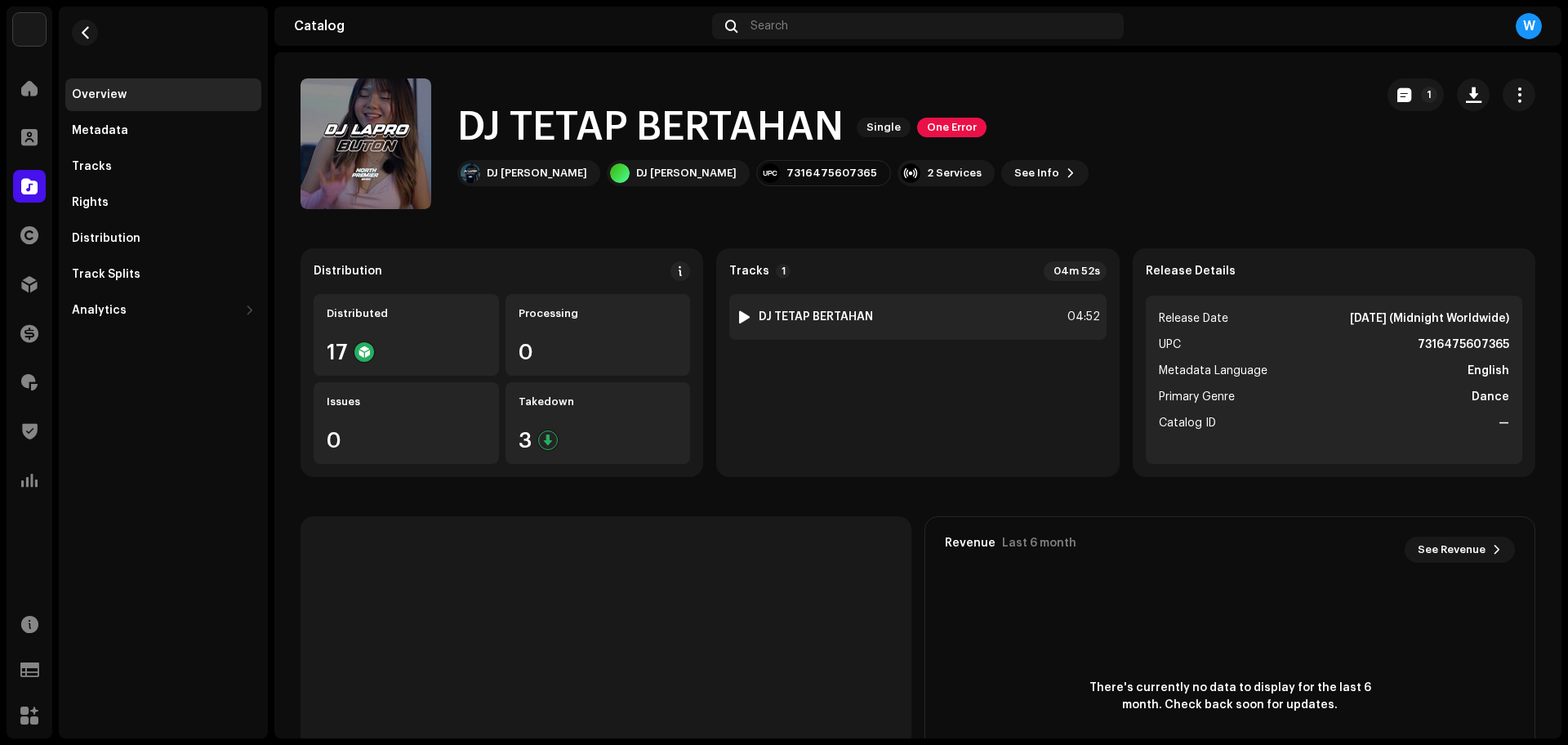
click at [741, 318] on div at bounding box center [744, 317] width 13 height 13
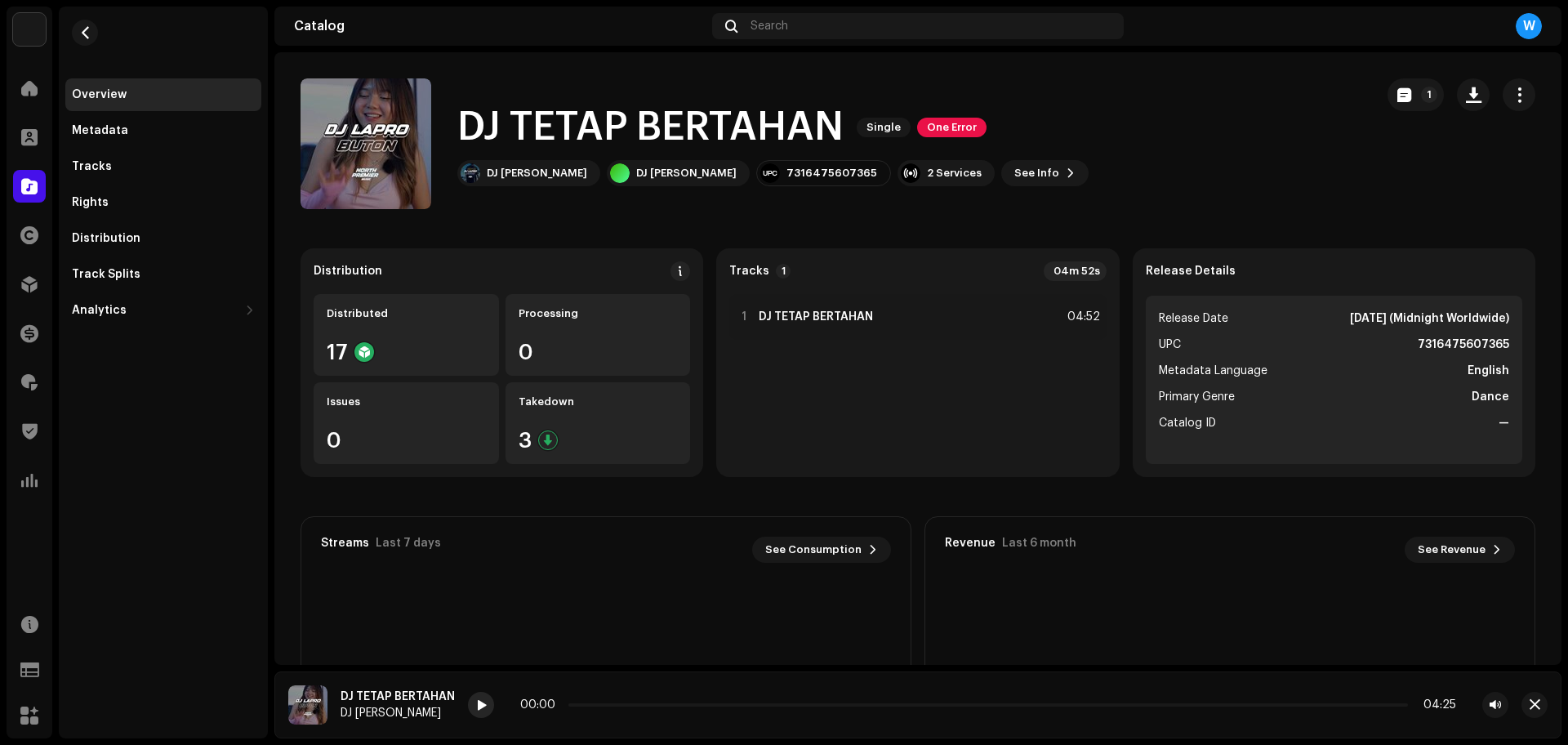
click at [485, 706] on span at bounding box center [481, 706] width 10 height 13
click at [607, 703] on p-slider at bounding box center [987, 705] width 842 height 3
click at [472, 701] on div at bounding box center [480, 704] width 26 height 26
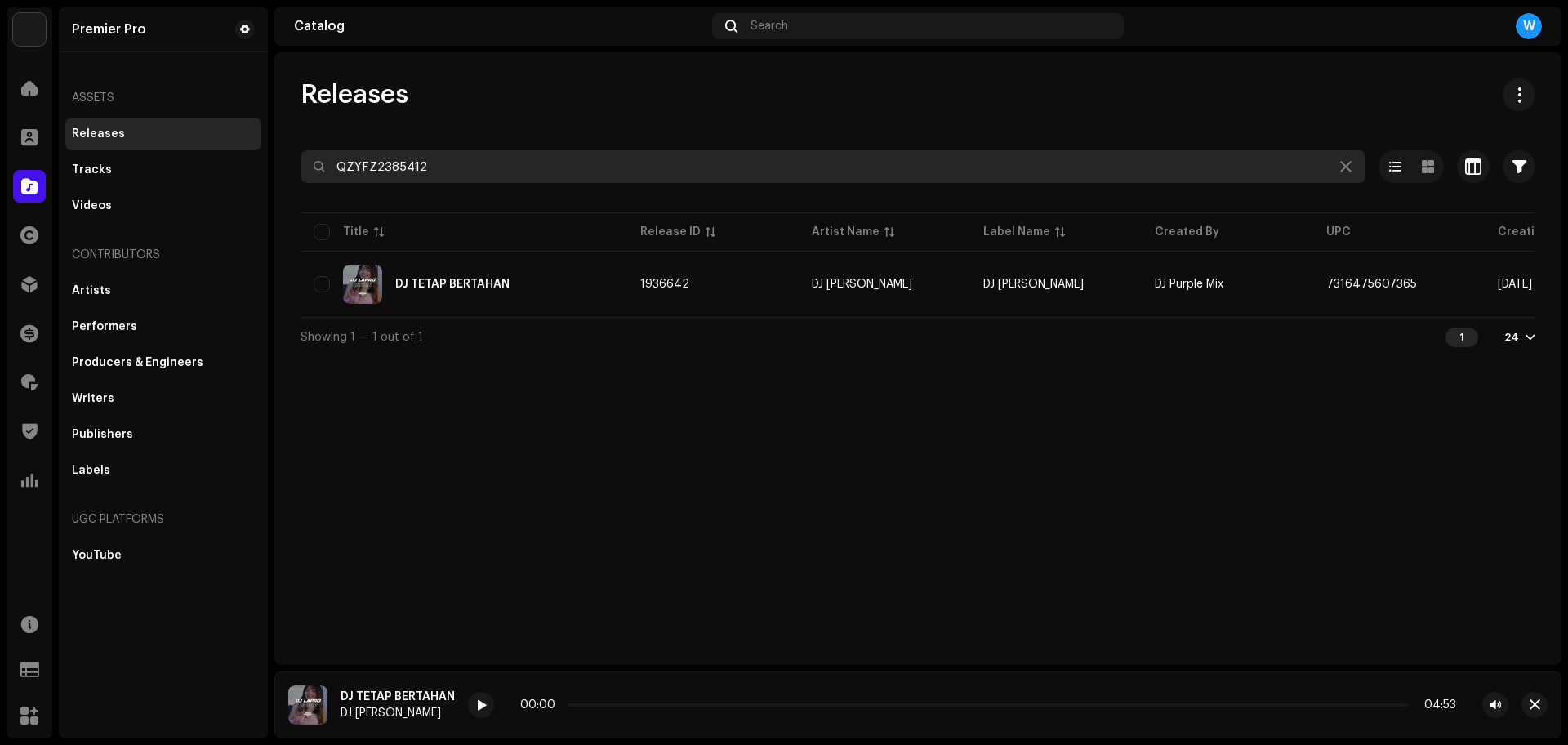
click at [477, 171] on input "QZYFZ2385412" at bounding box center [833, 166] width 1065 height 33
paste input "Z662314910"
type input "QZZ662314910"
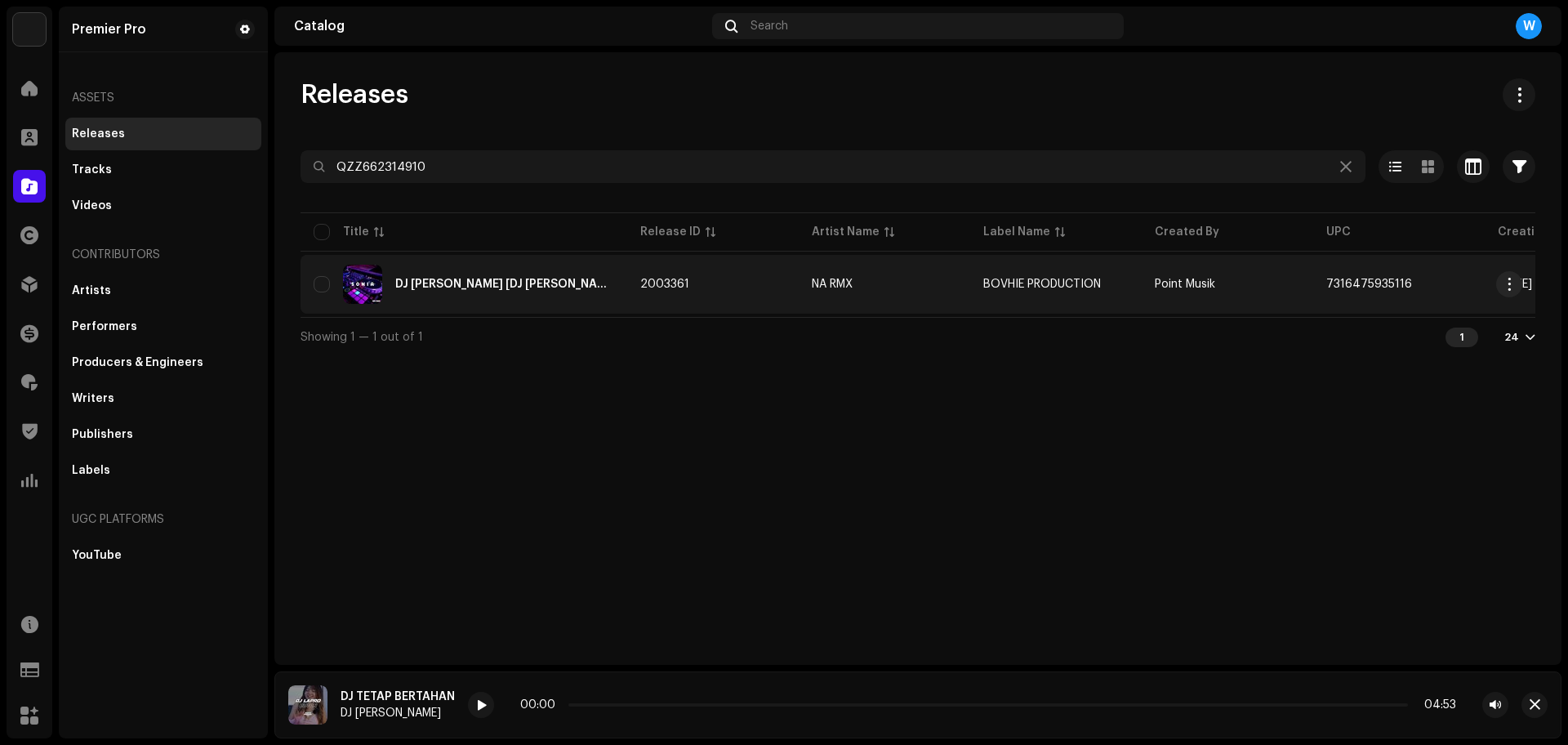
click at [548, 274] on div "DJ [PERSON_NAME] [DJ [PERSON_NAME]]" at bounding box center [464, 284] width 301 height 39
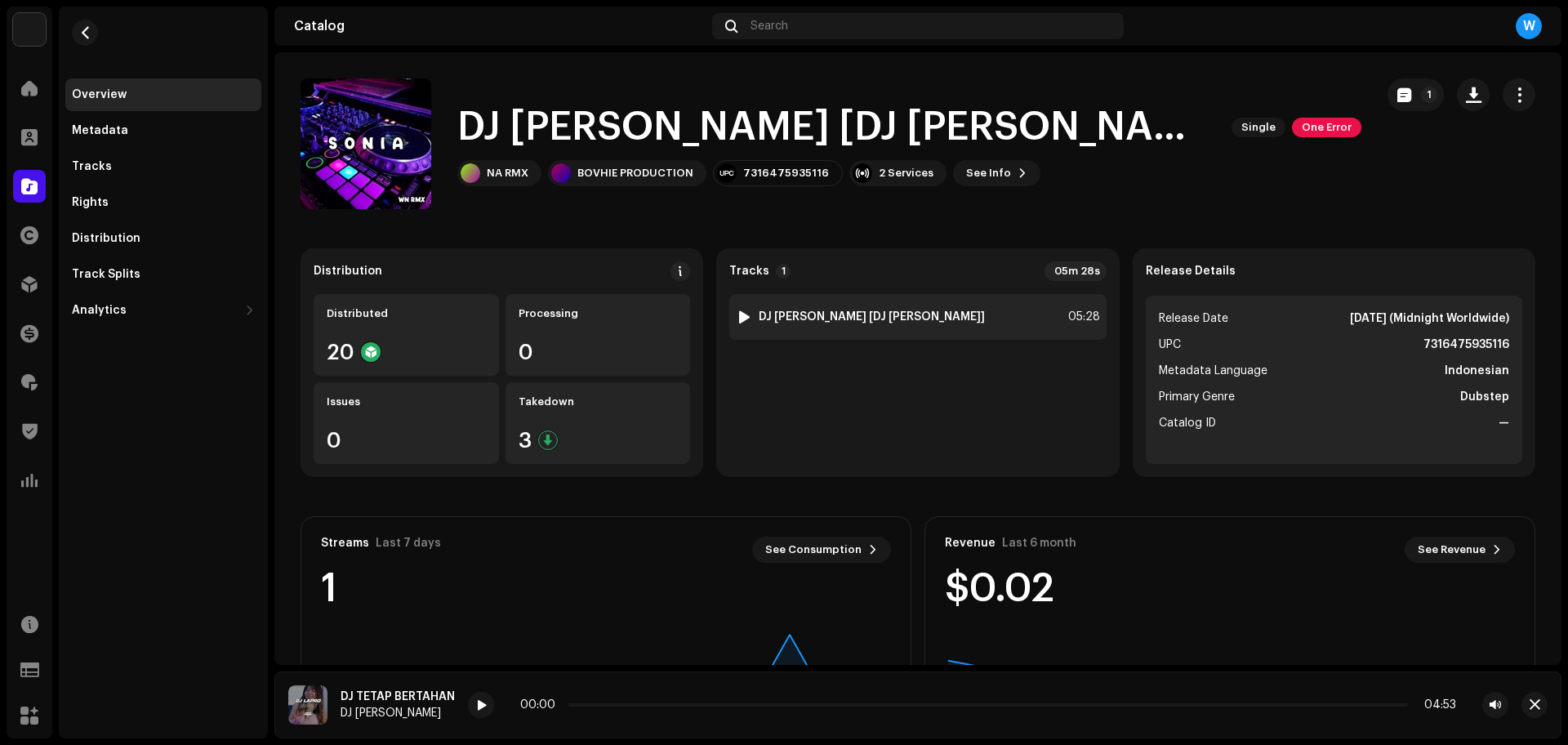
click at [742, 310] on div at bounding box center [744, 317] width 13 height 13
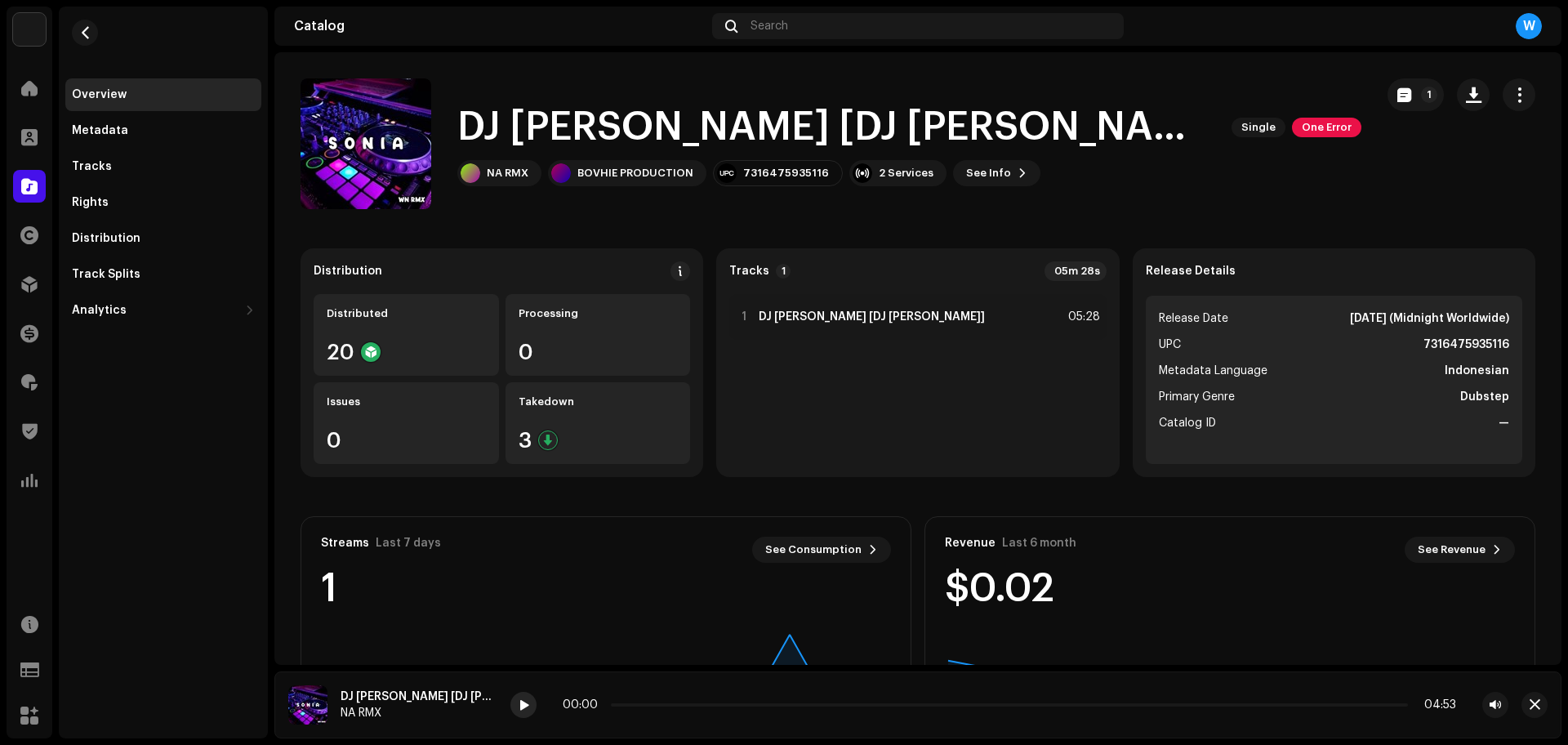
click at [518, 706] on span at bounding box center [523, 706] width 10 height 13
click at [611, 703] on p-slider at bounding box center [1009, 705] width 797 height 3
drag, startPoint x: 521, startPoint y: 150, endPoint x: 528, endPoint y: 144, distance: 9.2
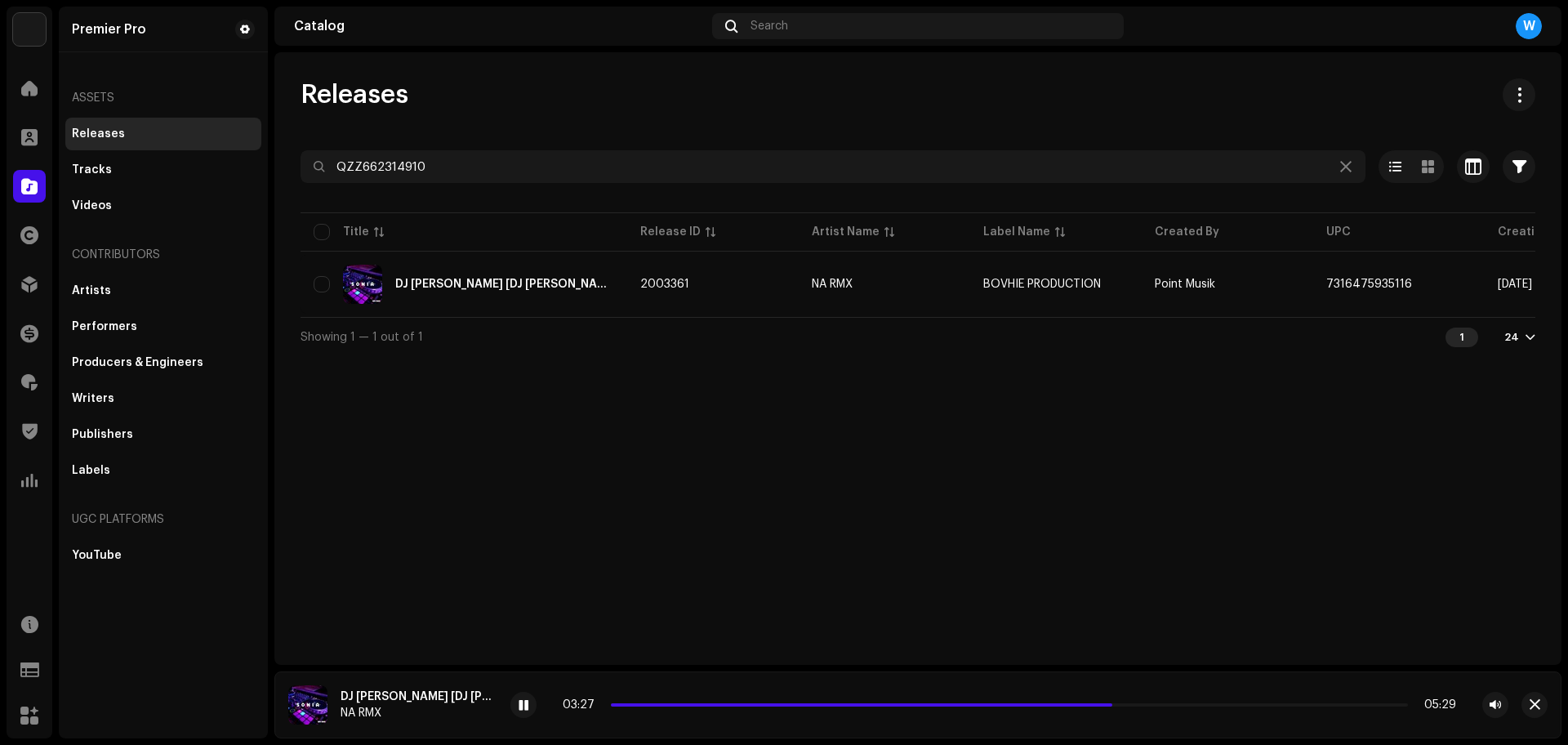
click at [525, 140] on div "Releases QZZ662314910 Selected 0 Select all 1 Options Filters Distribution stat…" at bounding box center [918, 217] width 1287 height 278
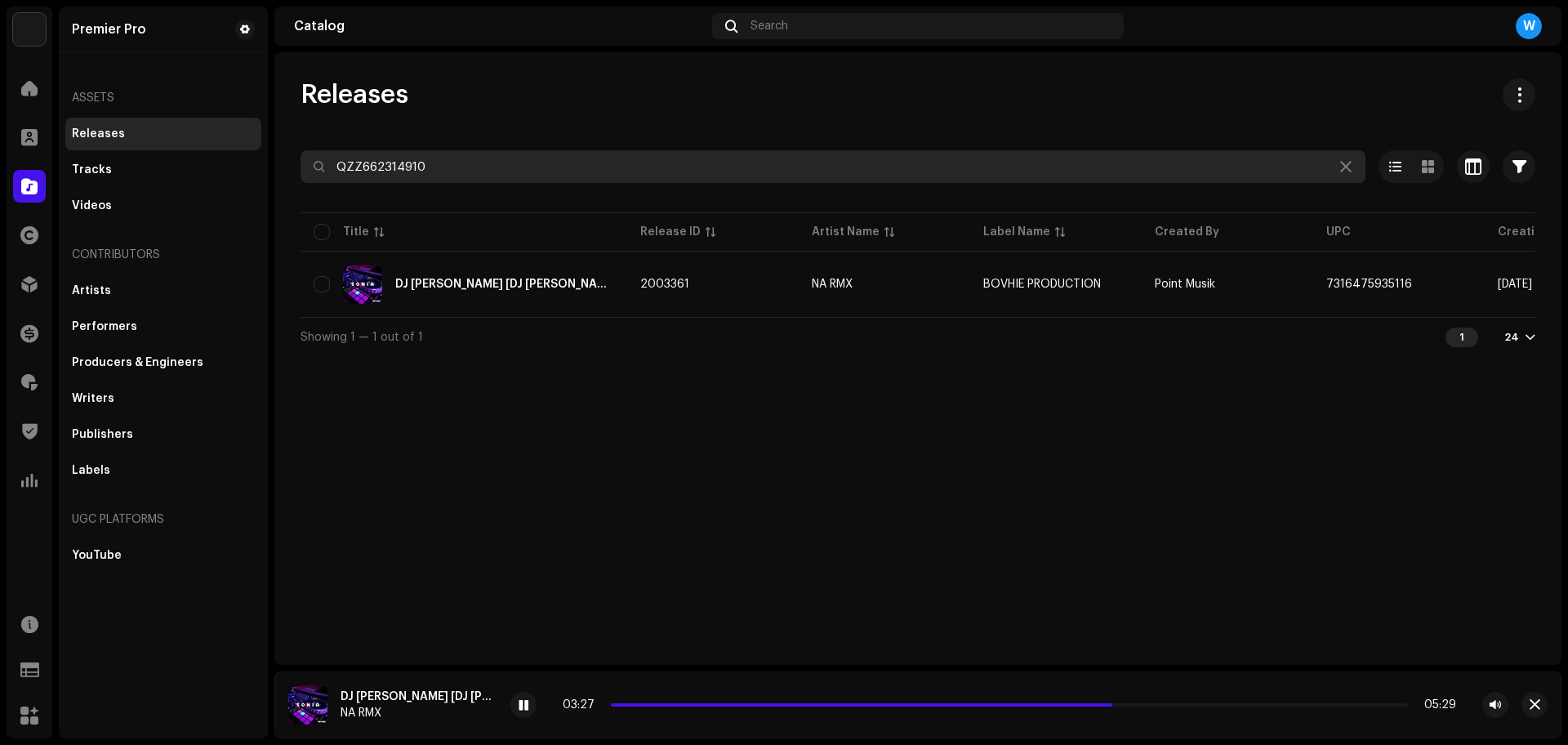
click at [518, 159] on input "QZZ662314910" at bounding box center [833, 166] width 1065 height 33
paste input "6303"
type input "QZZ662316303"
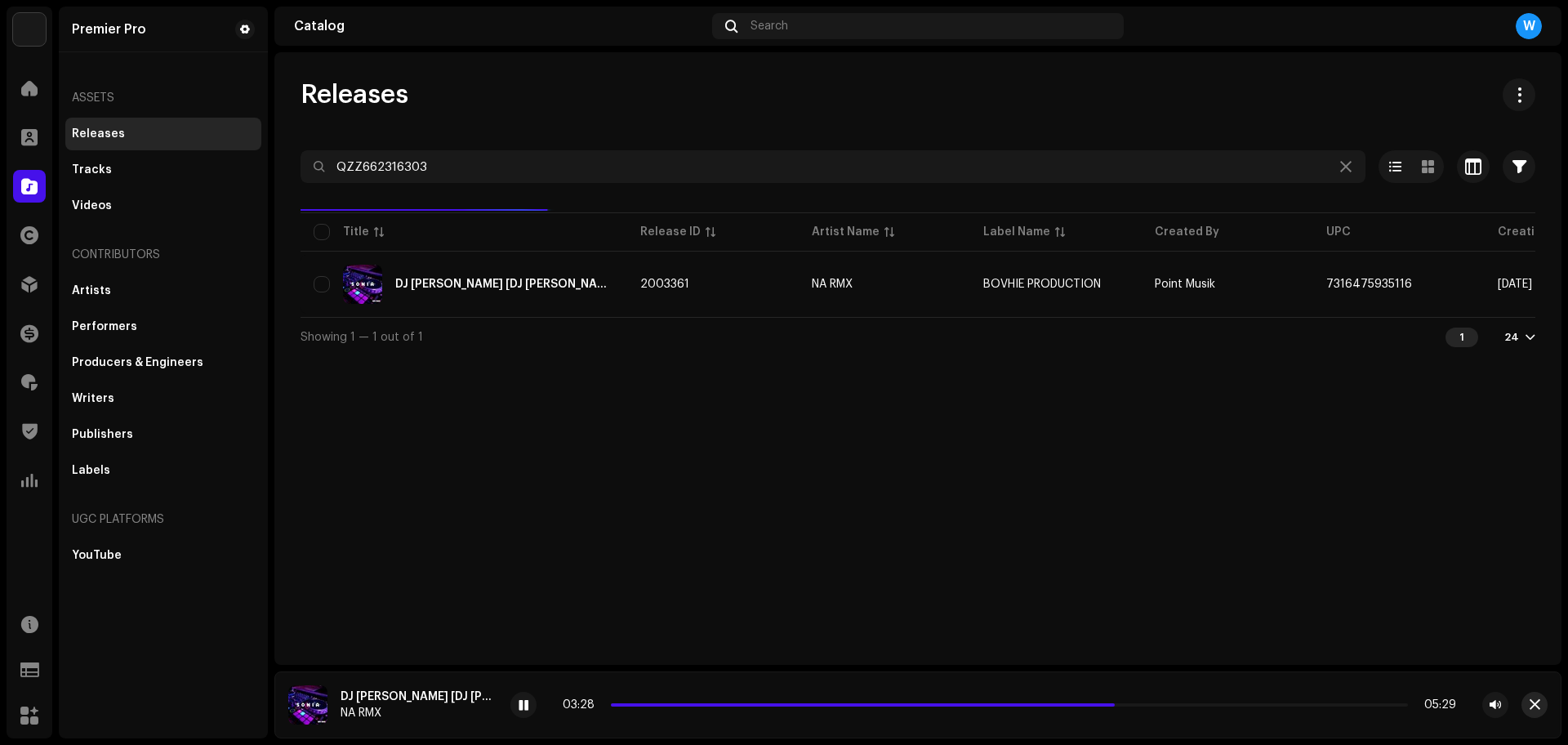
click at [1531, 701] on span "button" at bounding box center [1534, 705] width 11 height 13
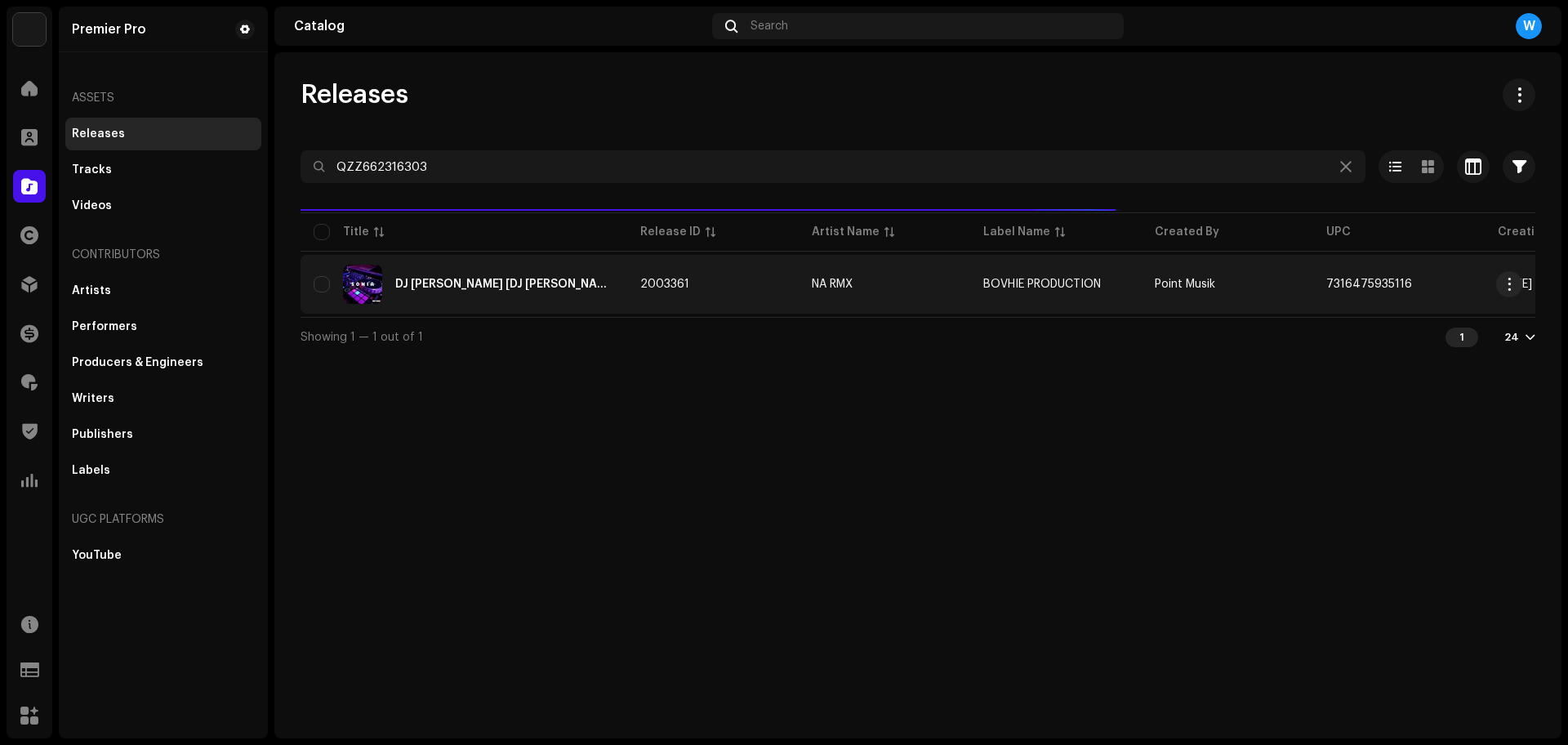
click at [500, 281] on div "DJ [PERSON_NAME] [DJ [PERSON_NAME]]" at bounding box center [505, 285] width 219 height 12
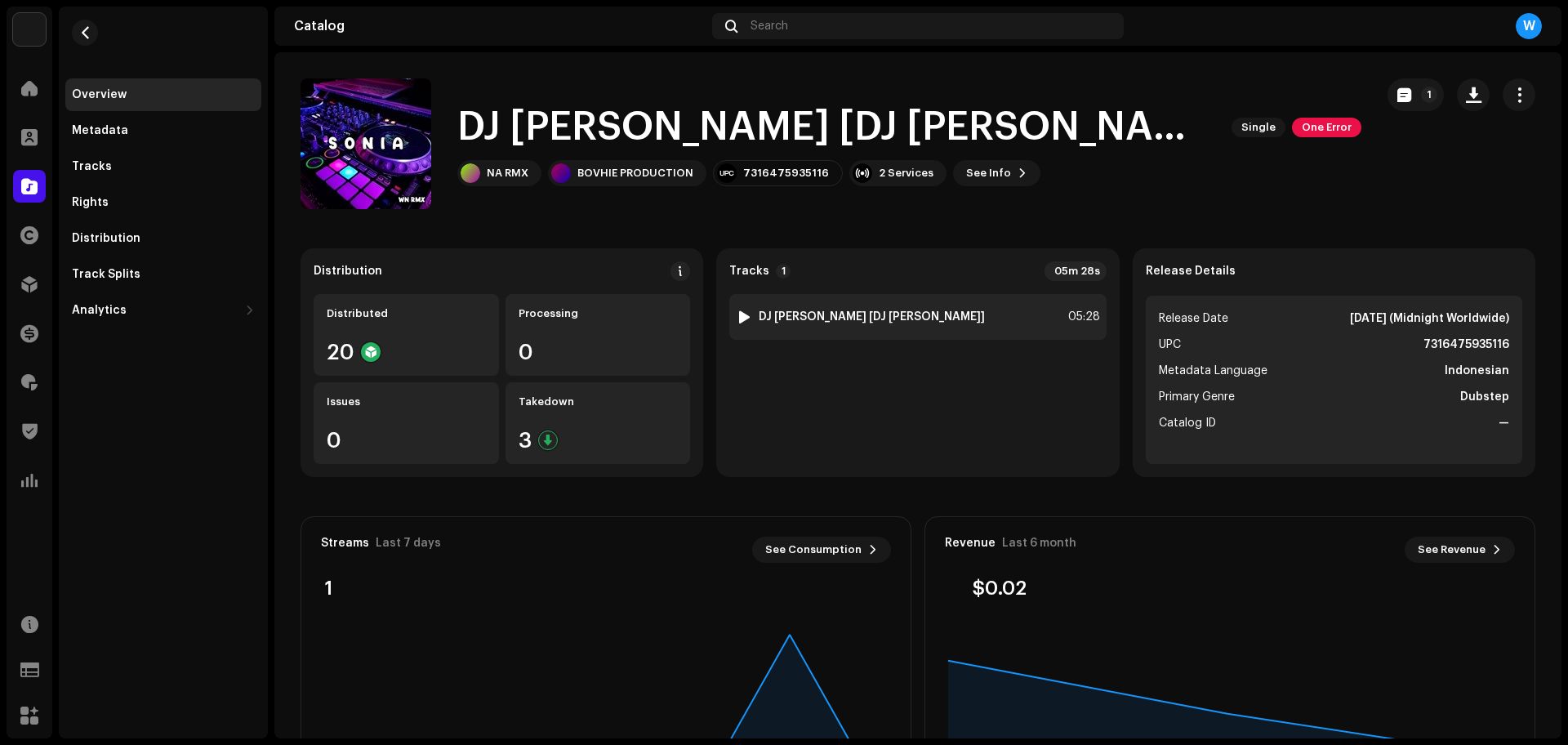
click at [808, 311] on strong "DJ [PERSON_NAME] [DJ [PERSON_NAME]]" at bounding box center [871, 317] width 226 height 13
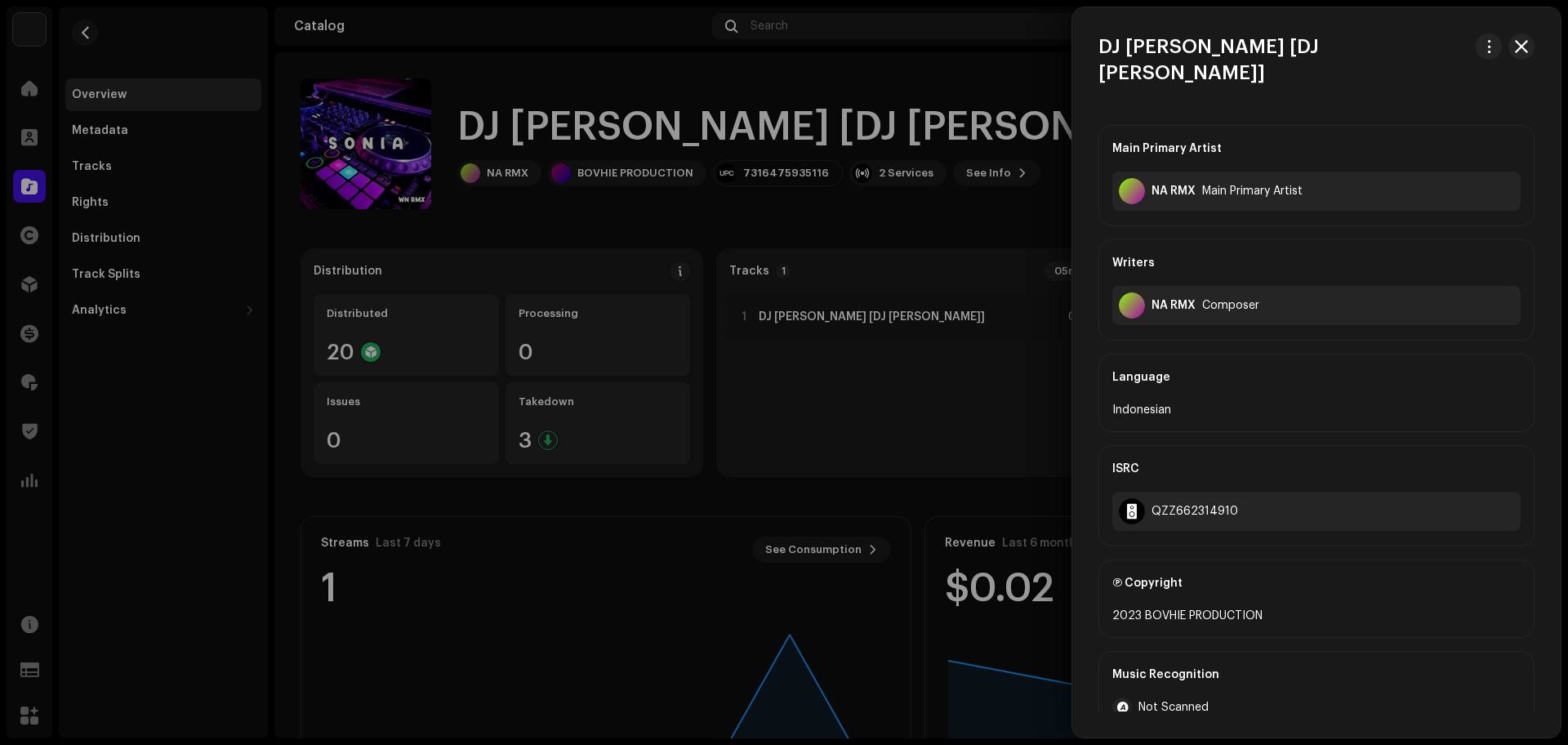
click at [843, 350] on div at bounding box center [784, 372] width 1568 height 745
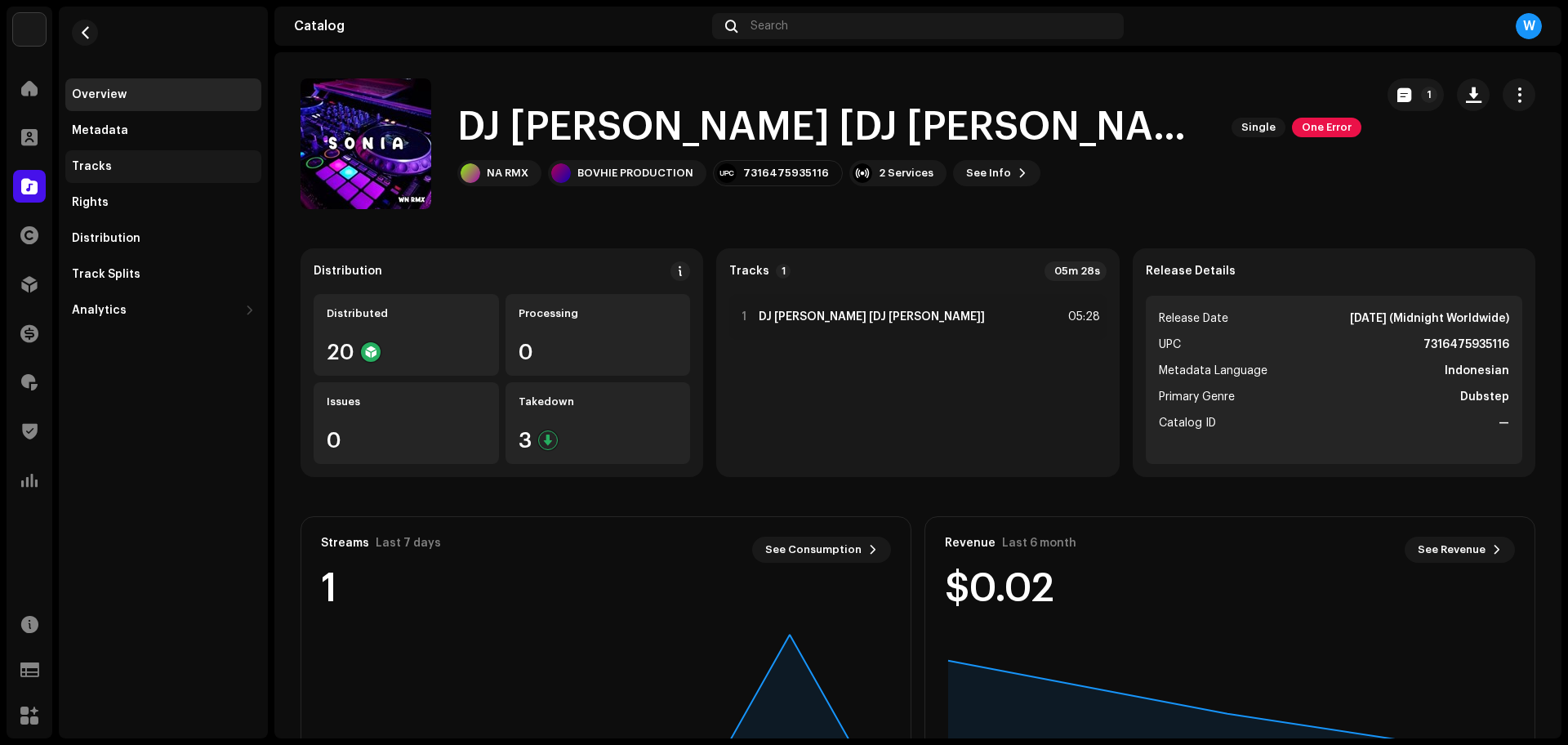
click at [123, 175] on div "Tracks" at bounding box center [163, 166] width 196 height 33
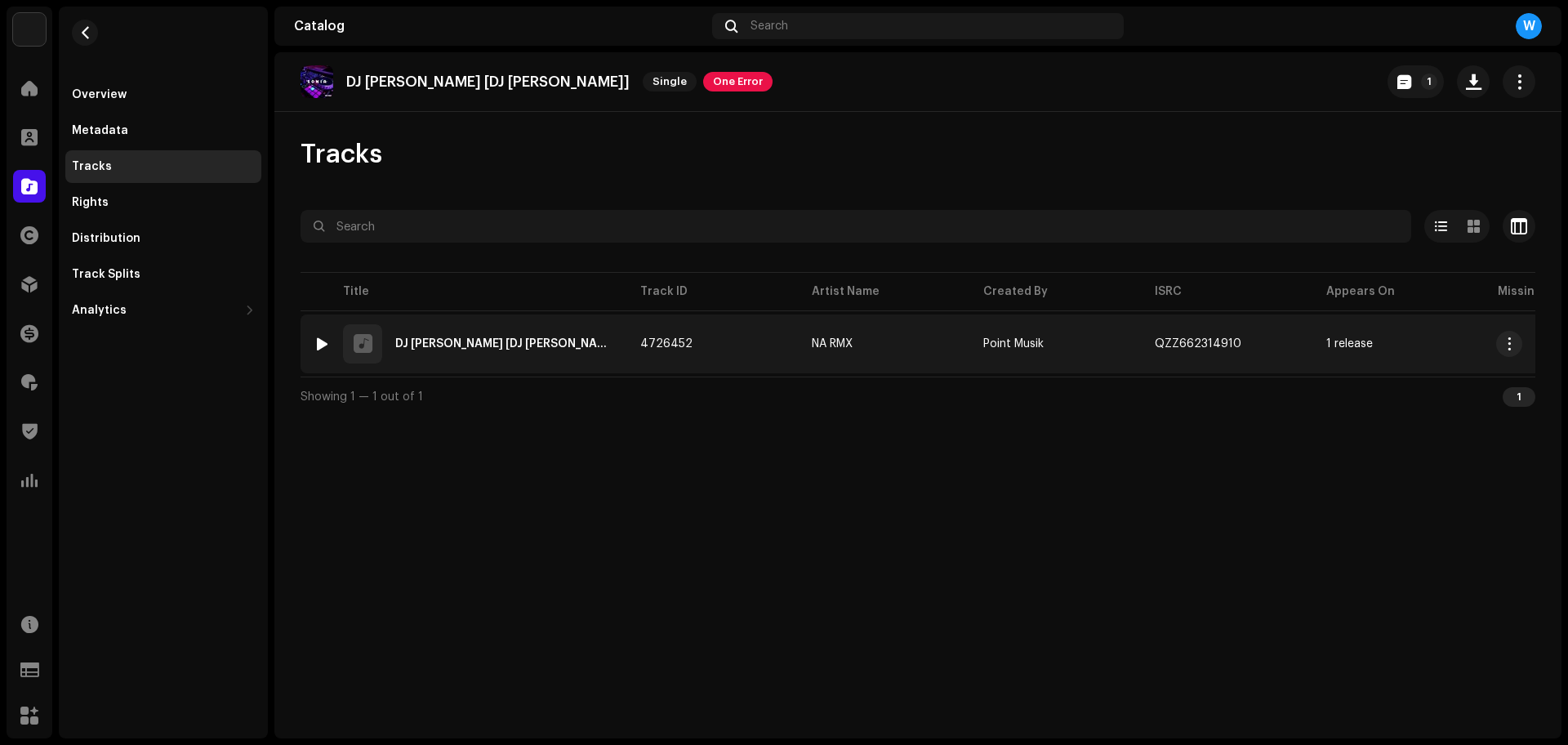
click at [317, 346] on div at bounding box center [322, 344] width 13 height 13
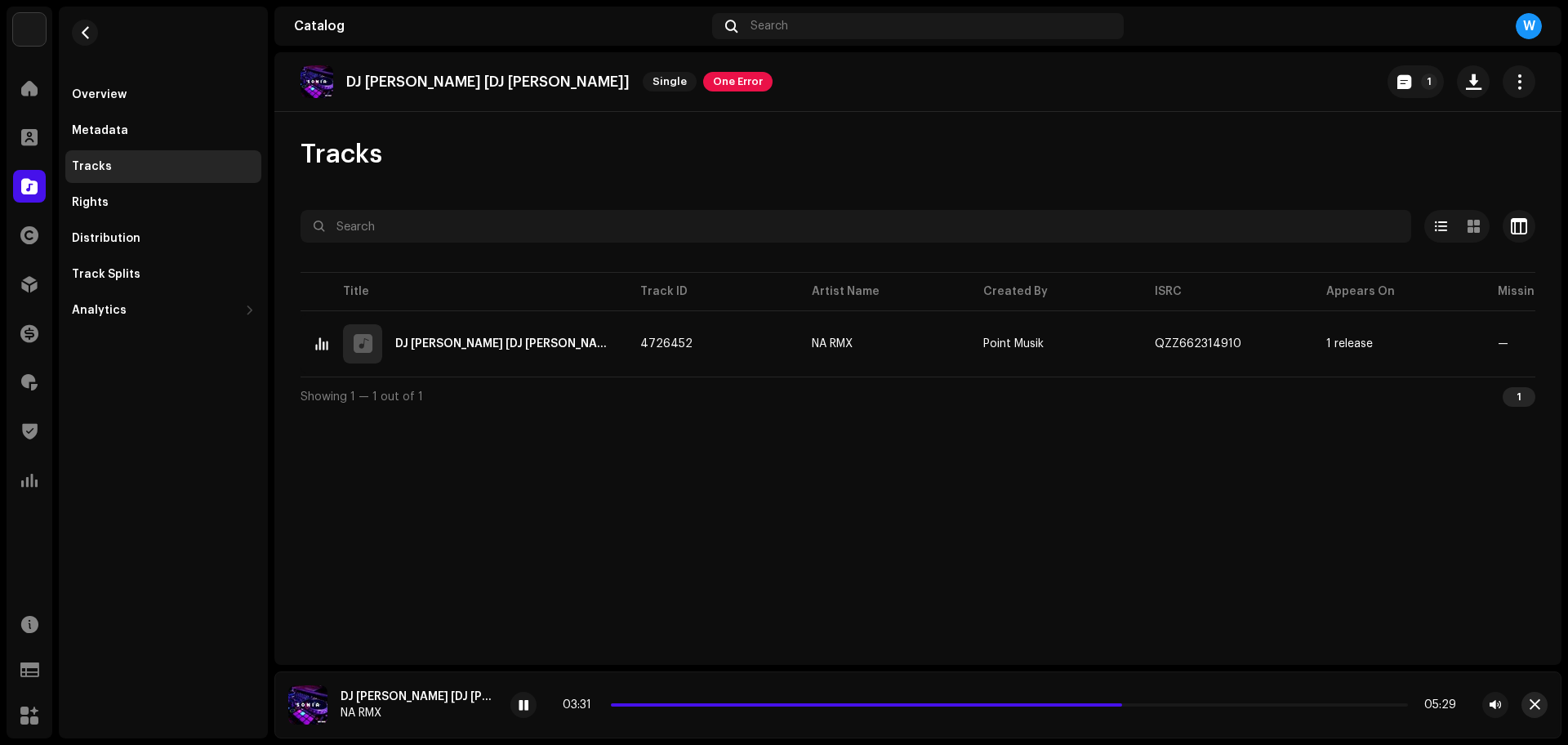
click at [1531, 705] on span "button" at bounding box center [1534, 705] width 11 height 13
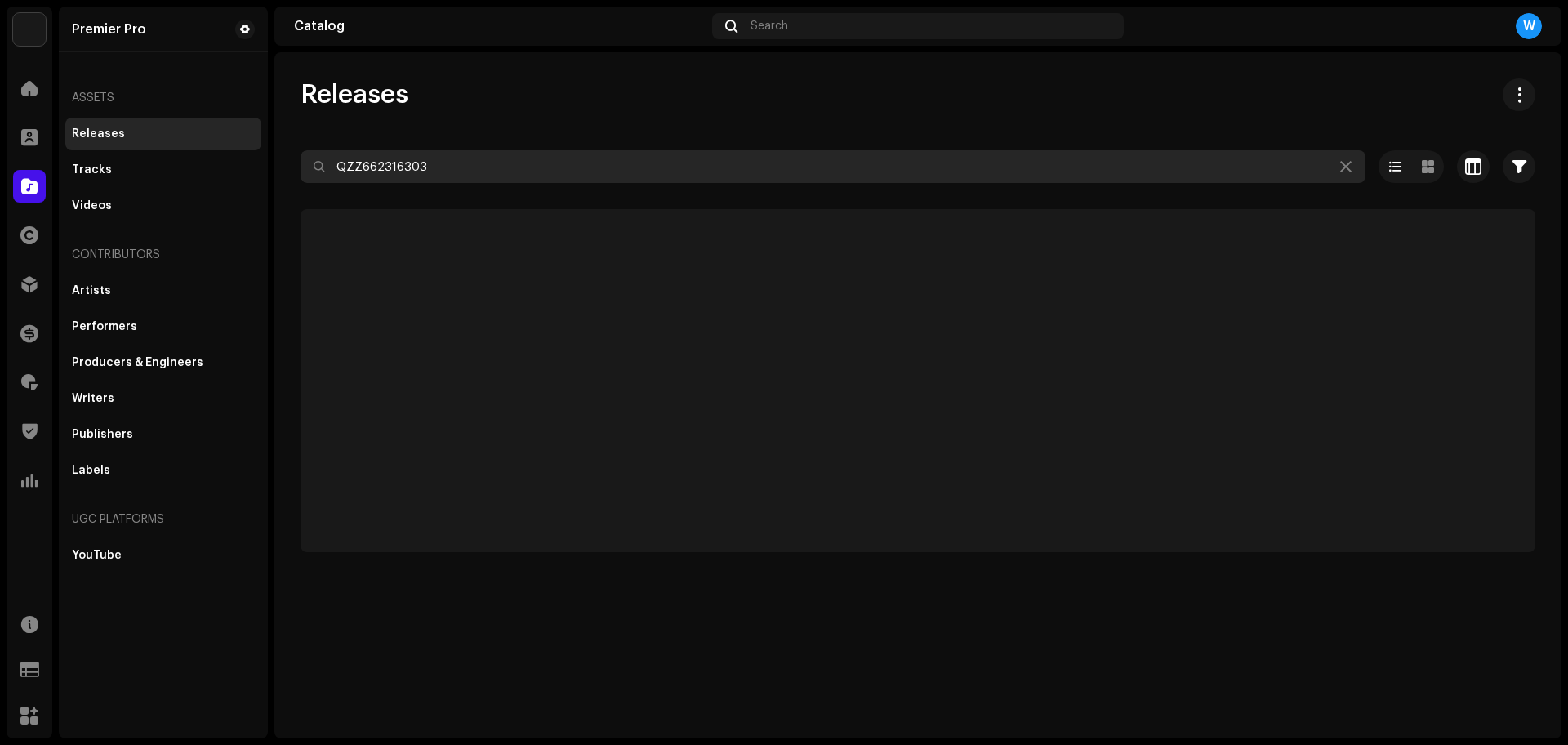
click at [472, 161] on input "QZZ662316303" at bounding box center [833, 166] width 1065 height 33
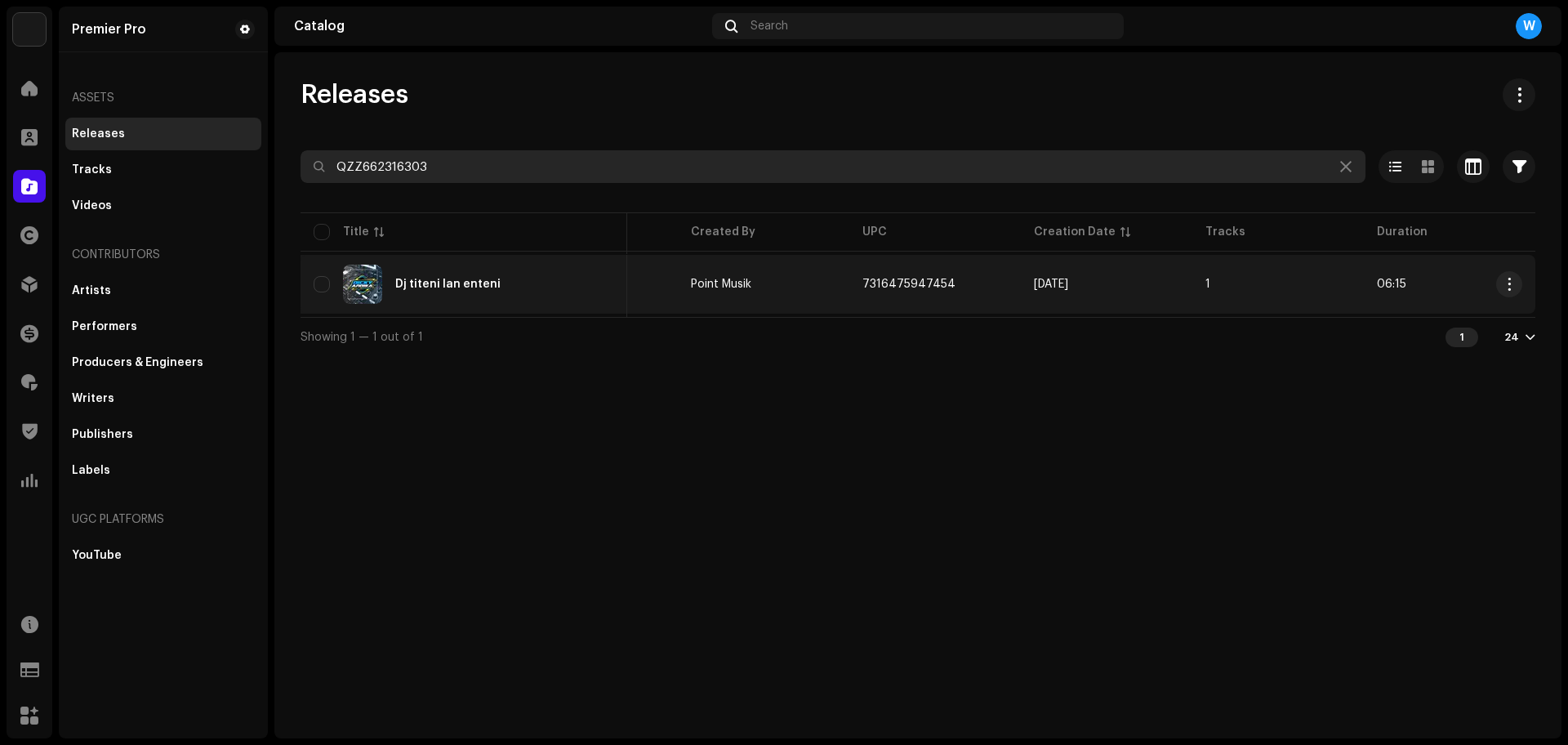
scroll to position [0, 158]
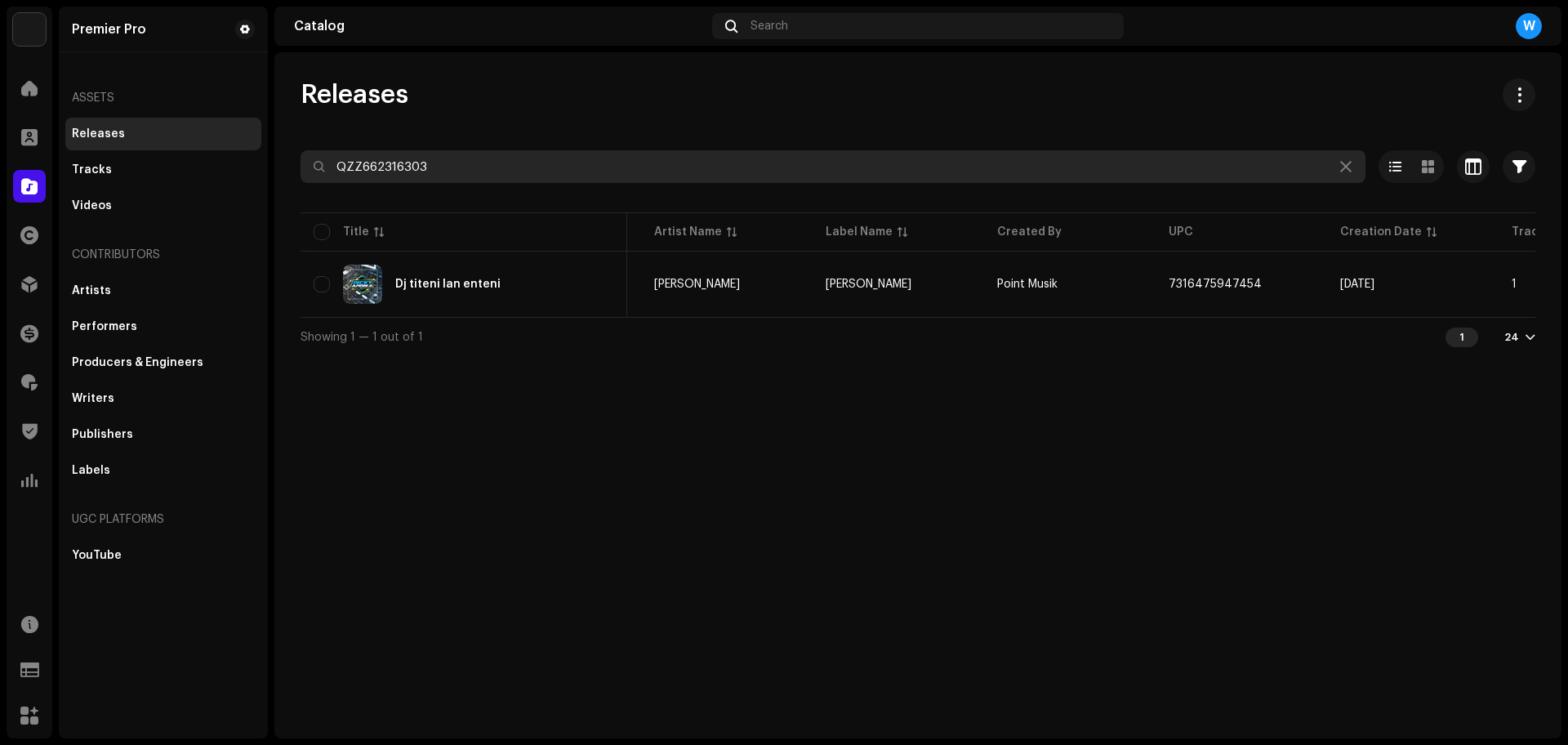
paste input "299"
type input "QZZ662316299"
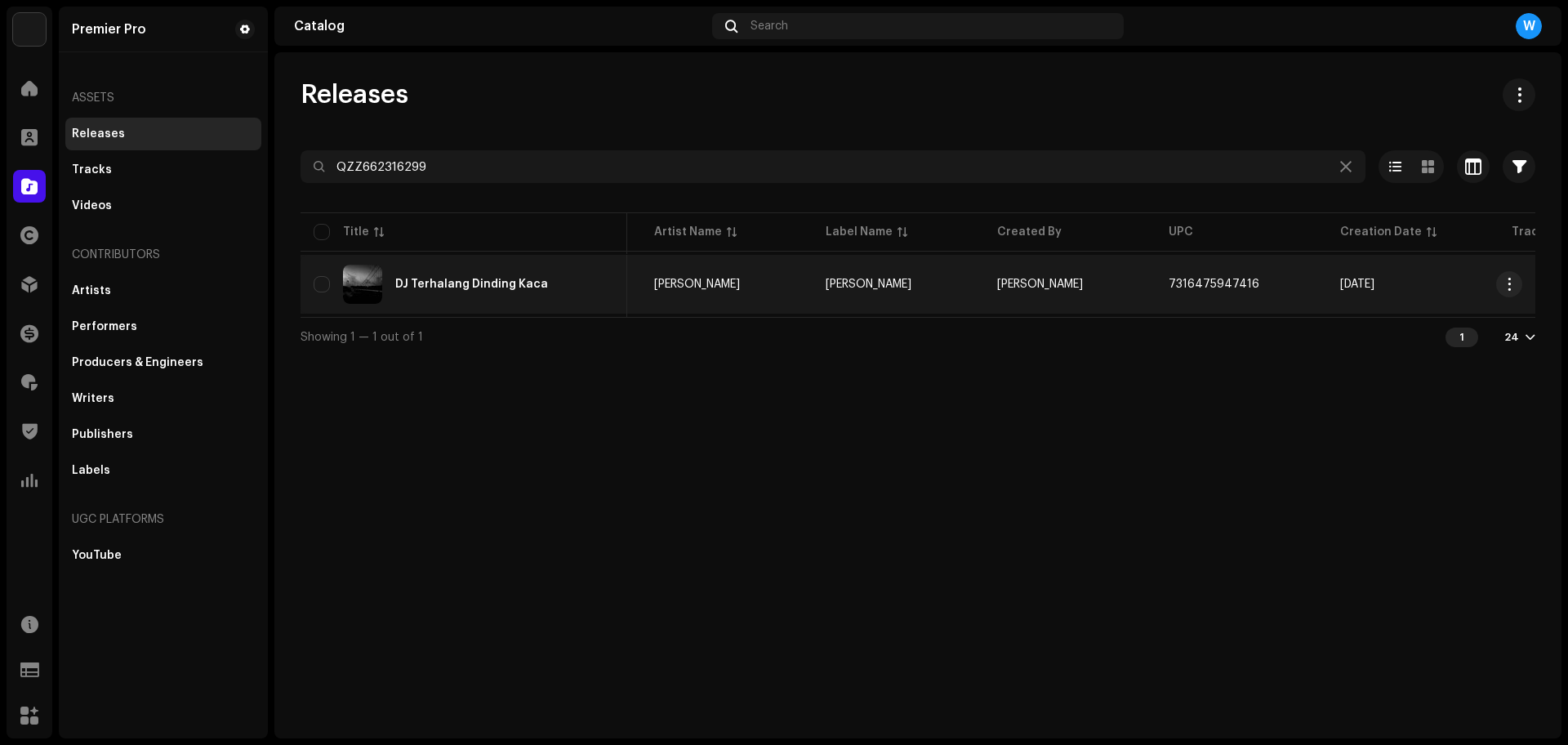
click at [489, 276] on div "DJ Terhalang Dinding Kaca" at bounding box center [464, 284] width 301 height 39
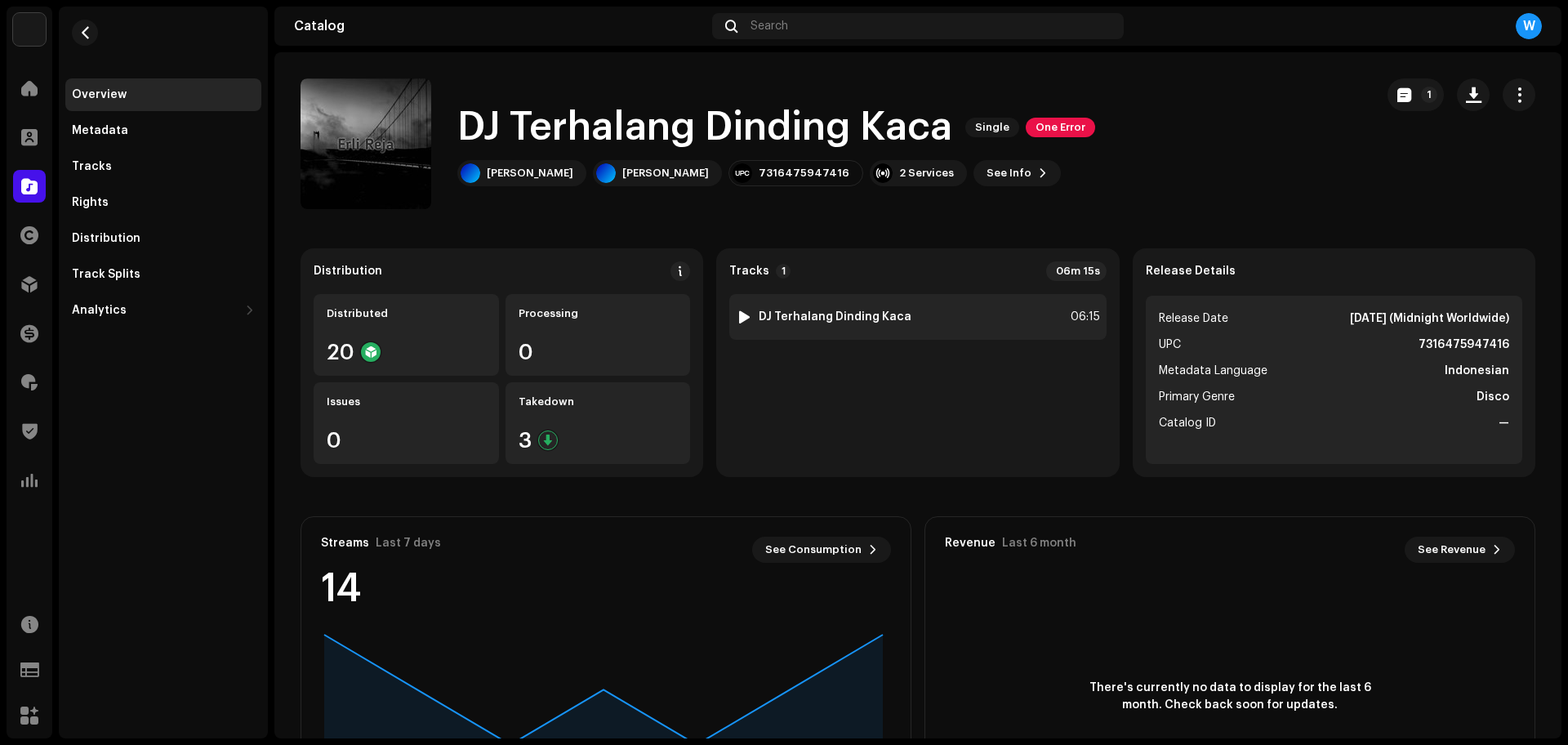
click at [740, 315] on div at bounding box center [744, 317] width 13 height 13
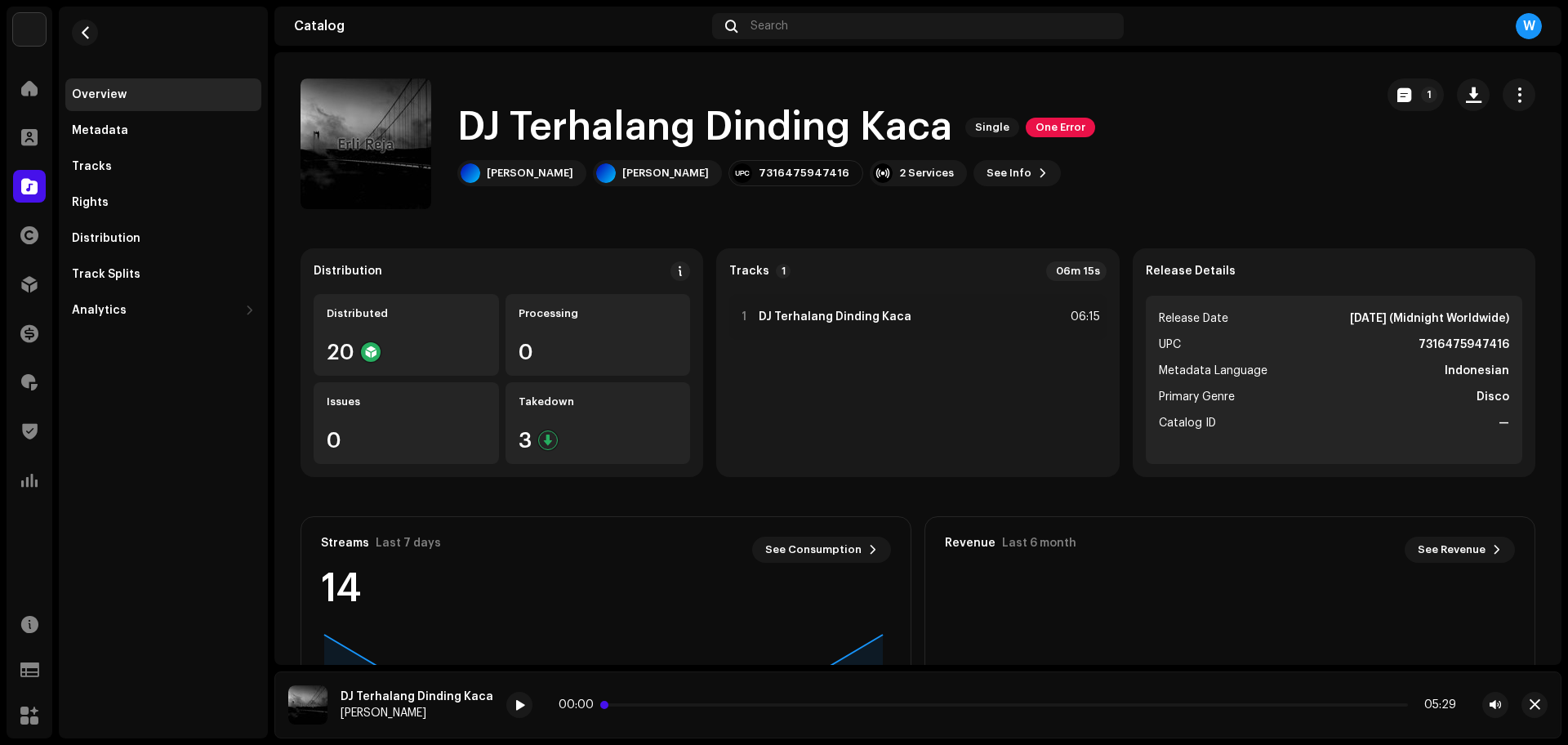
click at [700, 706] on p-slider at bounding box center [1007, 705] width 801 height 3
click at [514, 705] on span at bounding box center [519, 706] width 10 height 13
click at [615, 703] on span at bounding box center [652, 705] width 92 height 3
click at [1534, 700] on span "button" at bounding box center [1534, 705] width 11 height 13
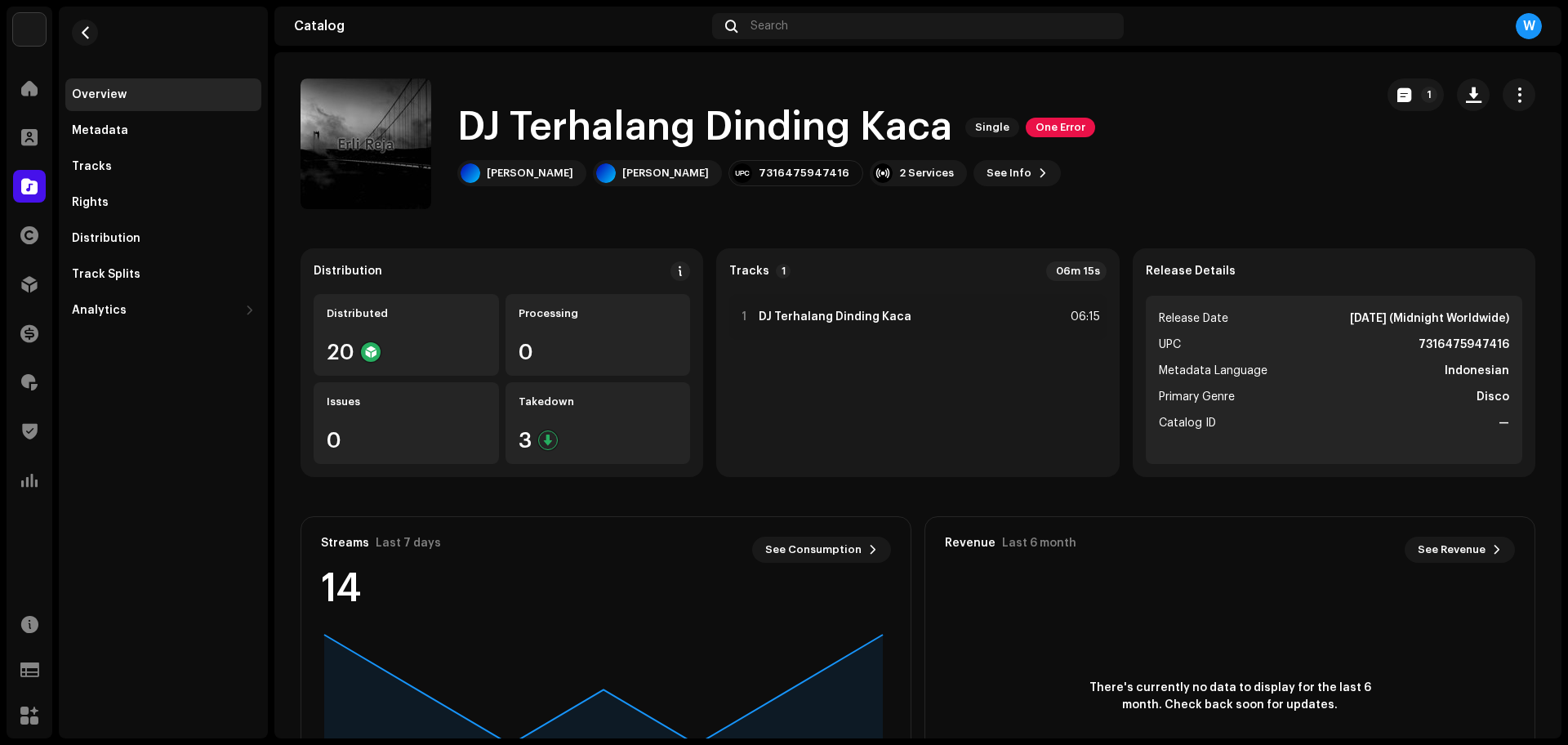
drag, startPoint x: 533, startPoint y: 139, endPoint x: 559, endPoint y: 128, distance: 28.2
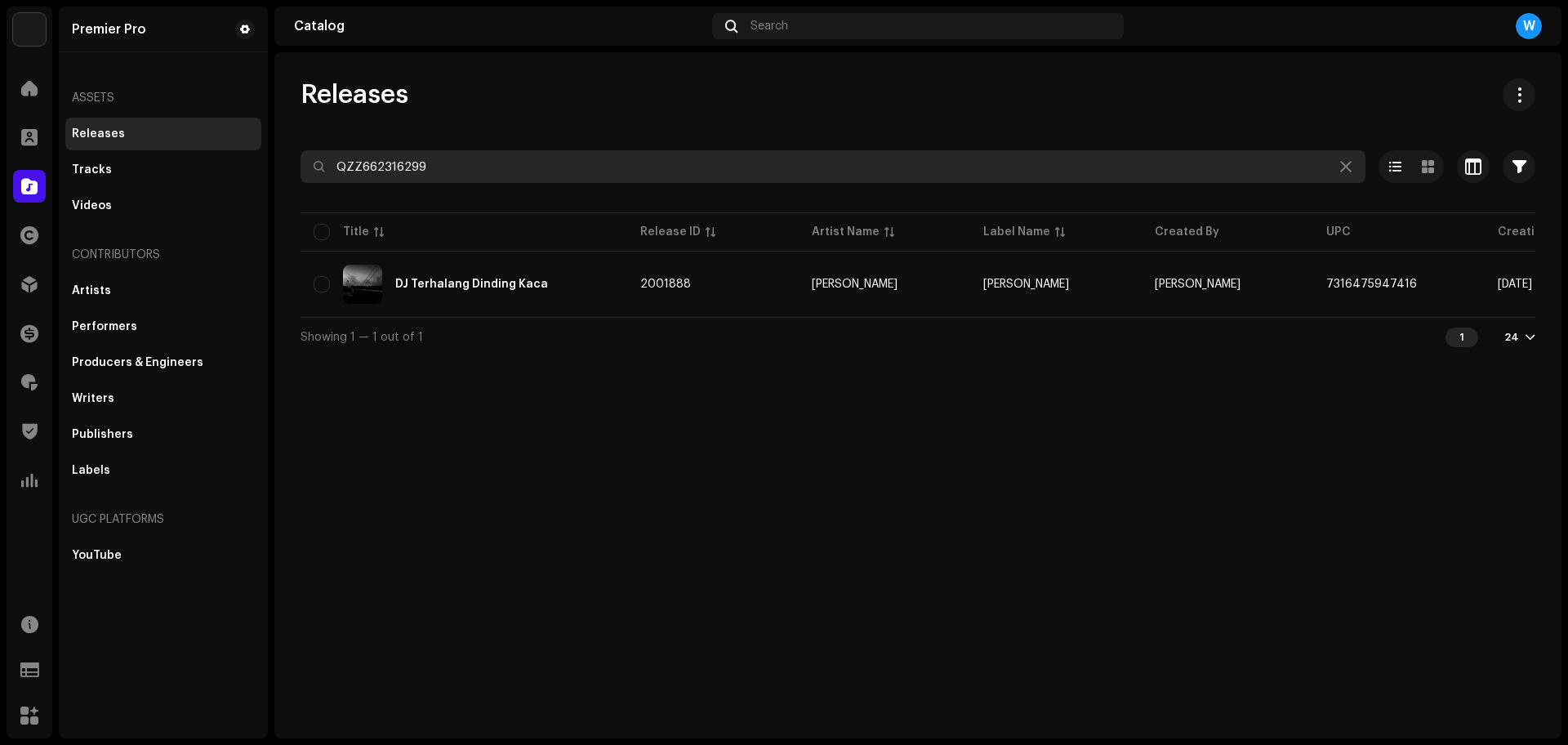
click at [550, 166] on input "QZZ662316299" at bounding box center [833, 166] width 1065 height 33
paste input "83"
paste input "18"
click at [520, 162] on input "QZZ662316218" at bounding box center [833, 166] width 1065 height 33
paste input "YFZ2497732"
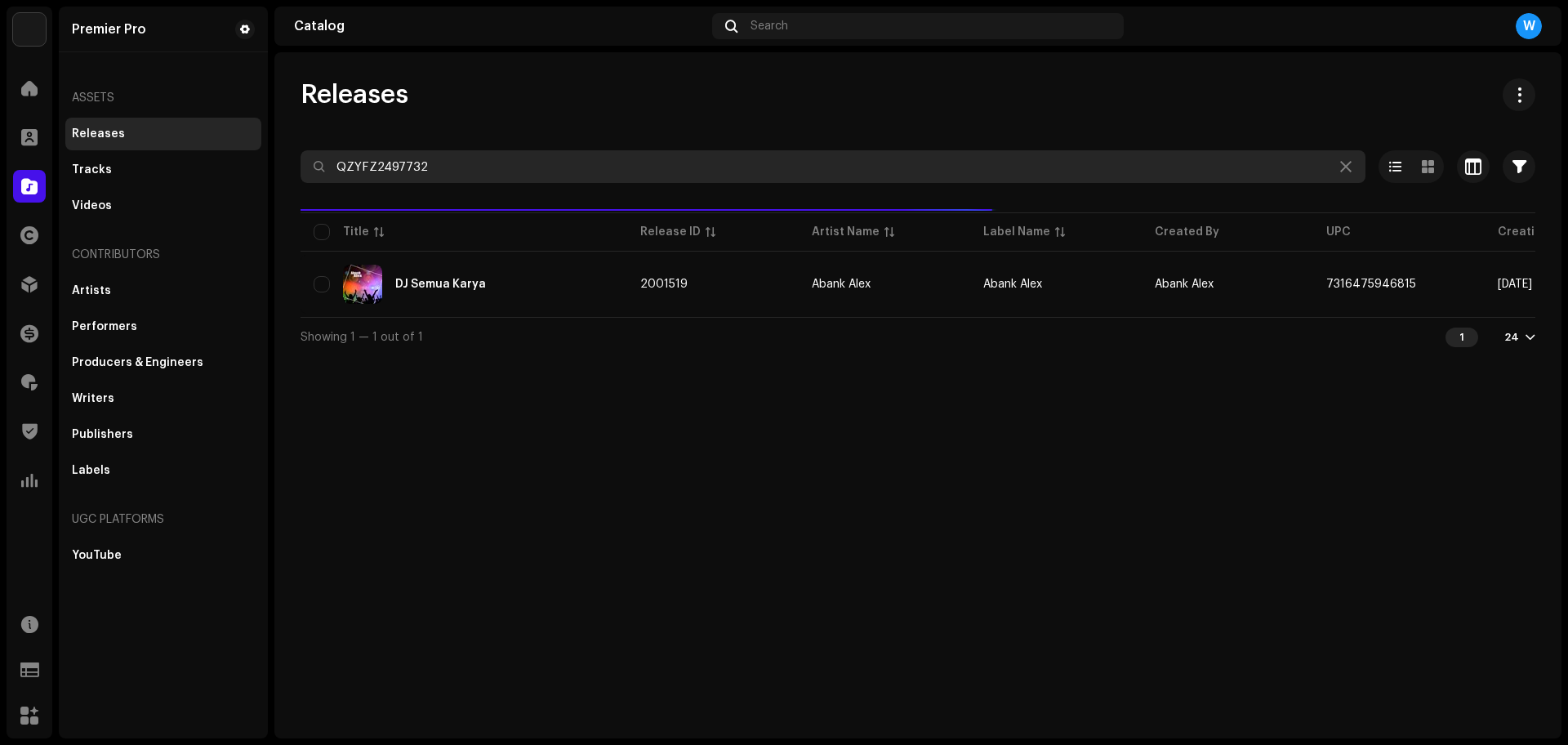
type input "QZYFZ2497732"
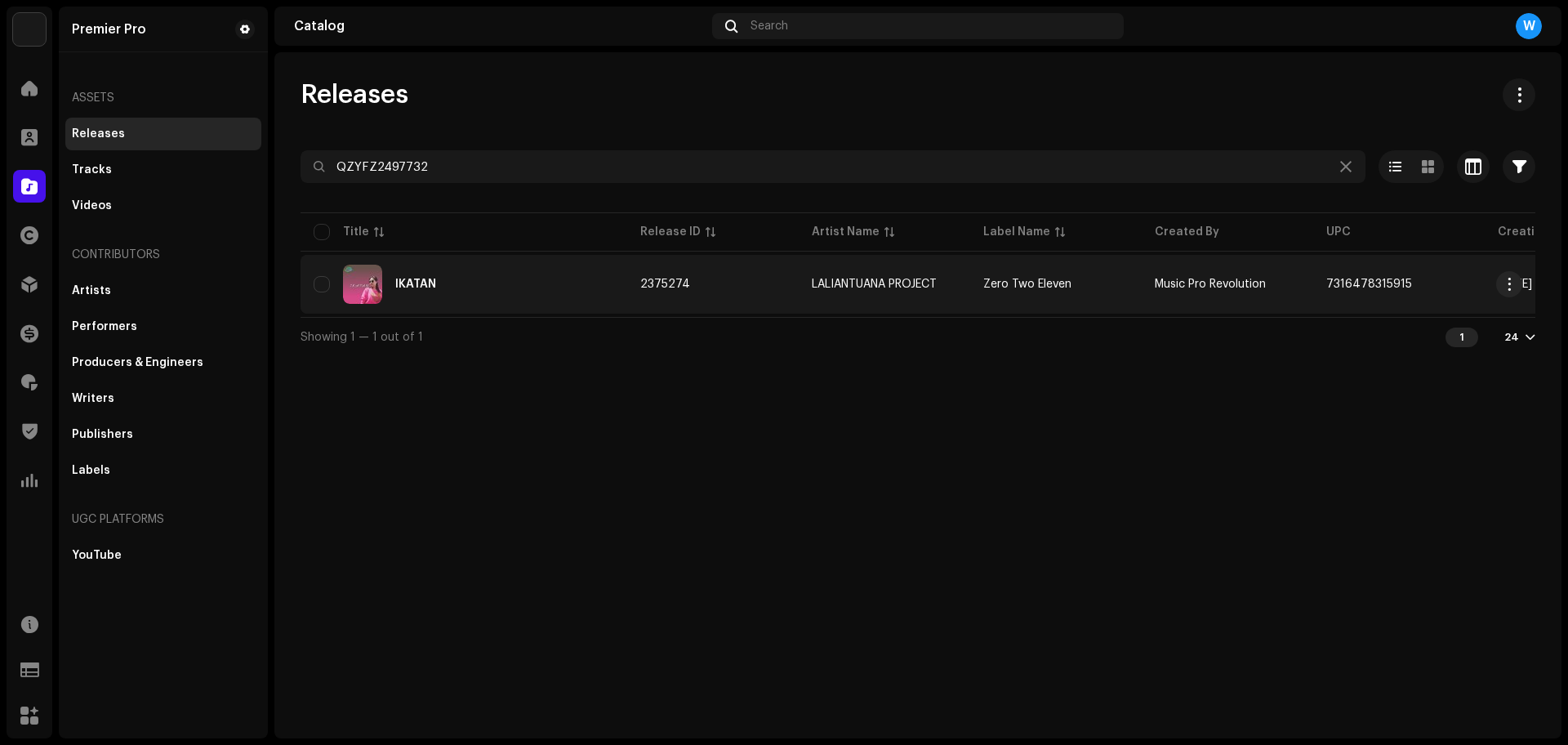
click at [395, 278] on div "IKATAN" at bounding box center [464, 284] width 301 height 39
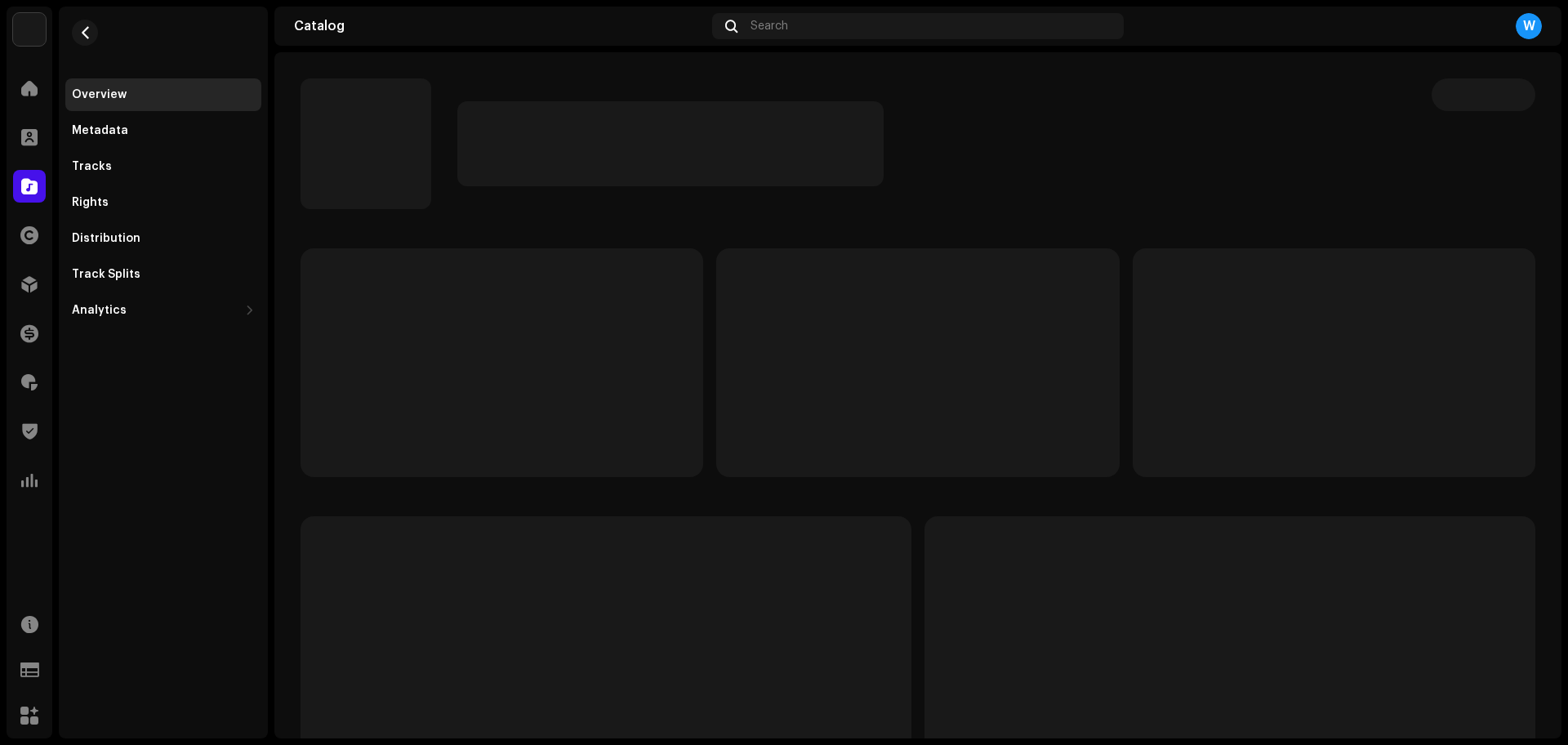
drag, startPoint x: 630, startPoint y: 304, endPoint x: 652, endPoint y: 269, distance: 41.3
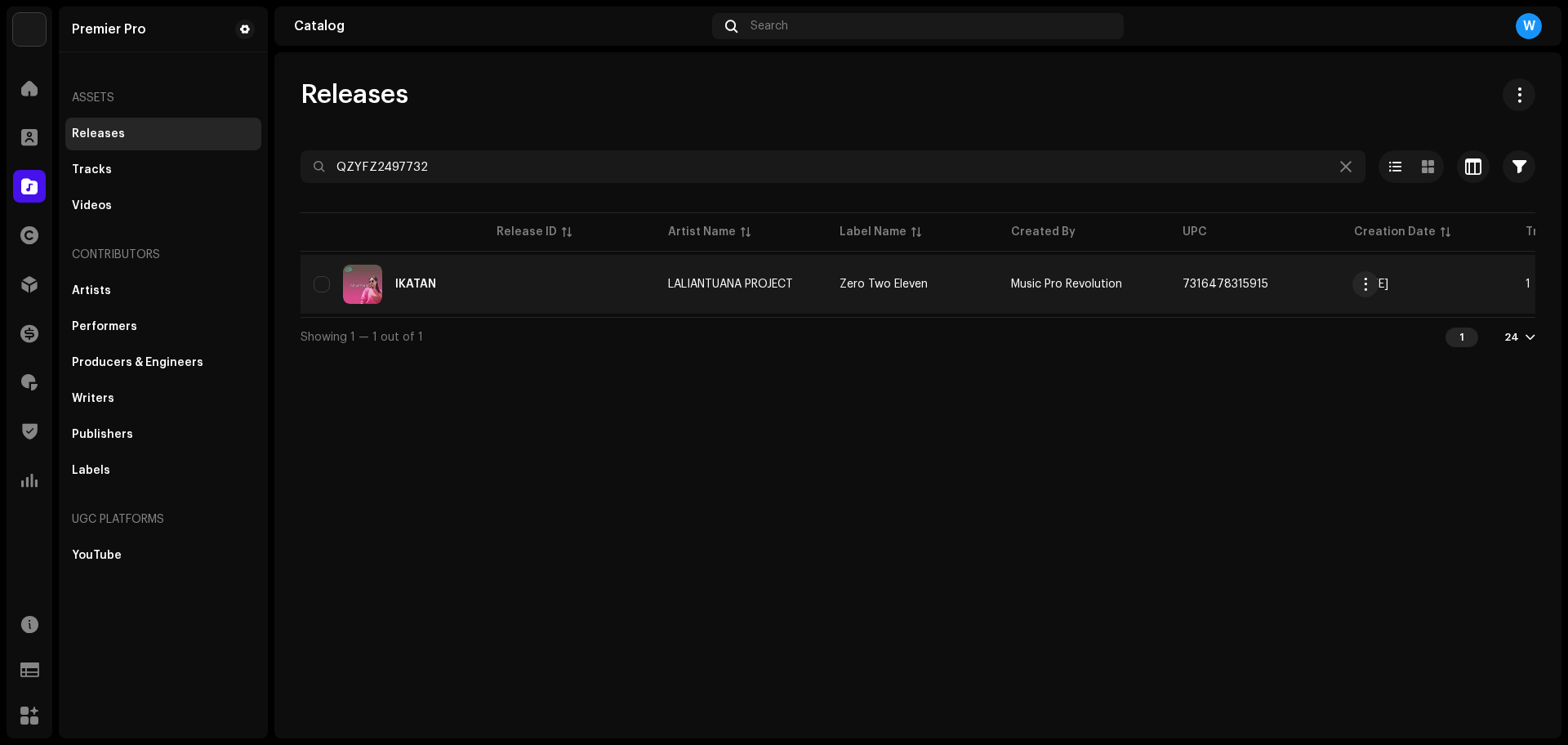
scroll to position [0, 408]
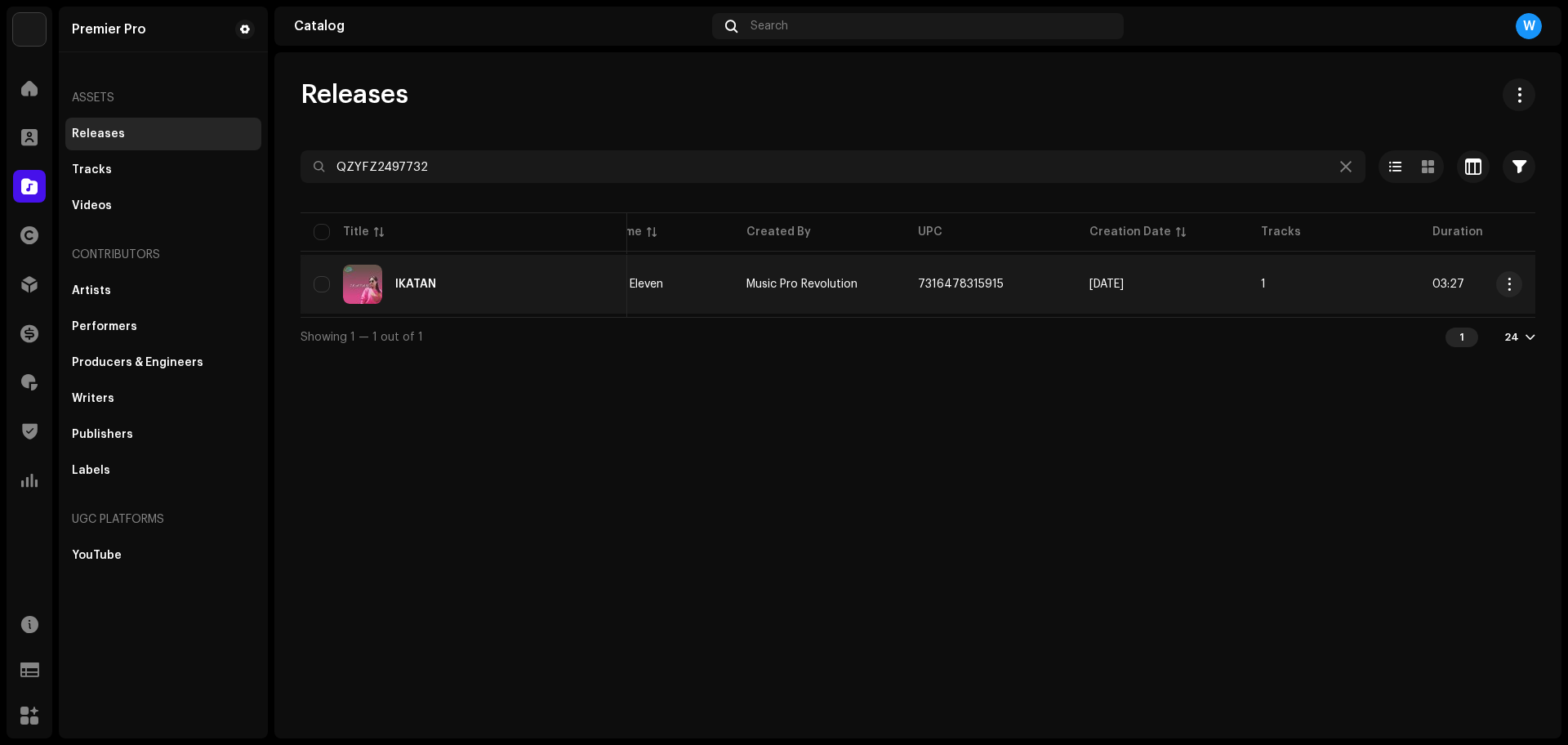
click at [426, 295] on div "IKATAN" at bounding box center [464, 284] width 301 height 39
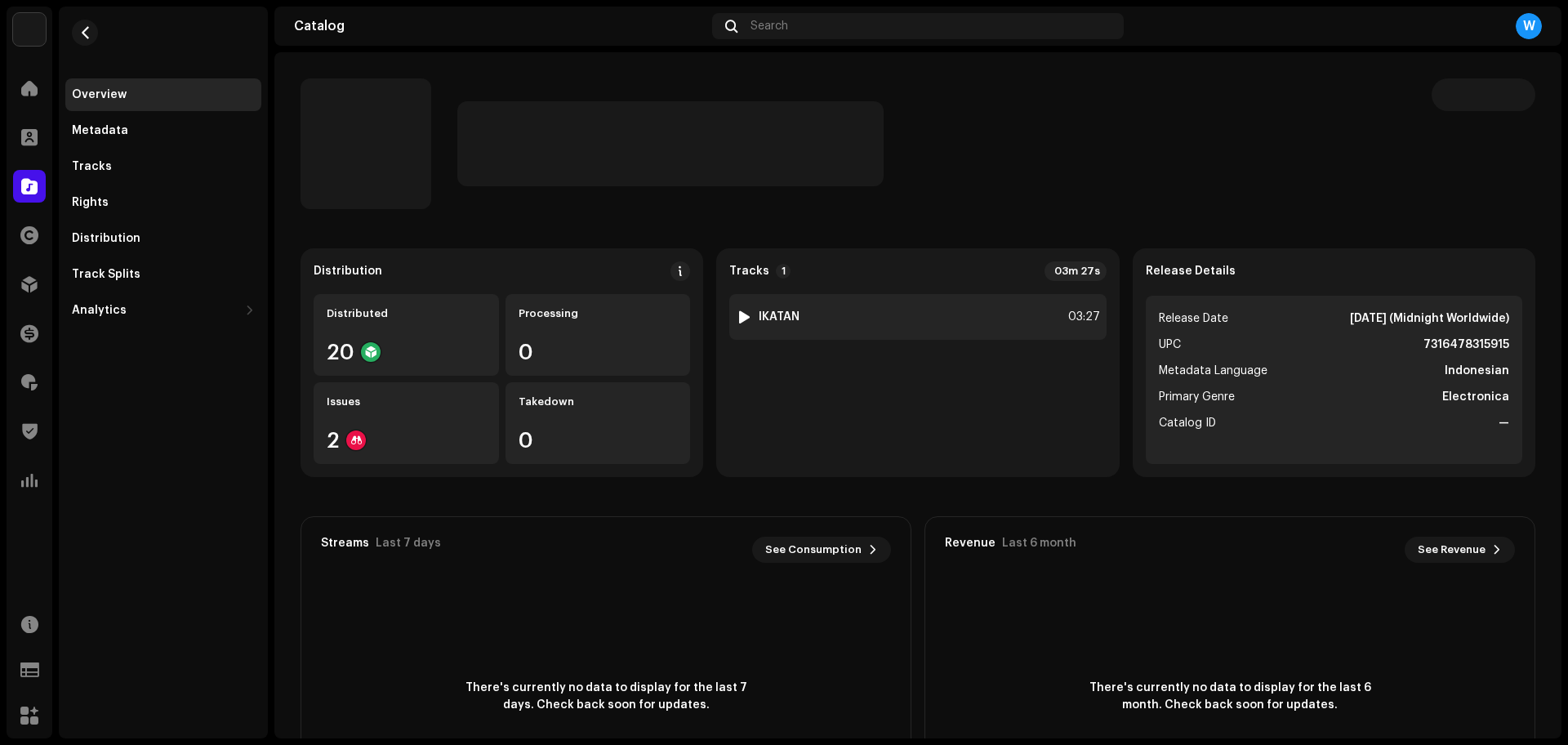
click at [738, 317] on div at bounding box center [744, 317] width 13 height 13
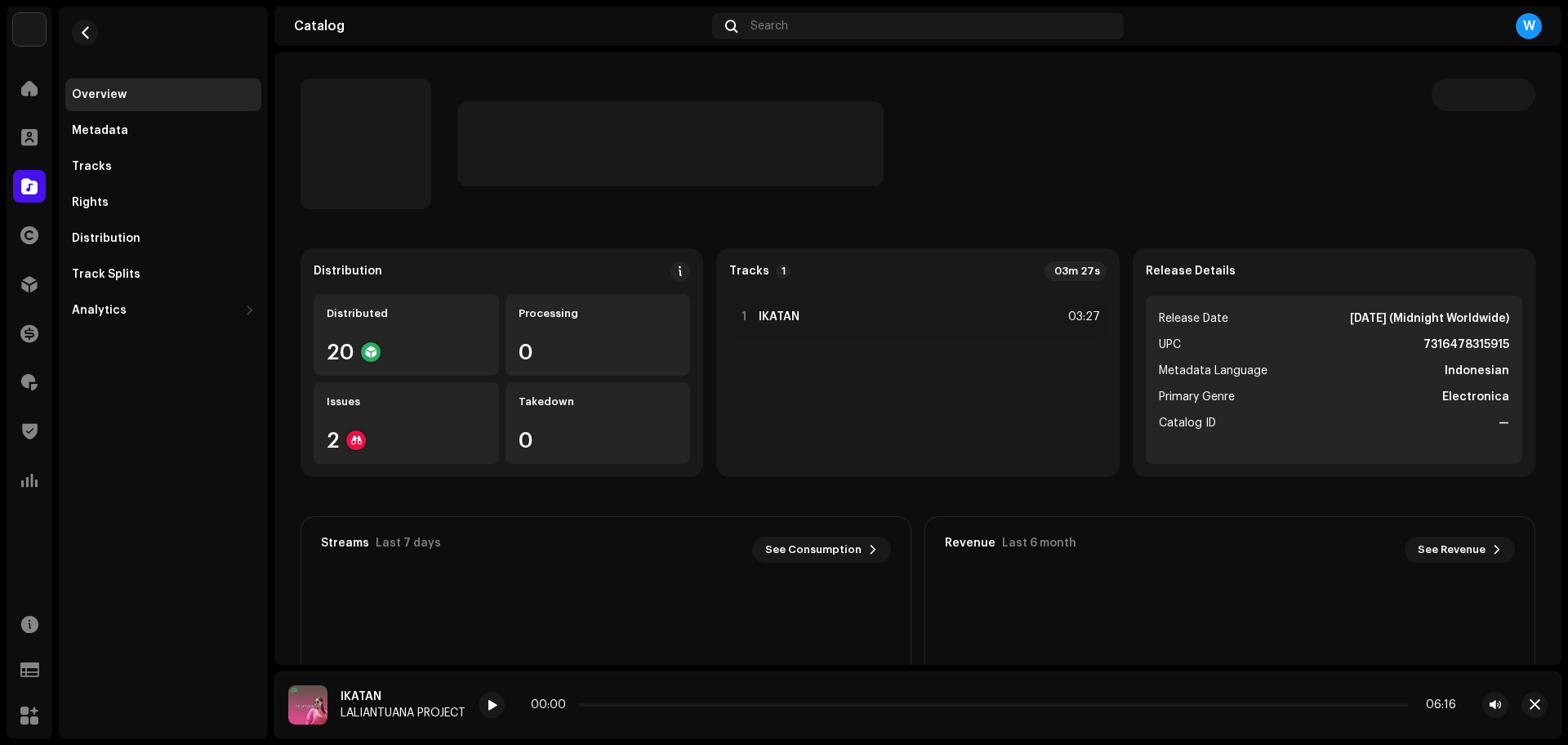
click at [616, 701] on div "00:00 06:16" at bounding box center [994, 705] width 926 height 13
click at [616, 703] on p-slider at bounding box center [993, 705] width 829 height 3
click at [497, 706] on span at bounding box center [492, 706] width 10 height 13
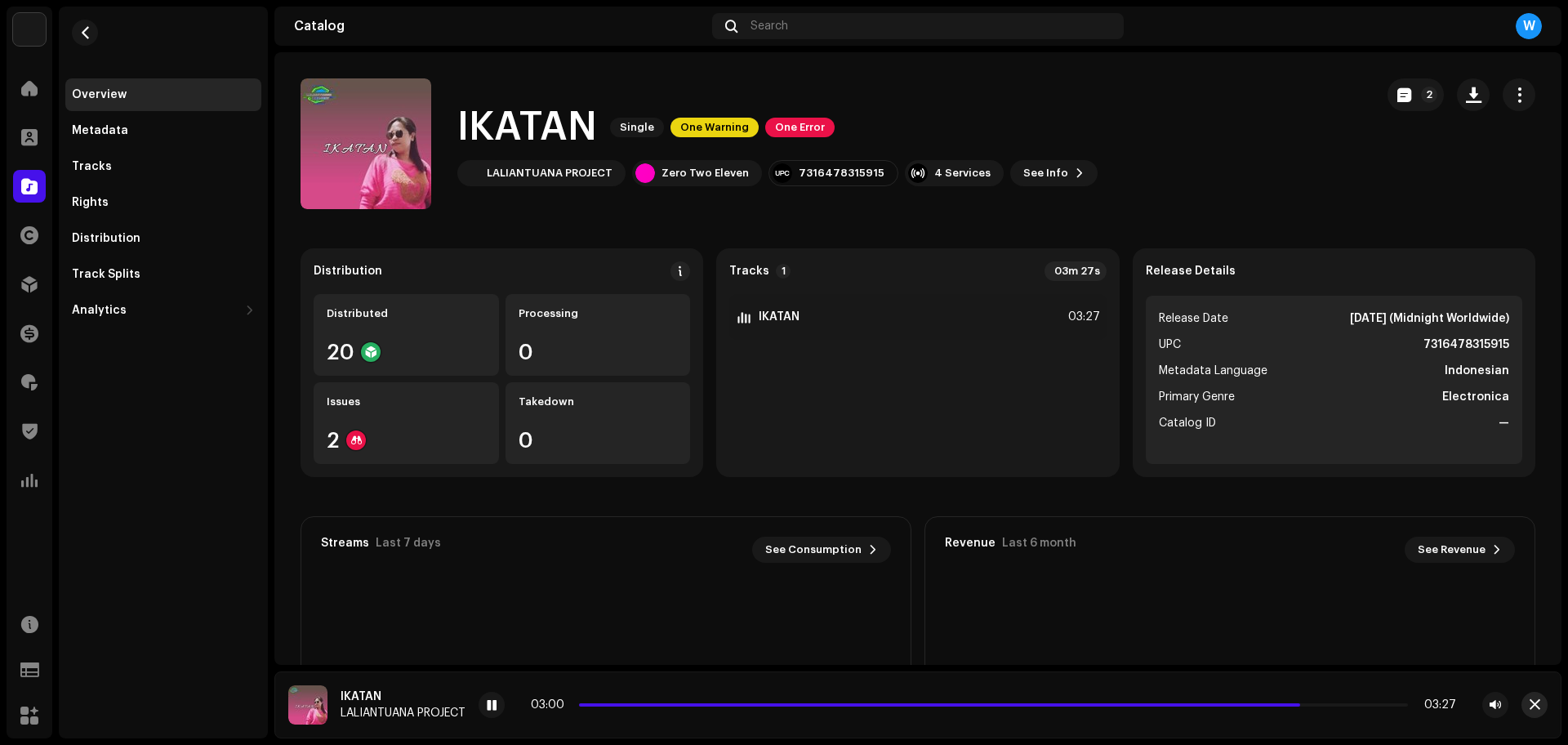
click at [1537, 705] on span "button" at bounding box center [1534, 705] width 11 height 13
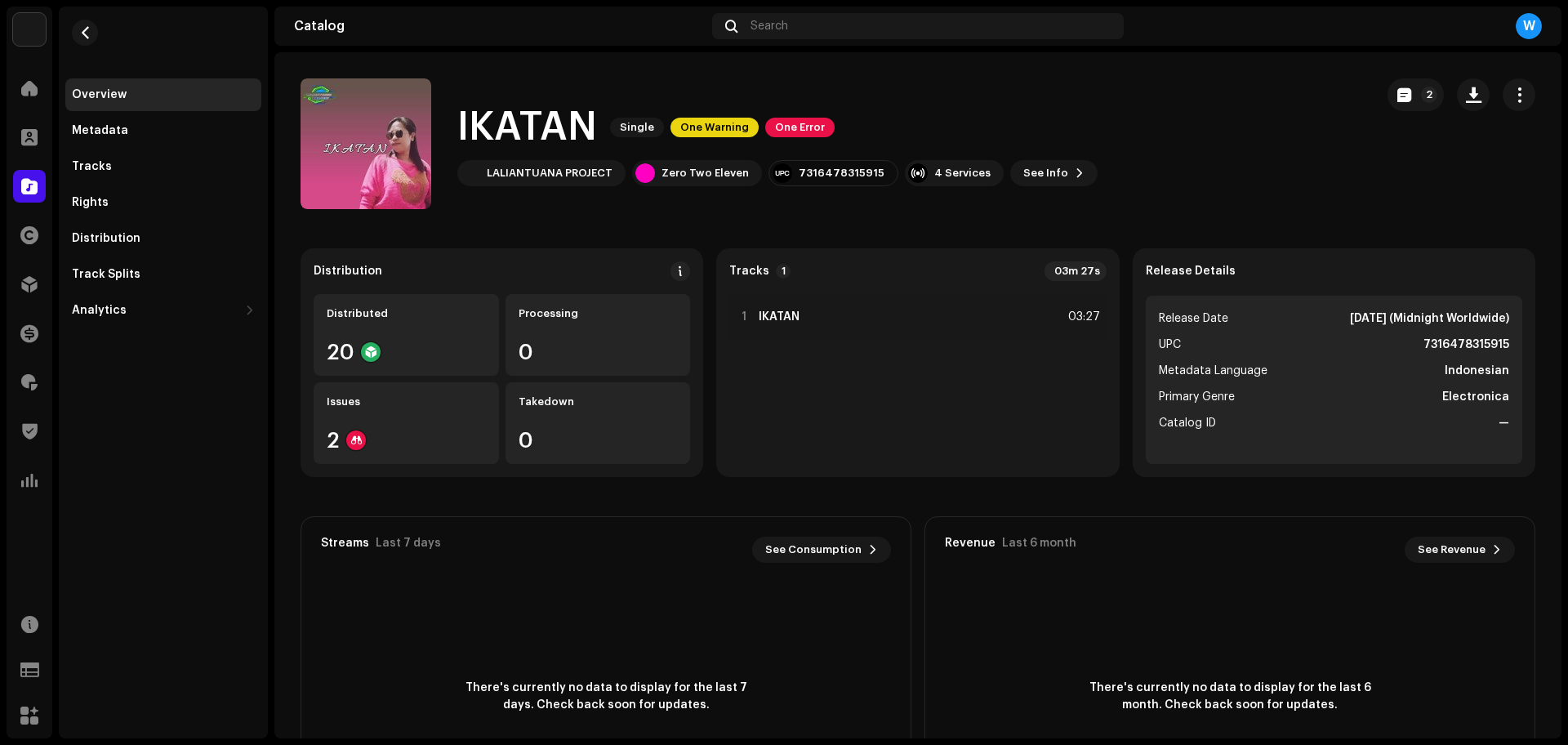
drag, startPoint x: 538, startPoint y: 109, endPoint x: 543, endPoint y: 101, distance: 9.4
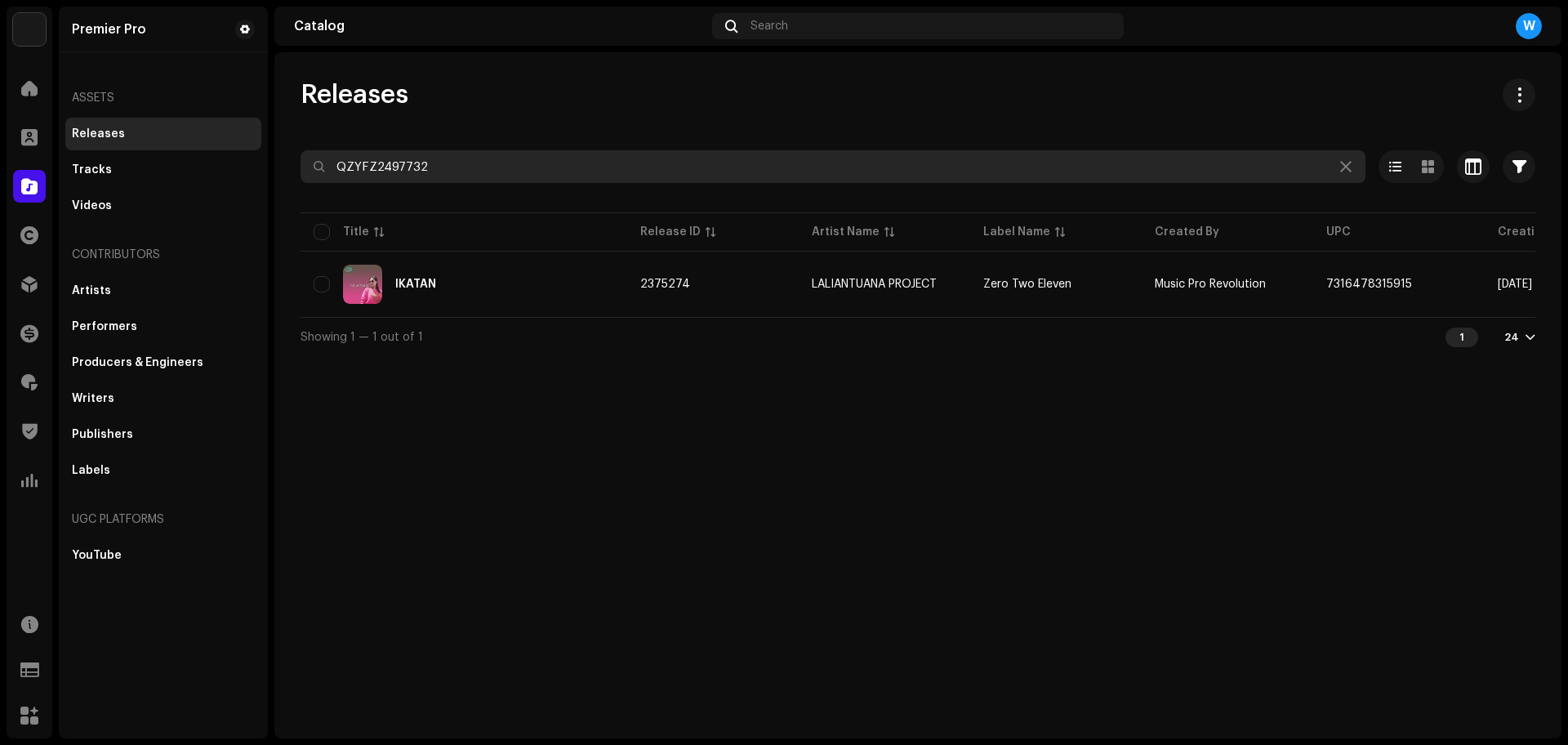
click at [475, 162] on input "QZYFZ2497732" at bounding box center [833, 166] width 1065 height 33
paste input "Z662317846"
type input "QZZ662317846"
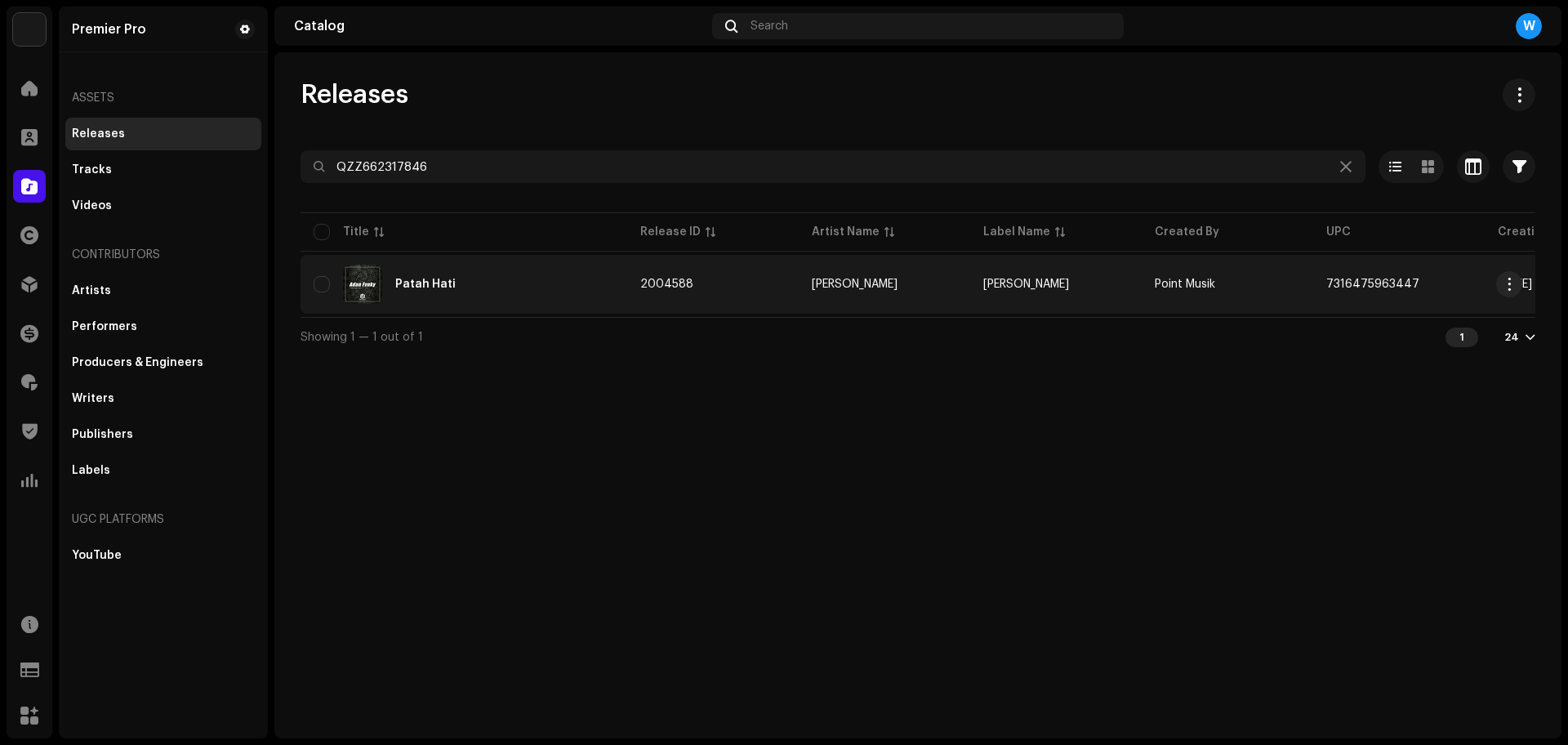
click at [498, 278] on div "Patah Hati" at bounding box center [464, 284] width 301 height 39
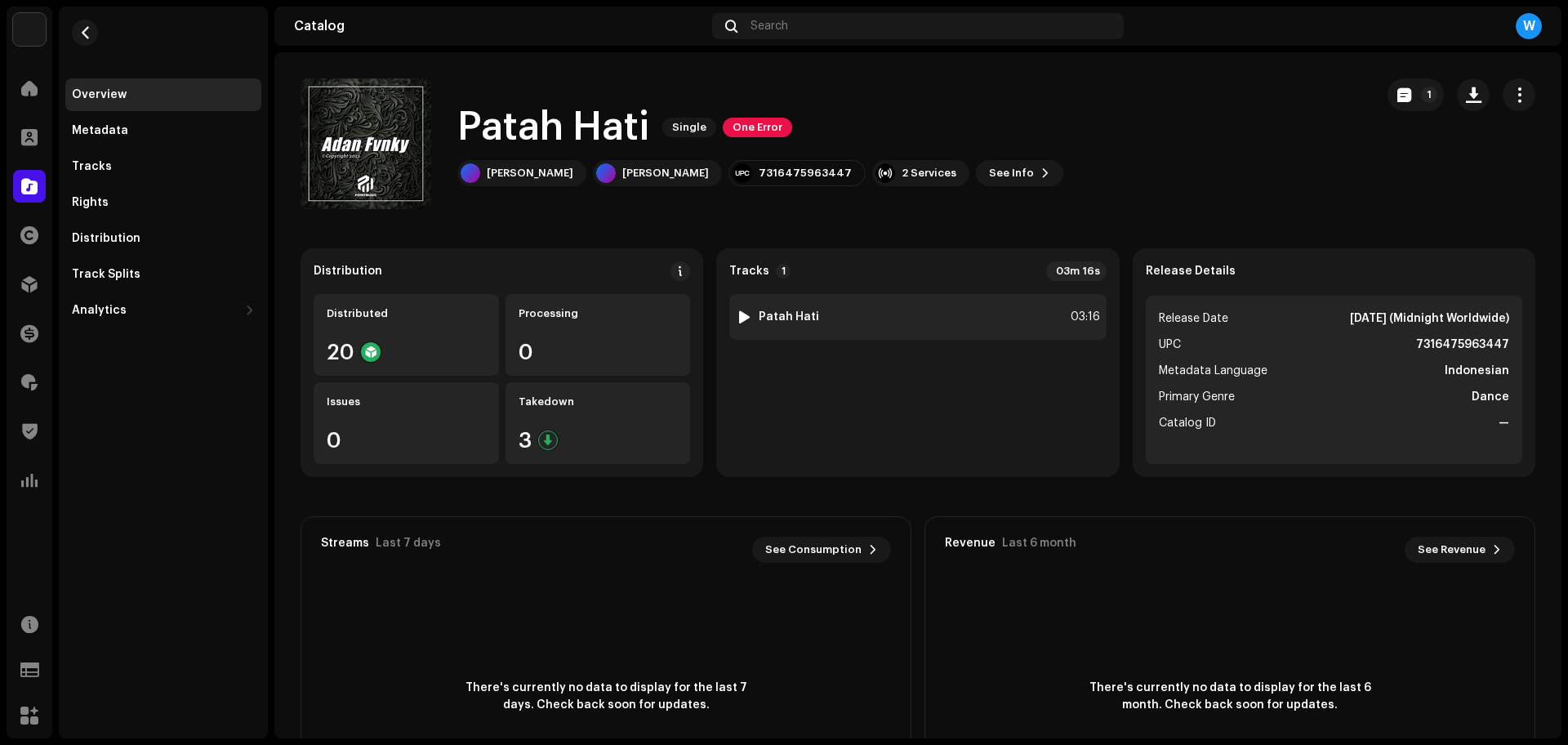
click at [740, 315] on div at bounding box center [744, 317] width 13 height 13
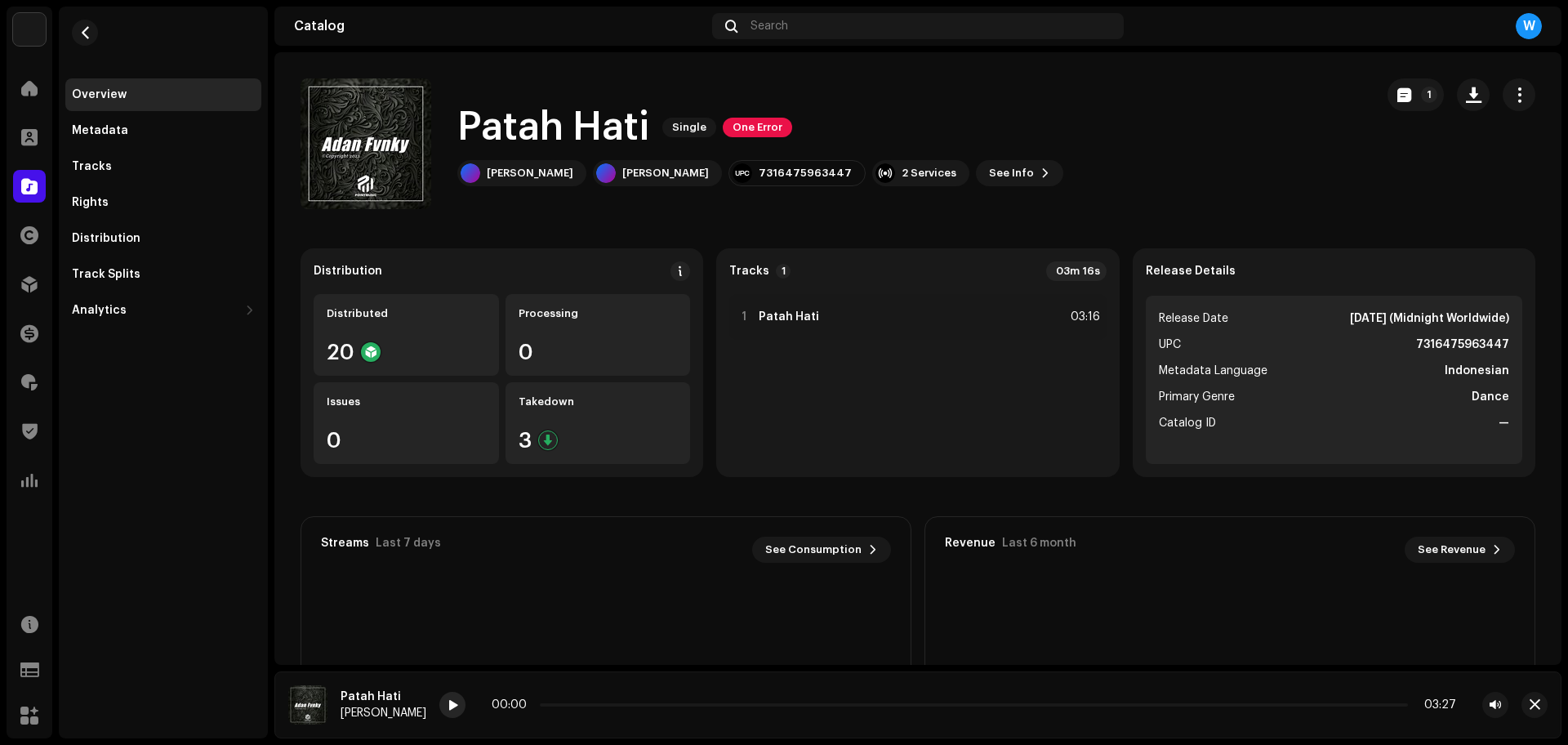
click at [448, 707] on span at bounding box center [453, 706] width 10 height 13
click at [448, 700] on span at bounding box center [453, 706] width 10 height 13
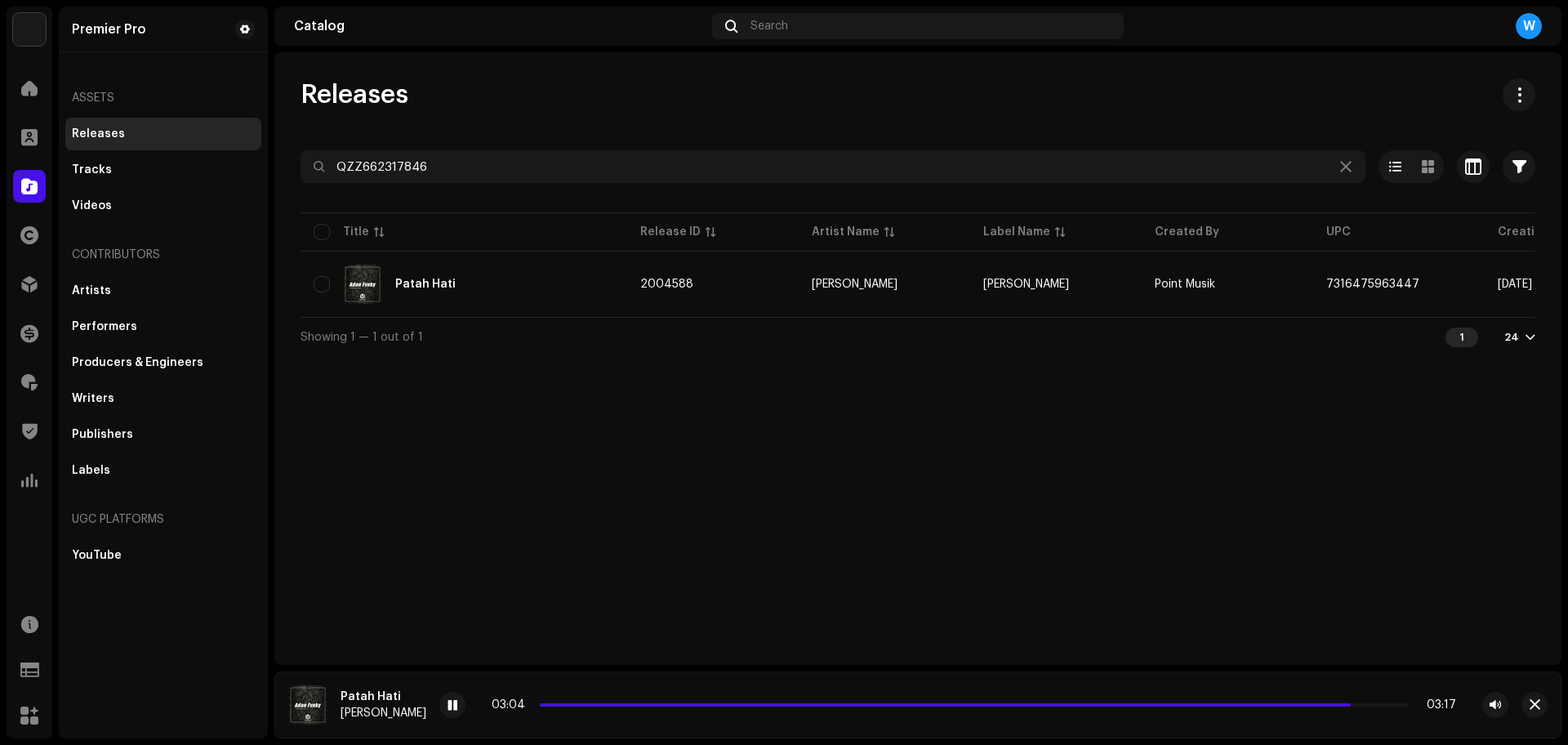
click at [489, 145] on div "Releases QZZ662317846 Selected 0 Select all 1 Options Filters Distribution stat…" at bounding box center [918, 217] width 1287 height 278
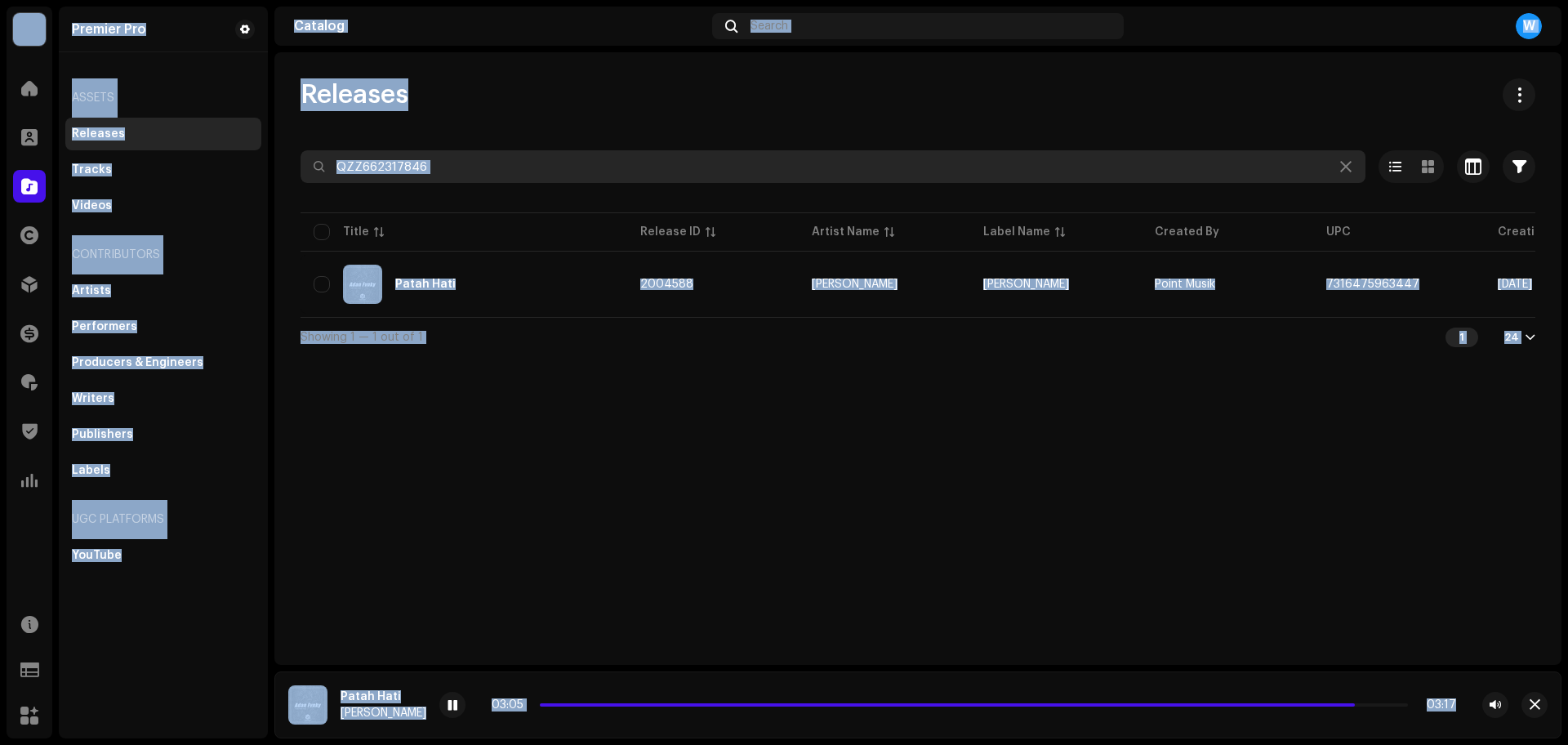
click at [554, 169] on input "QZZ662317846" at bounding box center [833, 166] width 1065 height 33
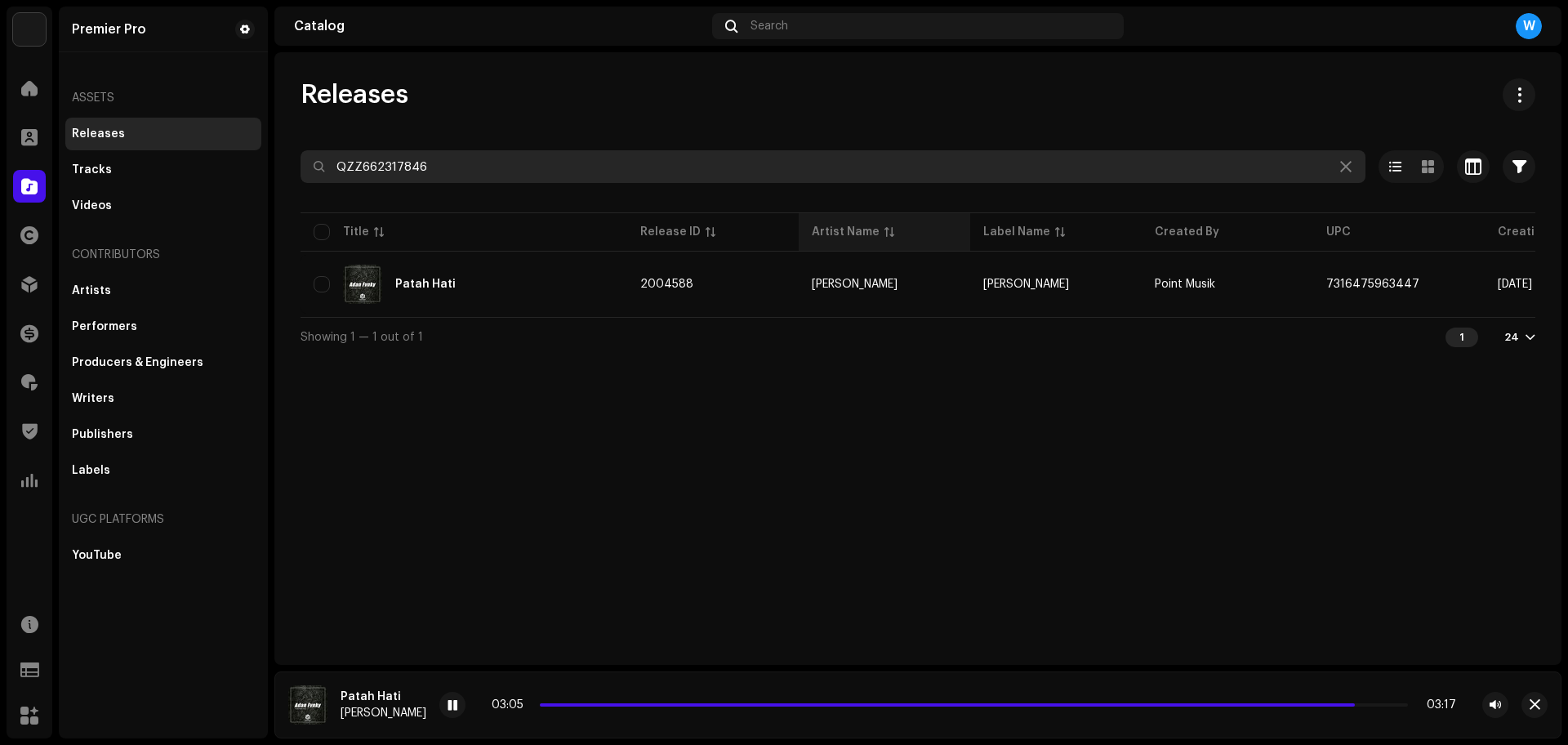
paste input "918"
type input "QZZ662319186"
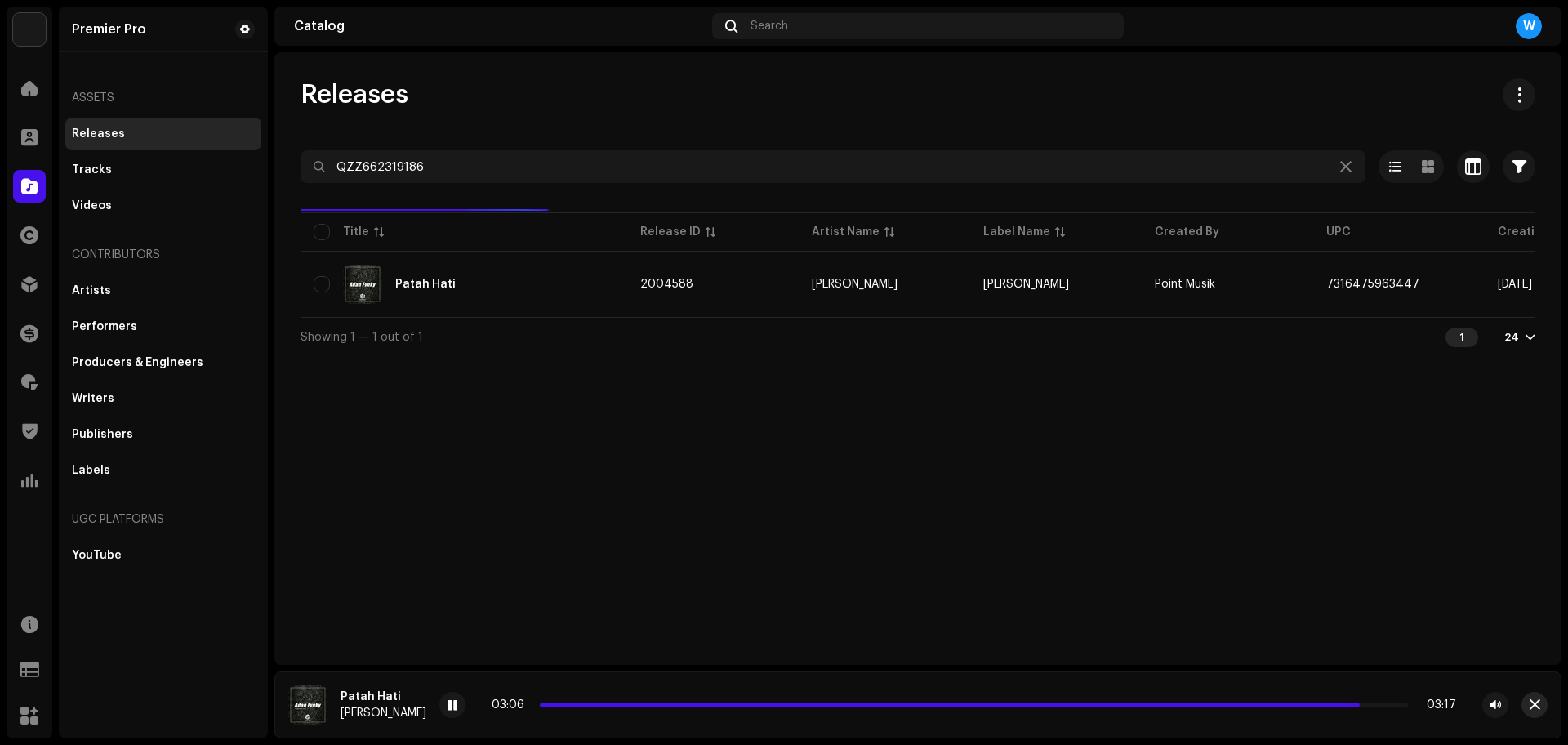
click at [1536, 700] on span "button" at bounding box center [1534, 705] width 11 height 13
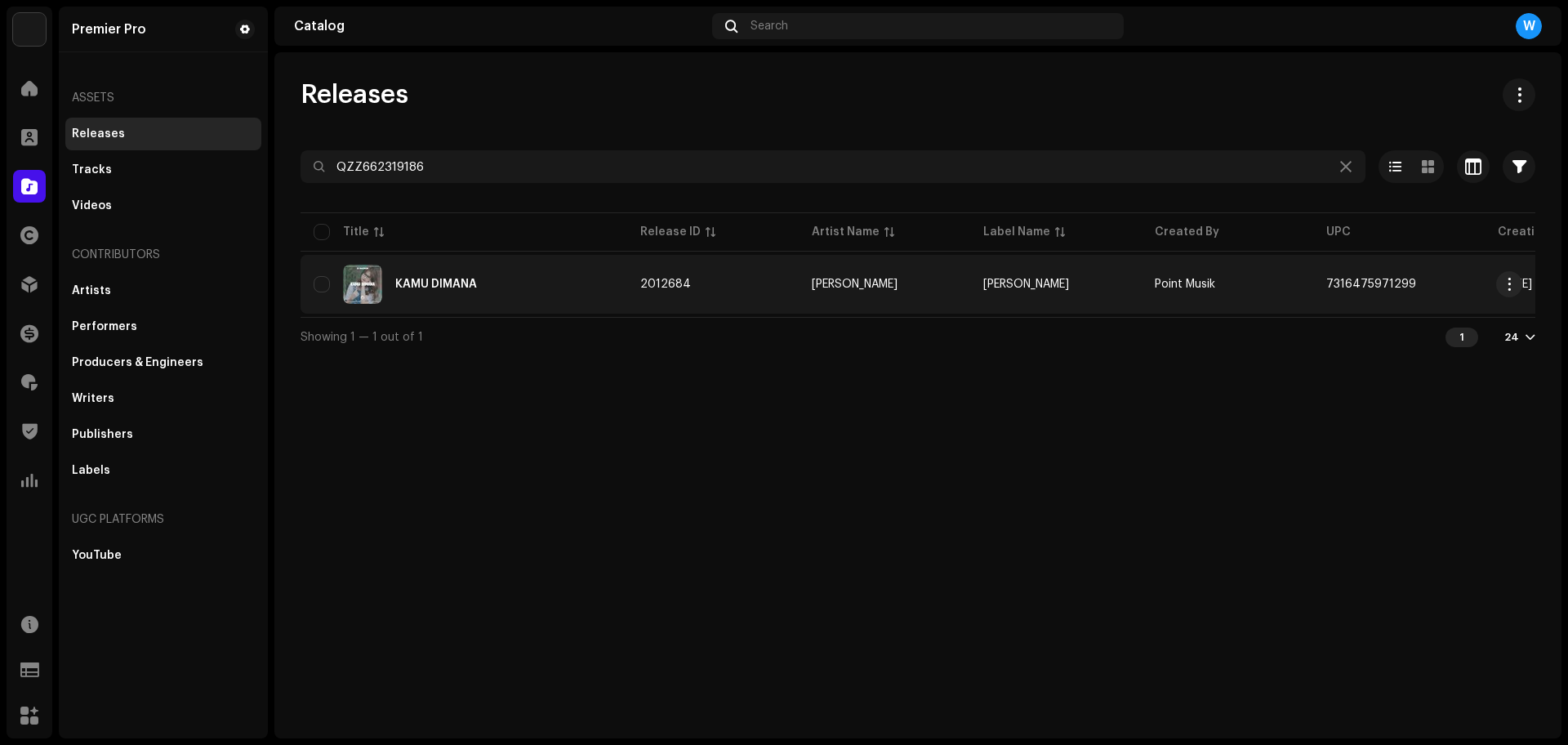
click at [443, 281] on div "KAMU DIMANA" at bounding box center [436, 285] width 81 height 12
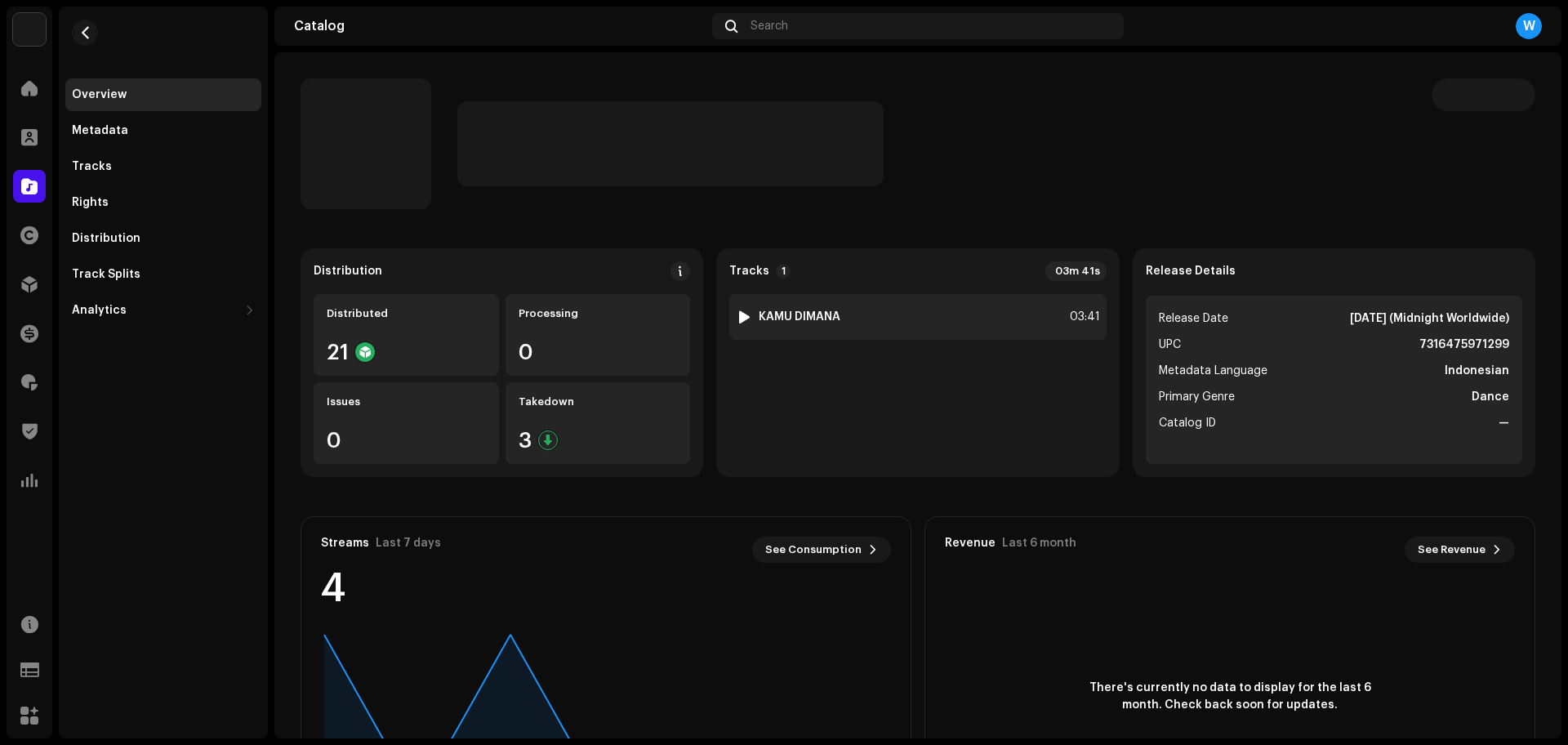
click at [742, 319] on div at bounding box center [744, 317] width 13 height 13
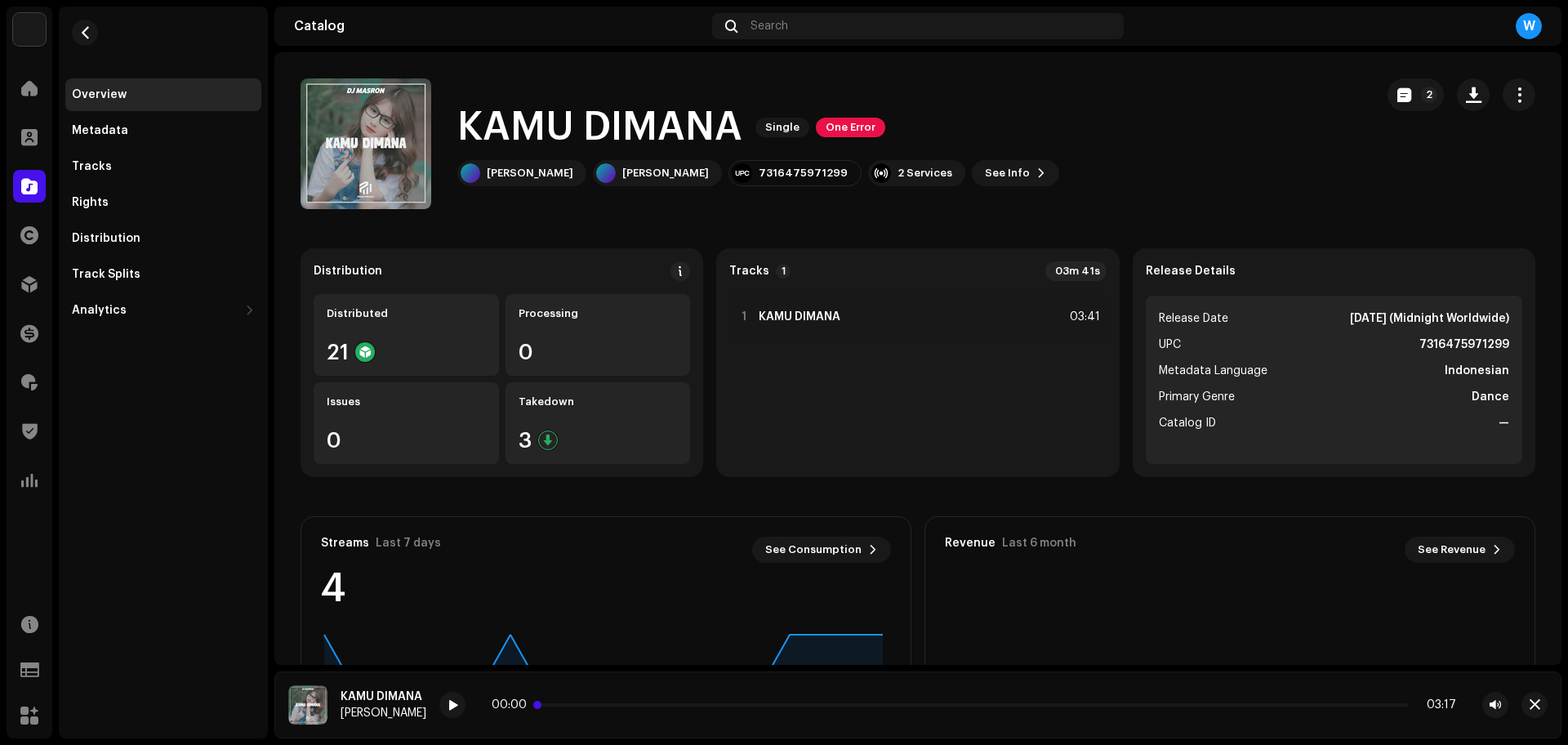
click at [622, 704] on p-slider at bounding box center [973, 705] width 868 height 3
click at [449, 695] on div at bounding box center [452, 704] width 26 height 26
click at [1533, 698] on span "button" at bounding box center [1534, 705] width 11 height 13
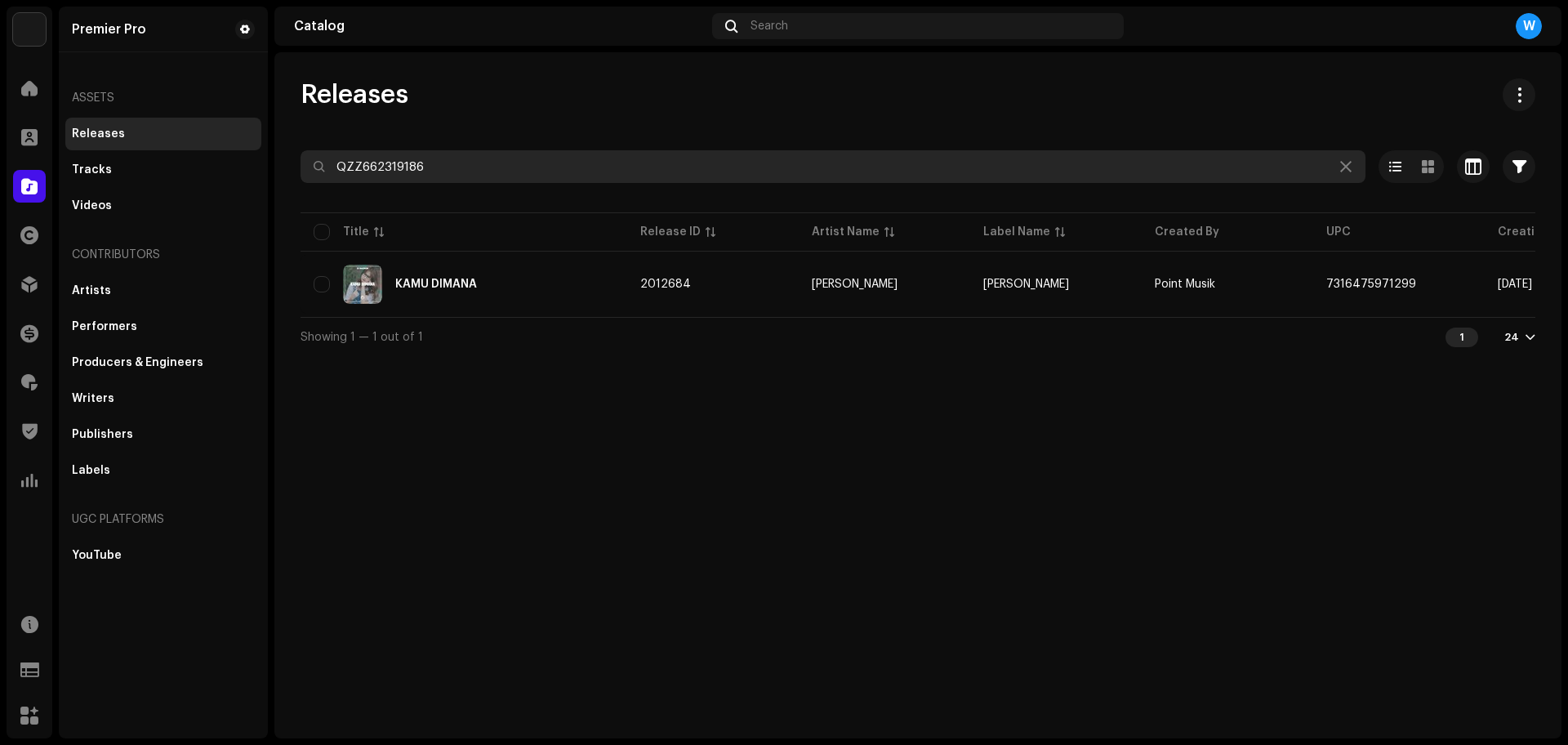
click at [476, 164] on input "QZZ662319186" at bounding box center [833, 166] width 1065 height 33
paste input "WDW2459307"
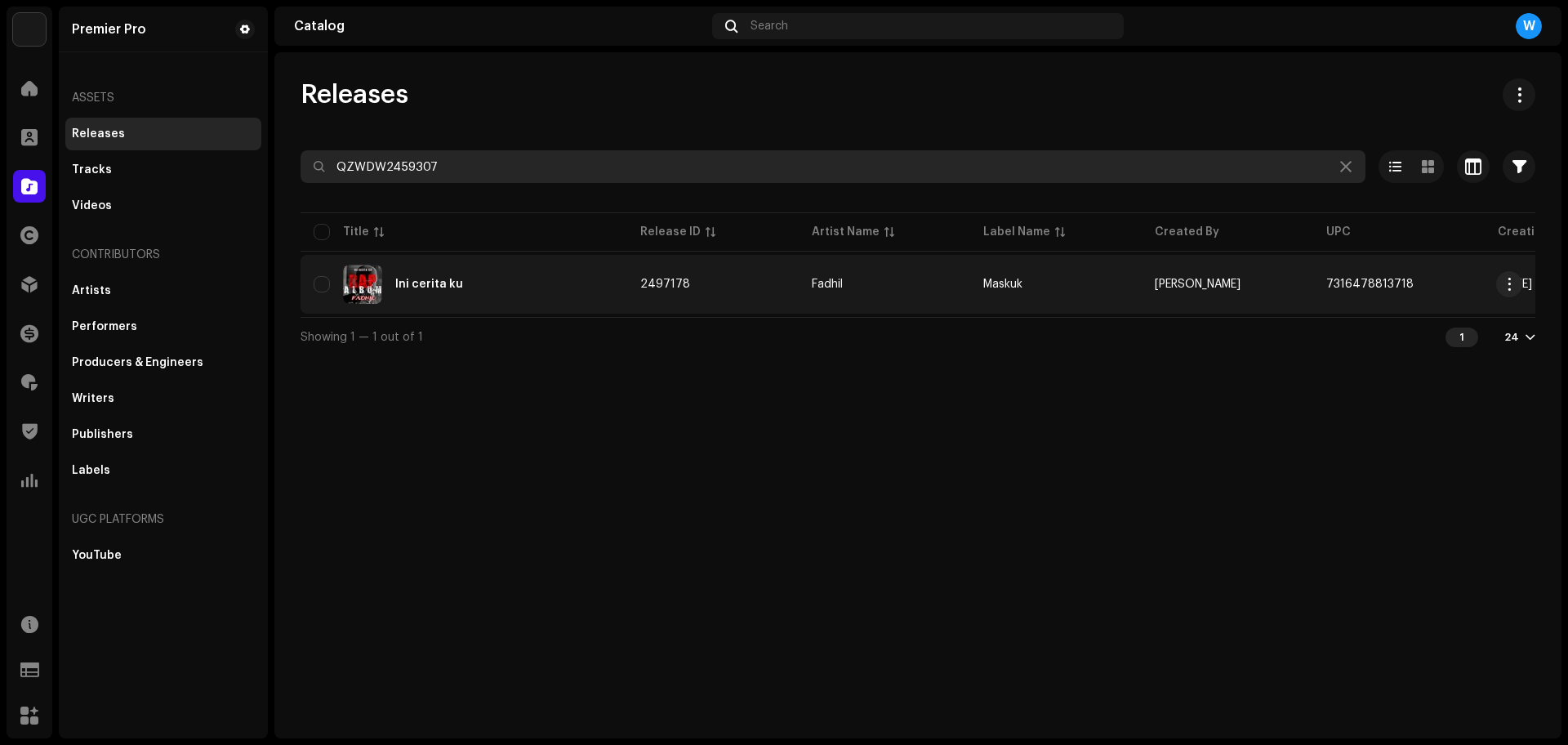
type input "QZWDW2459307"
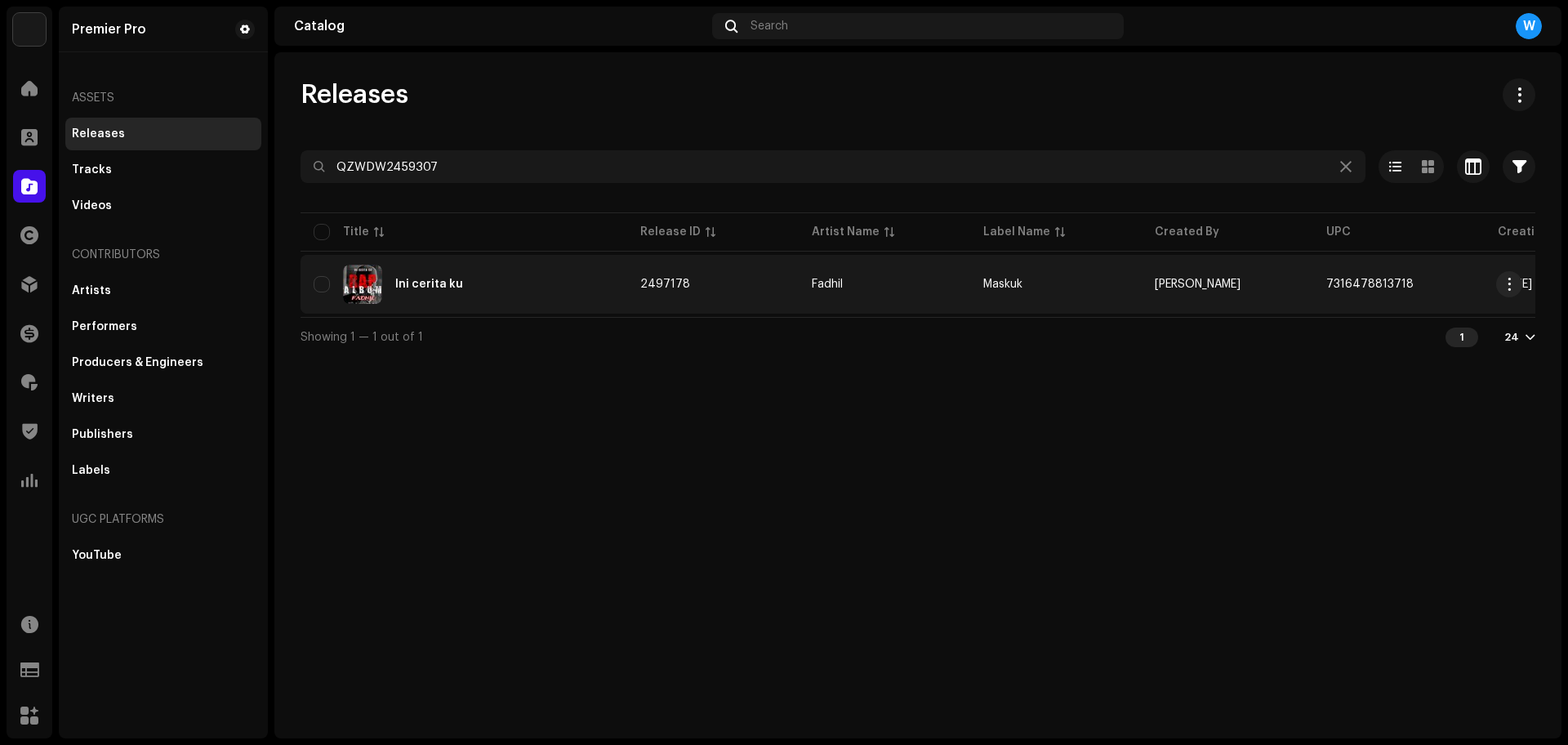
click at [544, 257] on td "Ini cerita ku" at bounding box center [464, 284] width 327 height 59
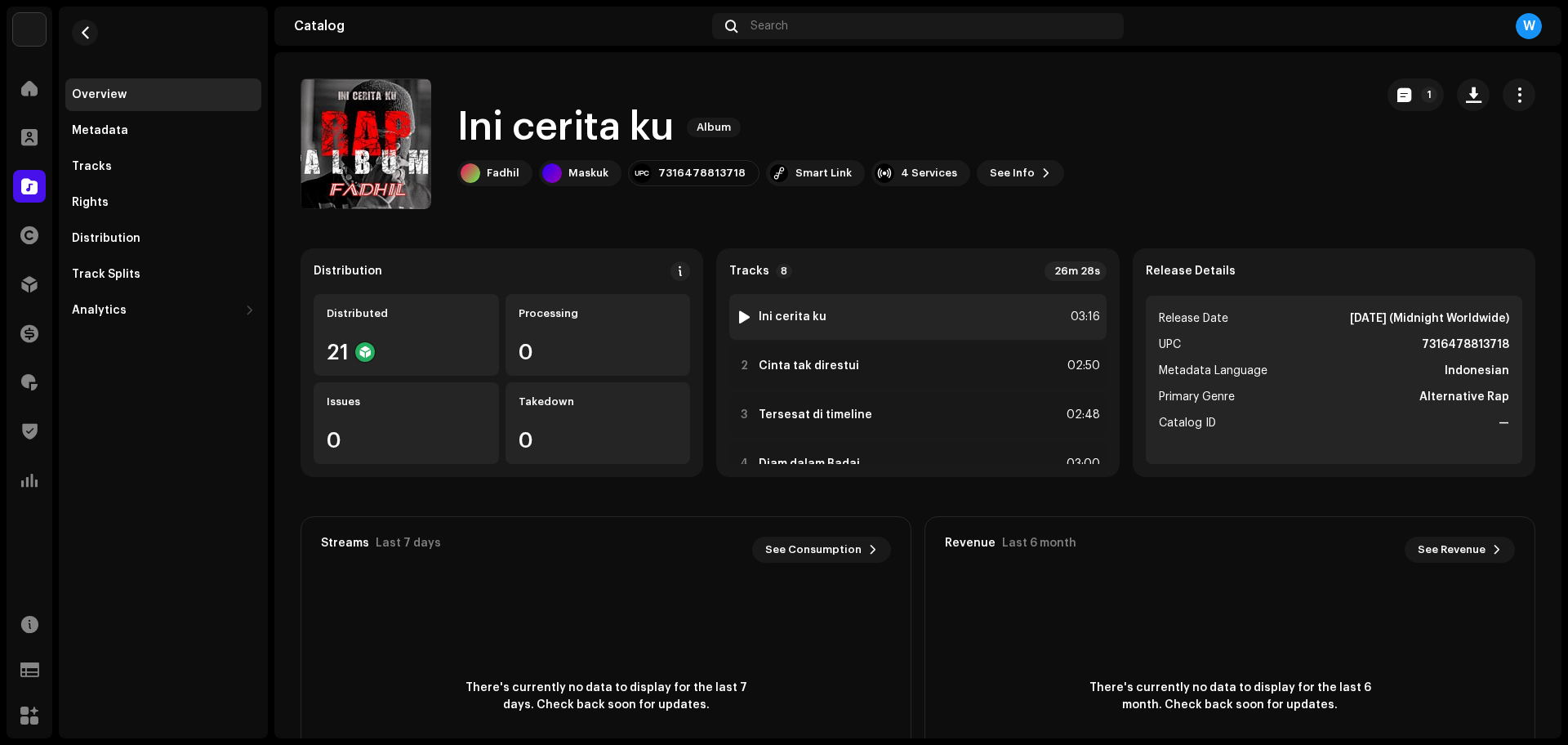
click at [742, 320] on div at bounding box center [744, 317] width 13 height 13
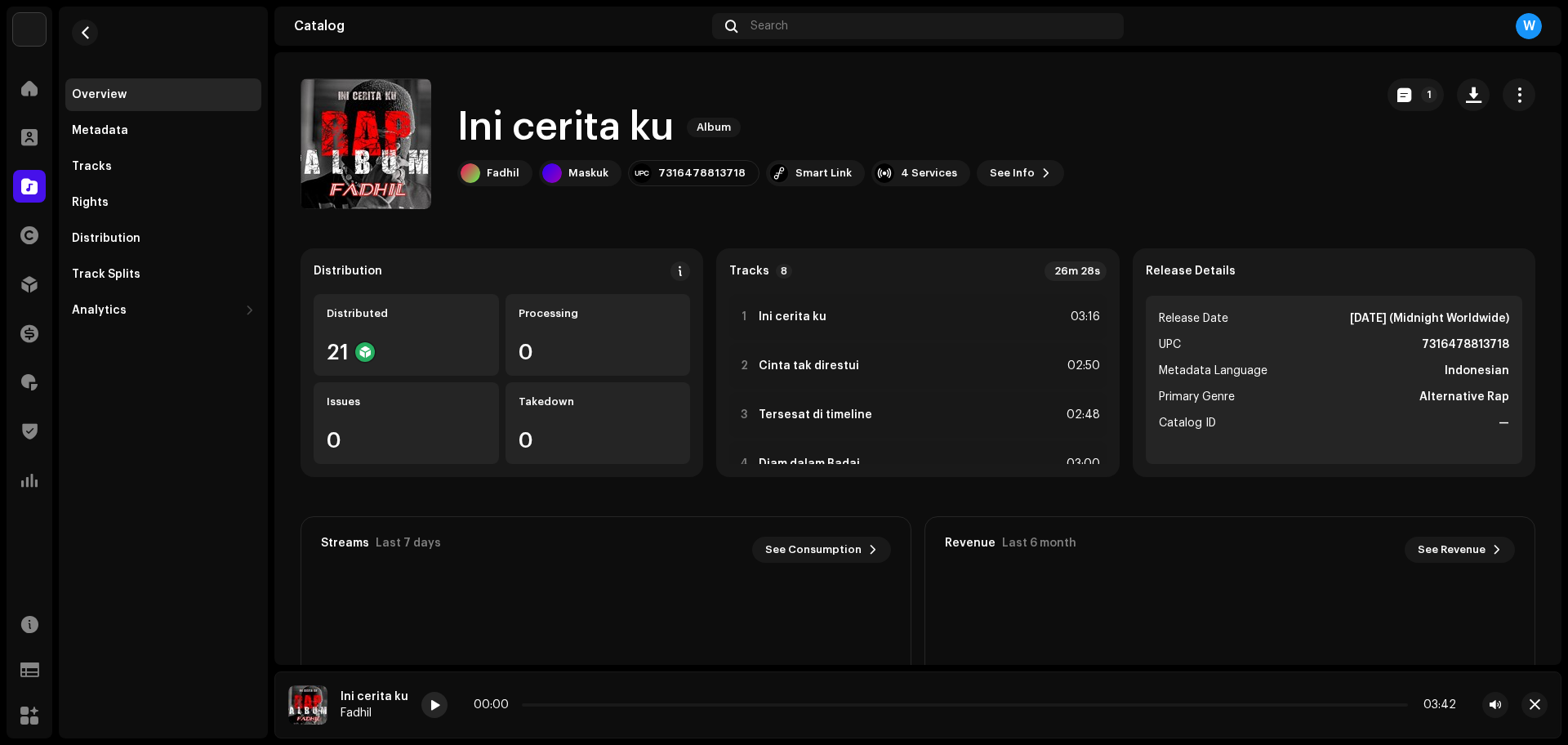
click at [434, 709] on span at bounding box center [434, 706] width 10 height 13
click at [610, 703] on p-slider at bounding box center [964, 705] width 886 height 3
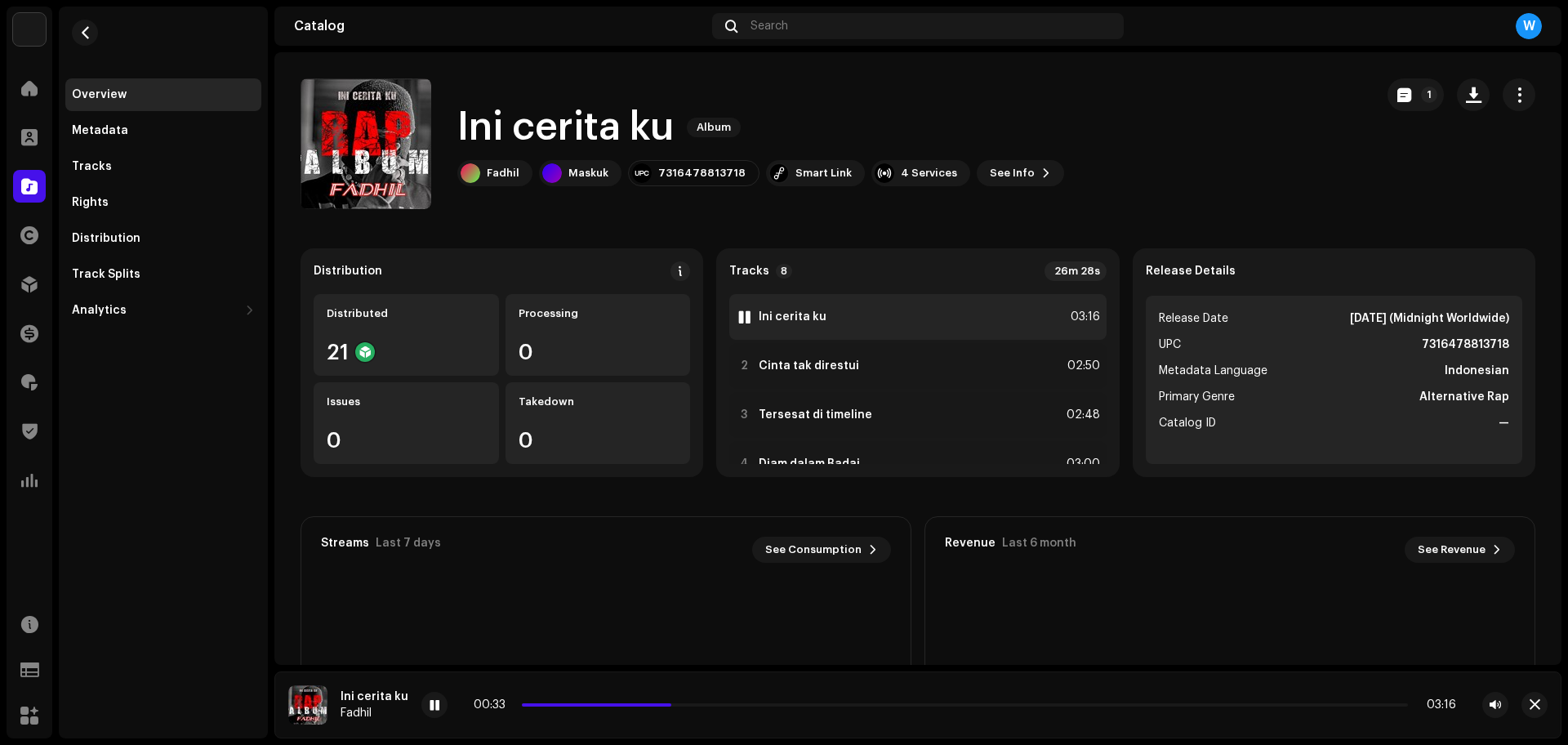
click at [899, 312] on div "1 Ini cerita ku 03:16" at bounding box center [917, 317] width 376 height 45
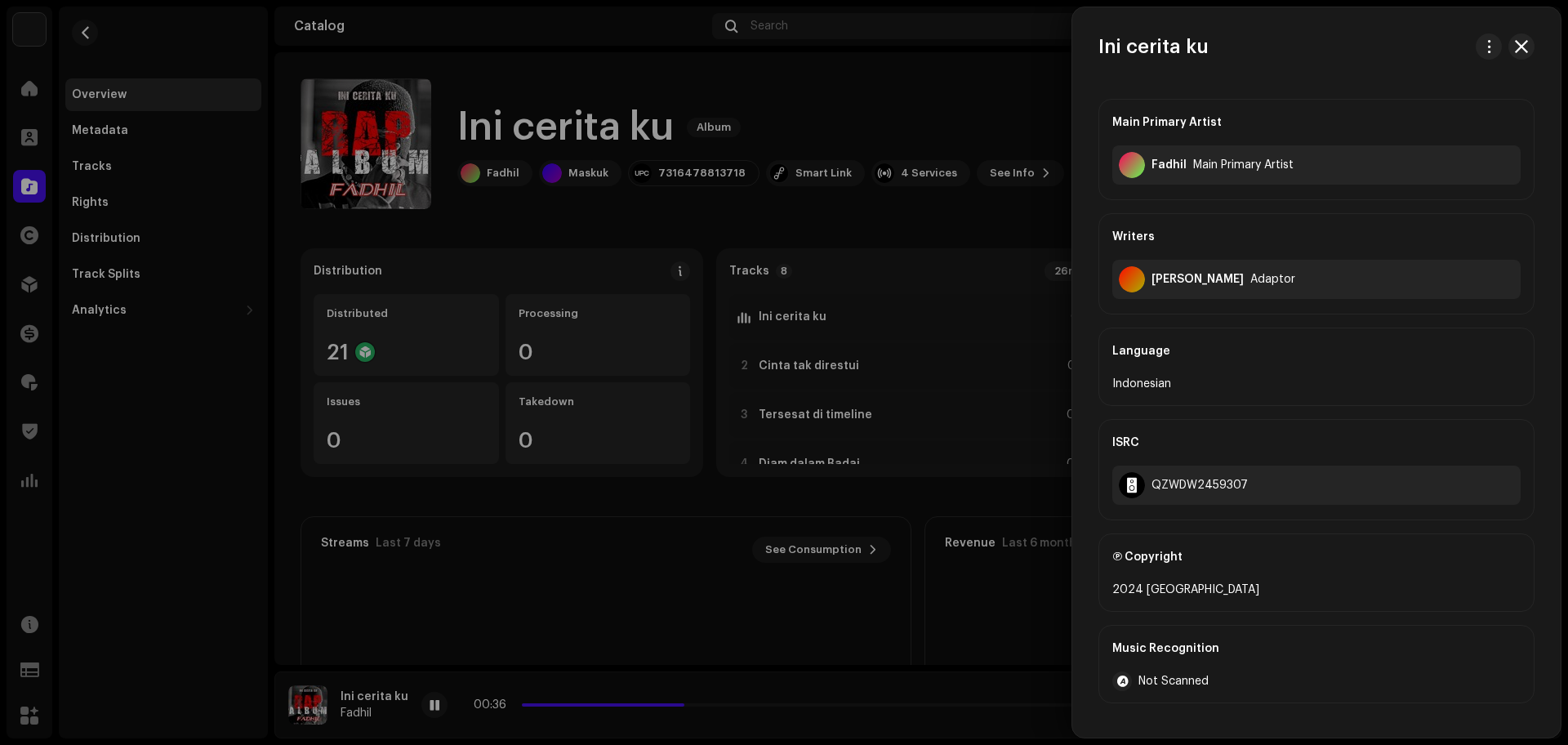
click at [363, 454] on div at bounding box center [784, 372] width 1568 height 745
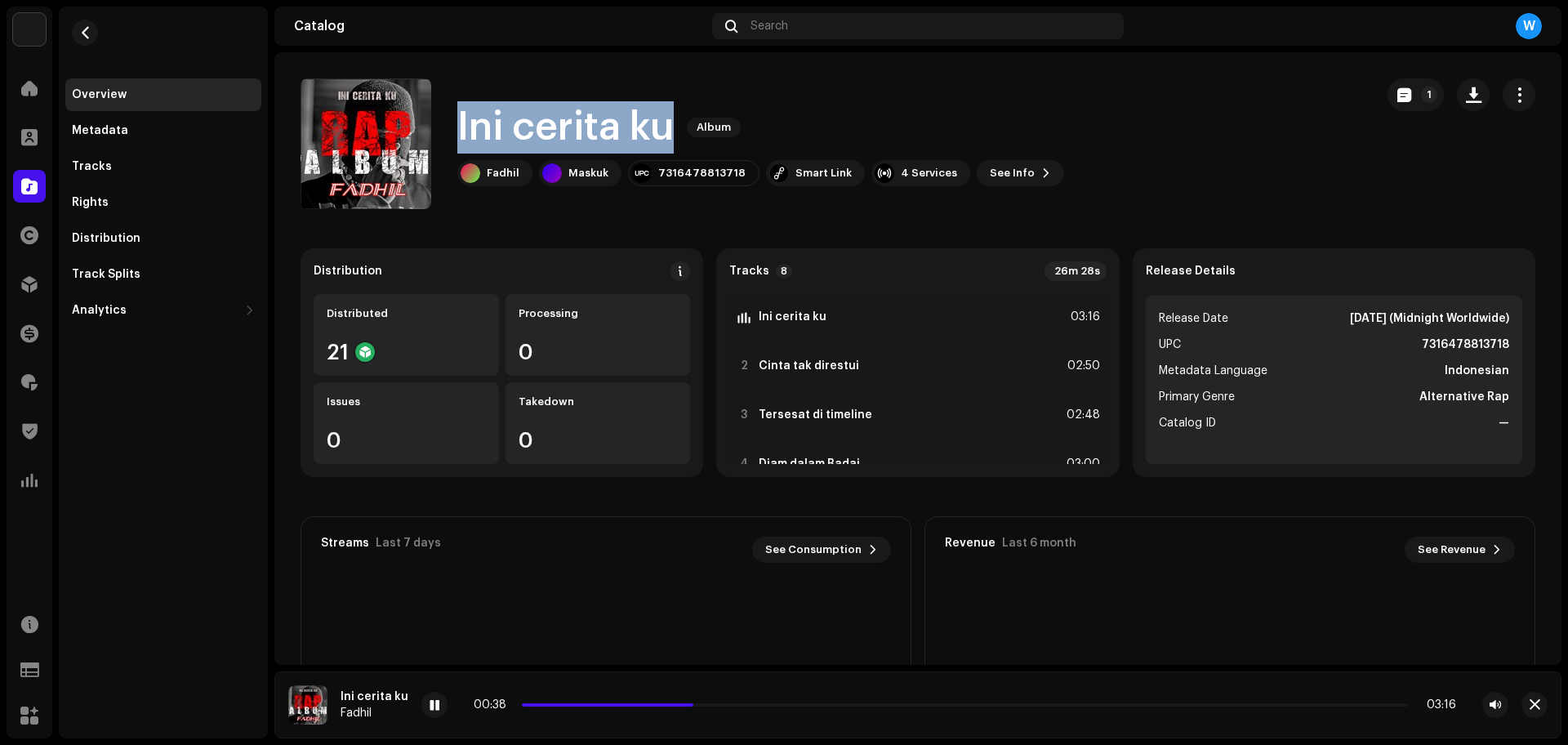
copy h1 "Ini cerita ku"
drag, startPoint x: 448, startPoint y: 121, endPoint x: 672, endPoint y: 120, distance: 224.0
click at [672, 120] on div "Ini cerita ku Album Fadhil Maskuk 7316478813718 Smart Link 4 Services See Info 1" at bounding box center [831, 144] width 1061 height 131
click at [825, 703] on p-slider at bounding box center [964, 705] width 886 height 3
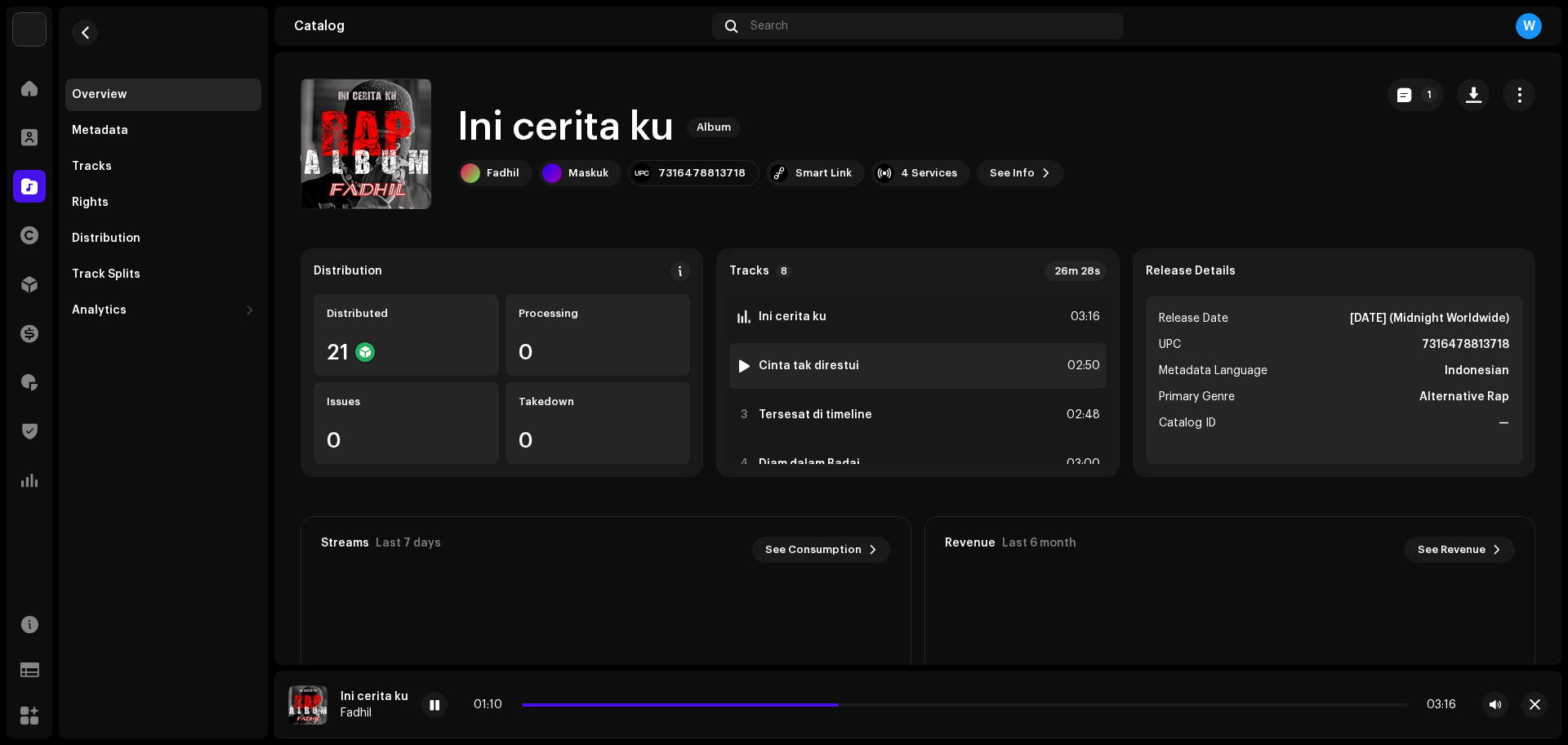
click at [738, 363] on div at bounding box center [744, 366] width 13 height 13
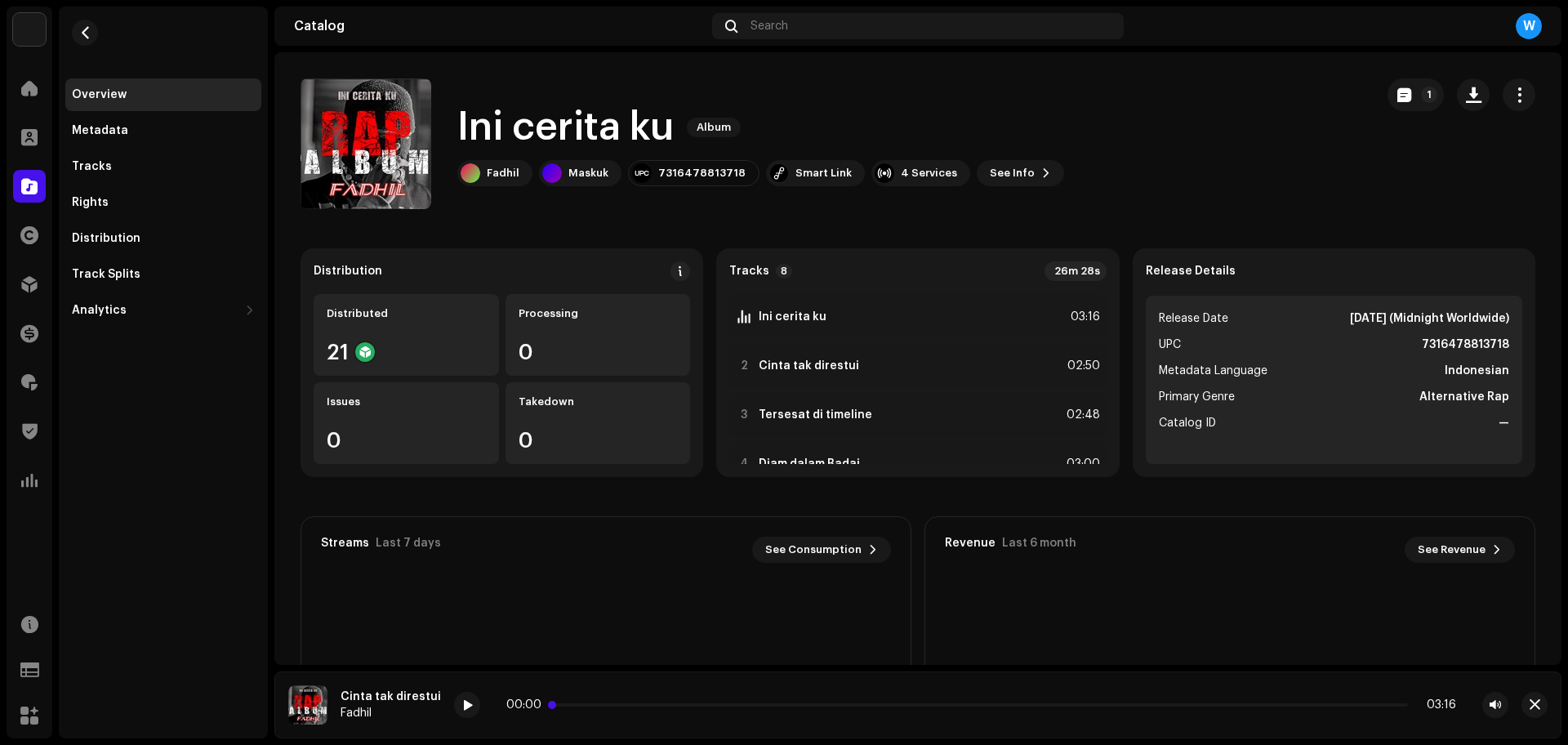
click at [654, 704] on p-slider at bounding box center [981, 705] width 853 height 3
click at [462, 706] on span at bounding box center [467, 706] width 10 height 13
click at [775, 705] on p-slider at bounding box center [981, 705] width 853 height 3
click at [1539, 700] on span "button" at bounding box center [1534, 705] width 11 height 13
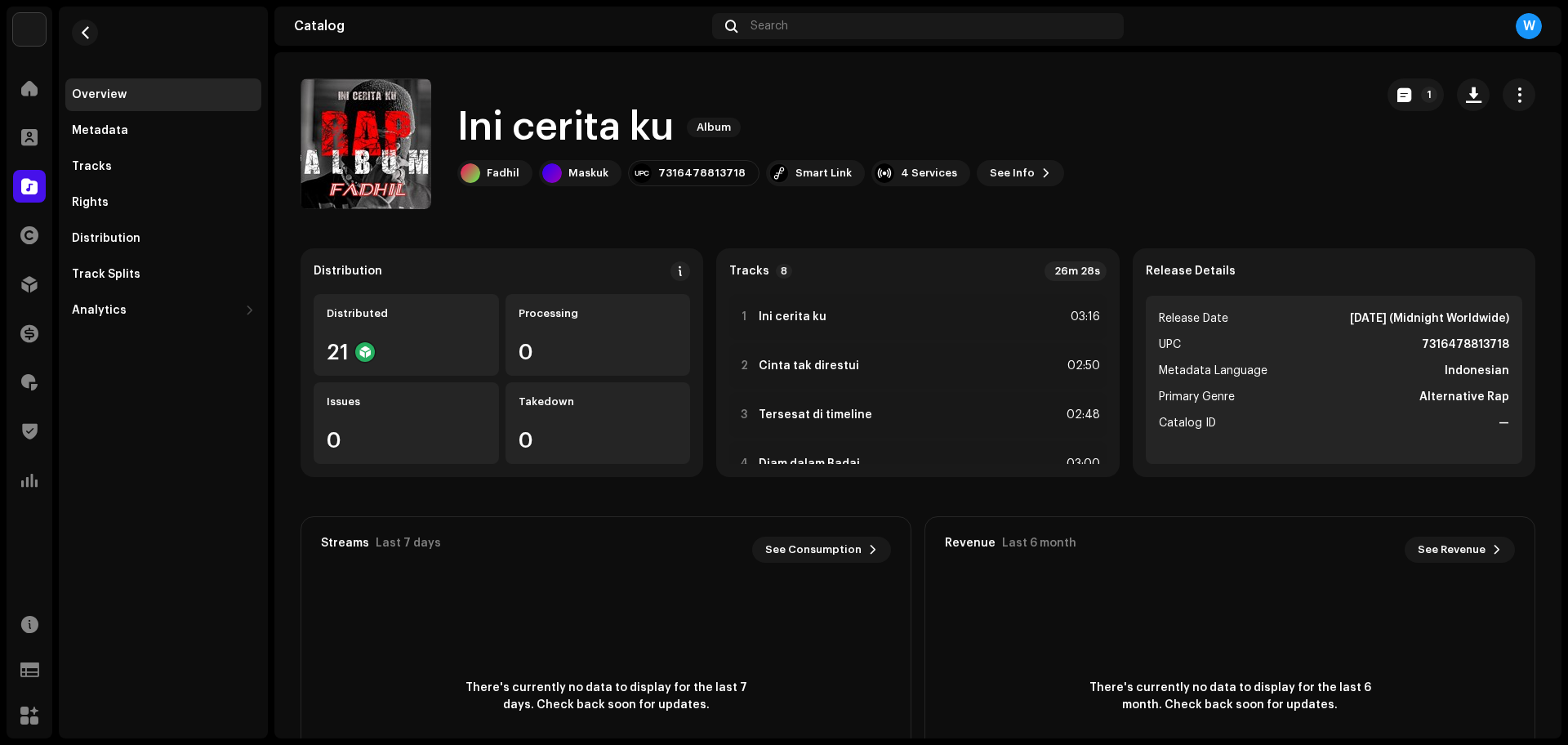
drag, startPoint x: 767, startPoint y: 278, endPoint x: 775, endPoint y: 257, distance: 22.5
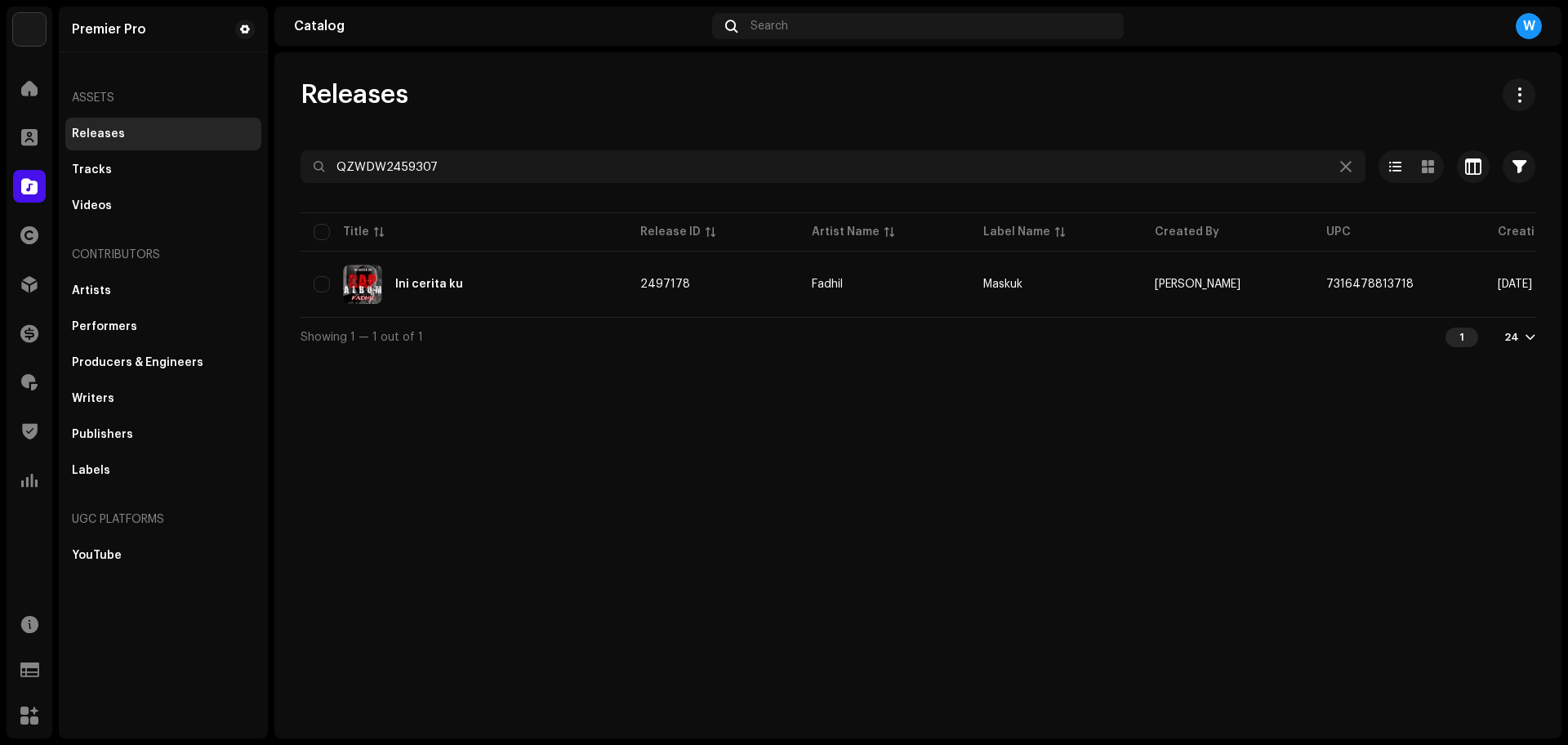
click at [579, 146] on div "Releases QZWDW2459307 Selected 0 Select all 1 Options Filters Distribution stat…" at bounding box center [918, 217] width 1287 height 278
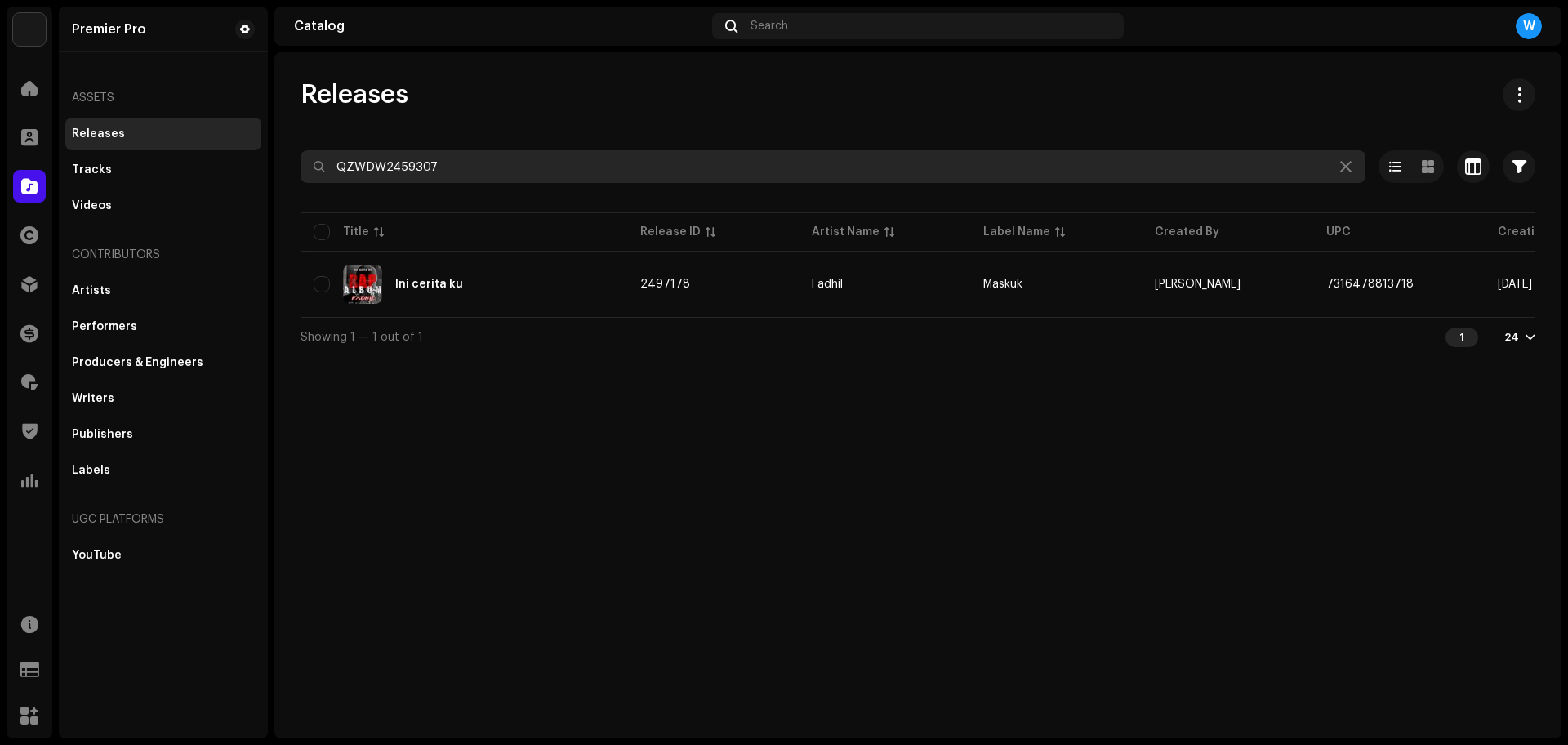
click at [574, 152] on input "QZWDW2459307" at bounding box center [833, 166] width 1065 height 33
paste input "YFZ2371839"
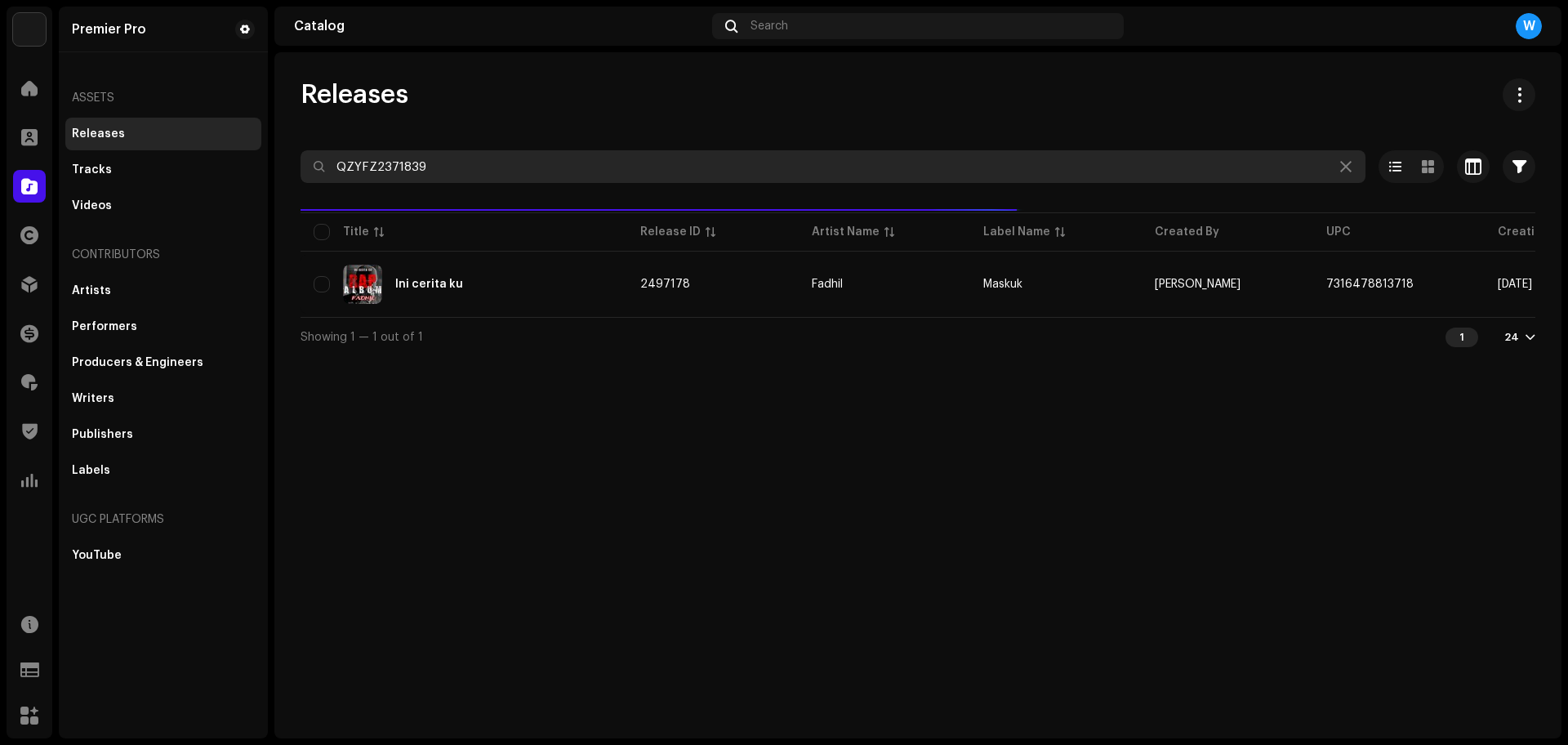
type input "QZYFZ2371839"
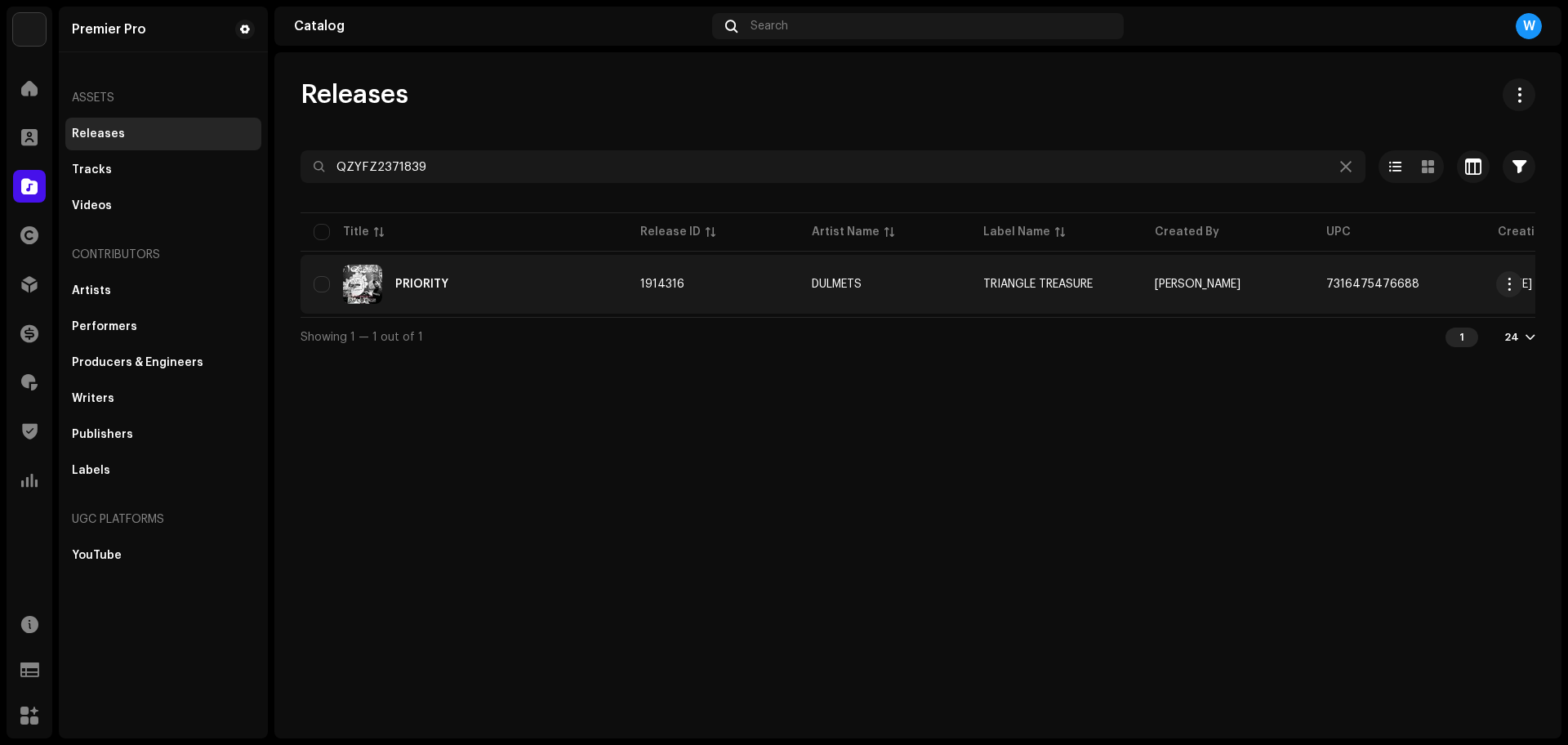
click at [438, 275] on div "PRIORITY" at bounding box center [464, 284] width 301 height 39
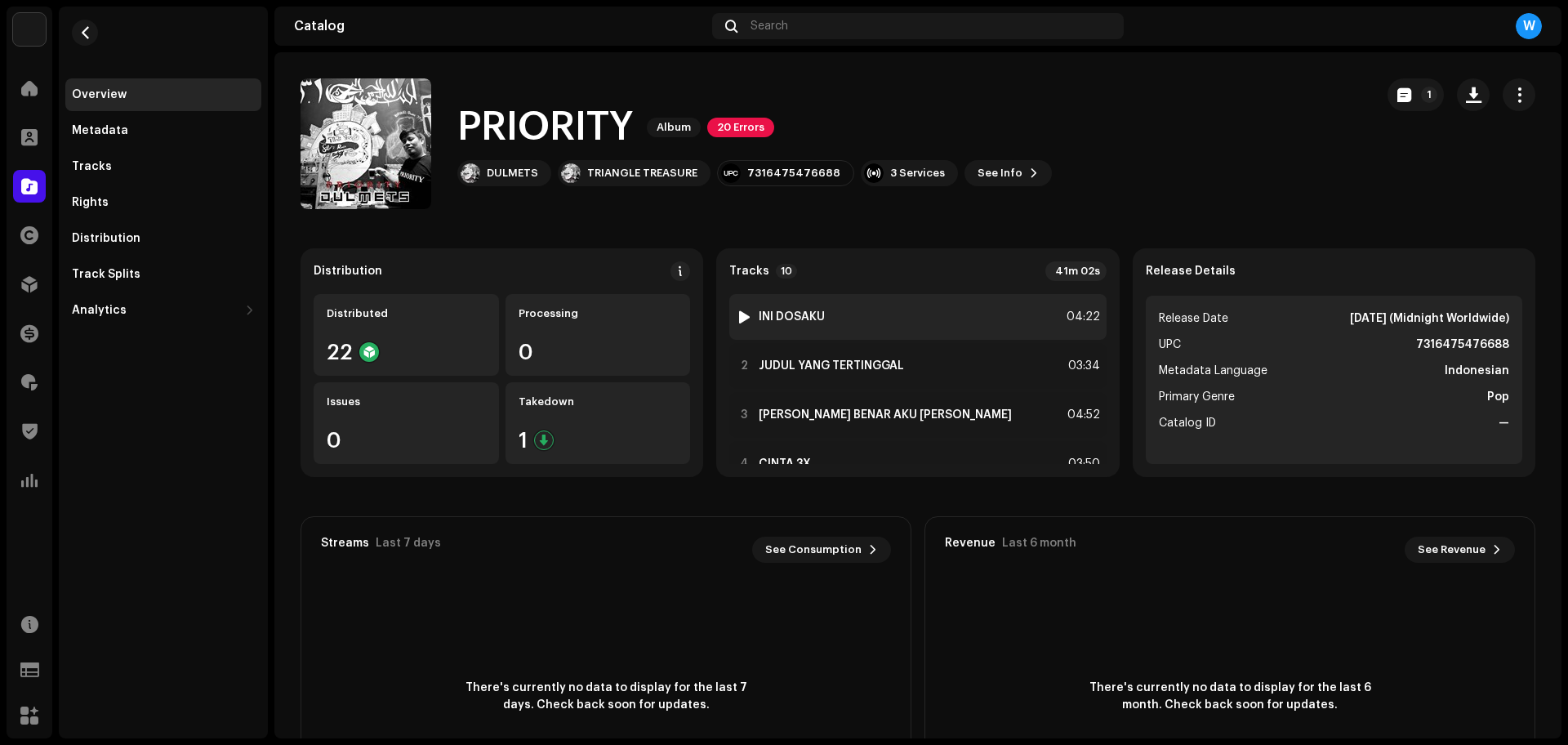
click at [743, 312] on div at bounding box center [744, 317] width 13 height 13
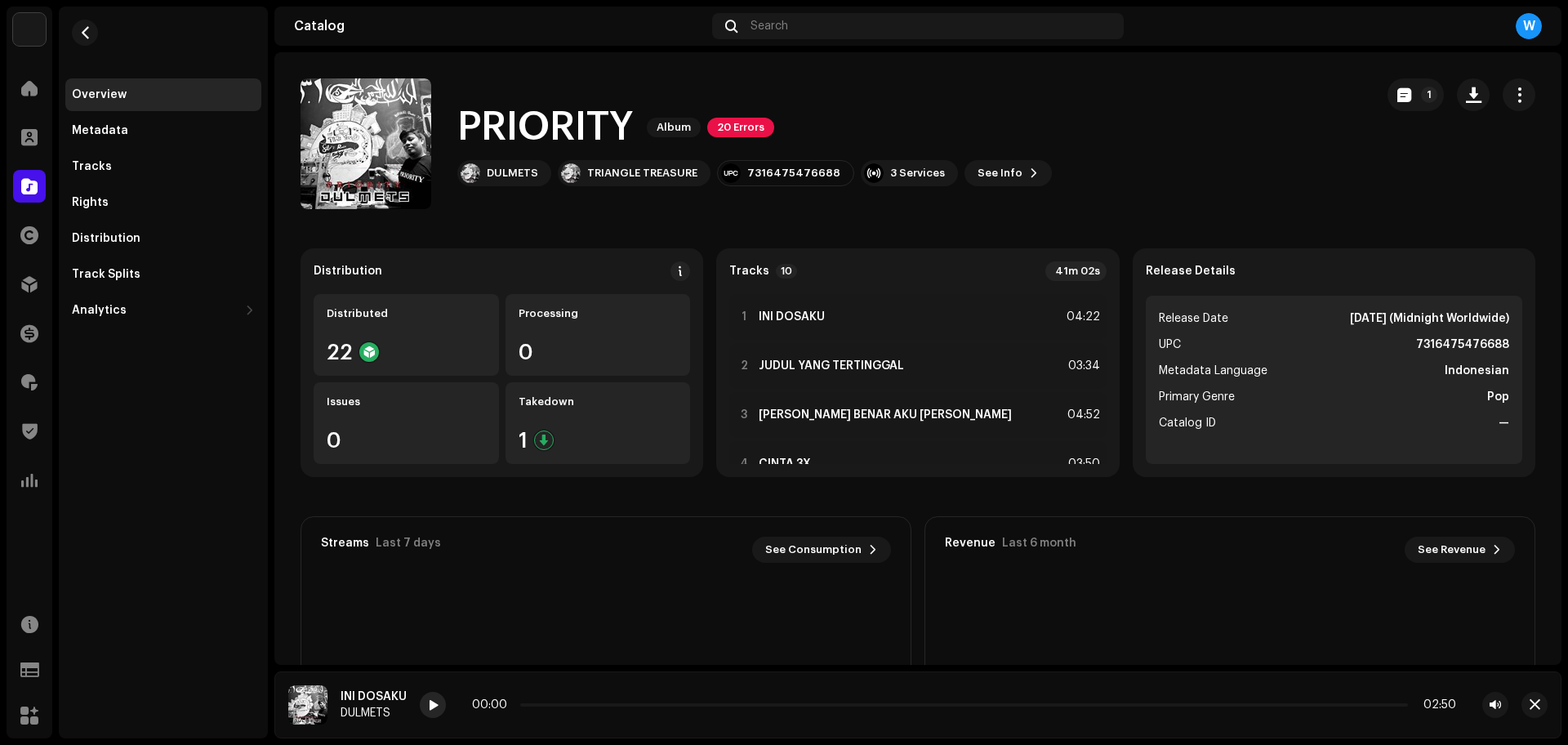
click at [426, 702] on div at bounding box center [433, 704] width 26 height 26
click at [577, 703] on p-slider at bounding box center [962, 705] width 890 height 3
click at [433, 704] on span at bounding box center [433, 706] width 10 height 13
click at [654, 704] on p-slider at bounding box center [963, 705] width 888 height 3
click at [1536, 700] on span "button" at bounding box center [1534, 705] width 11 height 13
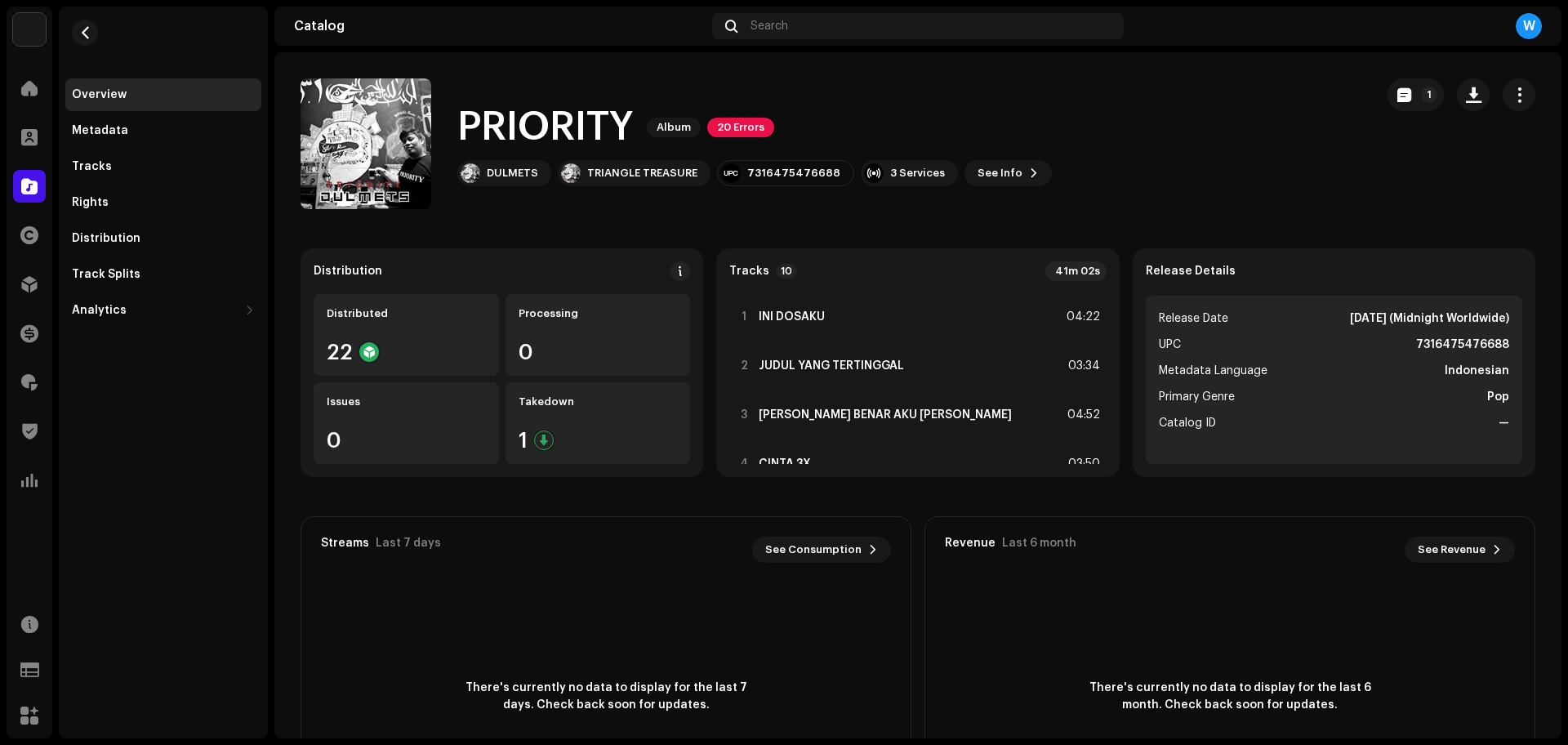
drag, startPoint x: 508, startPoint y: 136, endPoint x: 532, endPoint y: 124, distance: 26.8
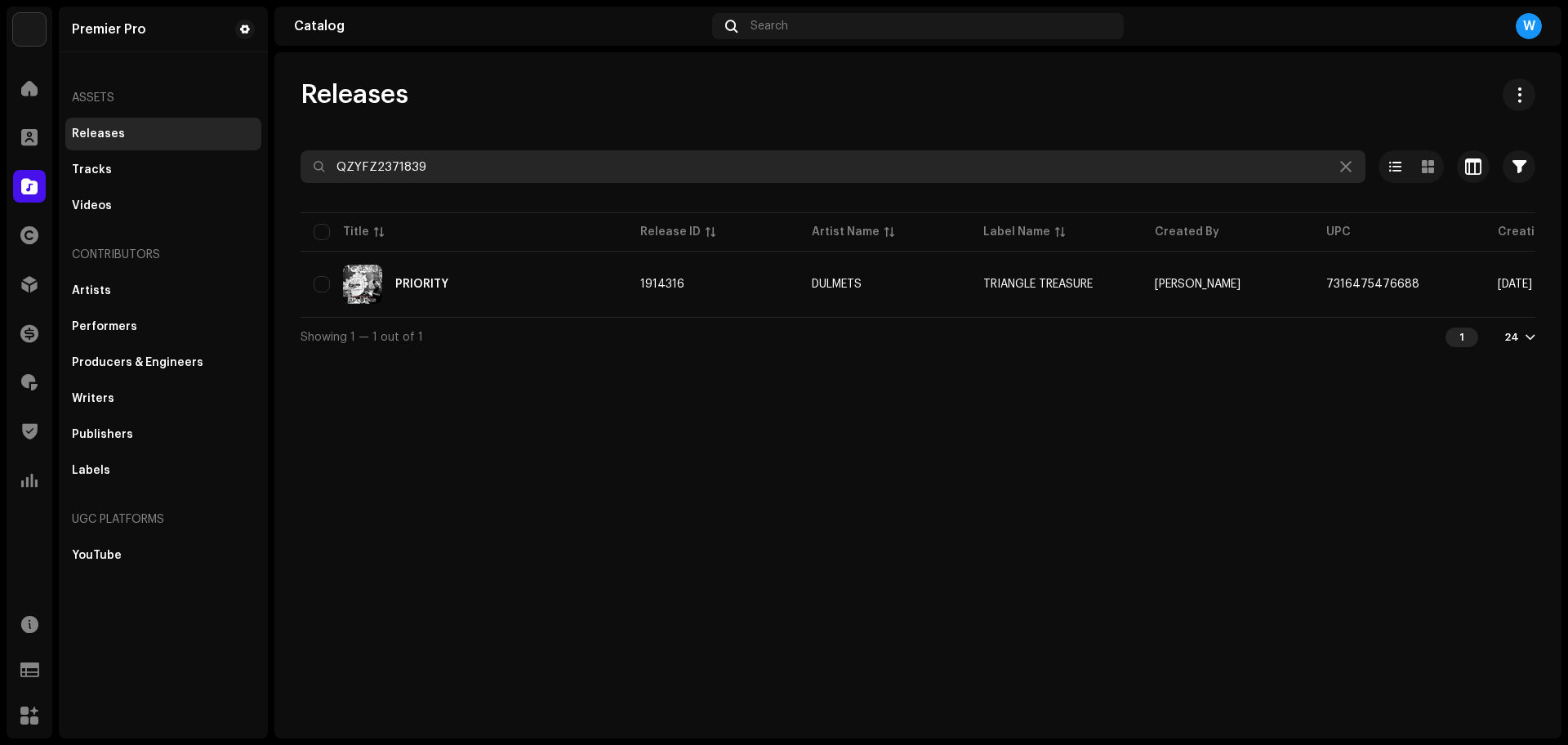
click at [519, 153] on input "QZYFZ2371839" at bounding box center [833, 166] width 1065 height 33
paste input "N882515974"
type input "QZN882515974"
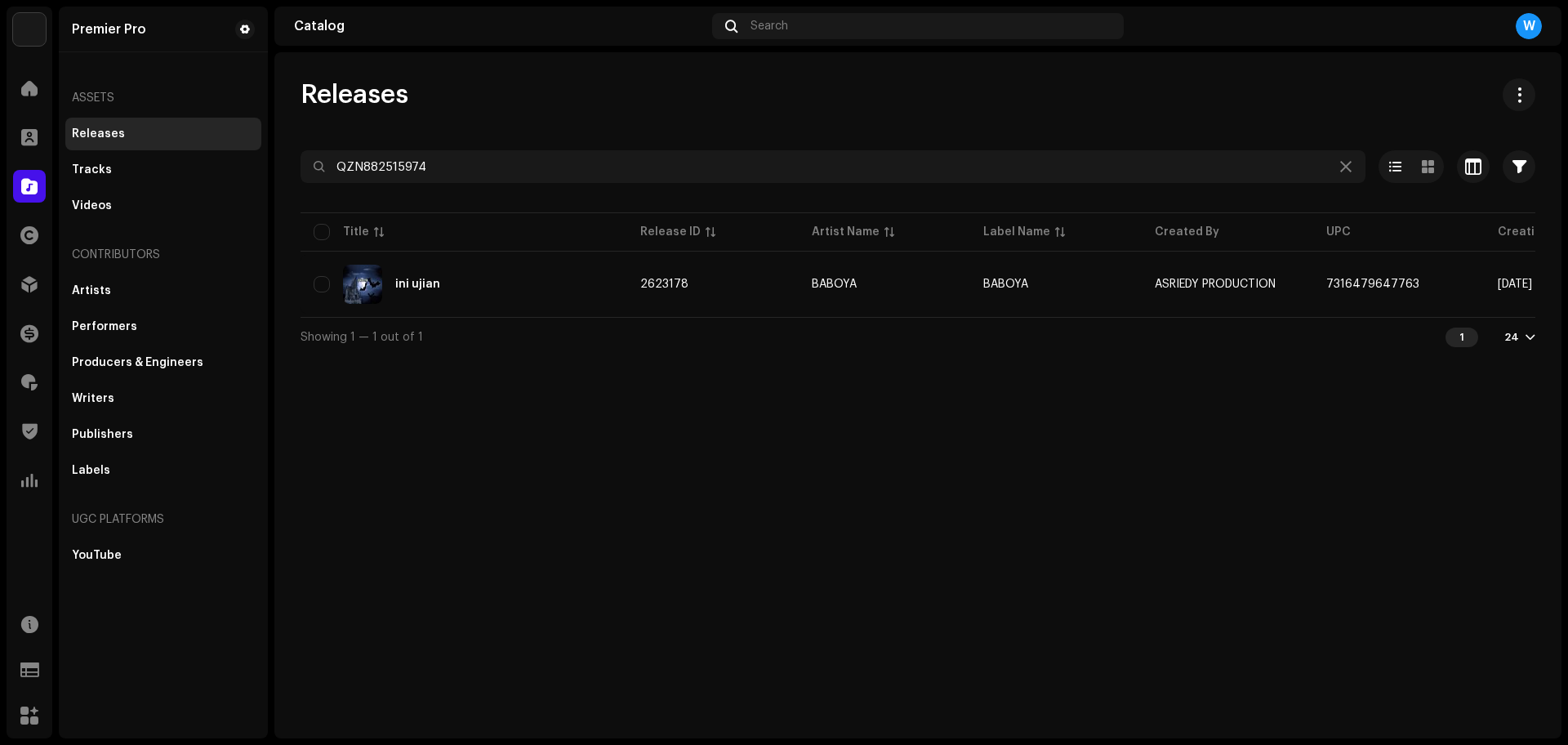
click at [574, 275] on div "ini ujian" at bounding box center [464, 284] width 301 height 39
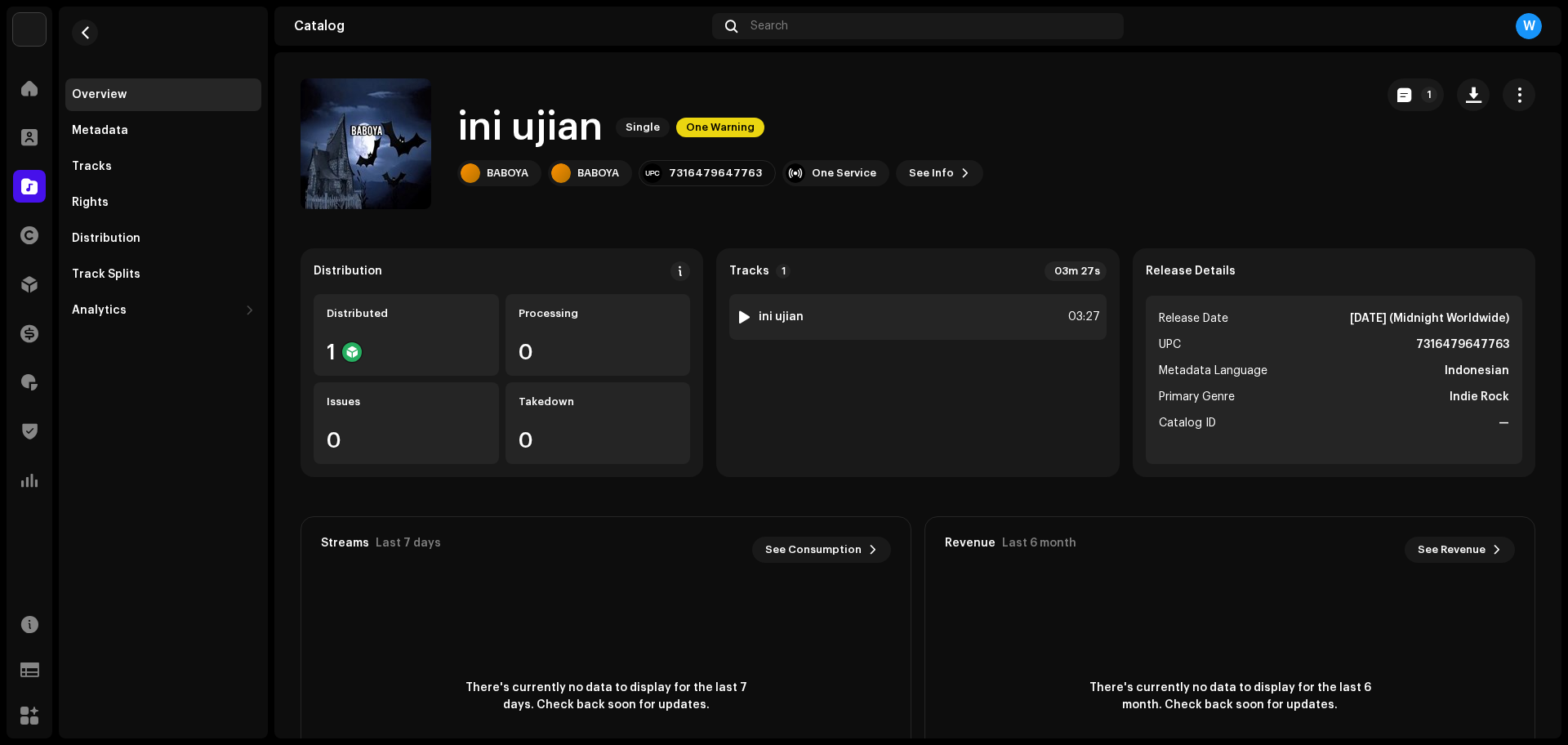
click at [741, 315] on div at bounding box center [744, 317] width 13 height 13
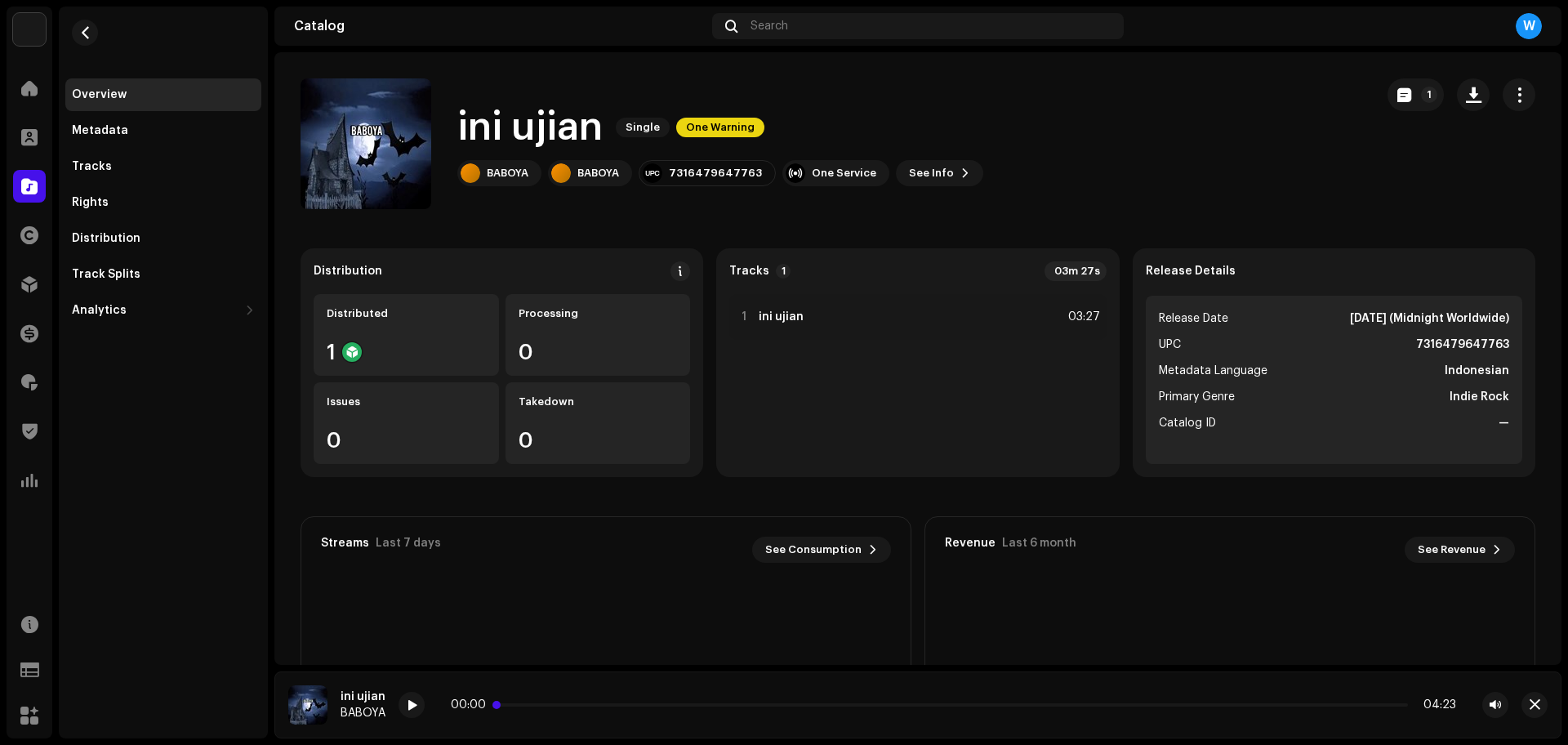
click at [634, 703] on p-slider at bounding box center [953, 705] width 909 height 3
click at [404, 713] on div at bounding box center [411, 704] width 26 height 26
click at [732, 705] on p-slider at bounding box center [953, 705] width 909 height 3
click at [641, 706] on span at bounding box center [626, 705] width 254 height 3
click at [918, 706] on div "00:33 03:27" at bounding box center [953, 705] width 1005 height 13
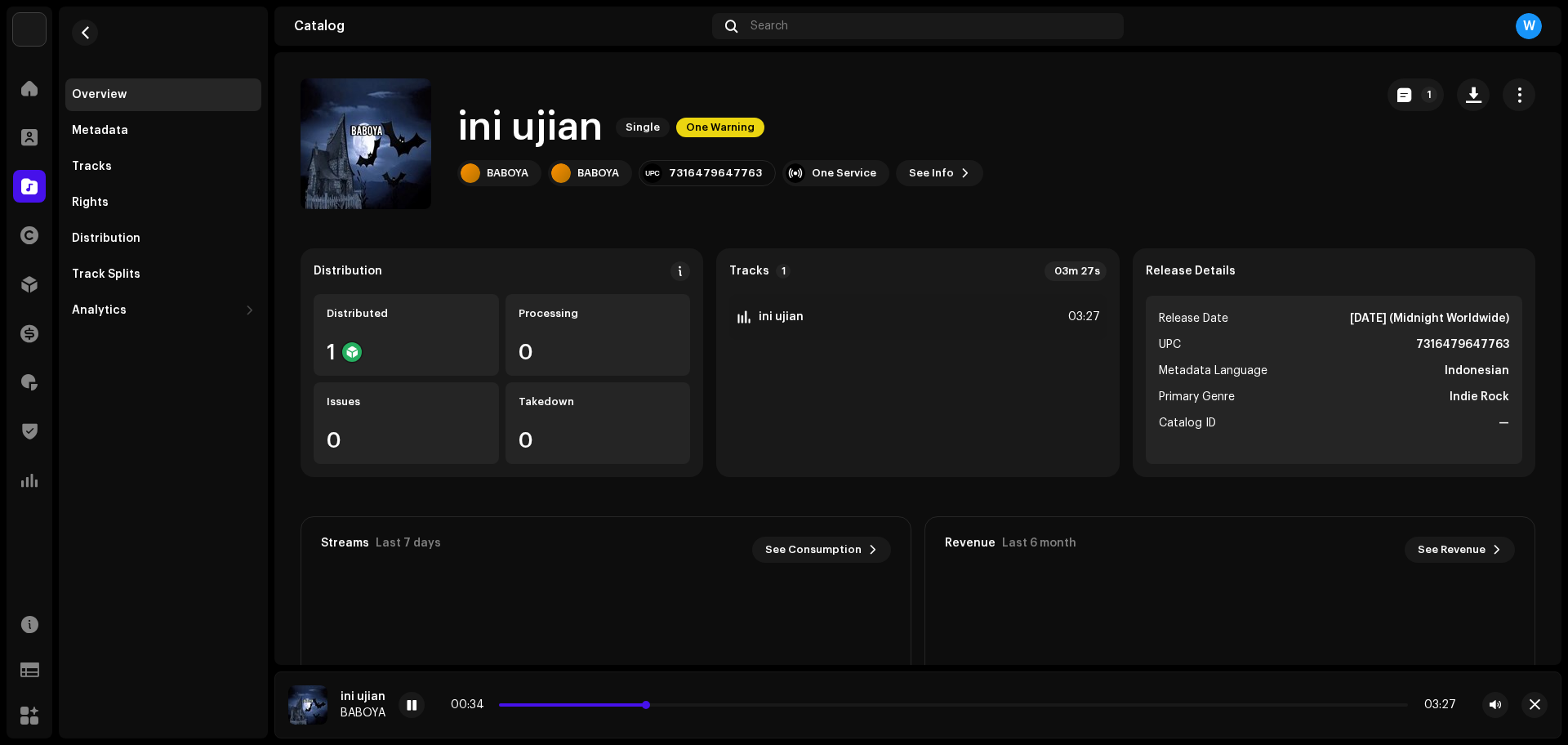
click at [930, 703] on p-slider at bounding box center [953, 705] width 909 height 3
click at [984, 703] on p-slider at bounding box center [953, 705] width 909 height 3
click at [1538, 711] on span "button" at bounding box center [1534, 705] width 11 height 13
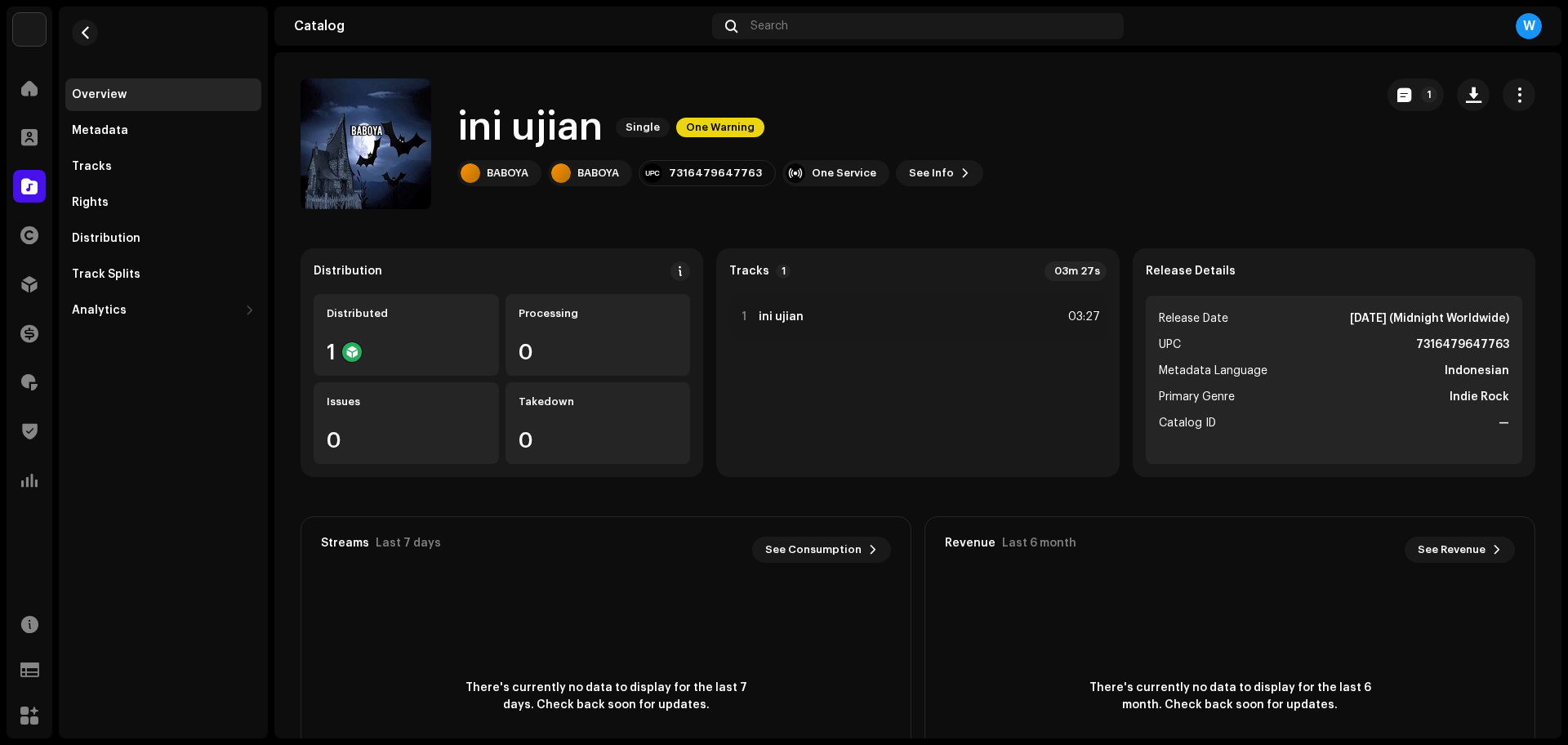
drag, startPoint x: 460, startPoint y: 153, endPoint x: 485, endPoint y: 133, distance: 32.0
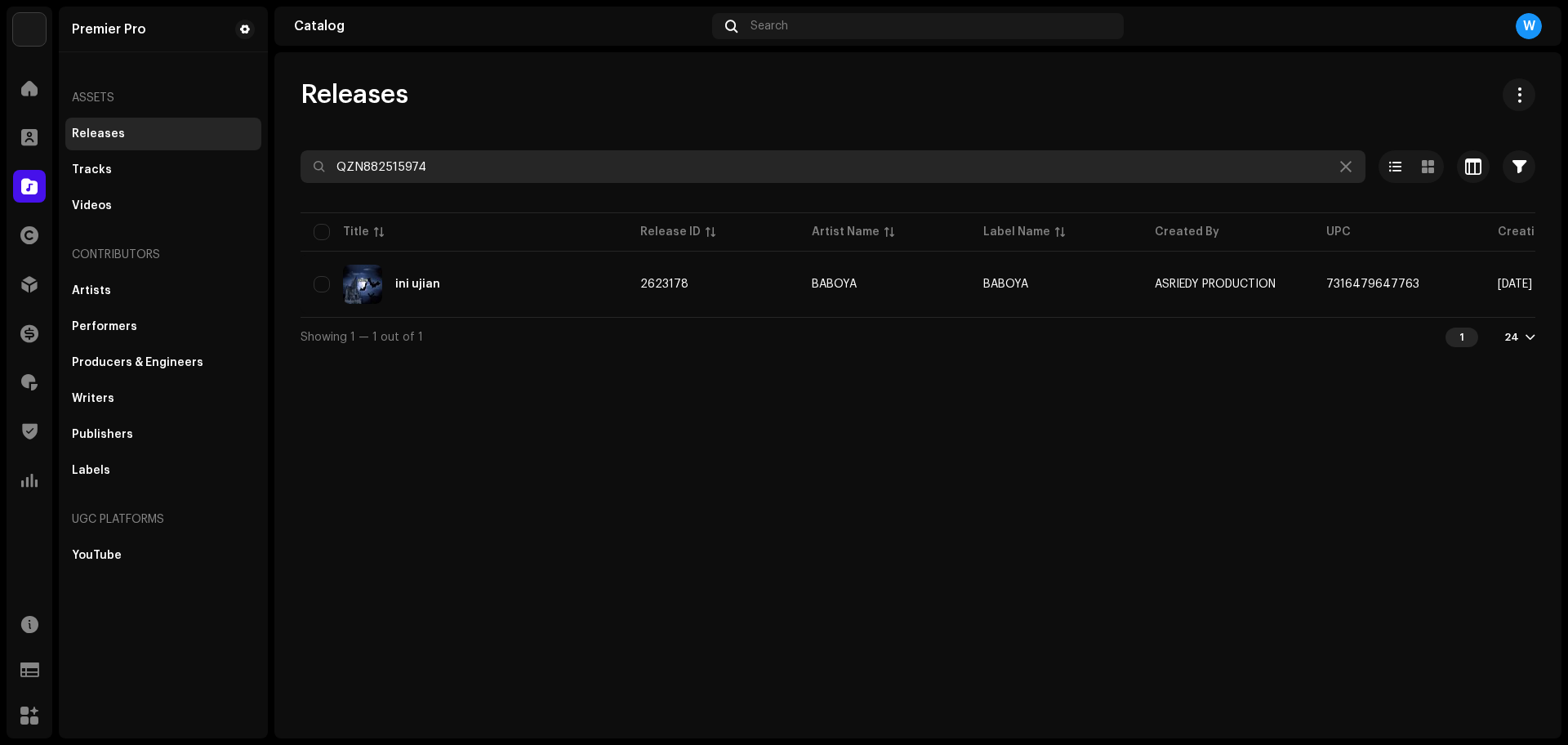
click at [468, 172] on input "QZN882515974" at bounding box center [833, 166] width 1065 height 33
paste input "YFZ2321243"
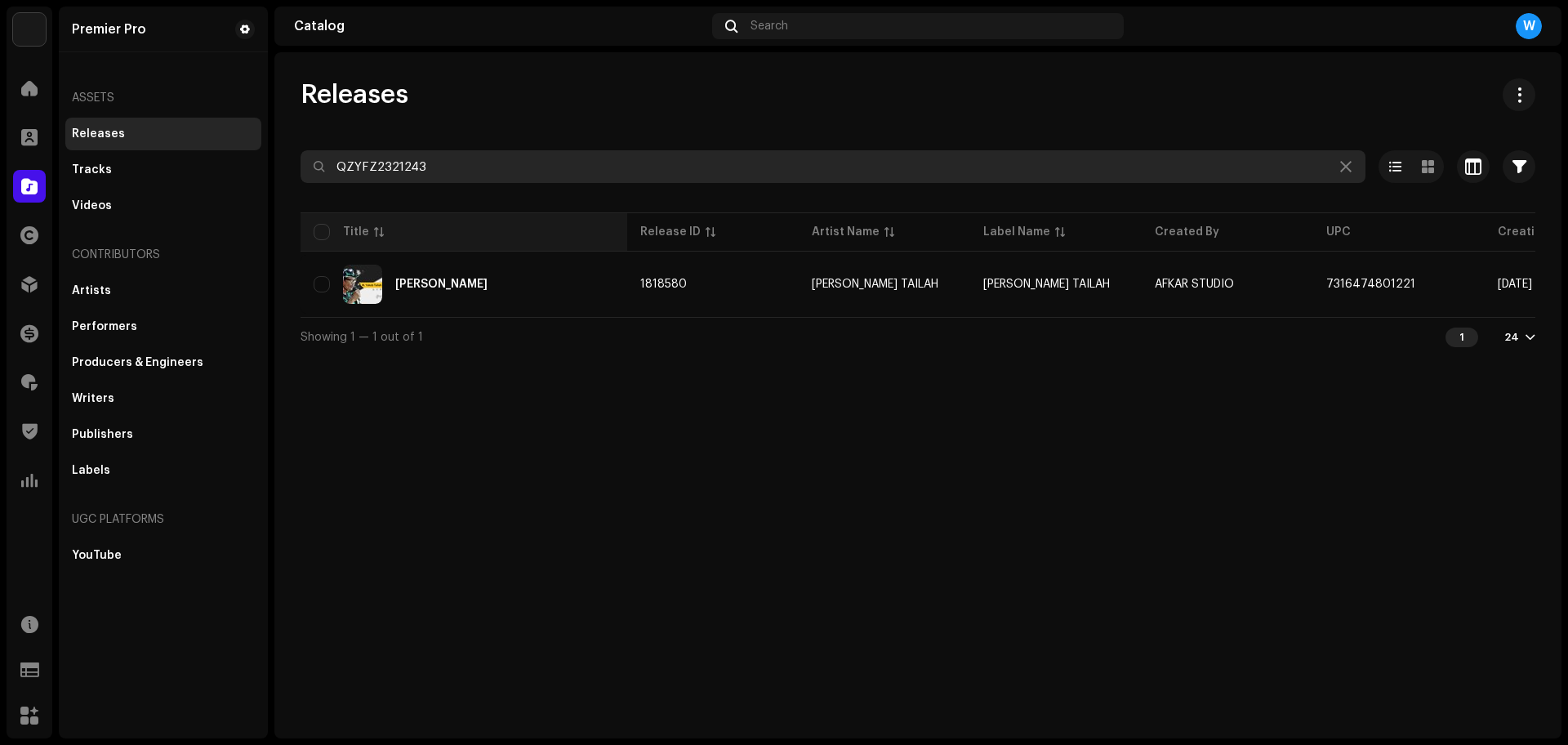
type input "QZYFZ2321243"
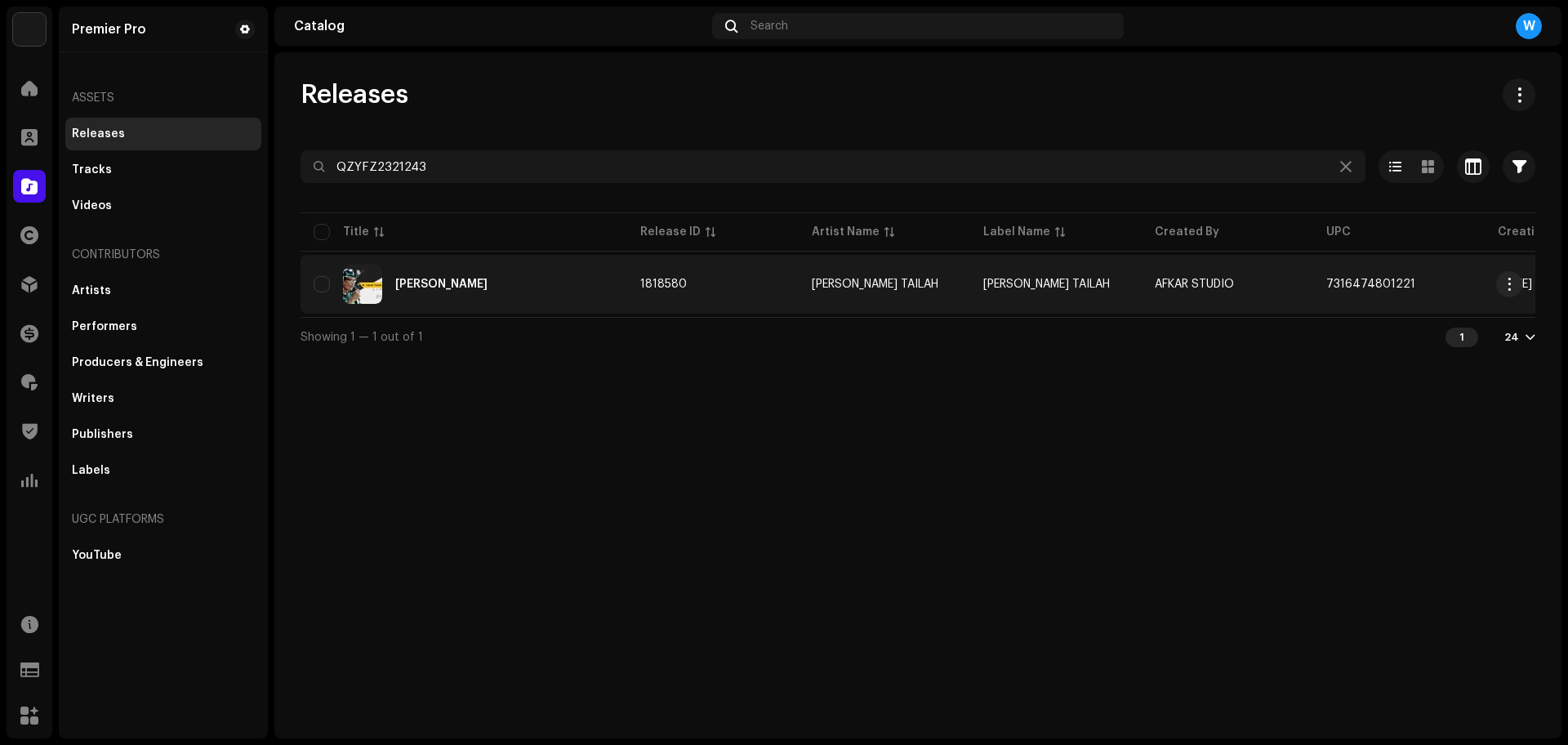
click at [543, 254] on td "[PERSON_NAME]" at bounding box center [464, 284] width 327 height 59
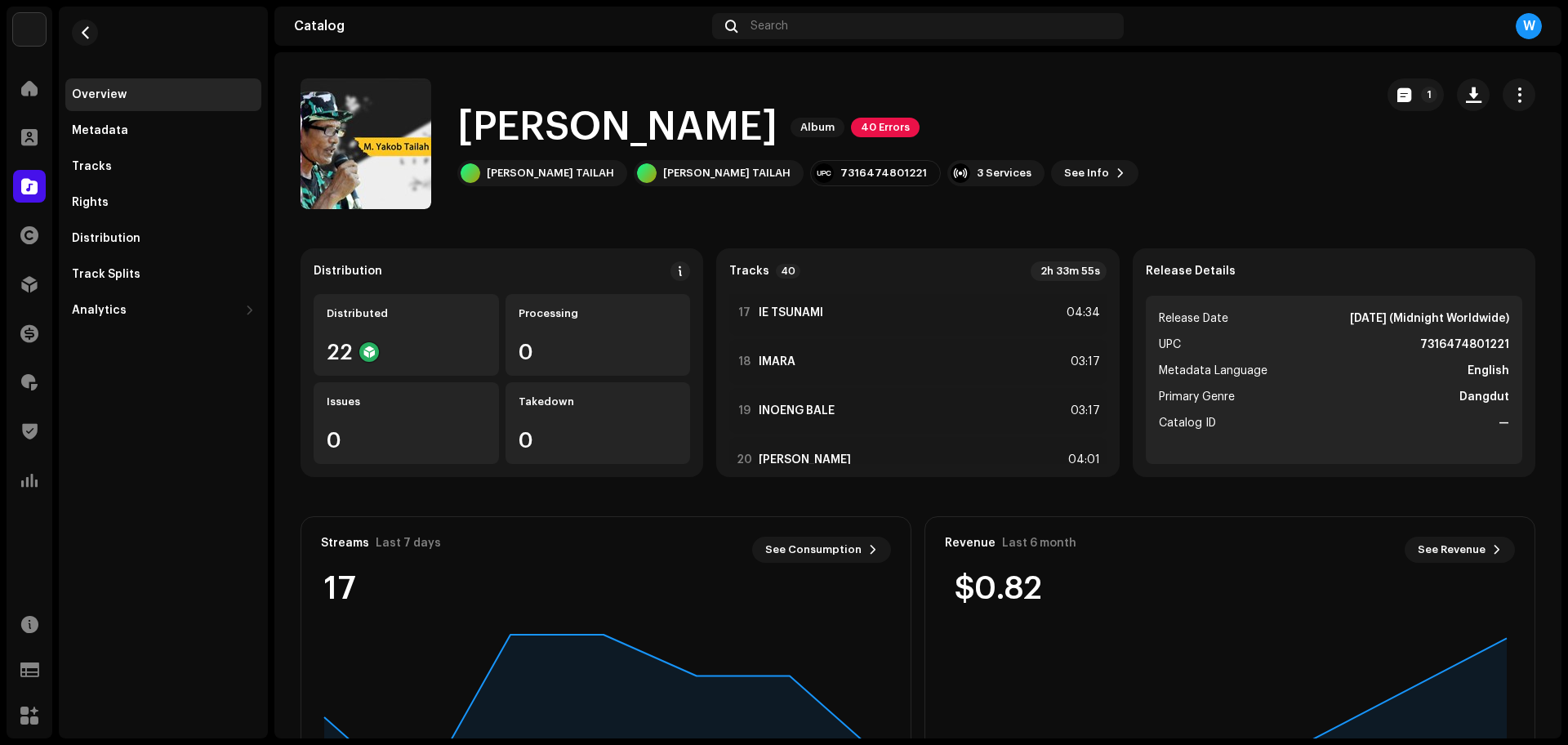
scroll to position [816, 0]
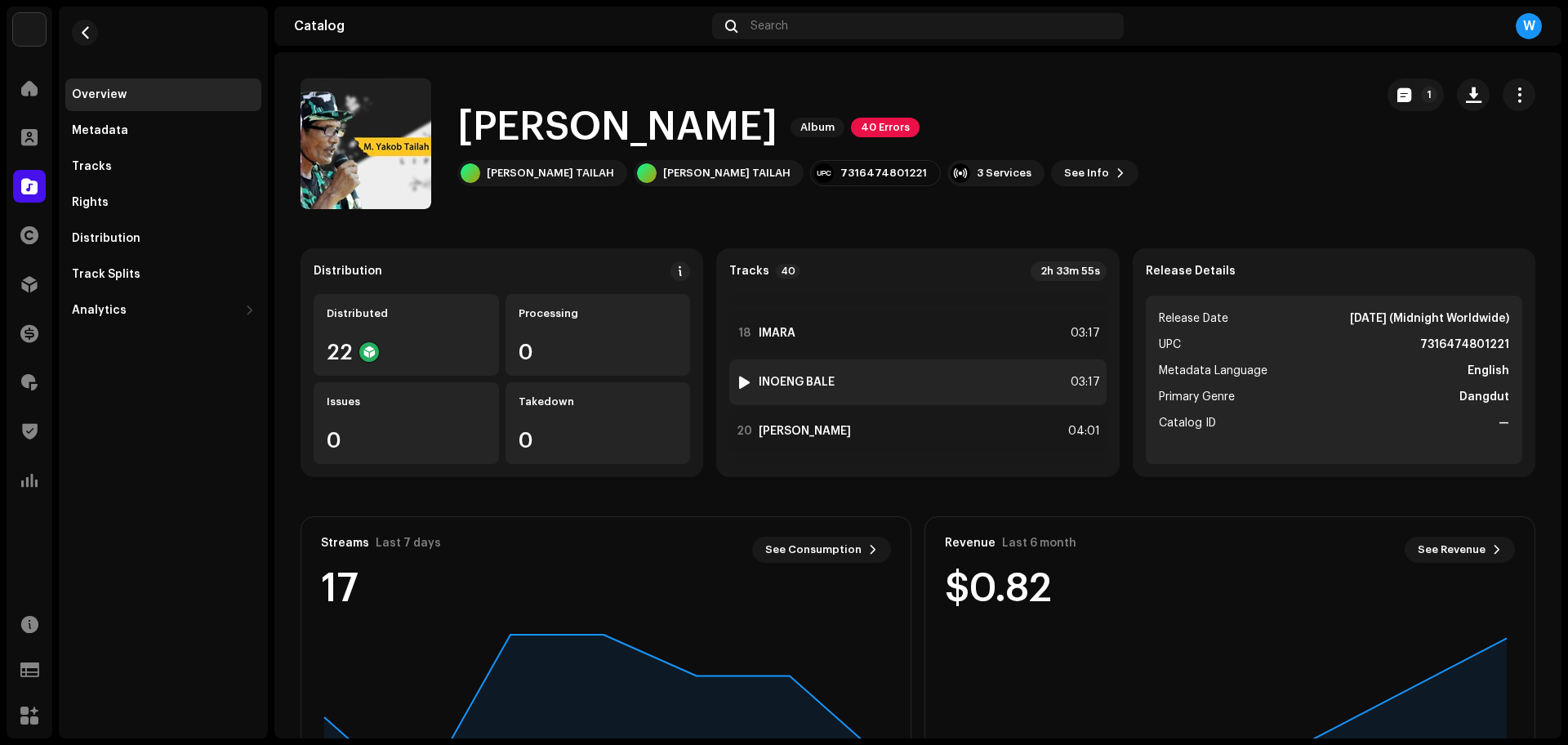
click at [743, 378] on div at bounding box center [744, 382] width 13 height 13
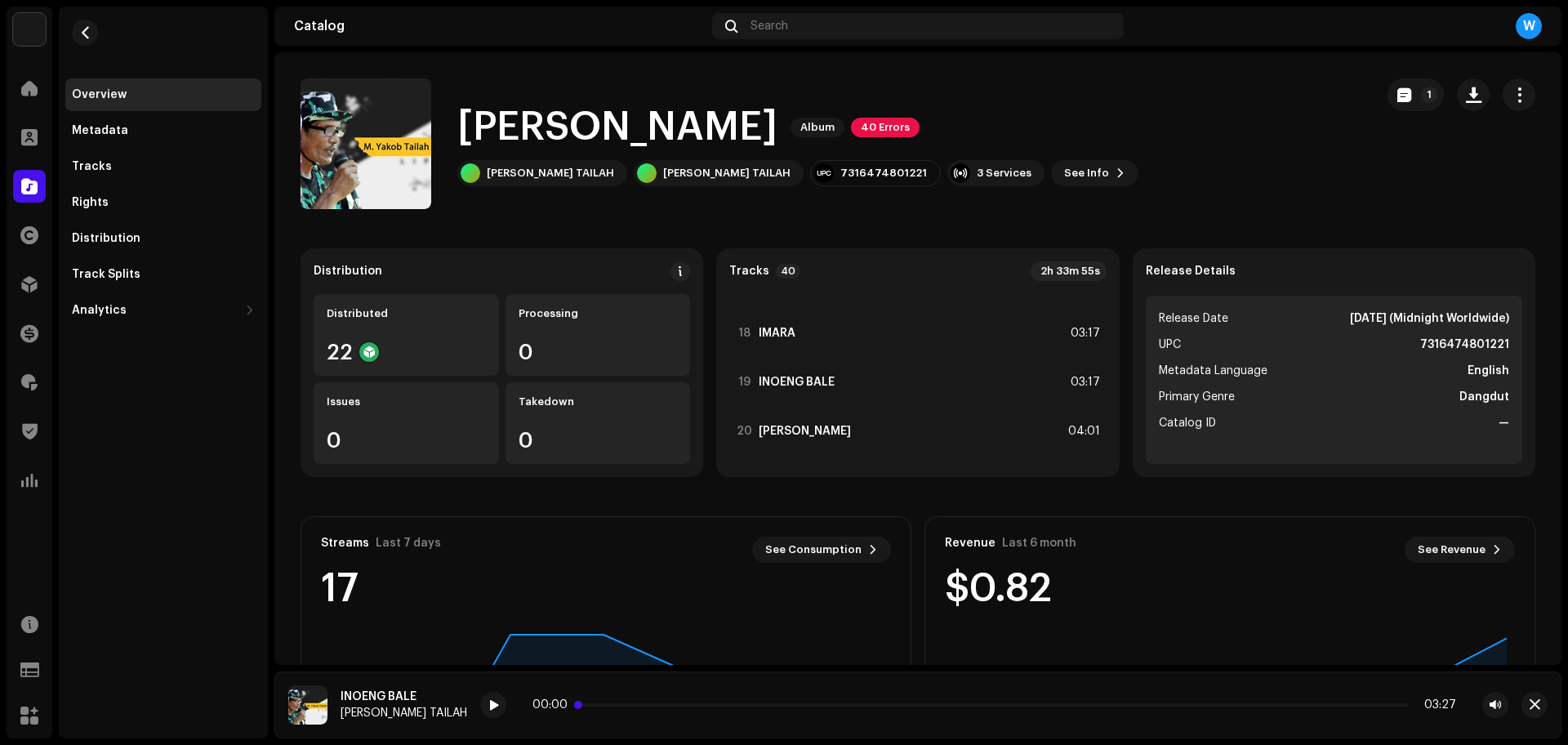
click at [608, 705] on p-slider at bounding box center [994, 705] width 827 height 3
click at [488, 706] on span at bounding box center [493, 706] width 10 height 13
click at [1524, 701] on button "button" at bounding box center [1534, 704] width 26 height 26
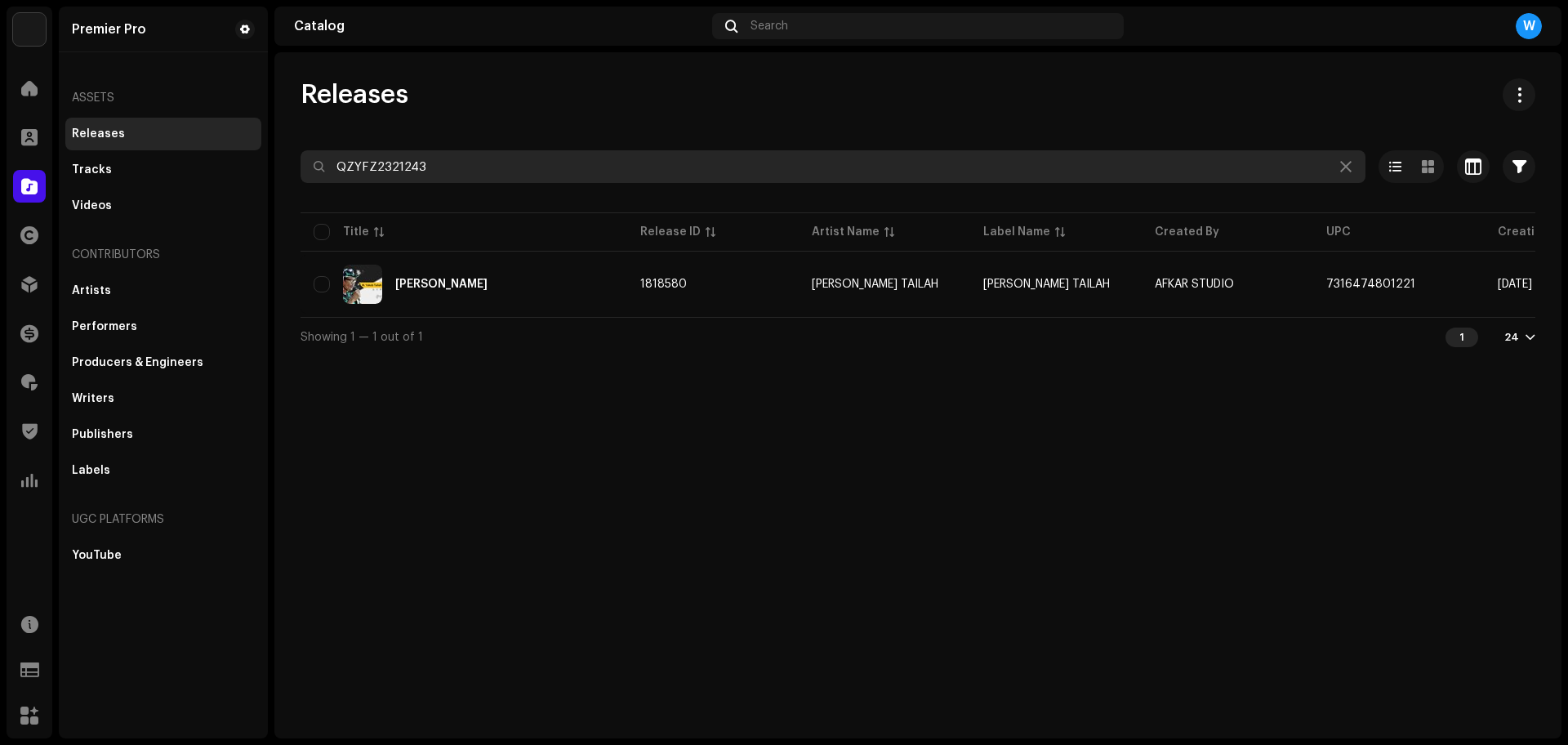
click at [490, 161] on input "QZYFZ2321243" at bounding box center [833, 166] width 1065 height 33
paste input "Z662320541"
paste input "YFZ2469119"
type input "QZYFZ2469119"
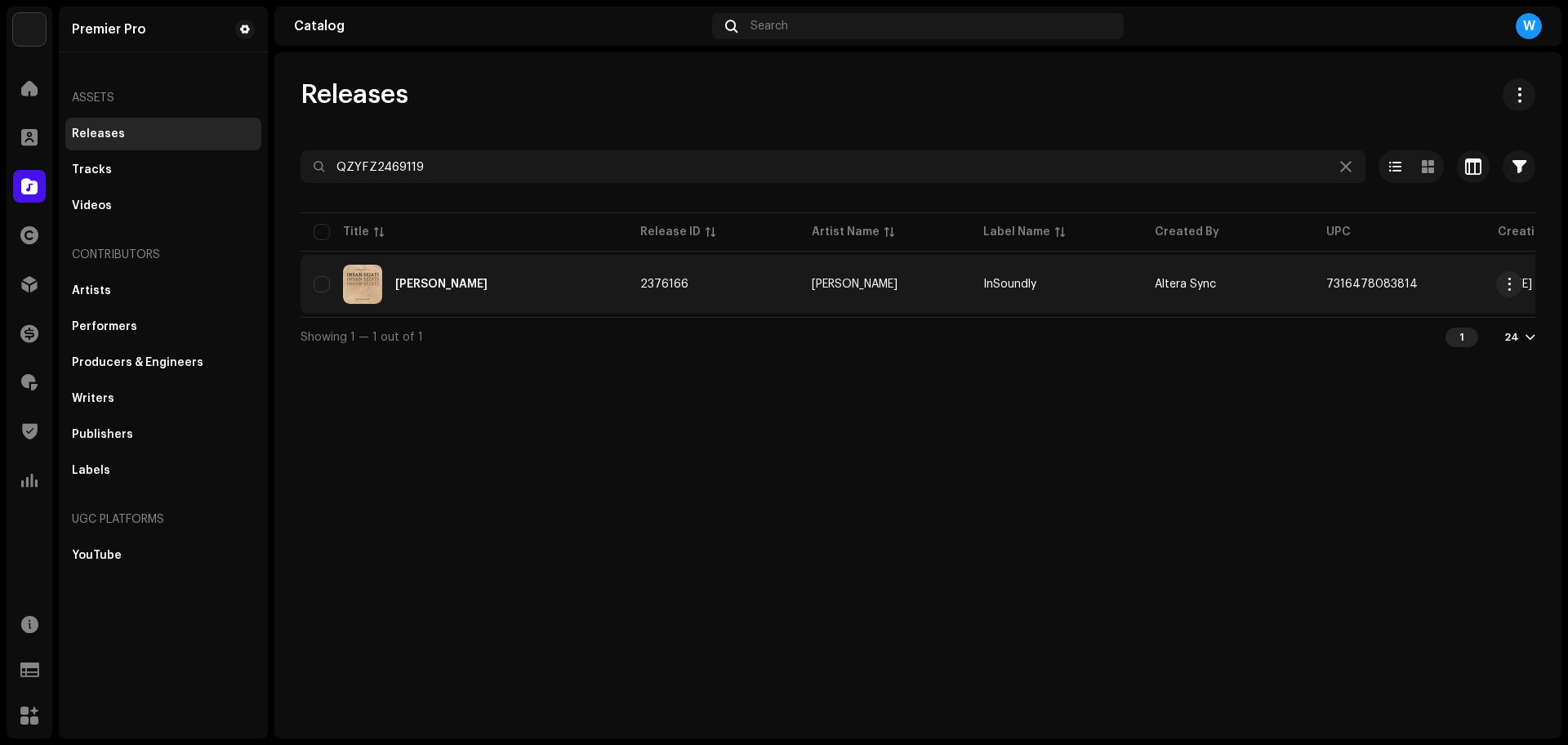
click at [690, 270] on td "2376166" at bounding box center [713, 284] width 171 height 59
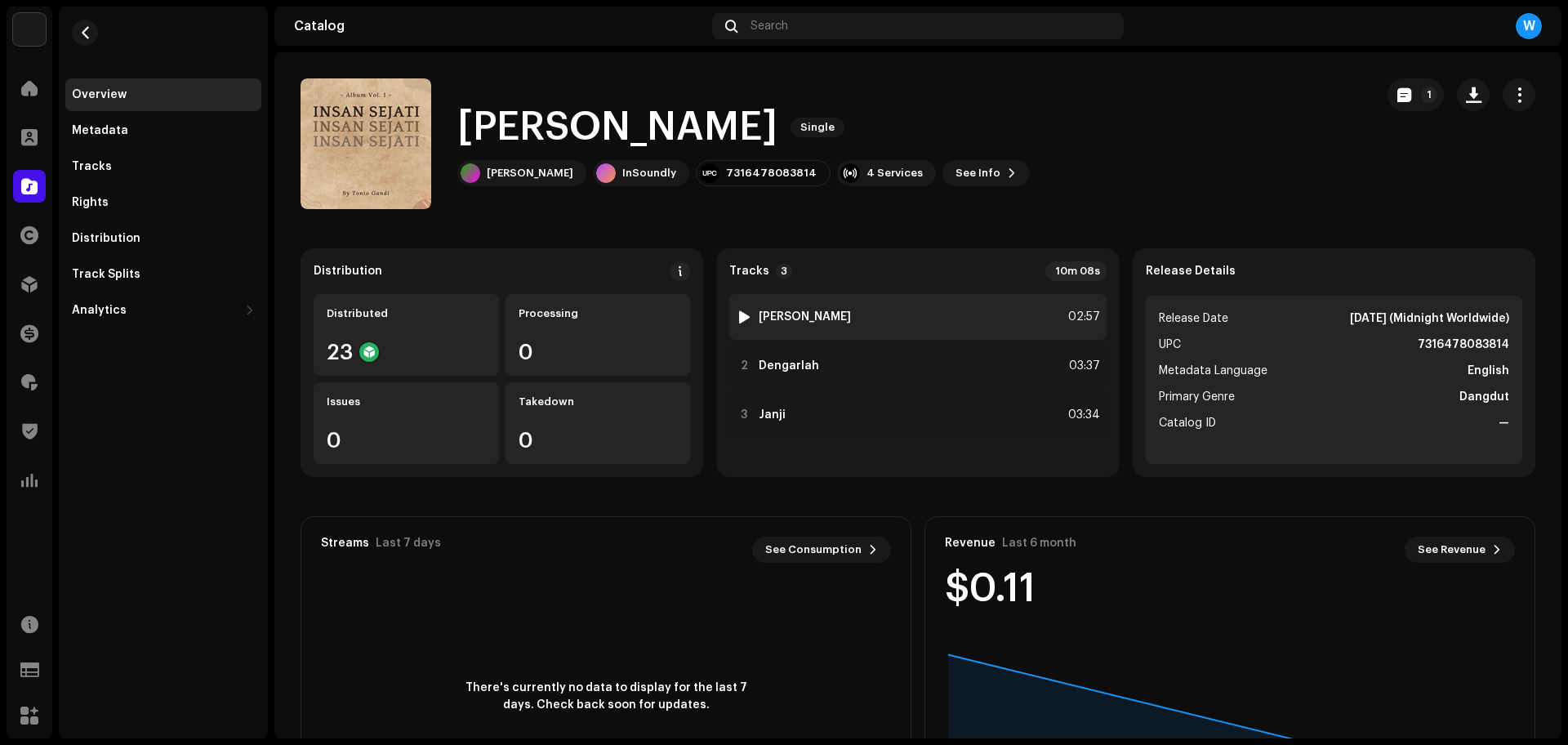
click at [738, 317] on div at bounding box center [744, 317] width 13 height 13
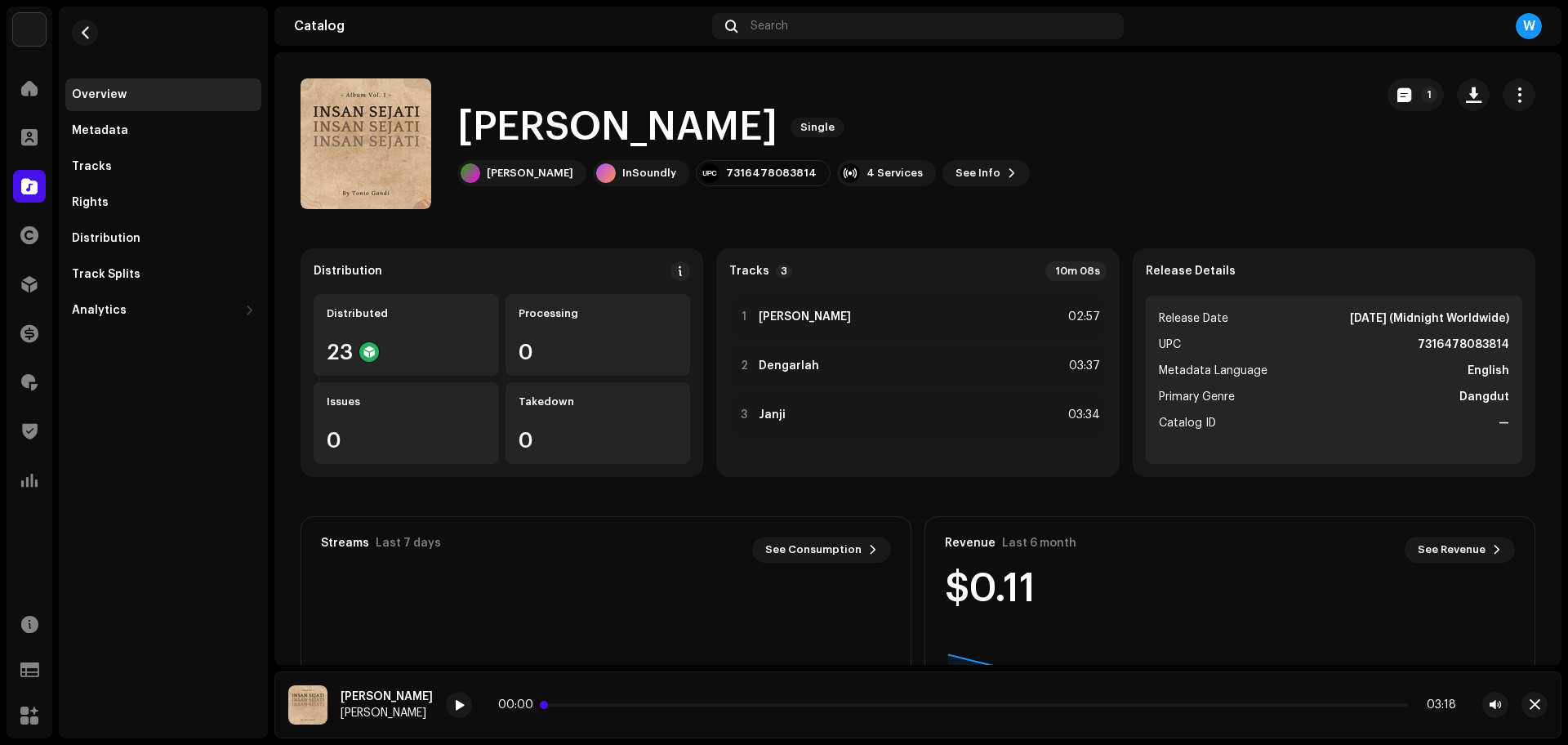
click at [666, 704] on p-slider at bounding box center [977, 705] width 862 height 3
click at [454, 700] on span at bounding box center [459, 706] width 10 height 13
click at [1536, 707] on span "button" at bounding box center [1534, 705] width 11 height 13
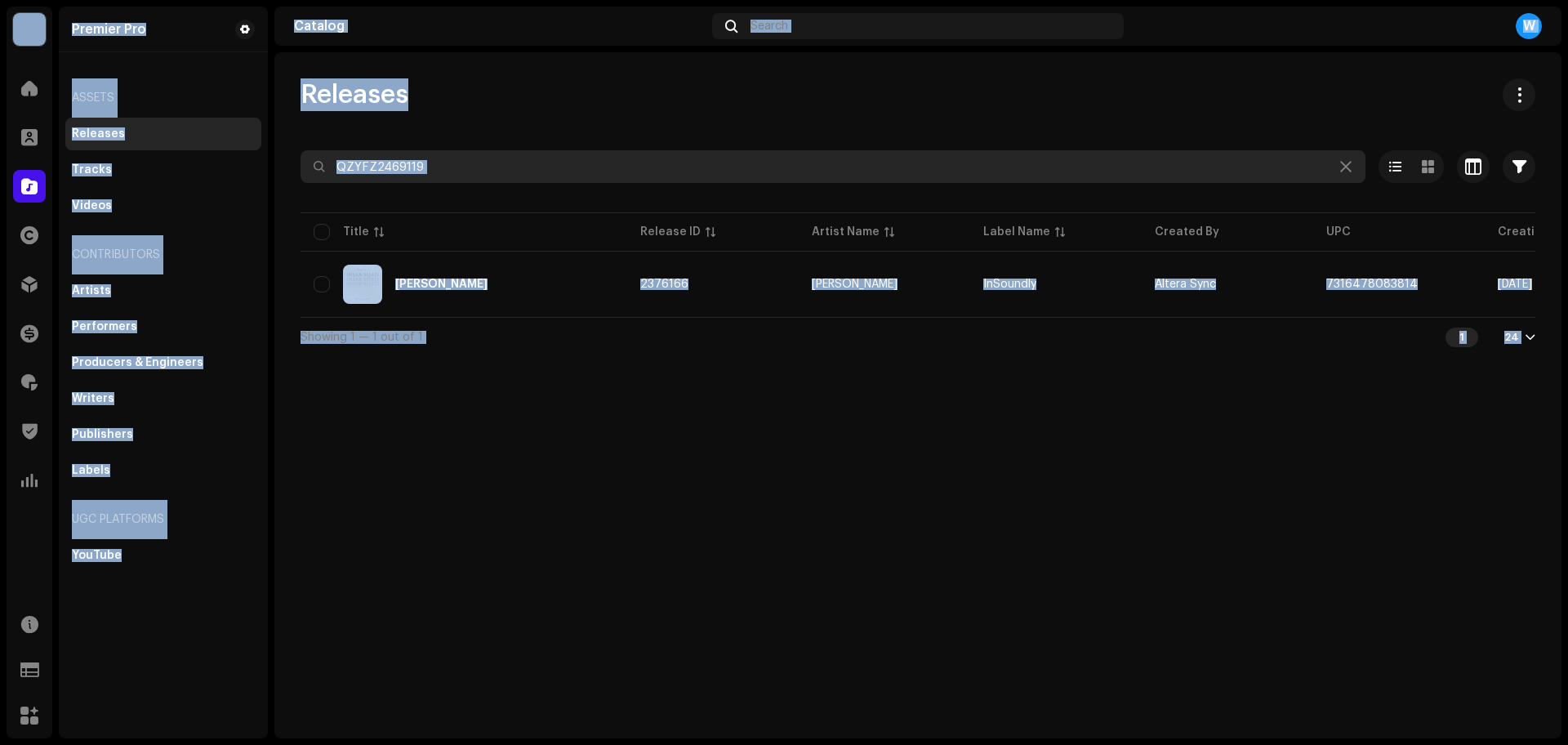
click at [487, 170] on input "QZYFZ2469119" at bounding box center [833, 166] width 1065 height 33
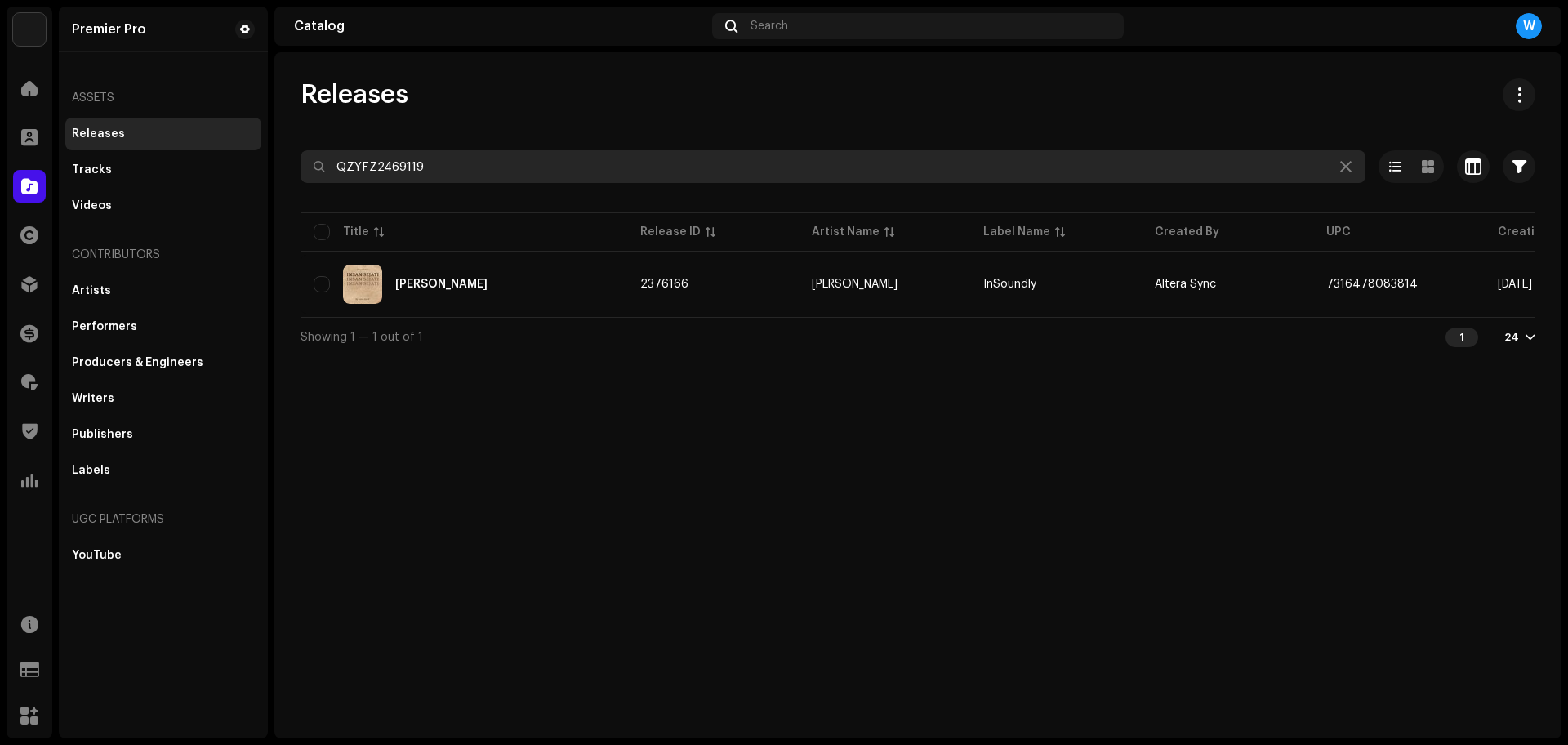
paste input "QZZ662320556"
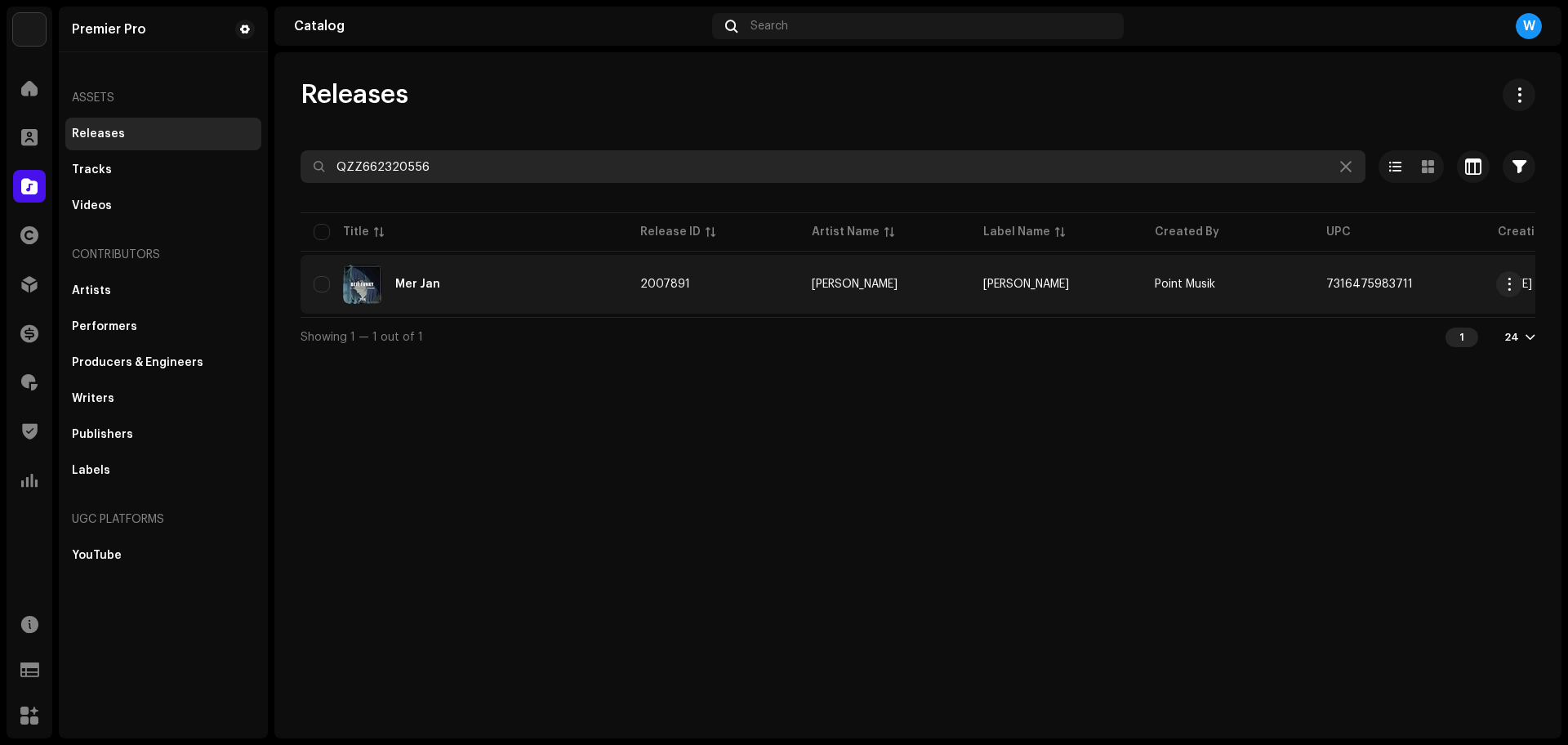
paste input "485252"
type input "QZZ662485252"
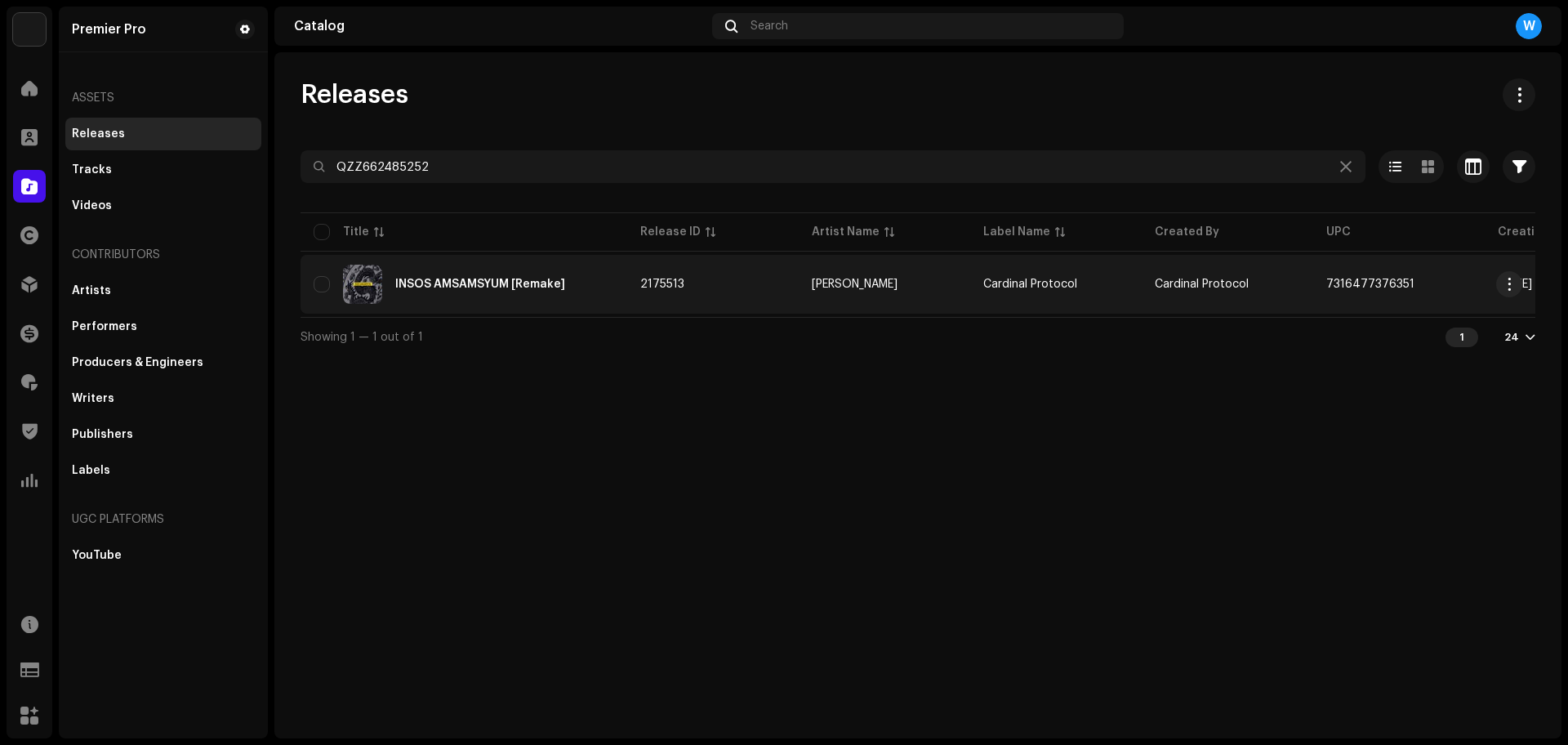
click at [486, 286] on div "INSOS AMSAMSYUM [Remake]" at bounding box center [480, 285] width 170 height 12
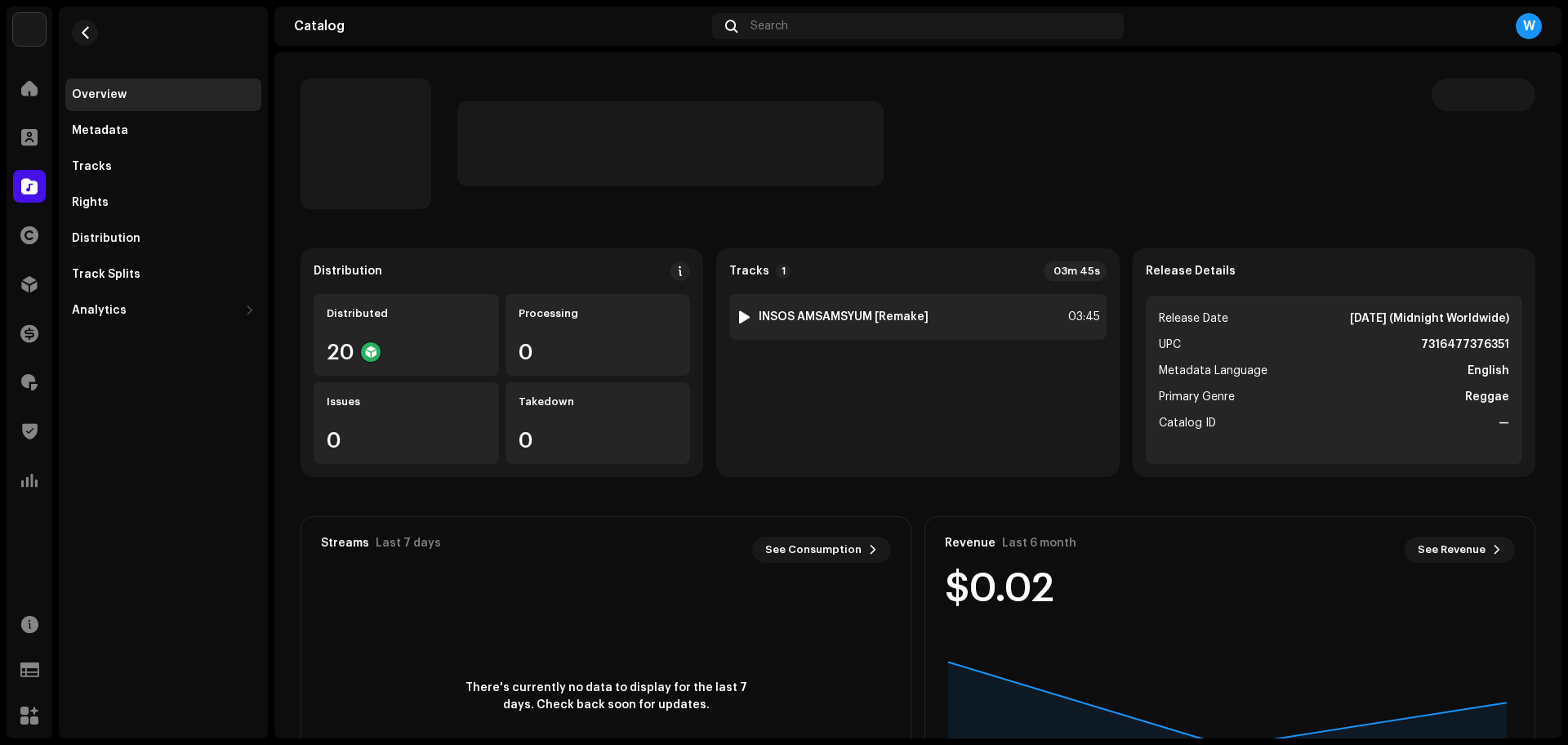
click at [738, 317] on div at bounding box center [744, 317] width 13 height 13
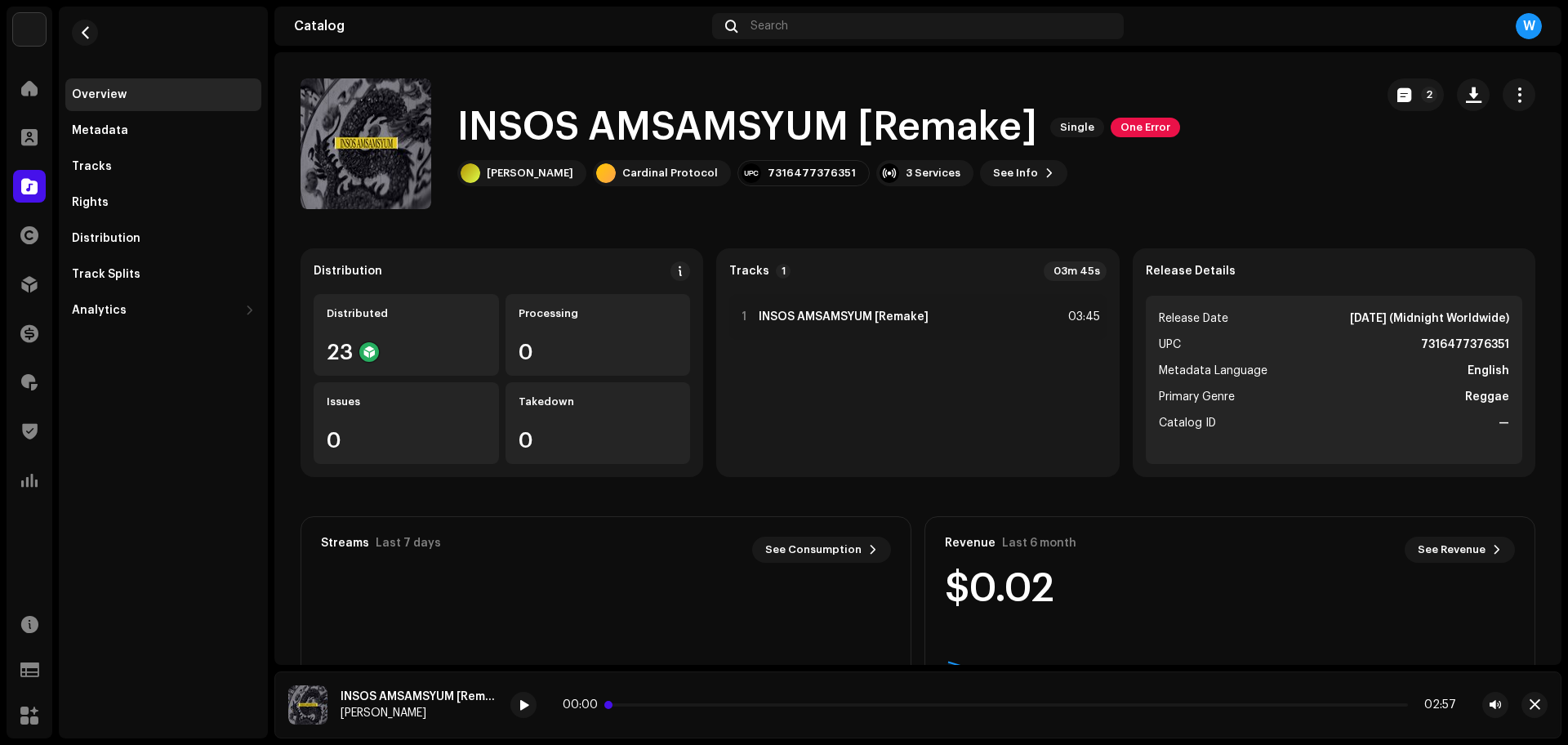
click at [690, 704] on p-slider at bounding box center [1009, 705] width 797 height 3
drag, startPoint x: 510, startPoint y: 703, endPoint x: 522, endPoint y: 709, distance: 13.4
click at [522, 709] on div "INSOS AMSAMSYUM [Remake] [PERSON_NAME] 00:17 03:46" at bounding box center [918, 705] width 1287 height 67
click at [522, 709] on span at bounding box center [523, 706] width 10 height 13
click at [738, 705] on p-slider at bounding box center [1009, 705] width 797 height 3
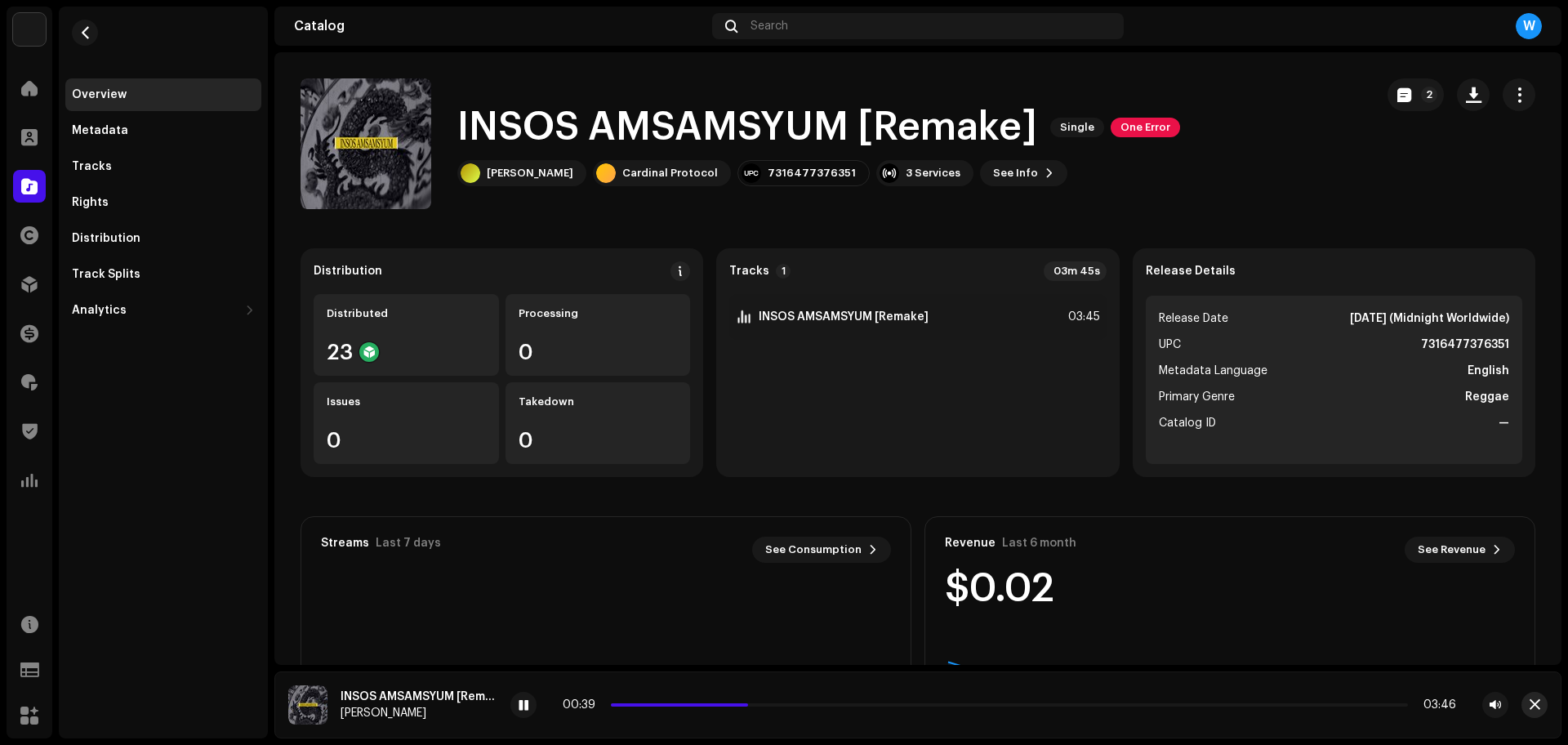
click at [1528, 703] on button "button" at bounding box center [1534, 704] width 26 height 26
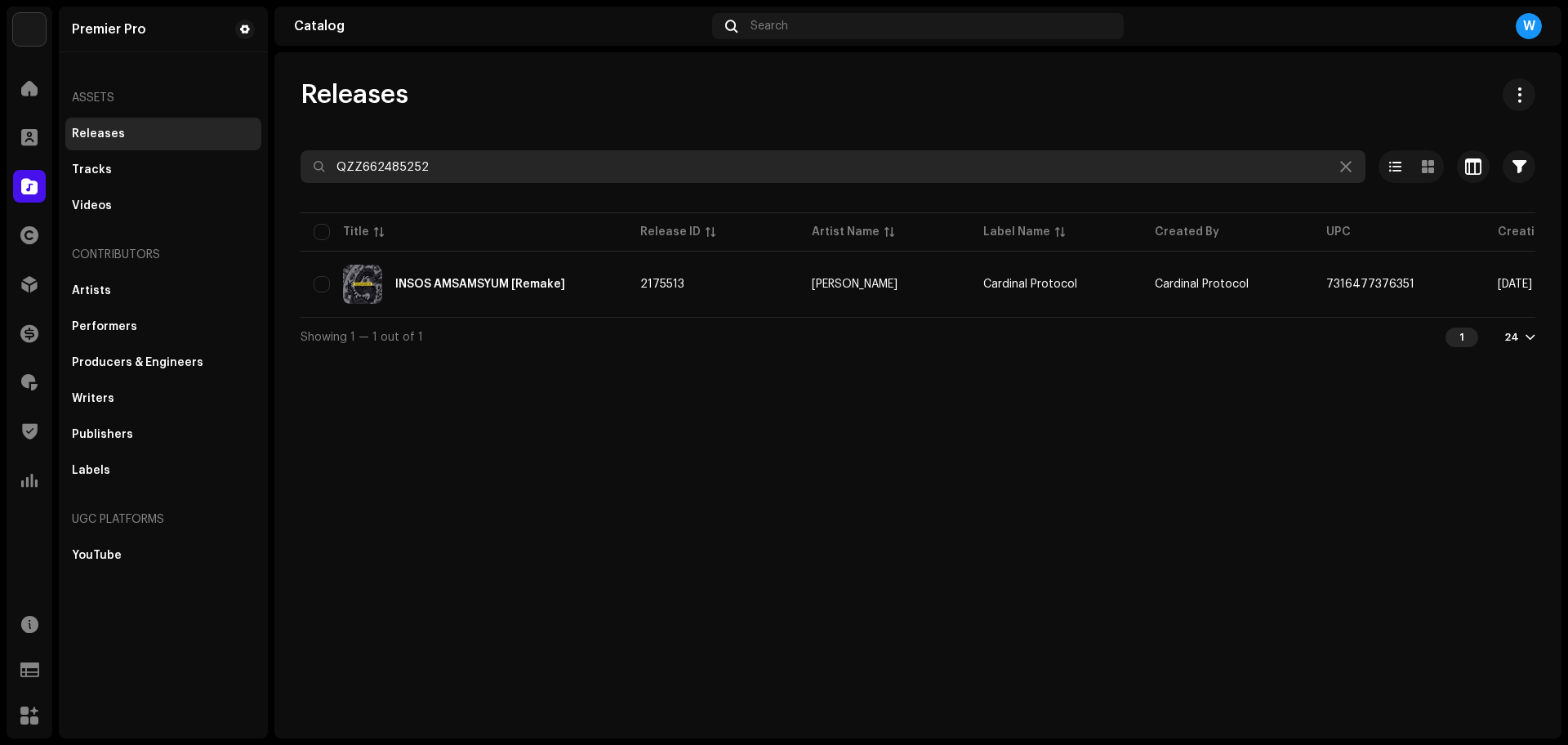
click at [1155, 176] on input "QZZ662485252" at bounding box center [833, 166] width 1065 height 33
paste input "YFZ2461090"
paste input "Z662321501"
type input "QZZ662321501"
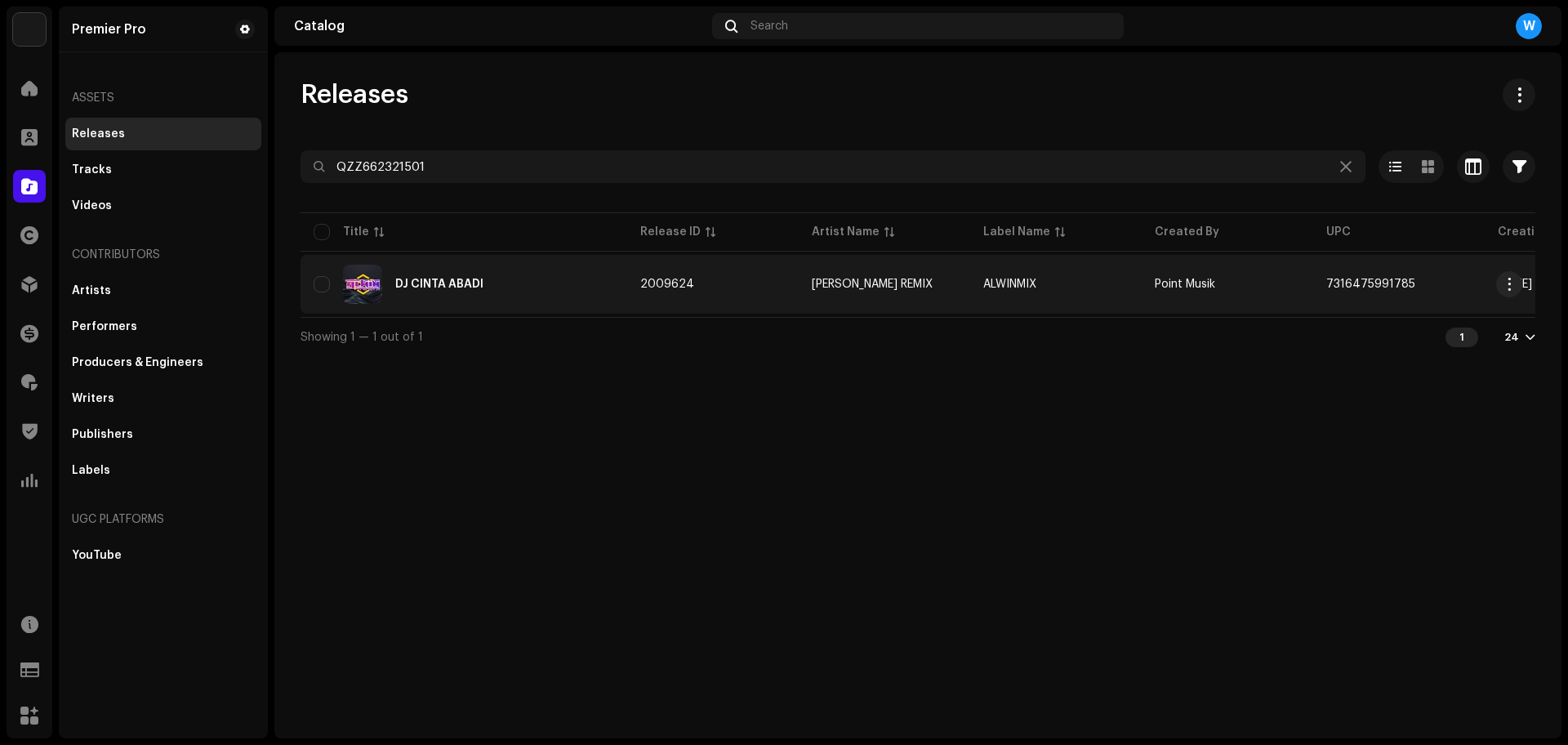
click at [479, 296] on div "DJ CINTA ABADI" at bounding box center [464, 284] width 301 height 39
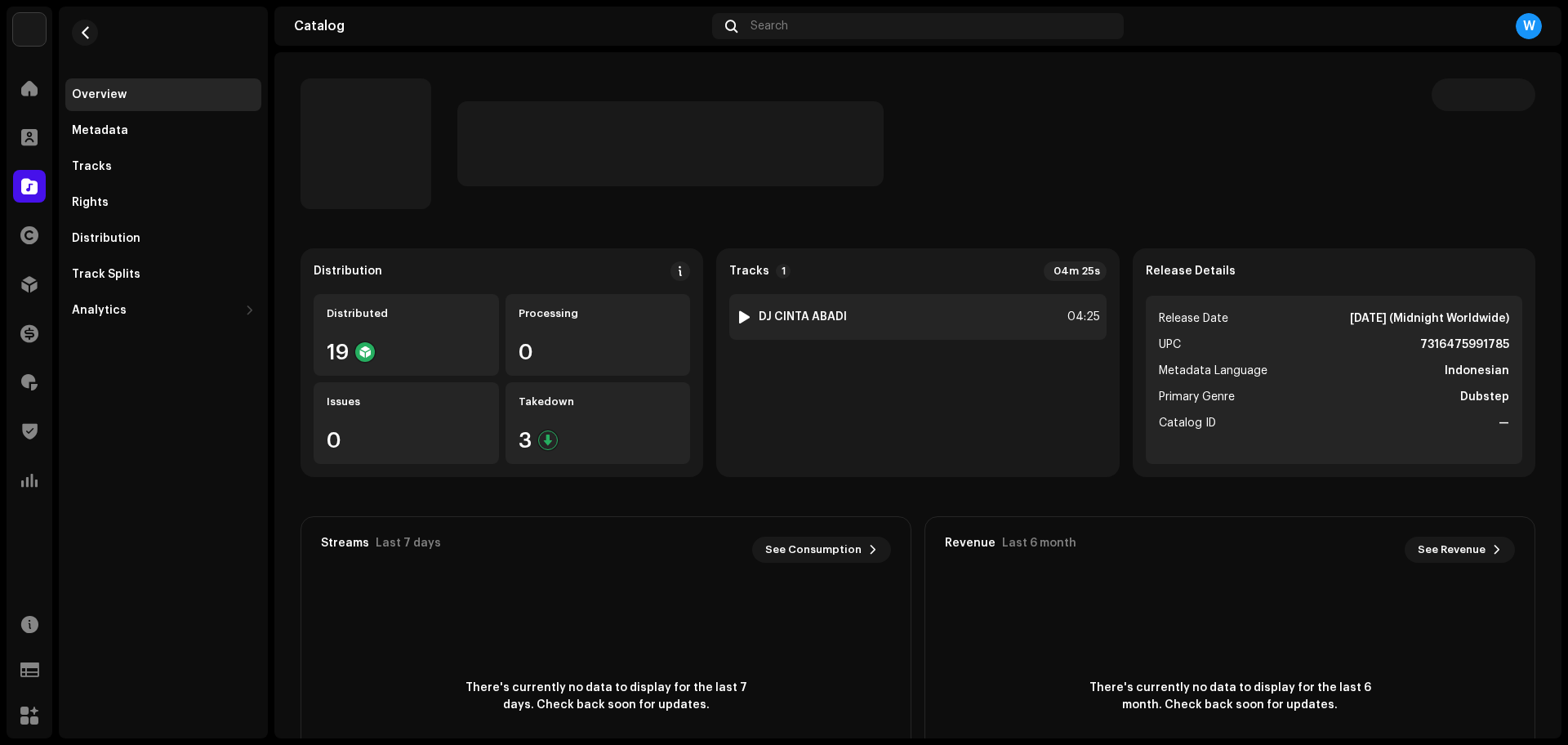
click at [742, 318] on div at bounding box center [744, 317] width 13 height 13
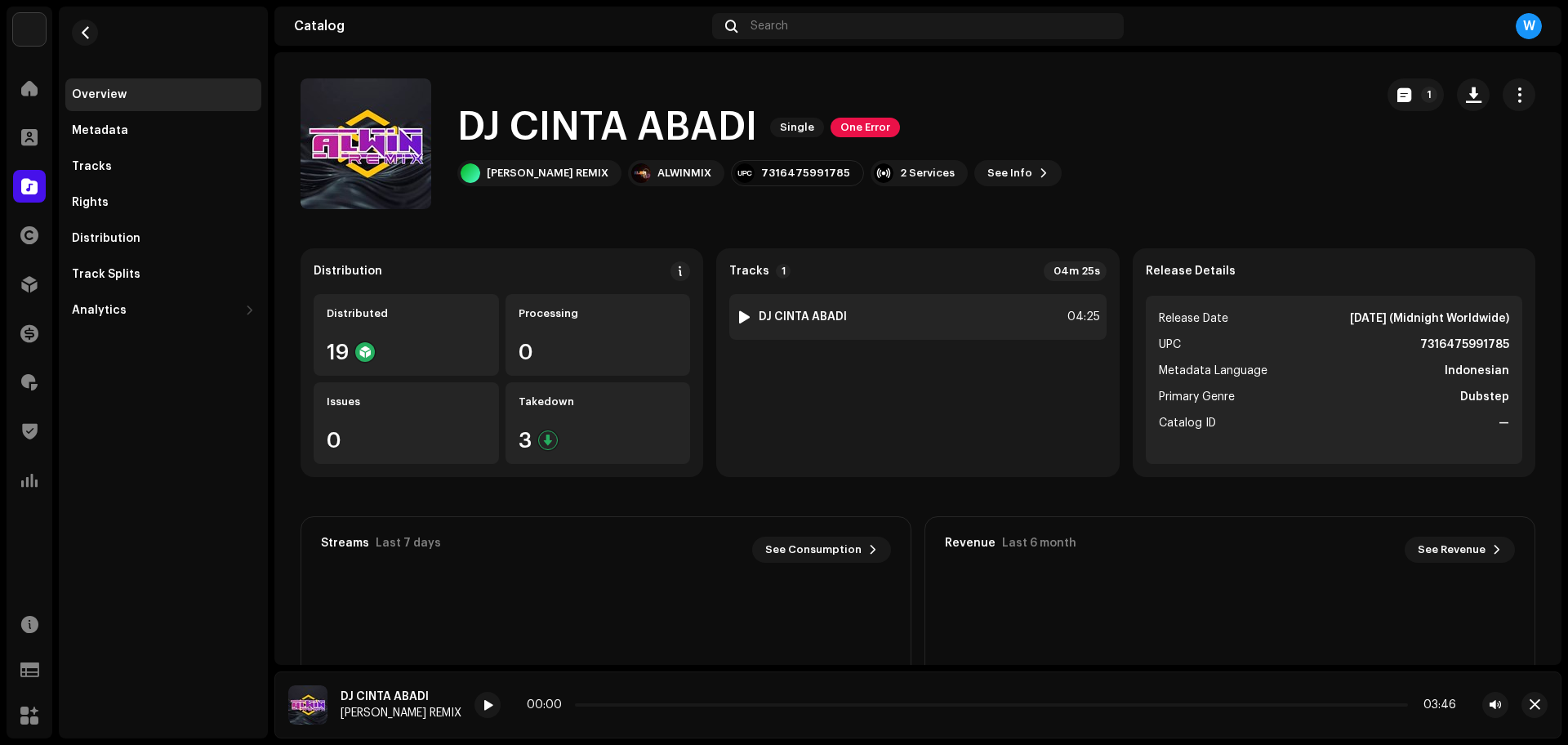
click at [742, 311] on div at bounding box center [744, 317] width 13 height 13
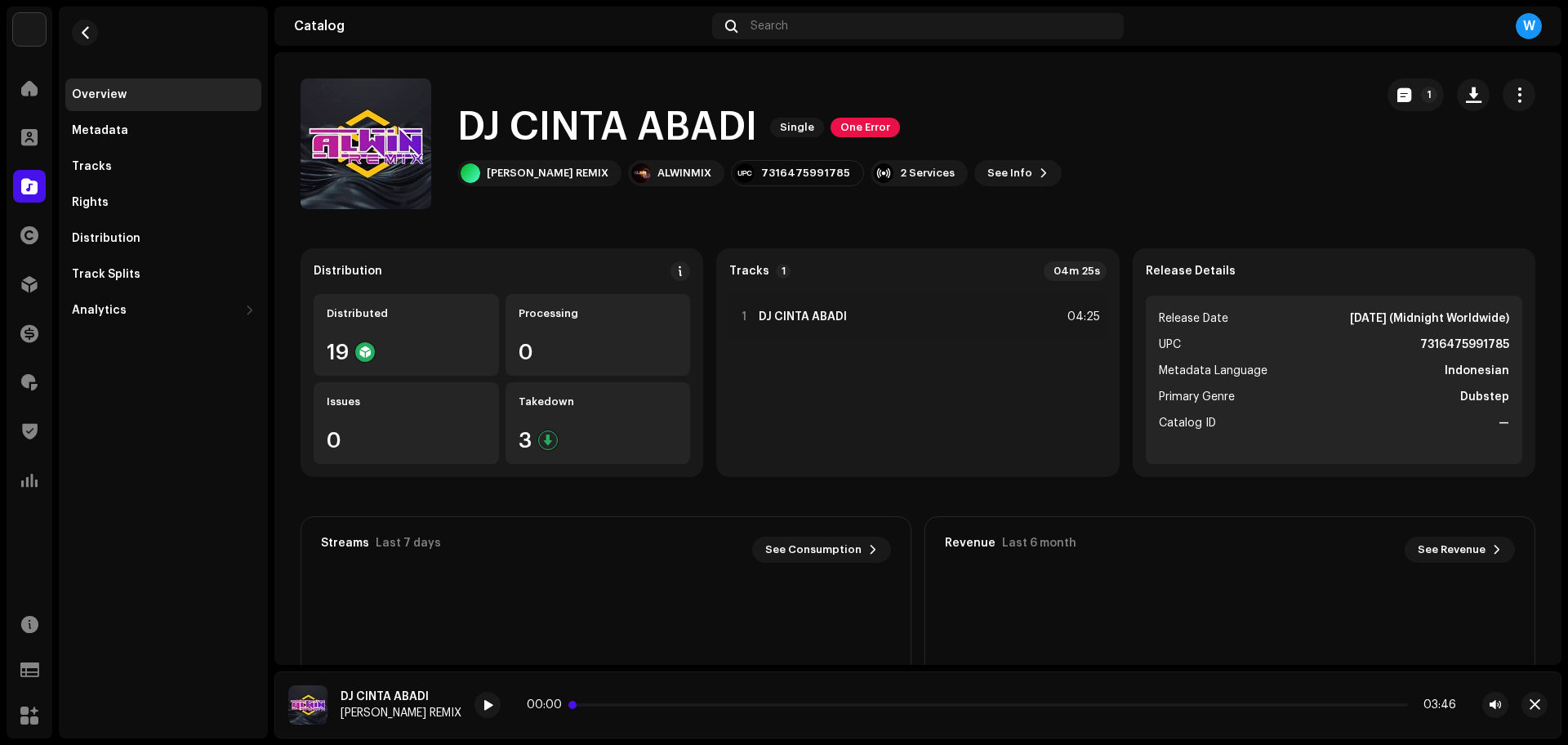
click at [617, 704] on p-slider at bounding box center [991, 705] width 833 height 3
click at [483, 700] on span at bounding box center [488, 706] width 10 height 13
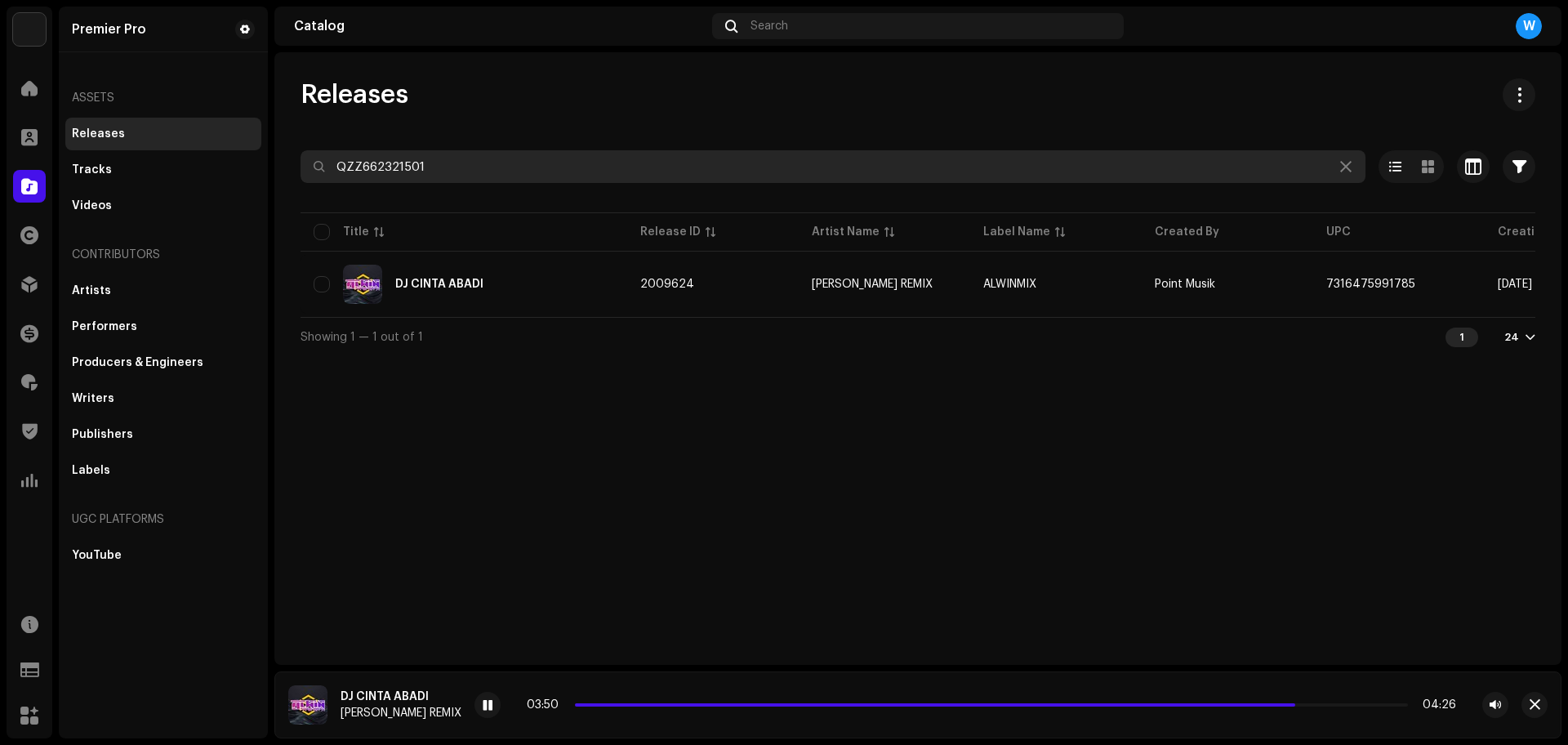
click at [539, 171] on input "QZZ662321501" at bounding box center [833, 166] width 1065 height 33
paste input "79"
type input "QZZ662321579"
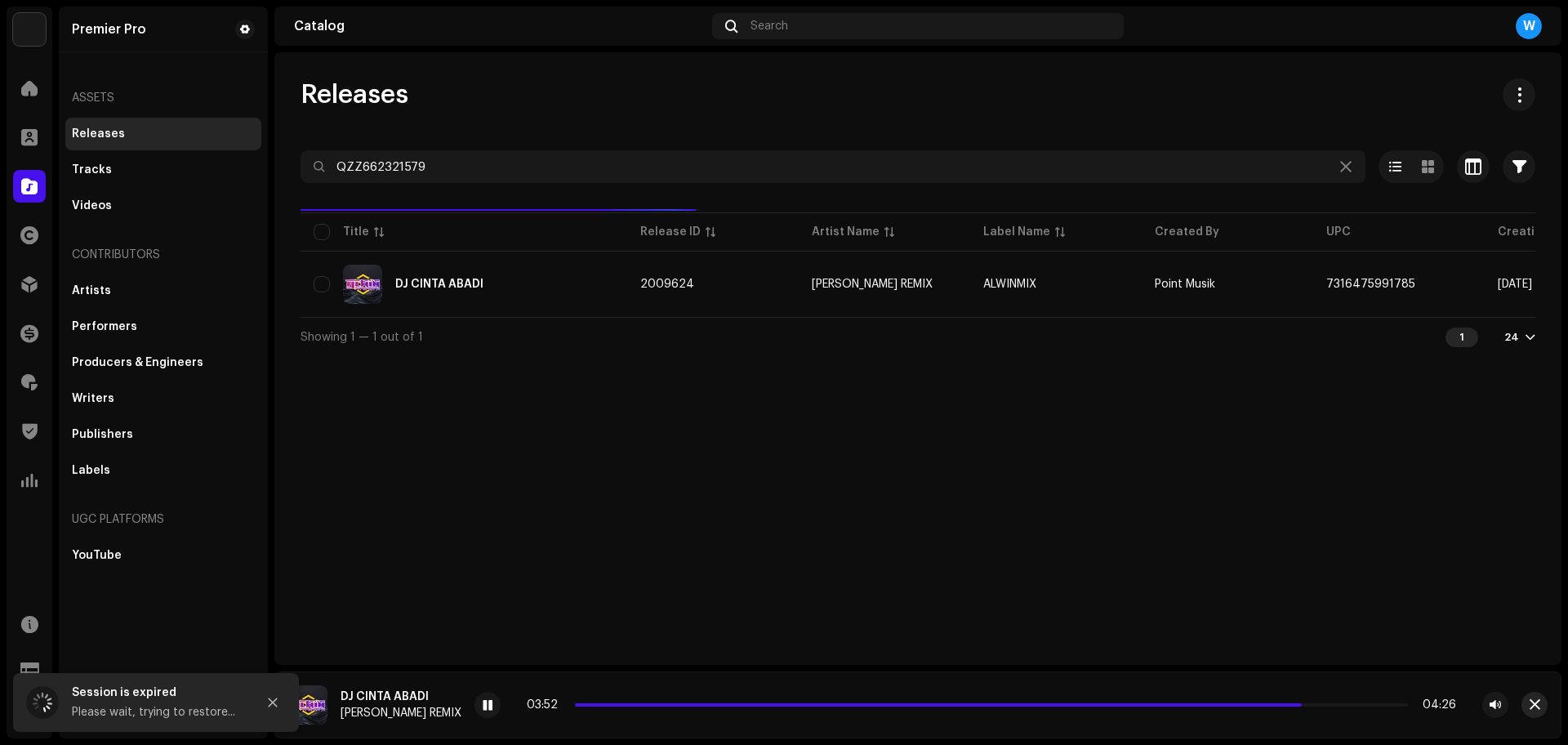
click at [1536, 709] on span "button" at bounding box center [1534, 705] width 11 height 13
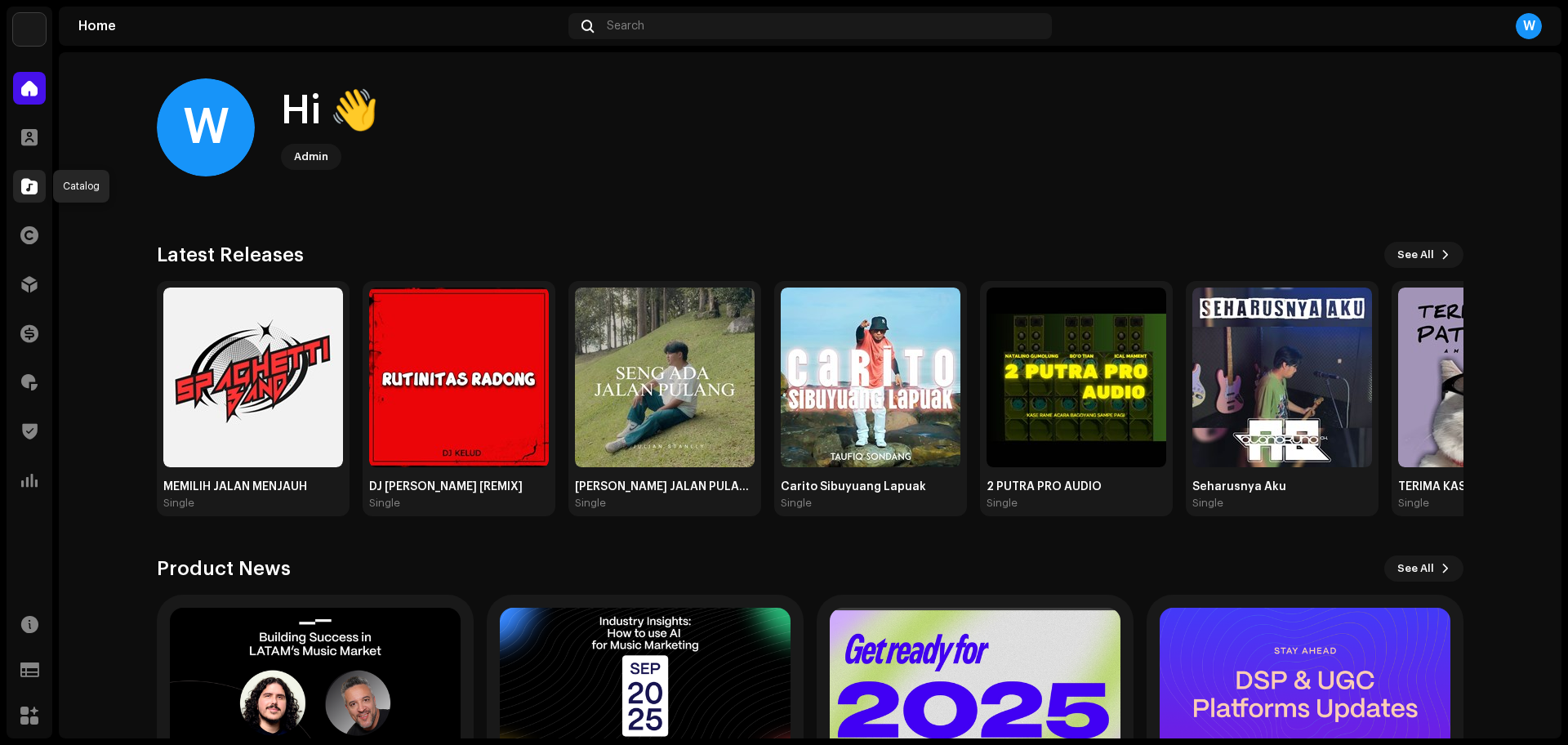
click at [26, 188] on span at bounding box center [29, 186] width 16 height 13
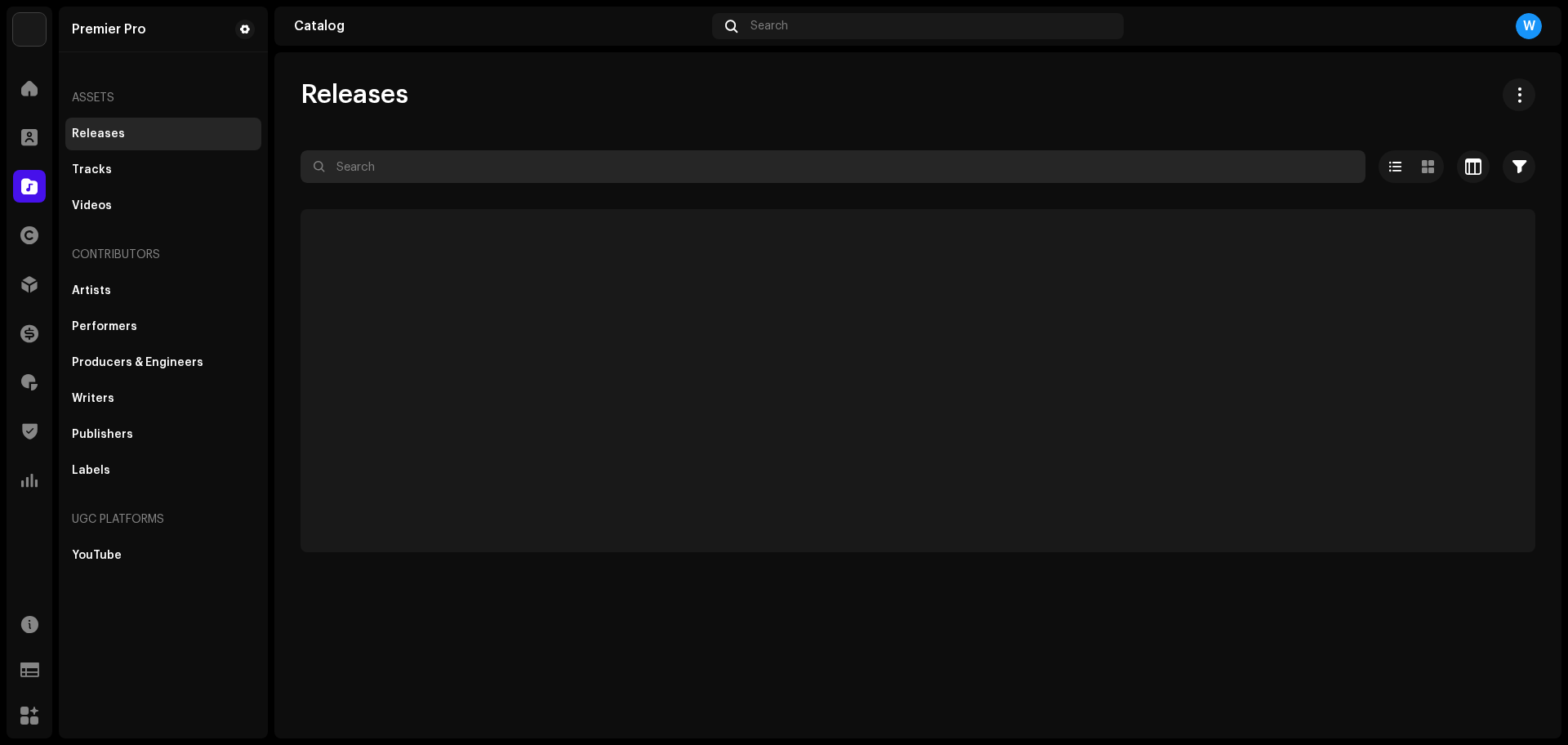
paste input "QZZ662321579"
click at [371, 176] on input "QZZ662321579" at bounding box center [833, 166] width 1065 height 33
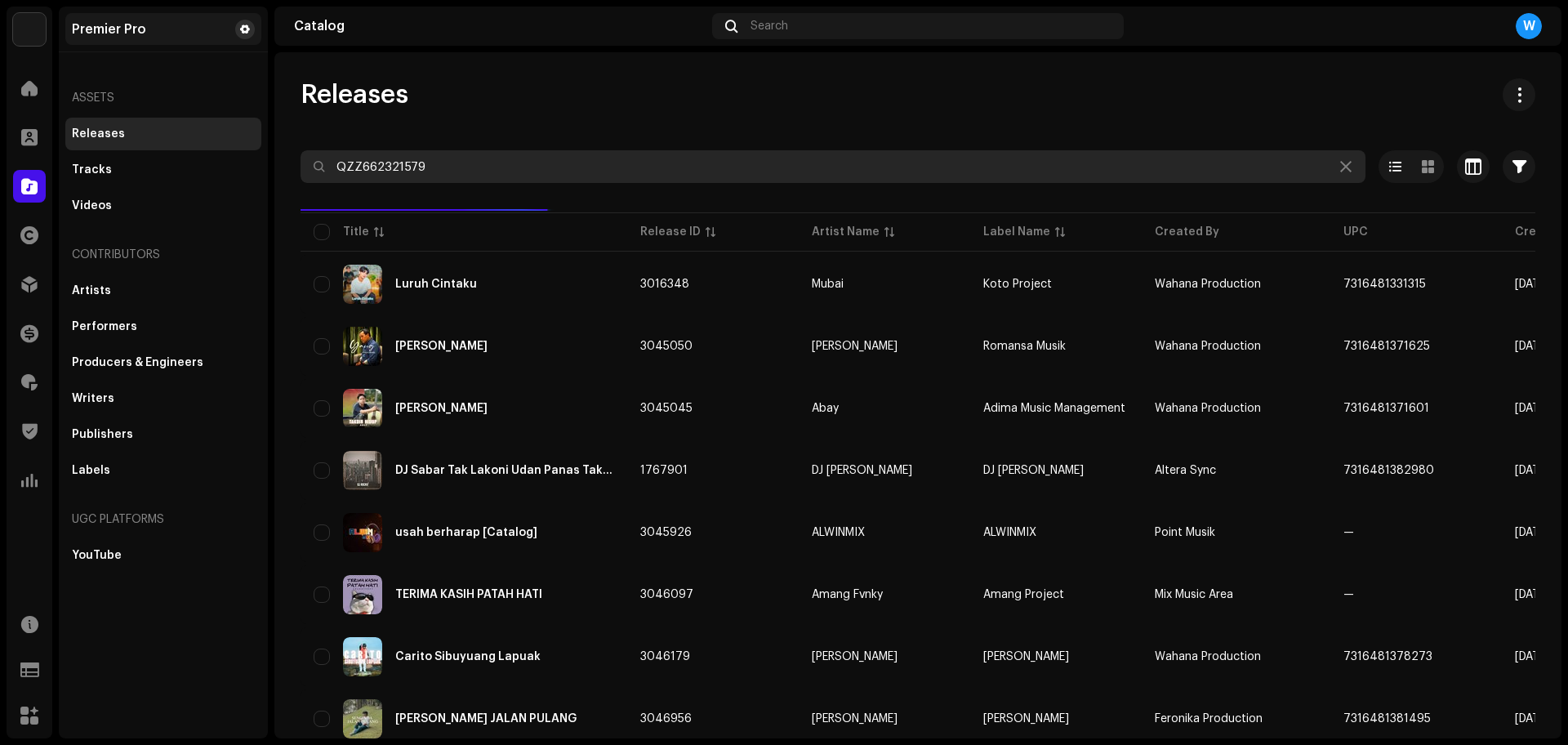
type input "QZZ662321579"
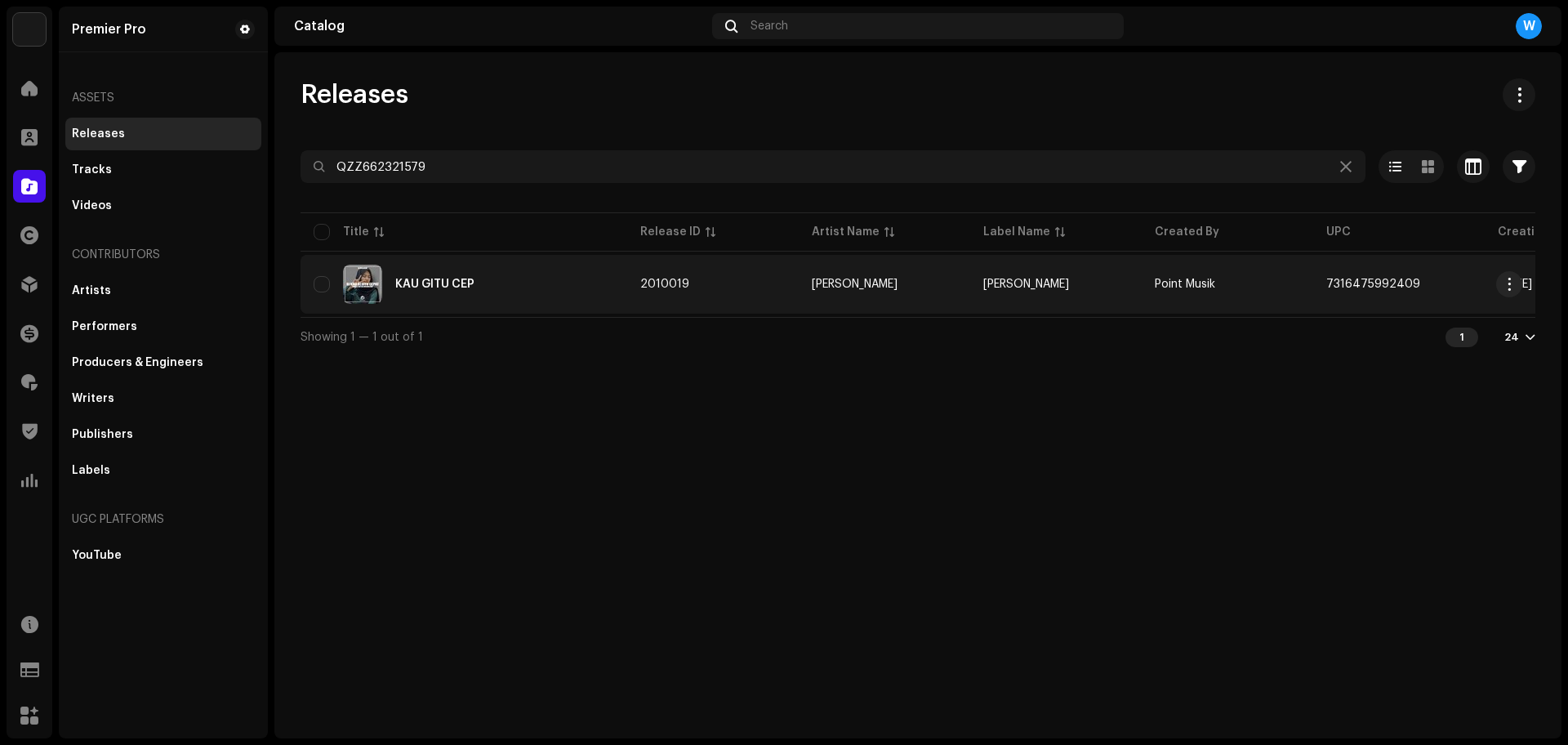
click at [448, 294] on div "KAU GITU CEP" at bounding box center [464, 284] width 301 height 39
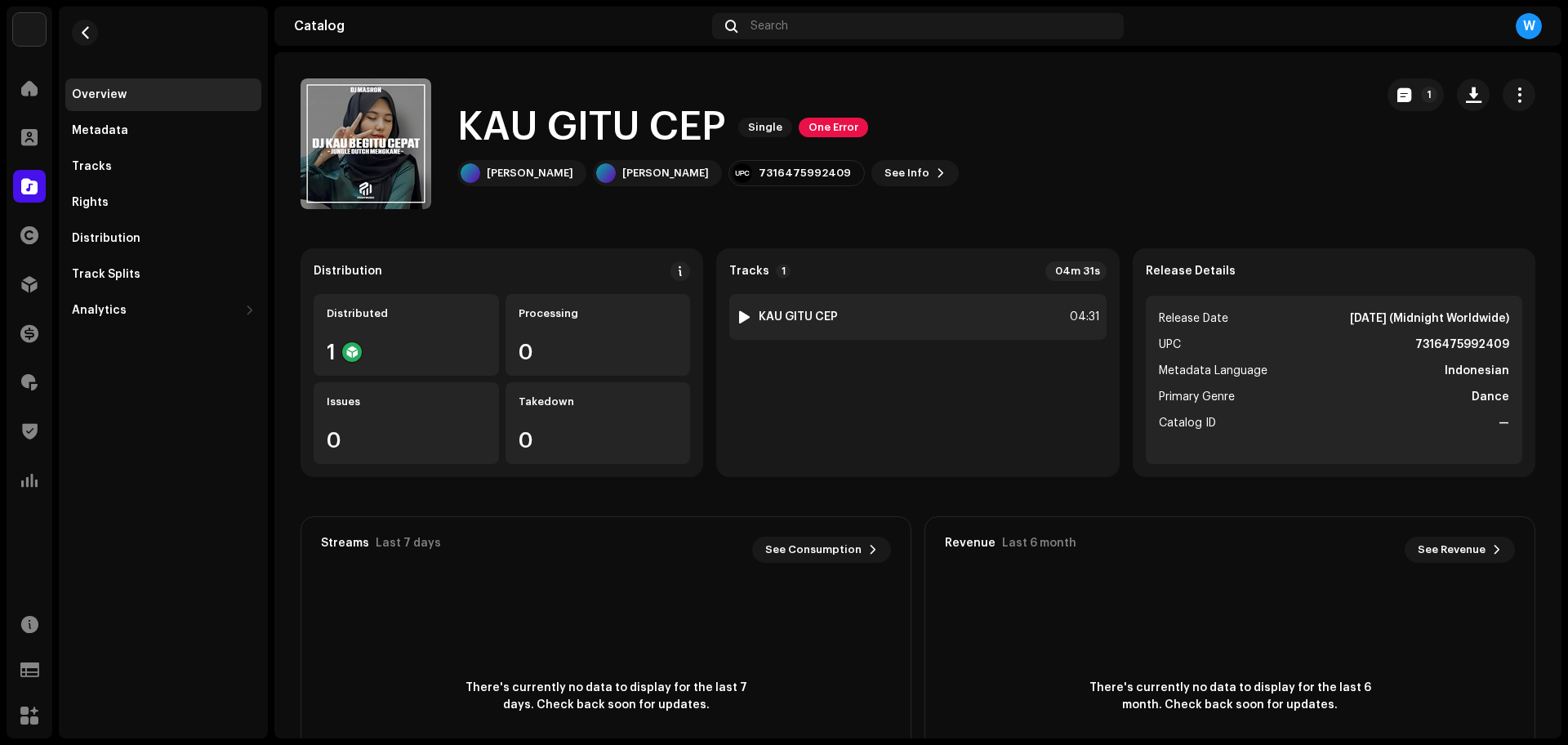
click at [746, 314] on div at bounding box center [744, 317] width 13 height 13
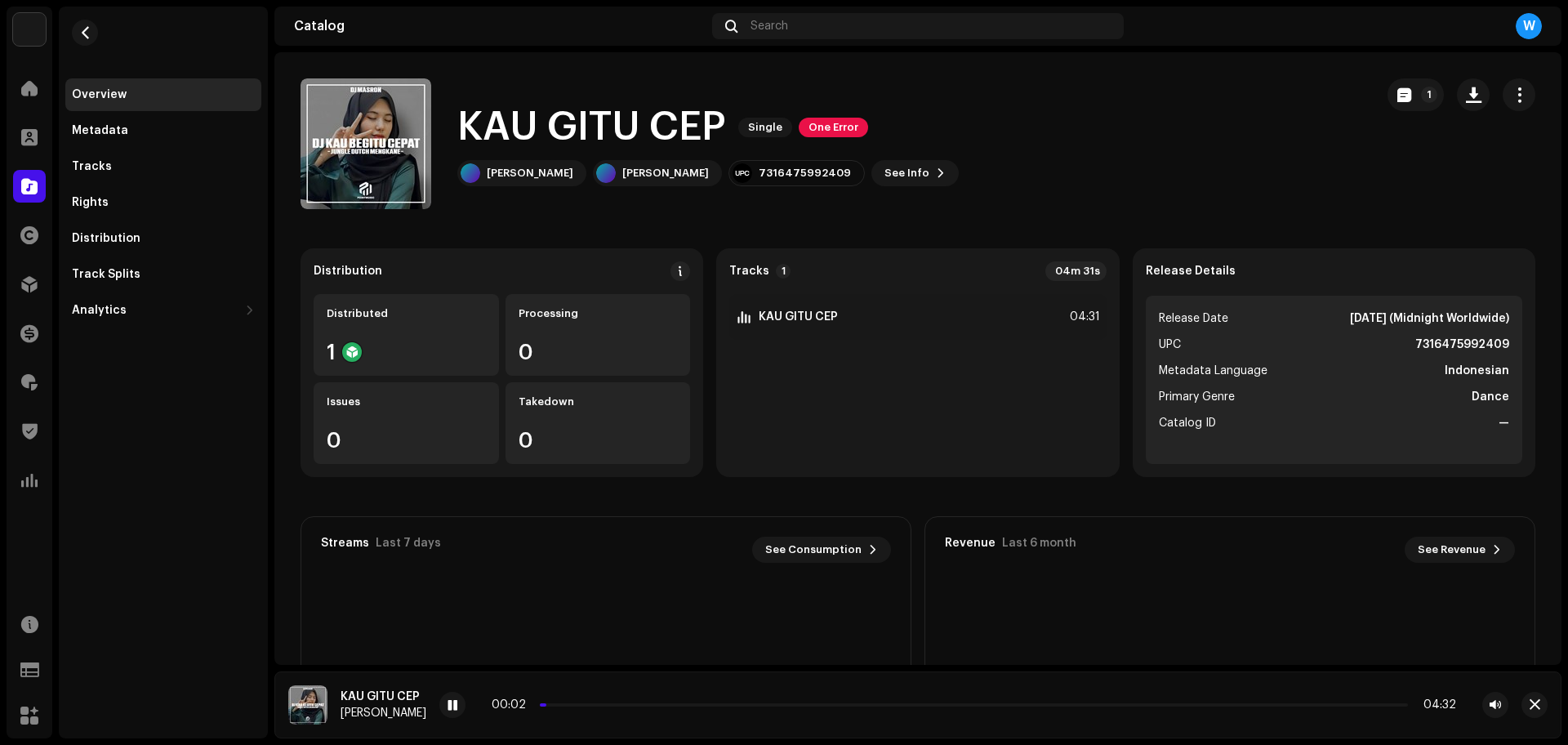
click at [595, 705] on p-slider at bounding box center [973, 705] width 868 height 3
click at [658, 704] on p-slider at bounding box center [973, 705] width 868 height 3
click at [684, 706] on p-slider at bounding box center [973, 705] width 868 height 3
click at [797, 705] on p-slider at bounding box center [973, 705] width 868 height 3
click at [879, 702] on div "01:25 04:32" at bounding box center [973, 705] width 964 height 13
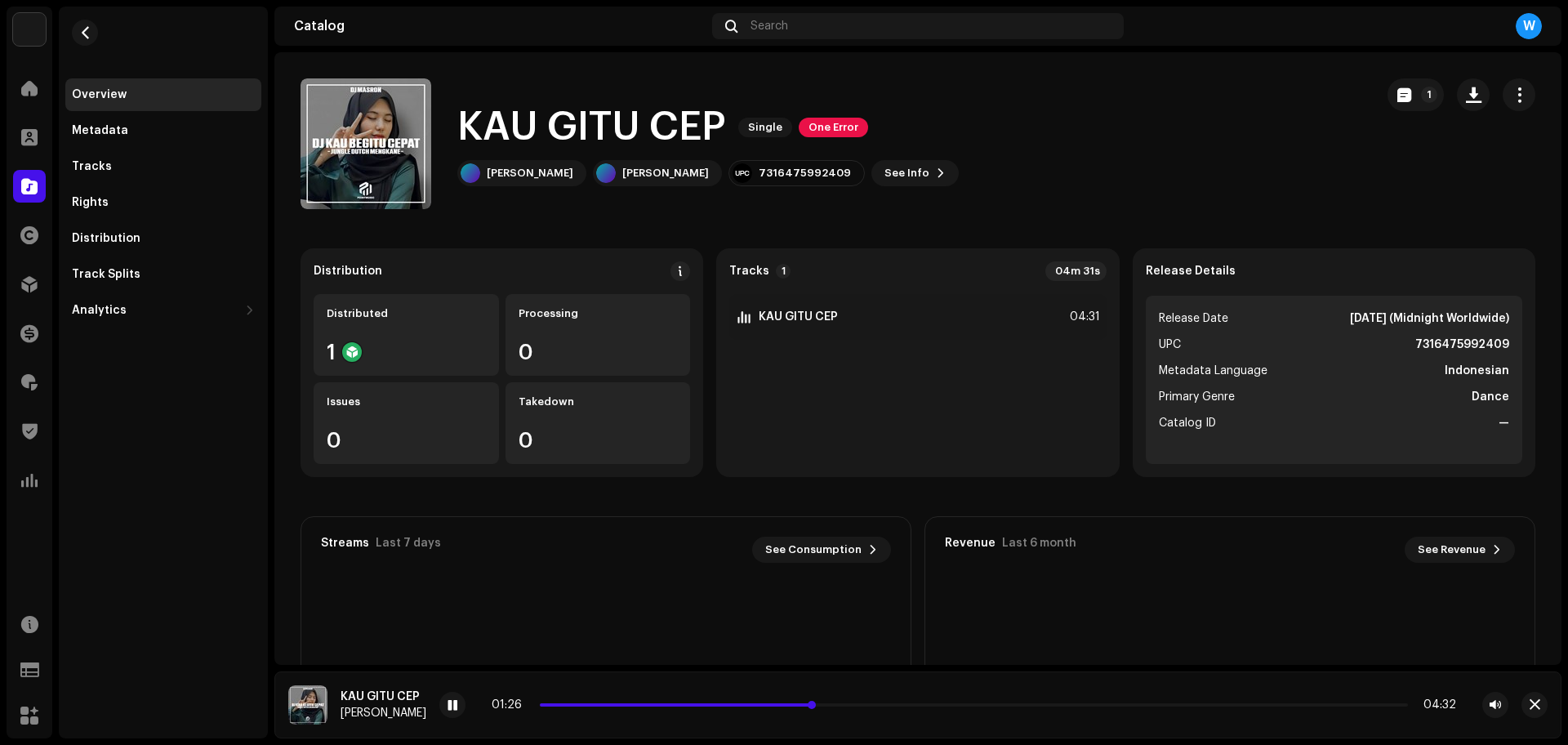
click at [878, 703] on p-slider at bounding box center [973, 705] width 868 height 3
click at [1536, 700] on span "button" at bounding box center [1534, 705] width 11 height 13
